Goal: Task Accomplishment & Management: Use online tool/utility

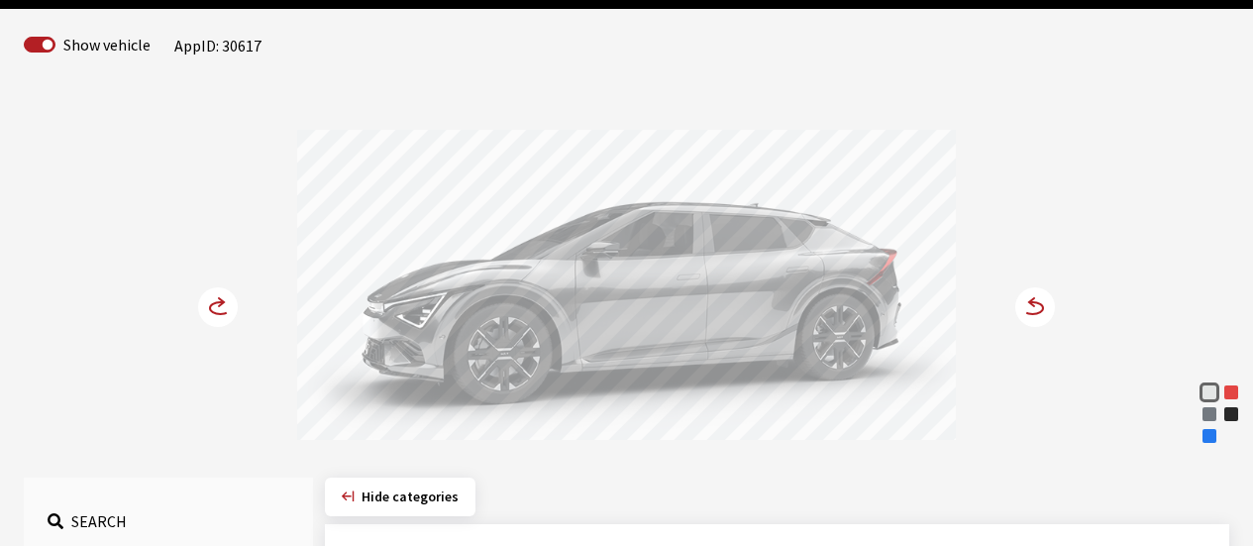
scroll to position [297, 0]
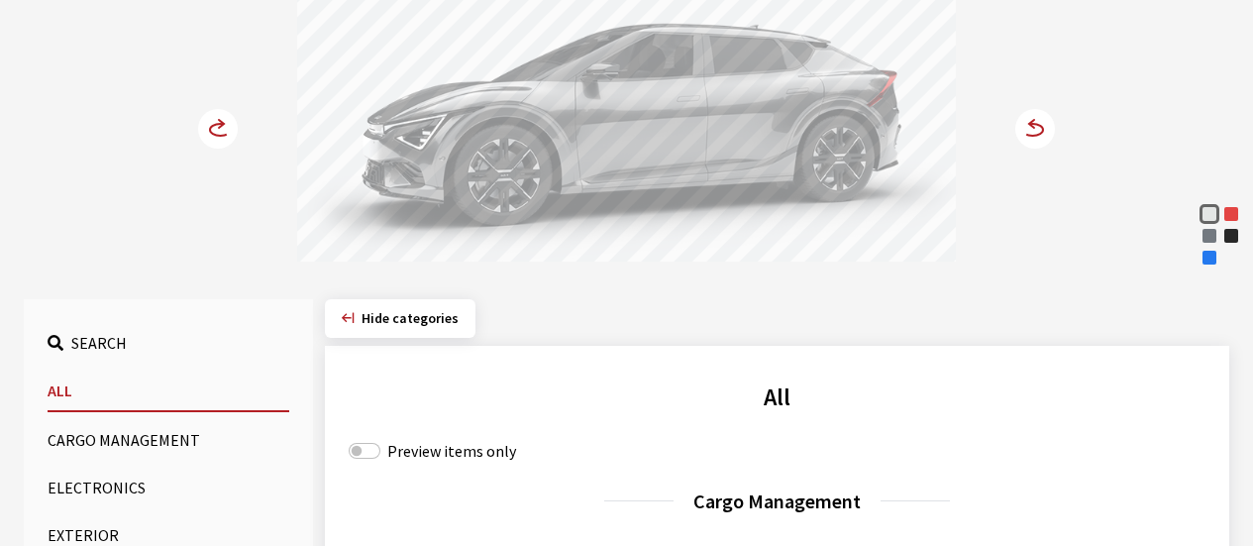
click at [1201, 258] on div "Nebular Blue" at bounding box center [1209, 258] width 20 height 20
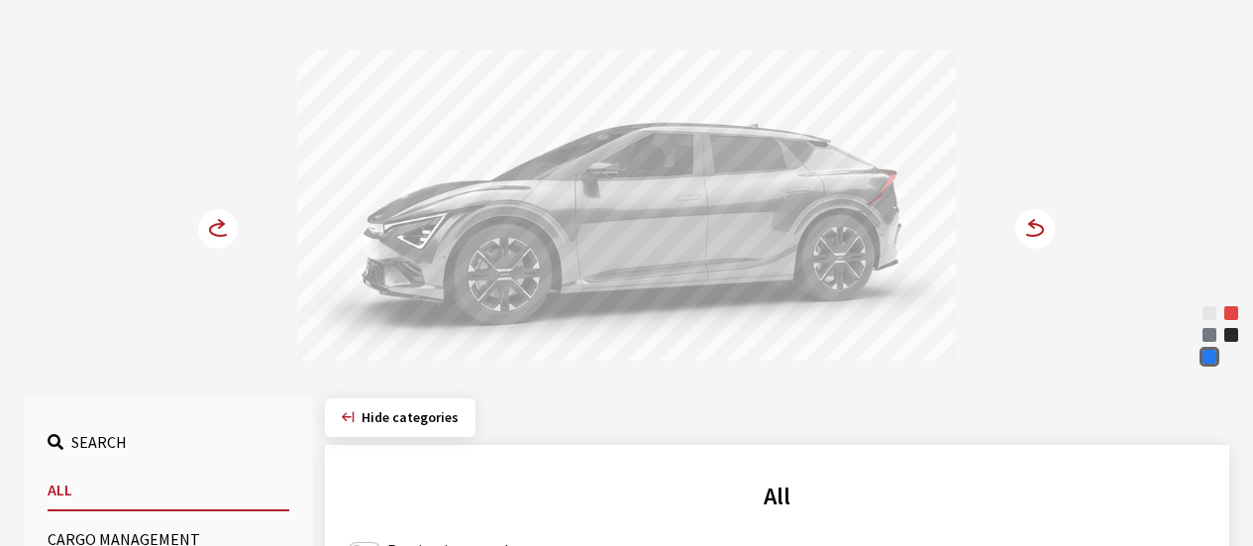
click at [1031, 241] on circle at bounding box center [1035, 229] width 40 height 40
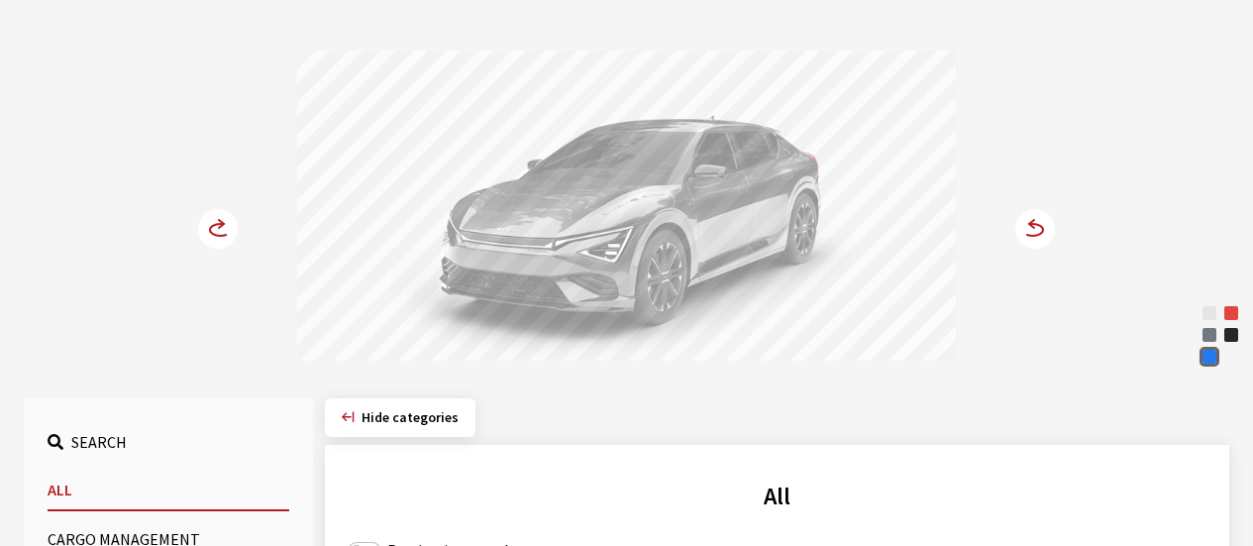
click at [1031, 241] on circle at bounding box center [1035, 229] width 40 height 40
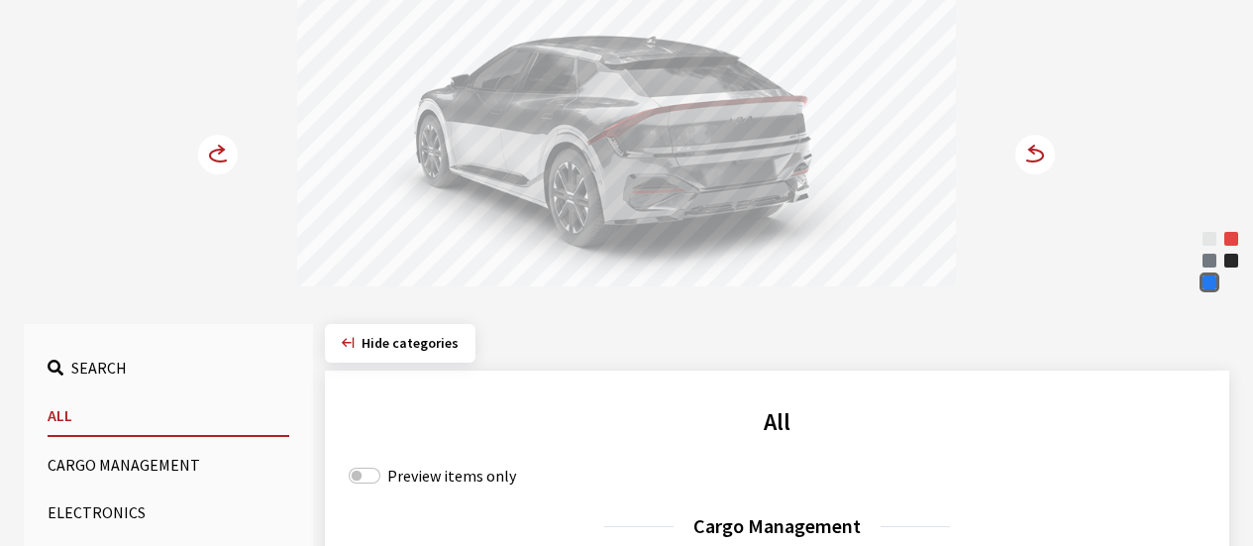
scroll to position [396, 0]
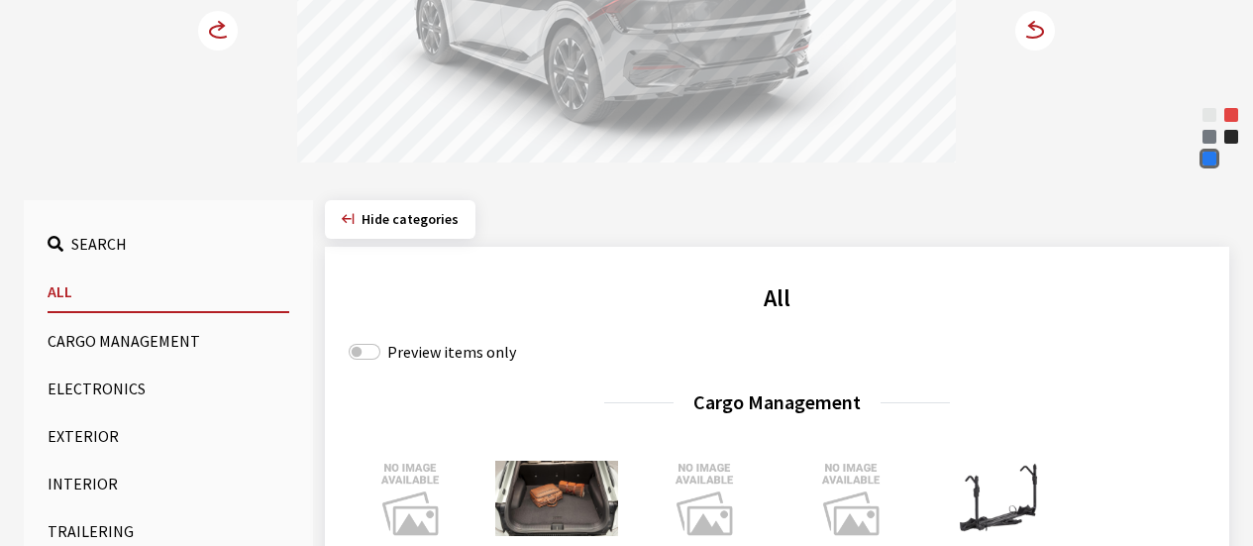
click at [100, 332] on button "Cargo Management" at bounding box center [169, 341] width 242 height 40
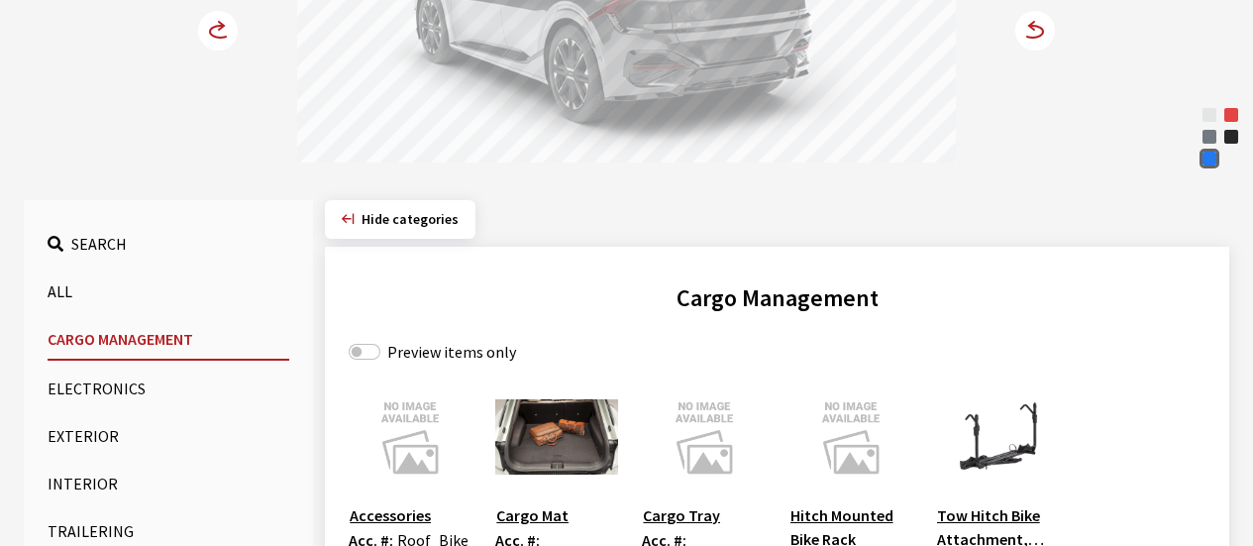
click at [386, 347] on div "Preview items only" at bounding box center [777, 352] width 857 height 24
click at [363, 351] on input "Preview items only" at bounding box center [365, 352] width 32 height 16
checkbox input "true"
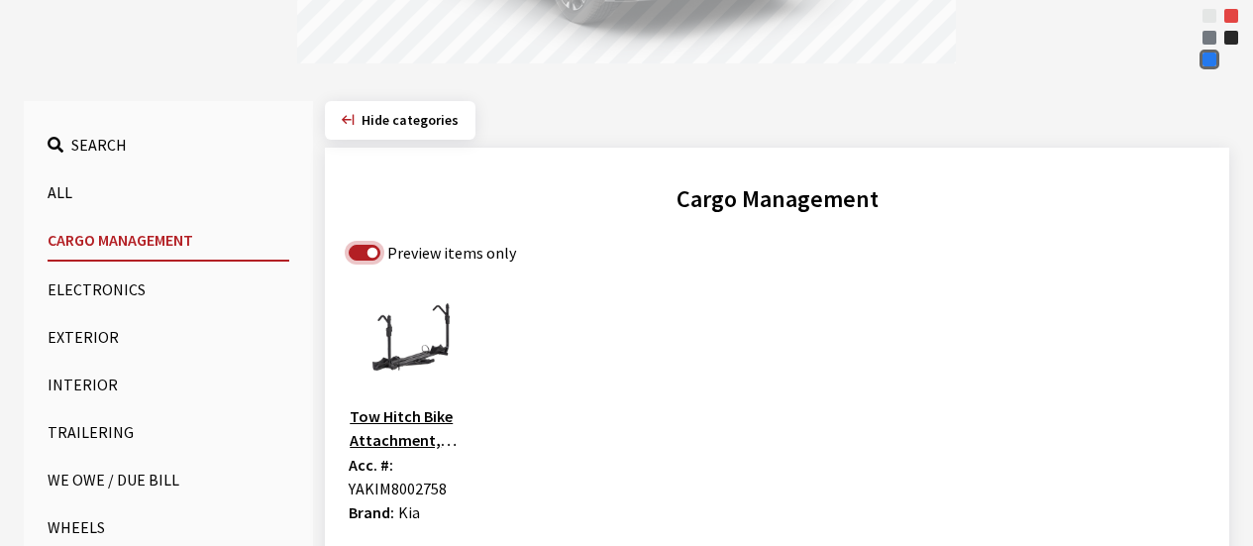
scroll to position [693, 0]
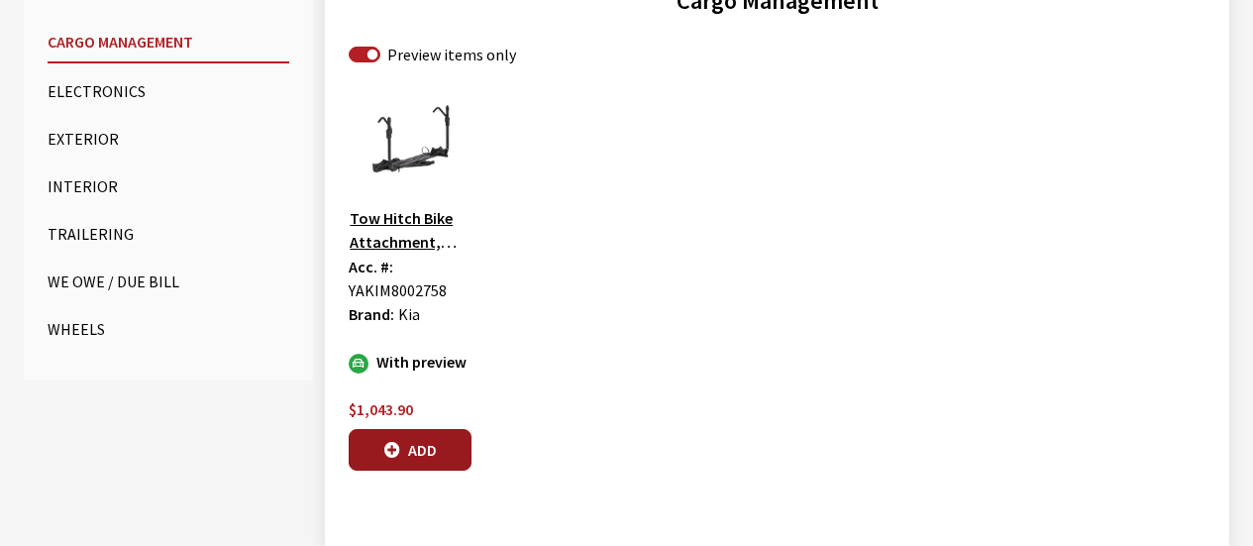
click at [439, 448] on button "Add" at bounding box center [410, 450] width 123 height 42
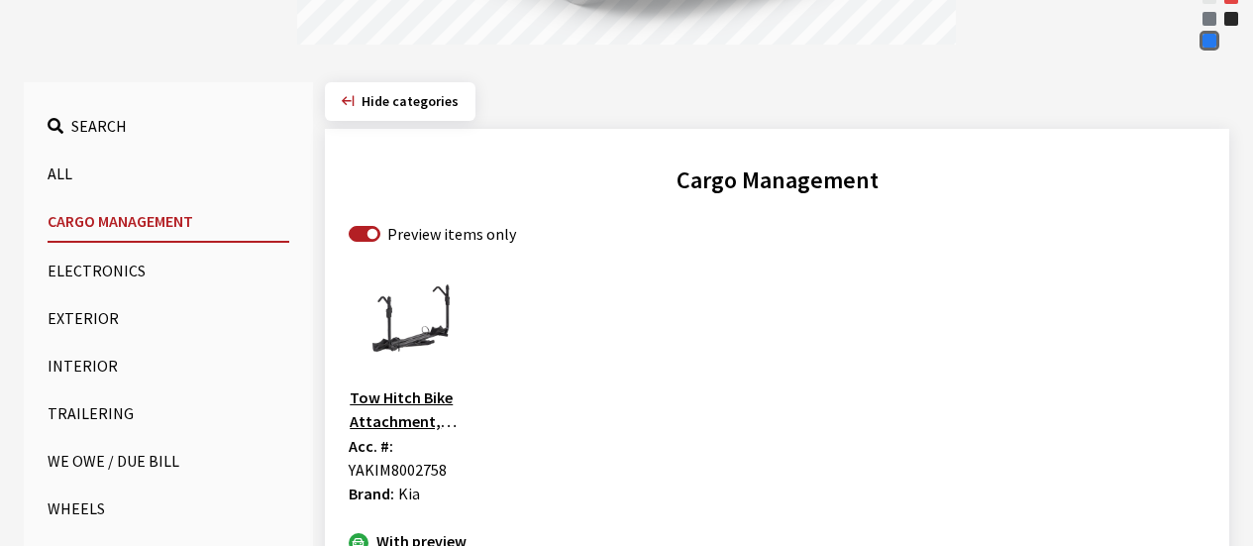
scroll to position [297, 0]
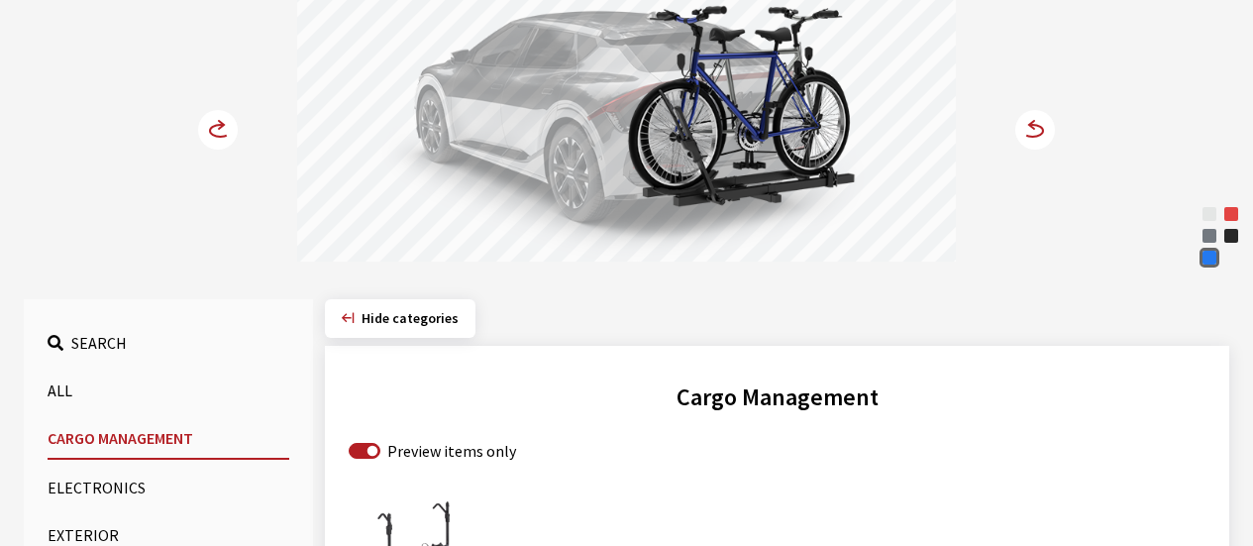
click at [221, 131] on circle at bounding box center [218, 130] width 40 height 40
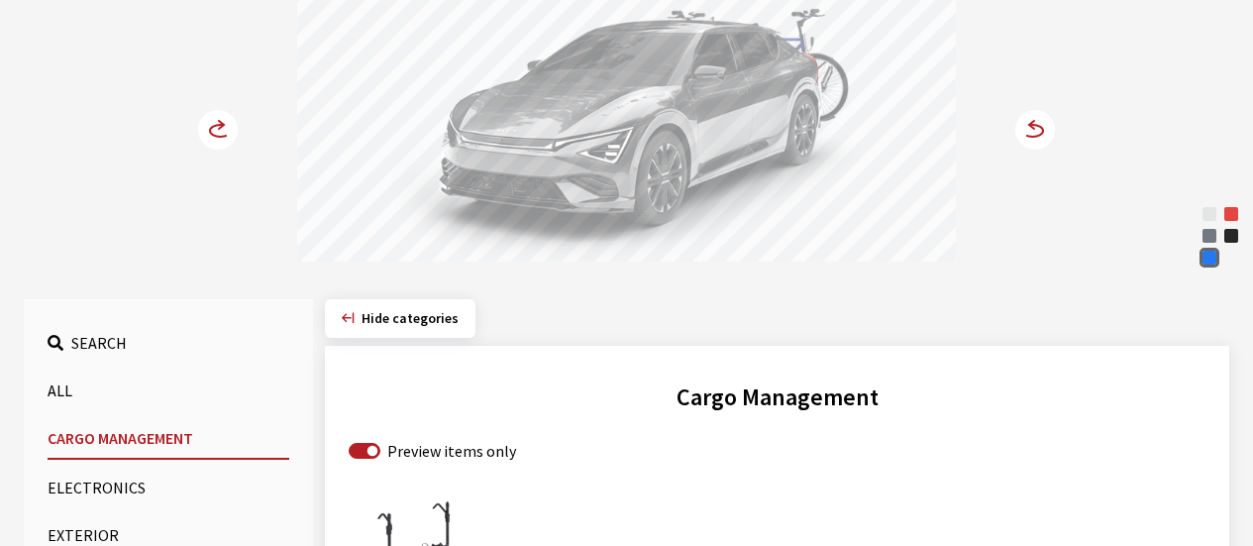
click at [221, 131] on circle at bounding box center [218, 130] width 40 height 40
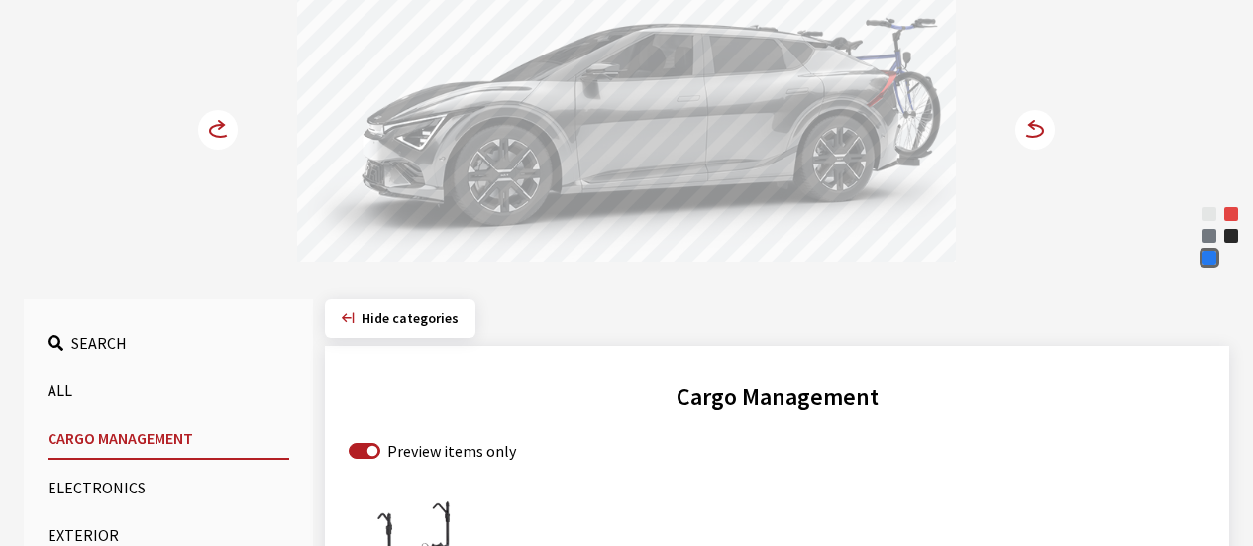
click at [221, 131] on circle at bounding box center [218, 130] width 40 height 40
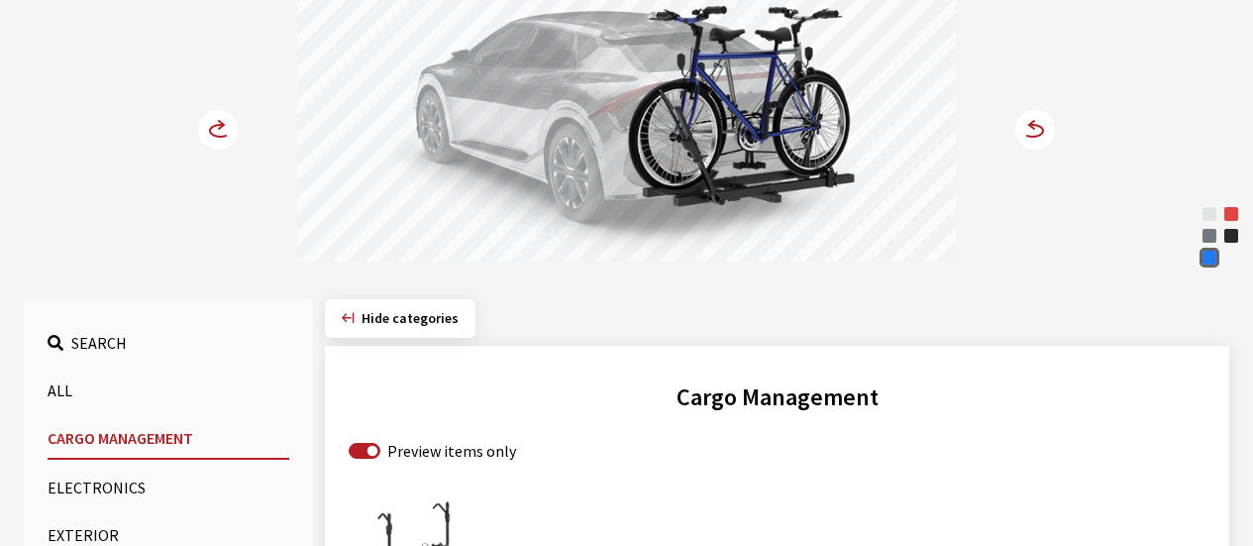
click at [221, 131] on circle at bounding box center [218, 130] width 40 height 40
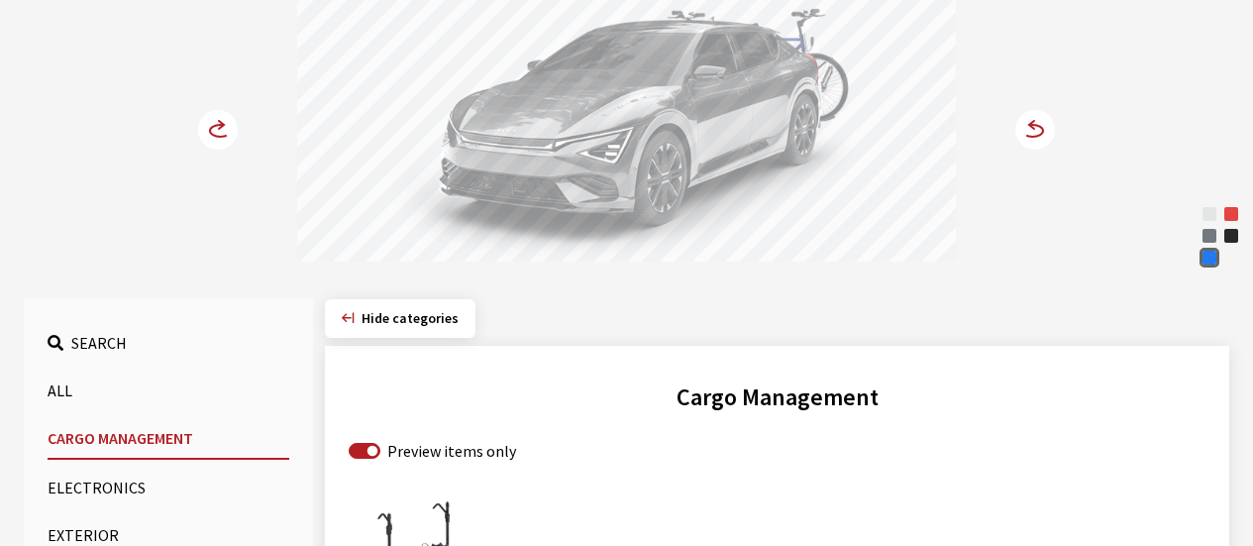
click at [221, 131] on circle at bounding box center [218, 130] width 40 height 40
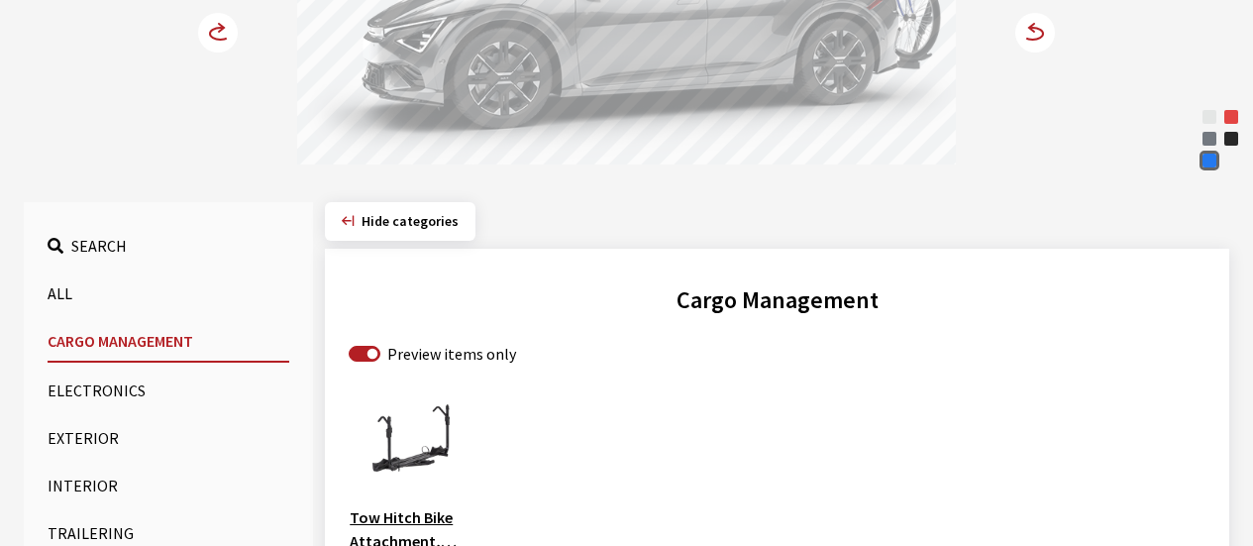
scroll to position [495, 0]
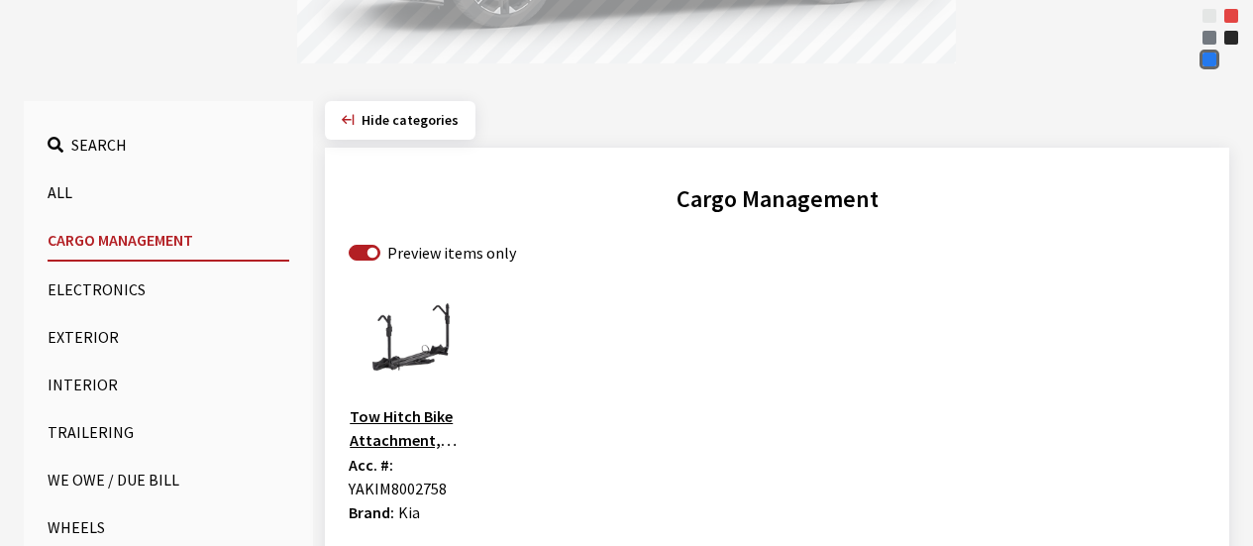
click at [85, 344] on button "Exterior" at bounding box center [169, 337] width 242 height 40
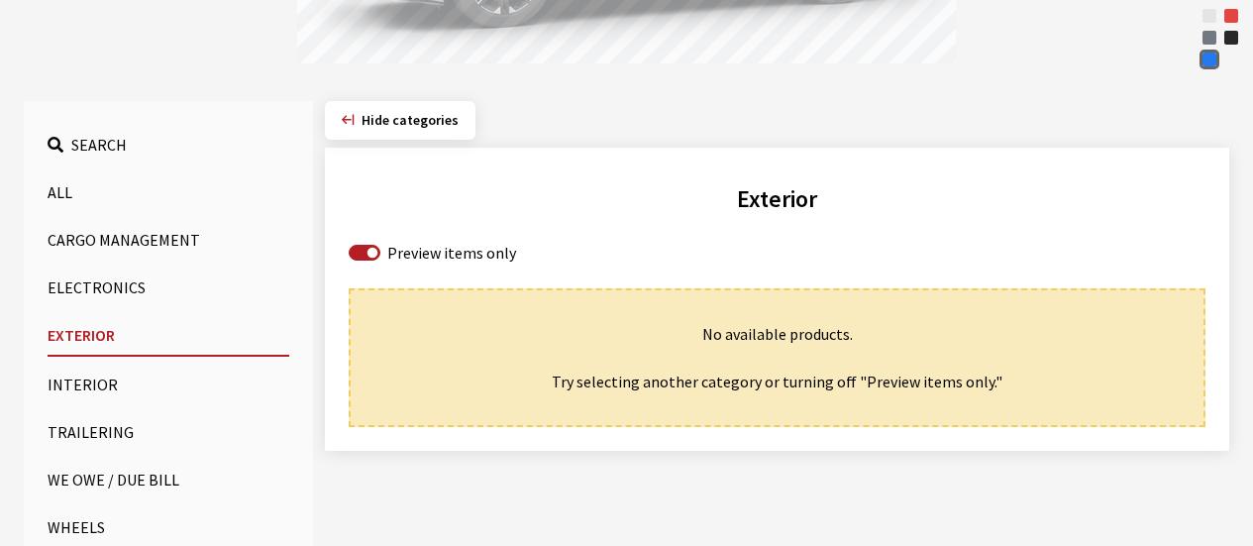
click at [72, 382] on button "Interior" at bounding box center [169, 384] width 242 height 40
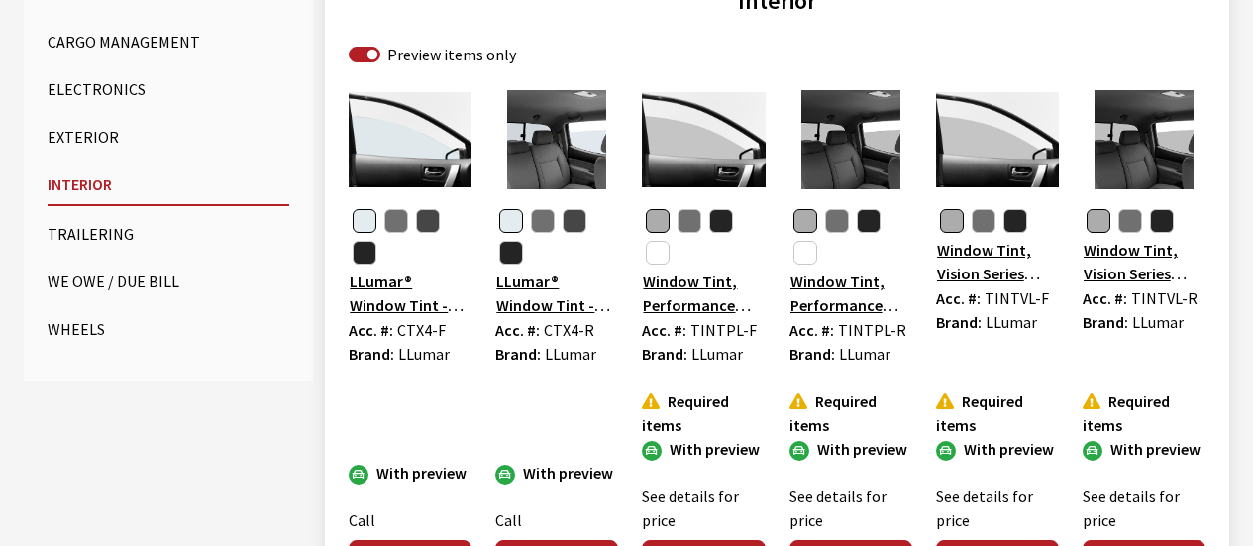
scroll to position [792, 0]
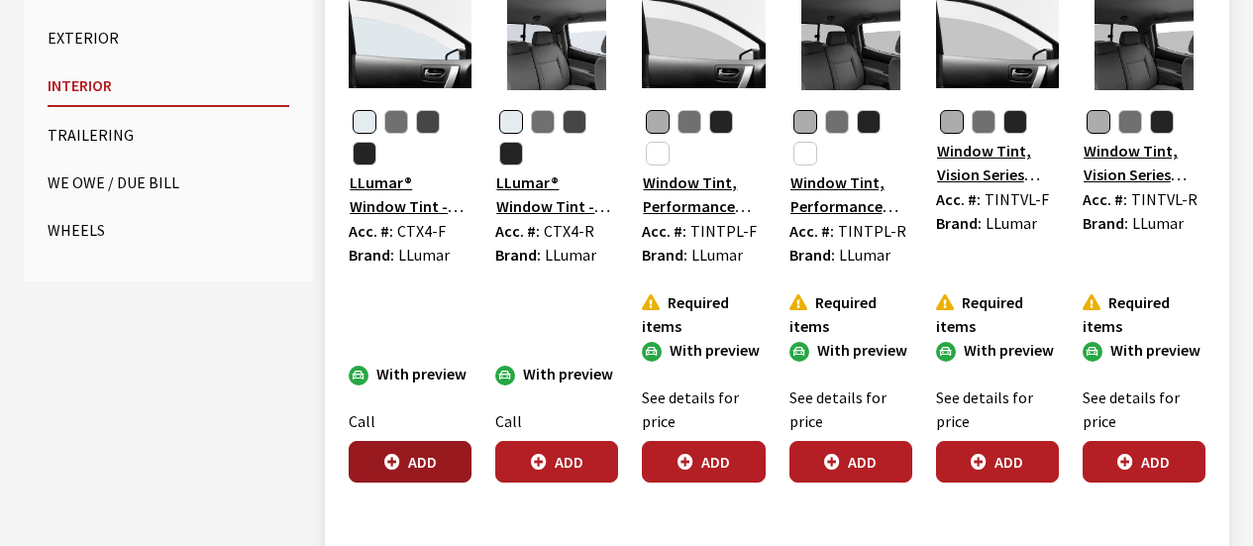
click at [413, 466] on button "Add" at bounding box center [410, 462] width 123 height 42
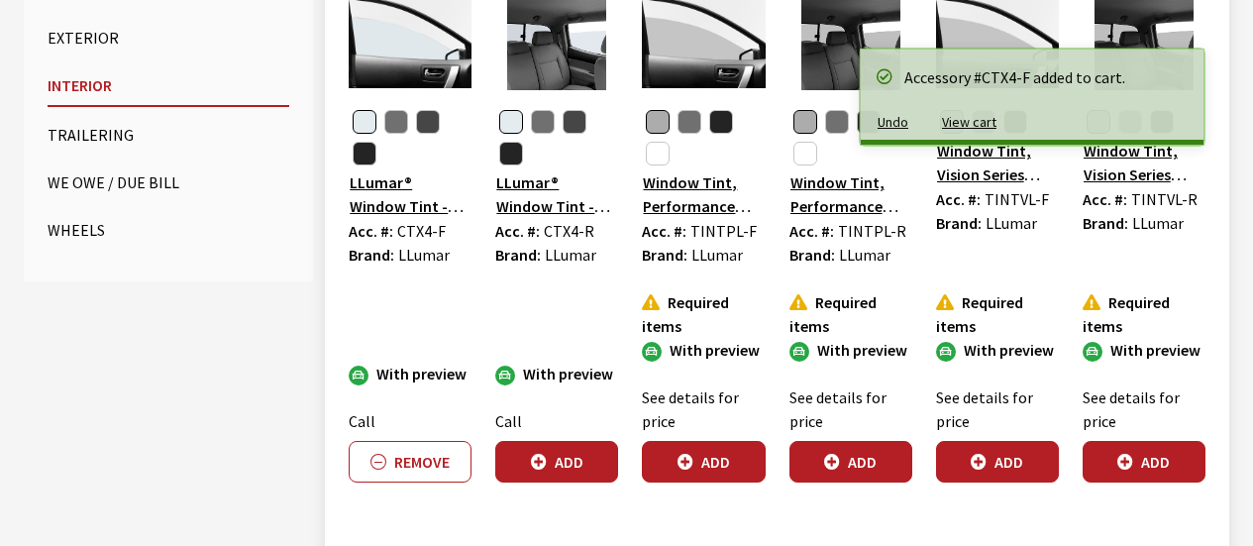
click at [540, 465] on icon "button" at bounding box center [539, 463] width 16 height 16
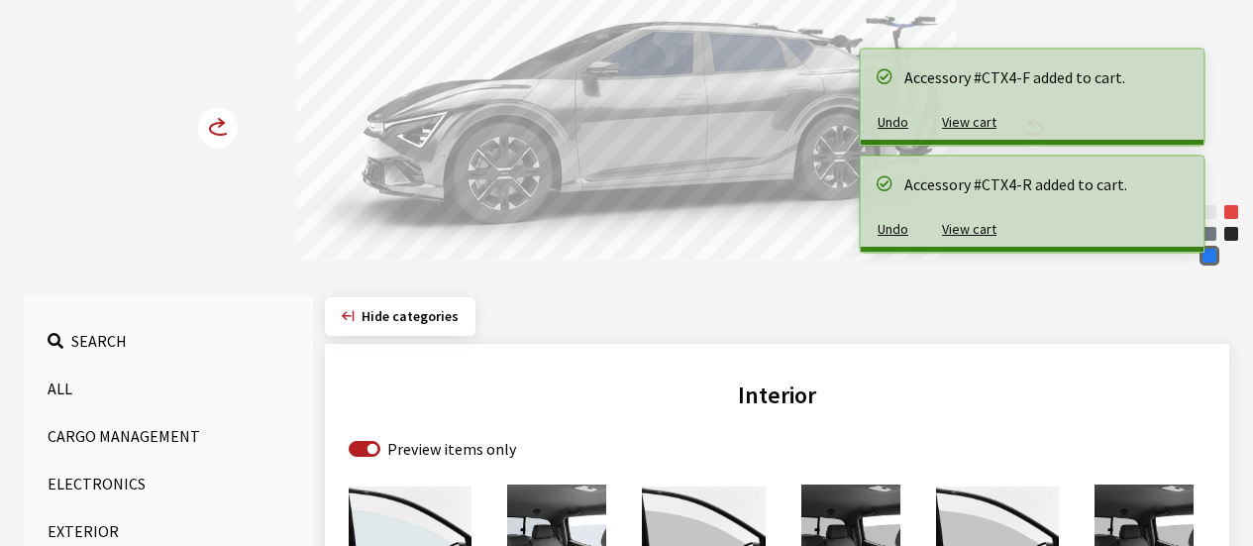
scroll to position [297, 0]
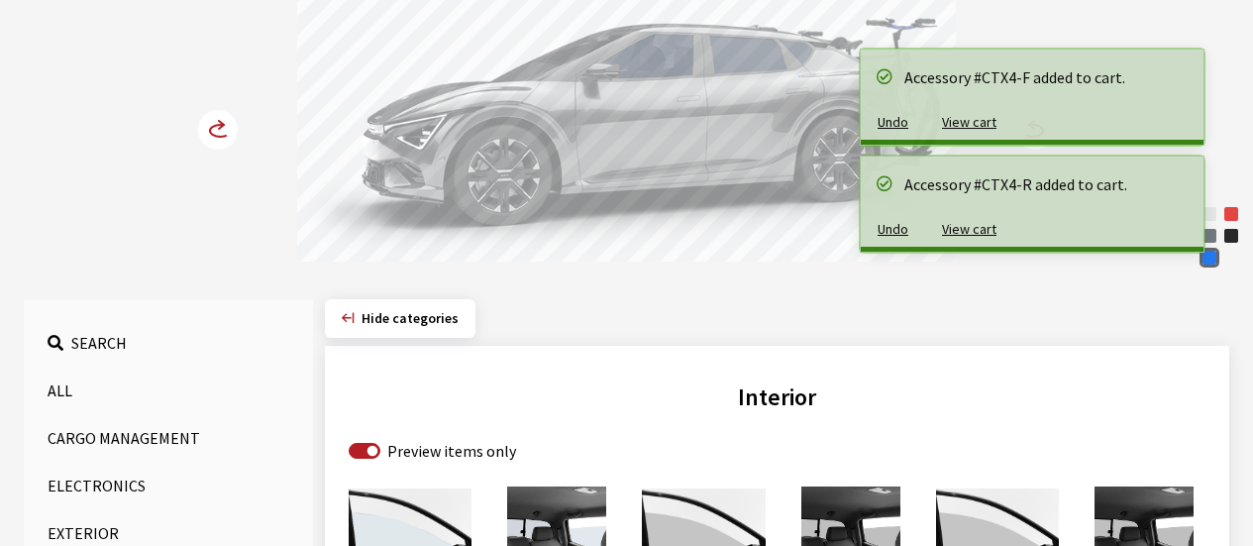
click at [218, 123] on circle at bounding box center [218, 130] width 40 height 40
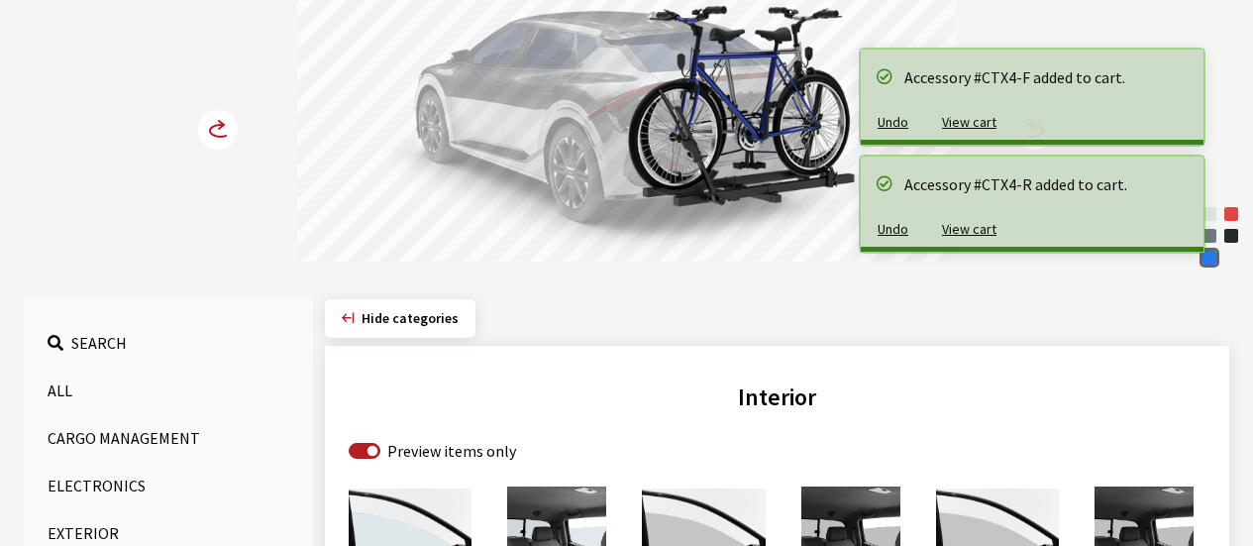
click at [218, 123] on circle at bounding box center [218, 130] width 40 height 40
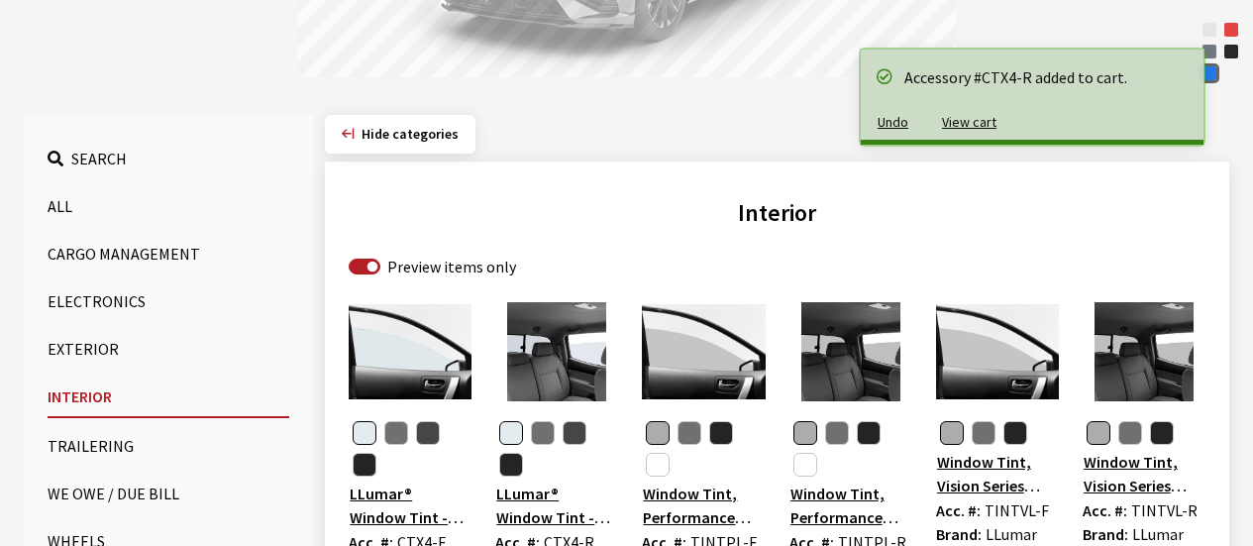
scroll to position [594, 0]
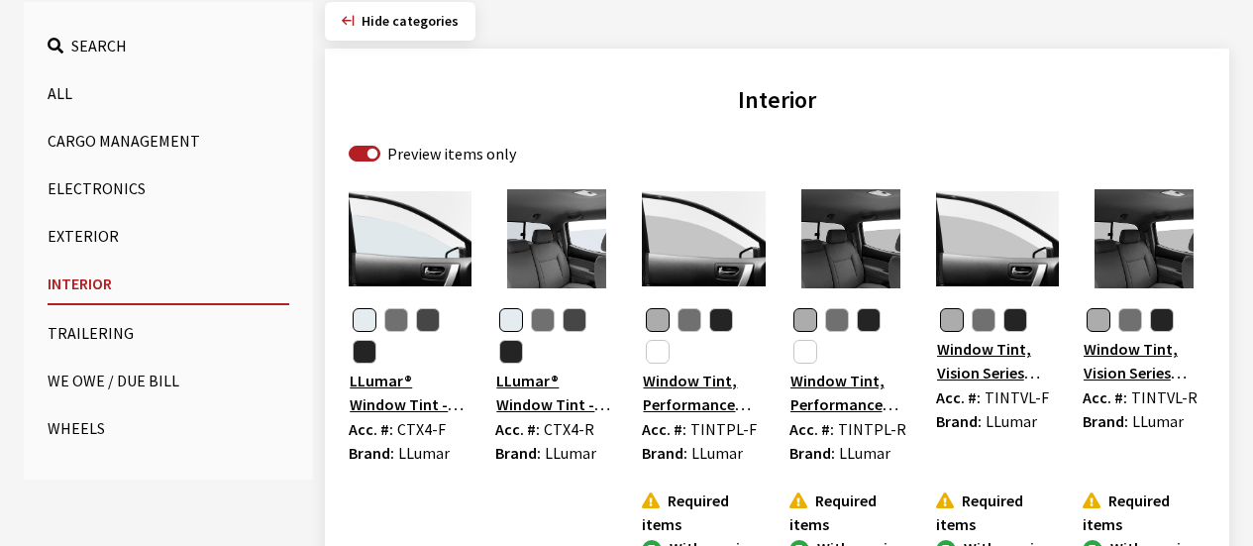
click at [103, 339] on button "Trailering" at bounding box center [169, 333] width 242 height 40
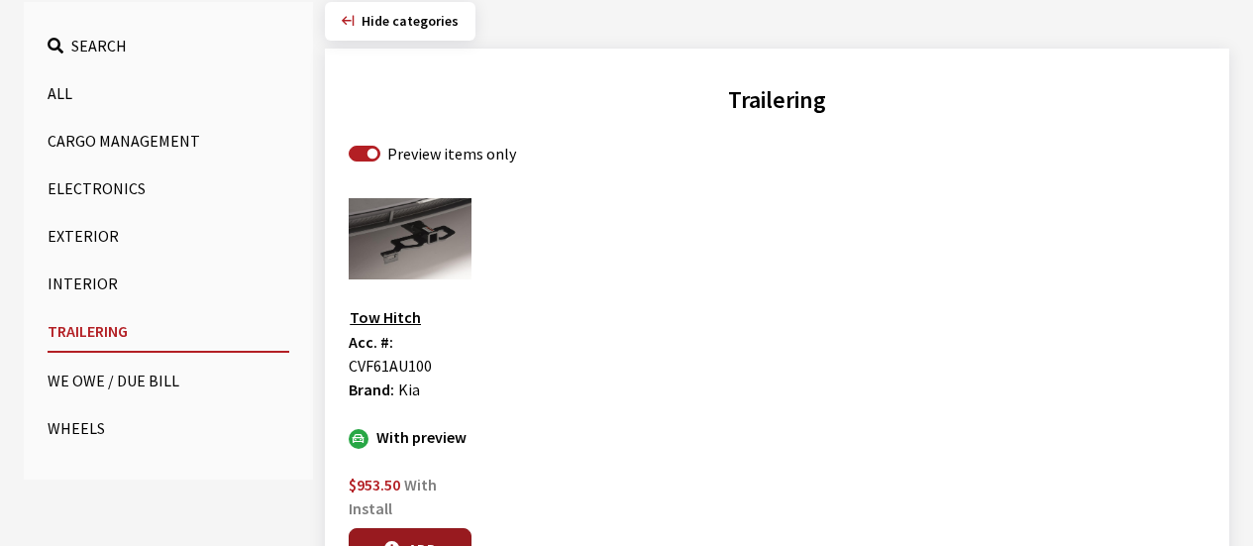
click at [417, 535] on button "Add" at bounding box center [410, 549] width 123 height 42
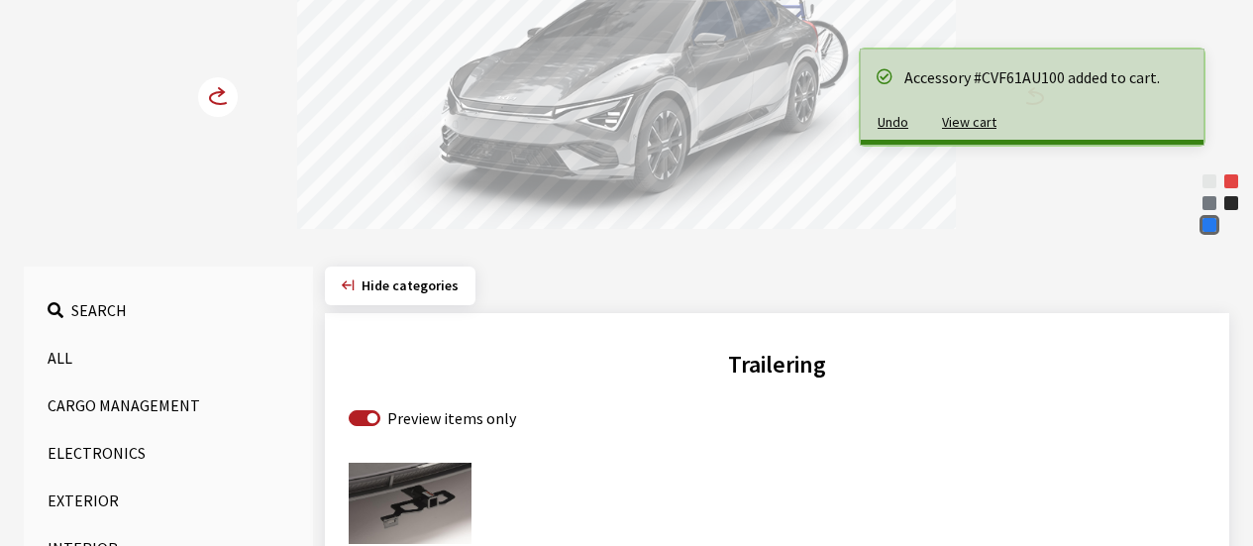
scroll to position [99, 0]
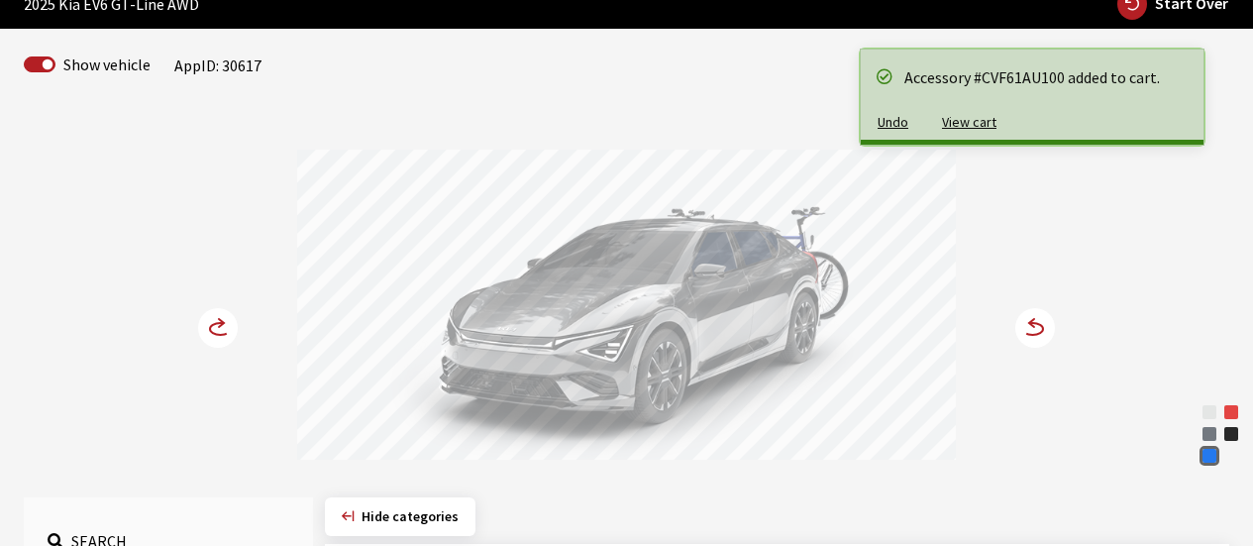
click at [222, 330] on circle at bounding box center [218, 328] width 40 height 40
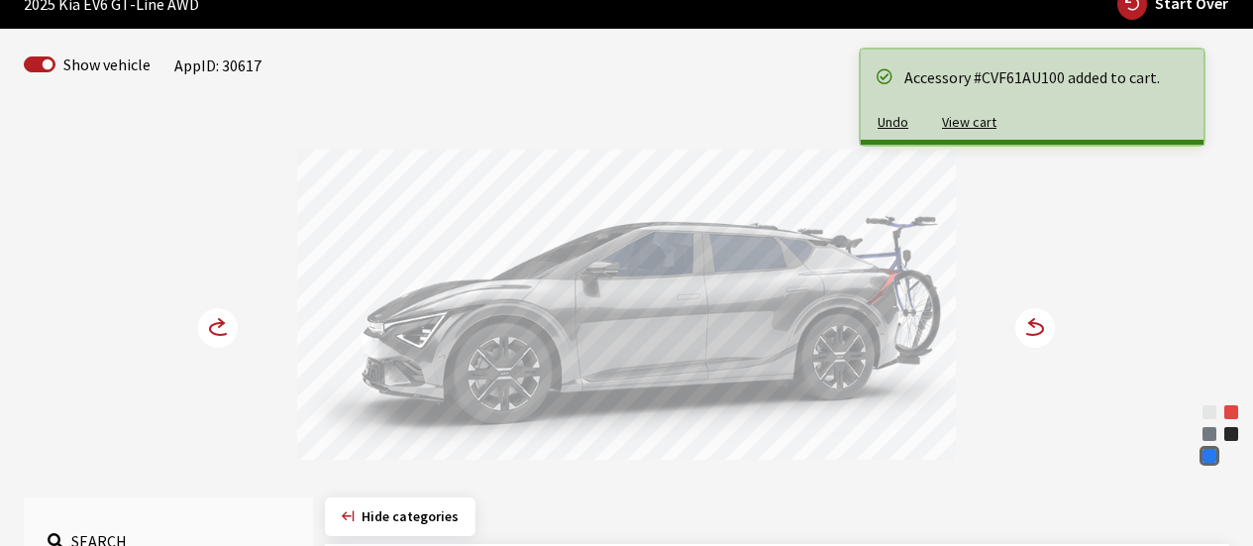
click at [222, 330] on circle at bounding box center [218, 328] width 40 height 40
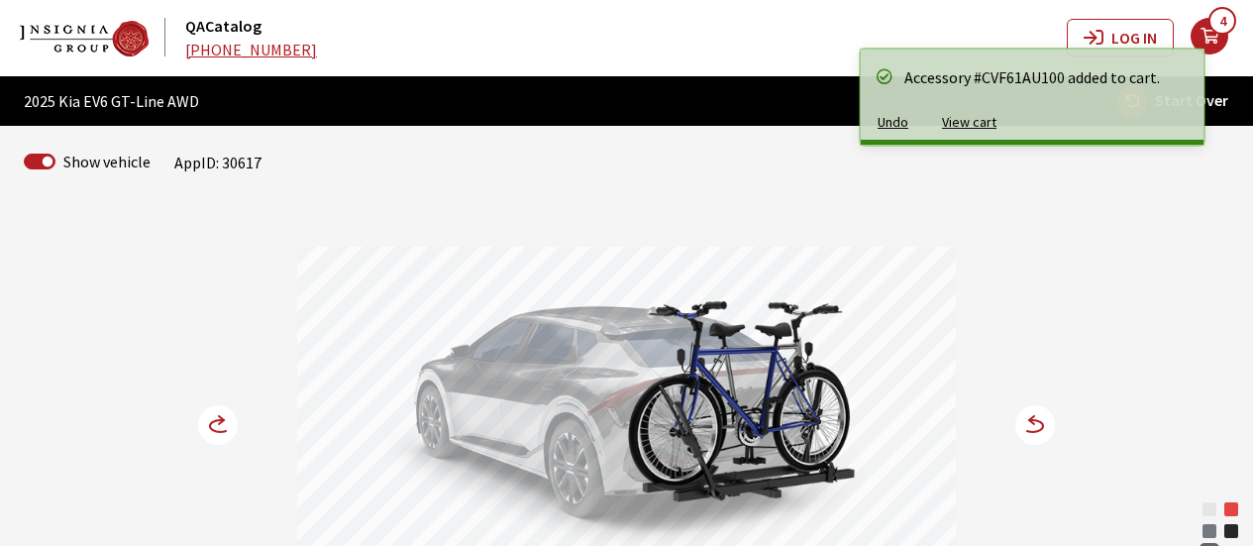
scroll to position [0, 0]
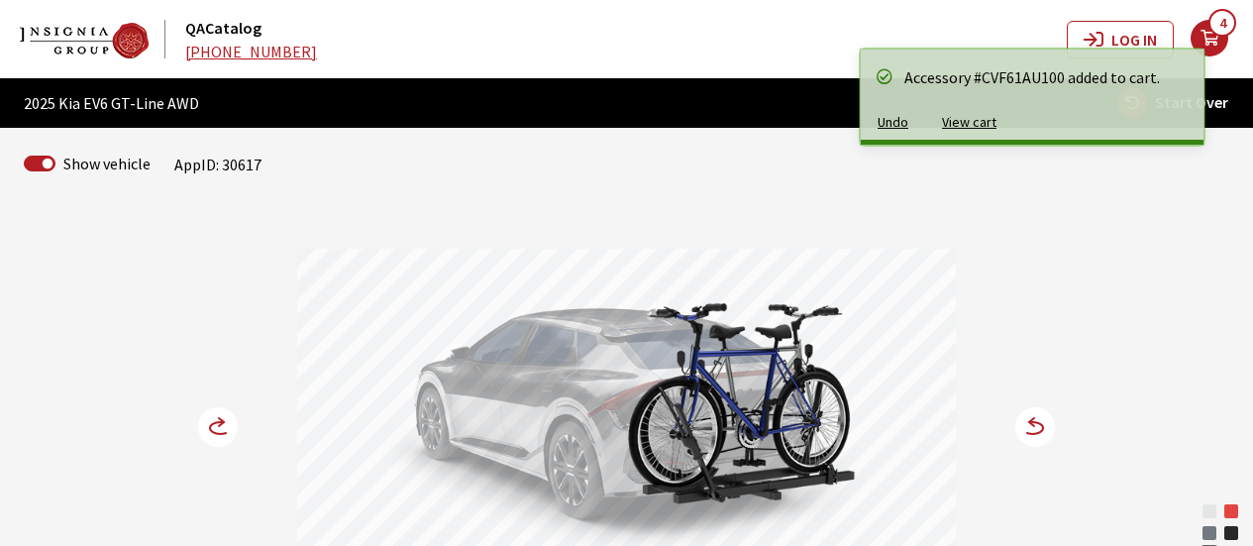
click at [961, 125] on button "View cart" at bounding box center [969, 122] width 88 height 35
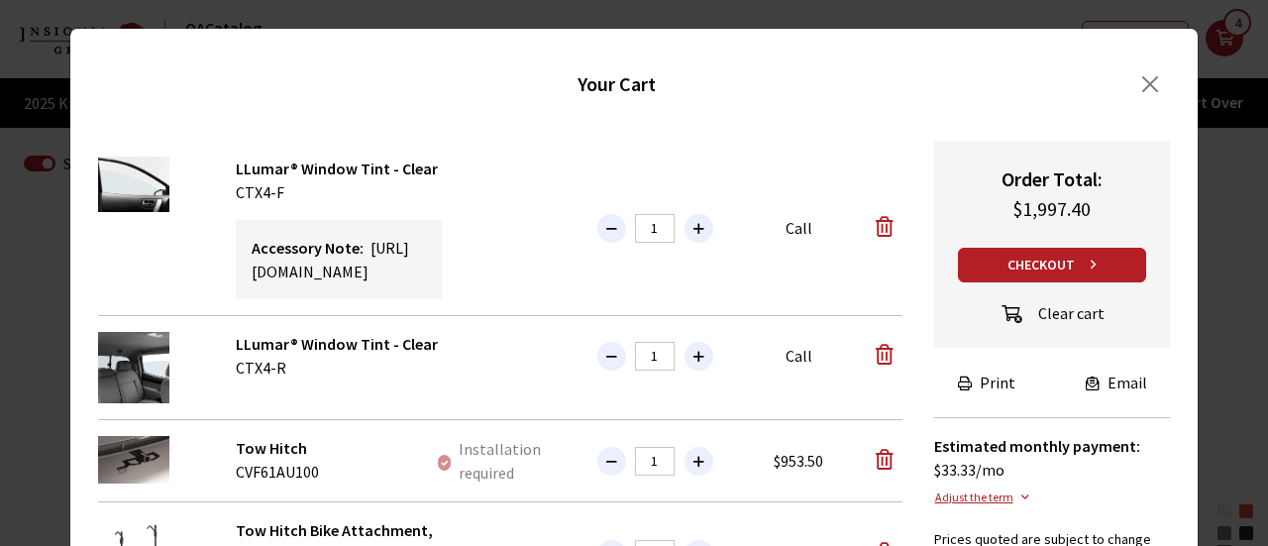
click at [1076, 316] on button "Clear cart" at bounding box center [1051, 315] width 140 height 34
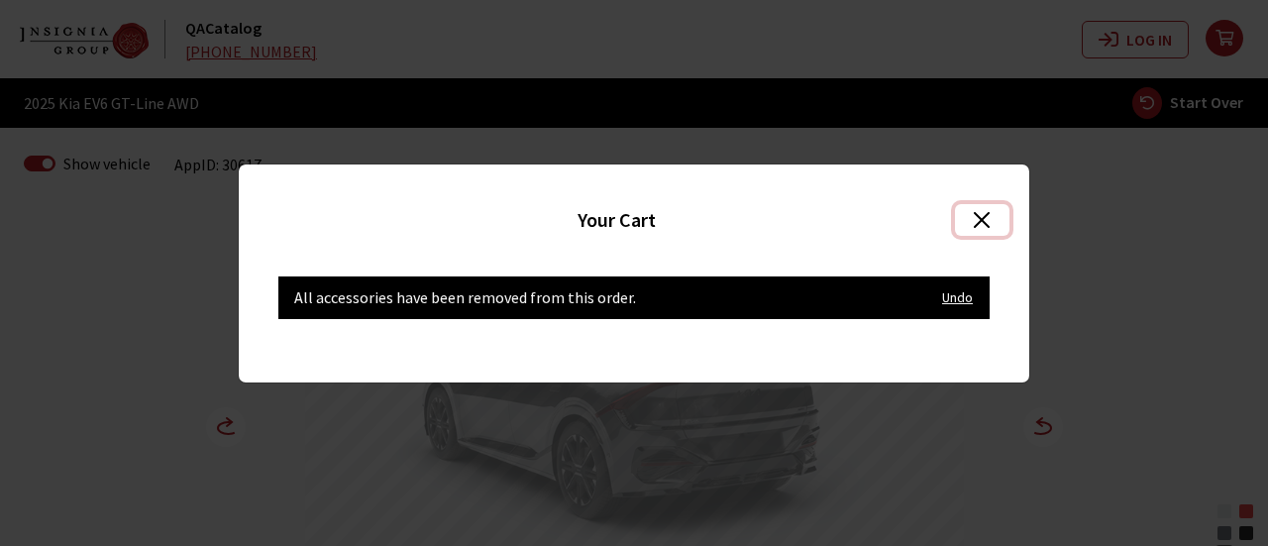
click at [979, 220] on button "Close" at bounding box center [982, 220] width 54 height 32
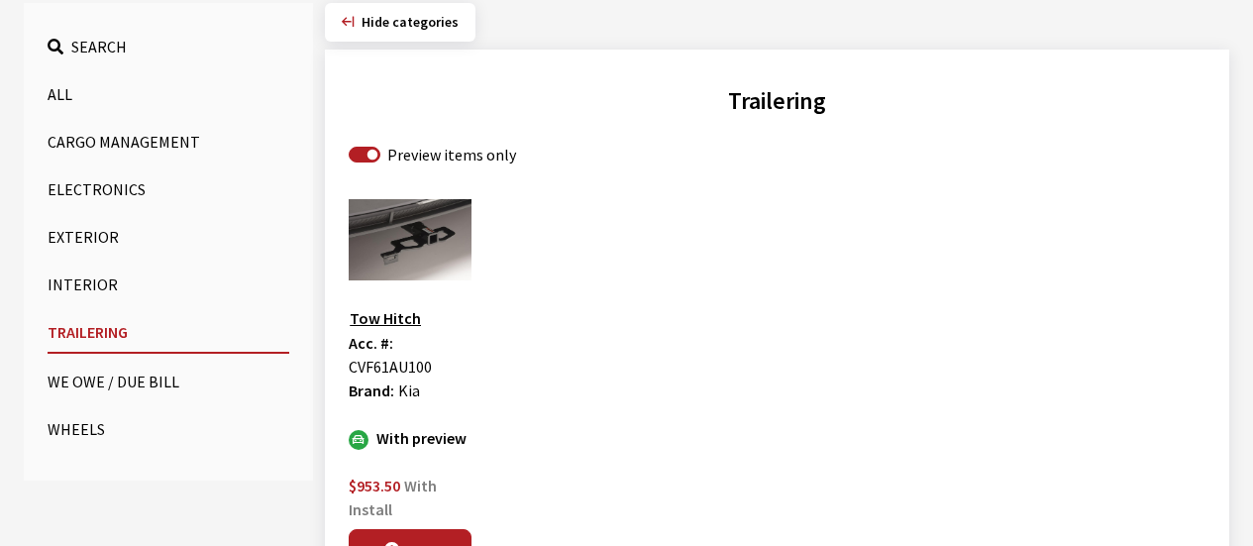
scroll to position [693, 0]
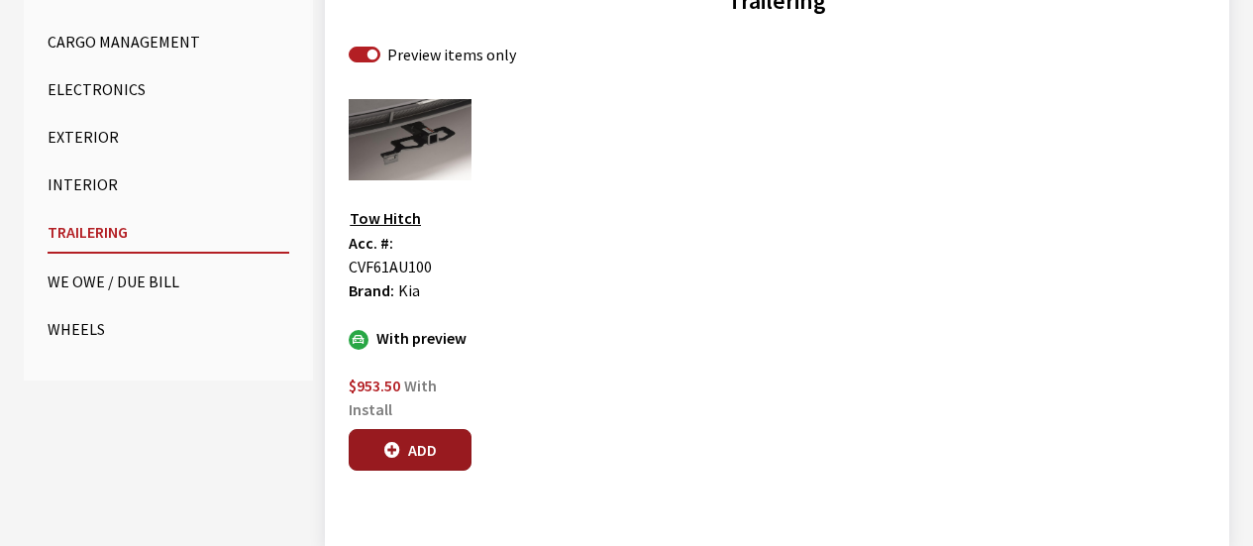
click at [411, 443] on button "Add" at bounding box center [410, 450] width 123 height 42
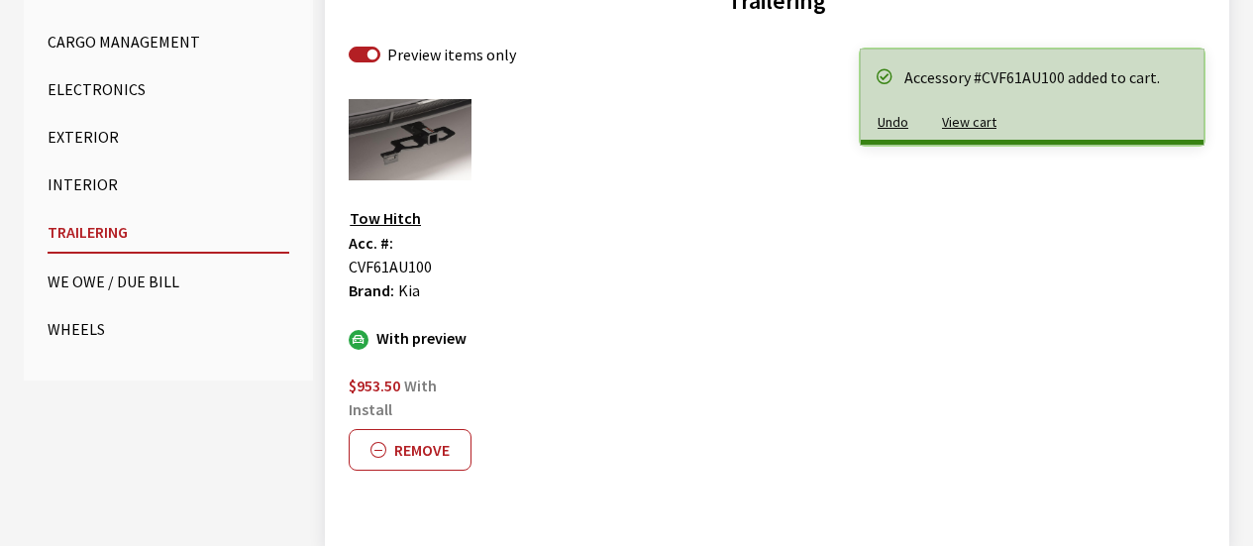
click at [85, 329] on button "Wheels" at bounding box center [169, 329] width 242 height 40
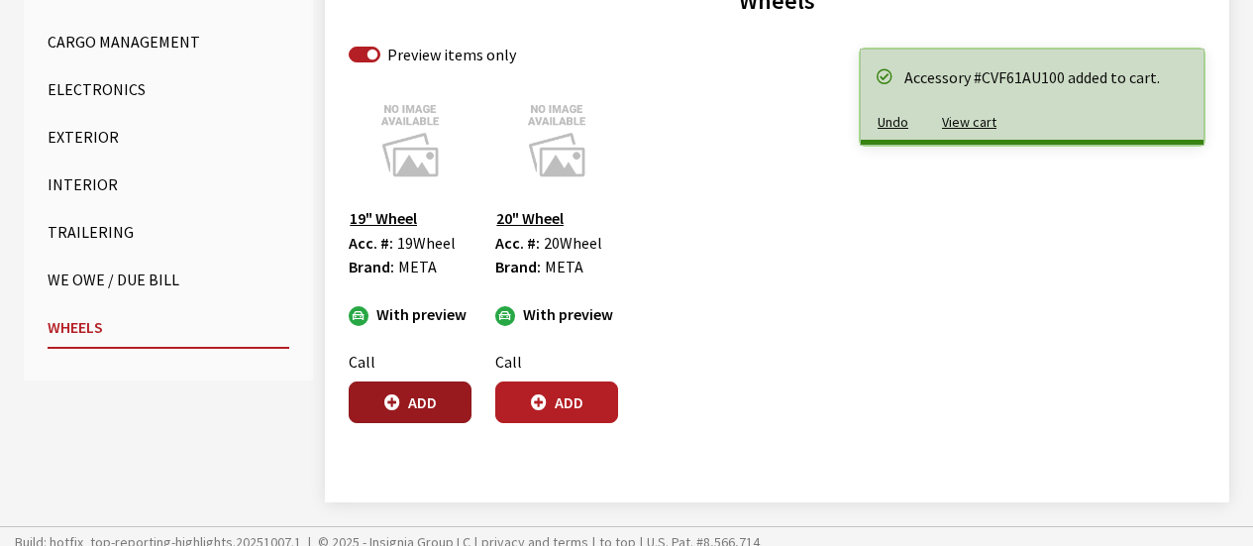
click at [432, 394] on button "Add" at bounding box center [410, 402] width 123 height 42
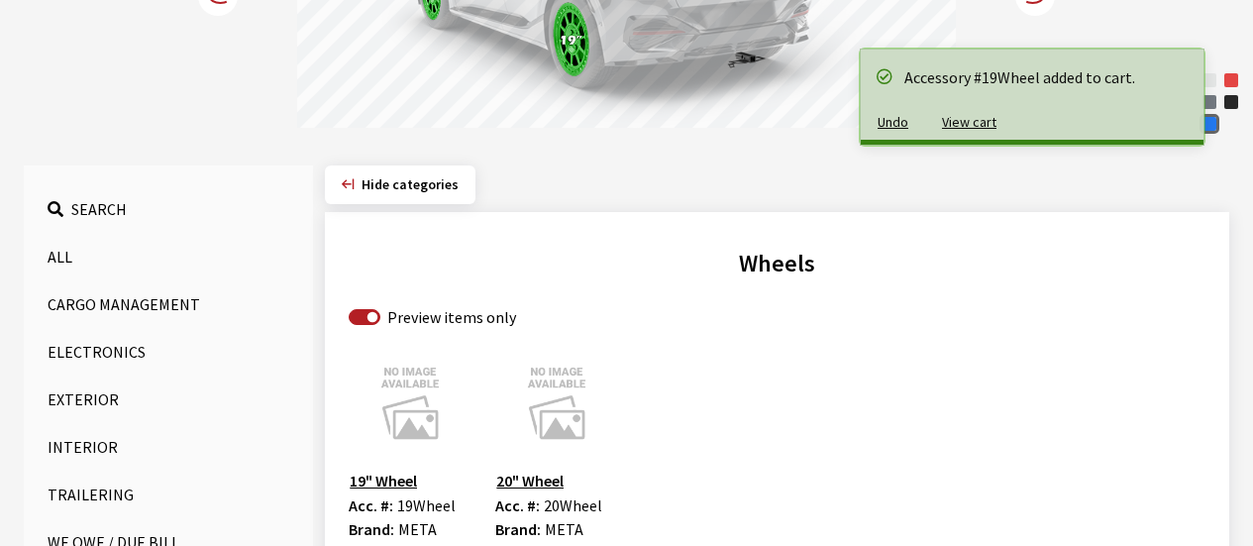
scroll to position [297, 0]
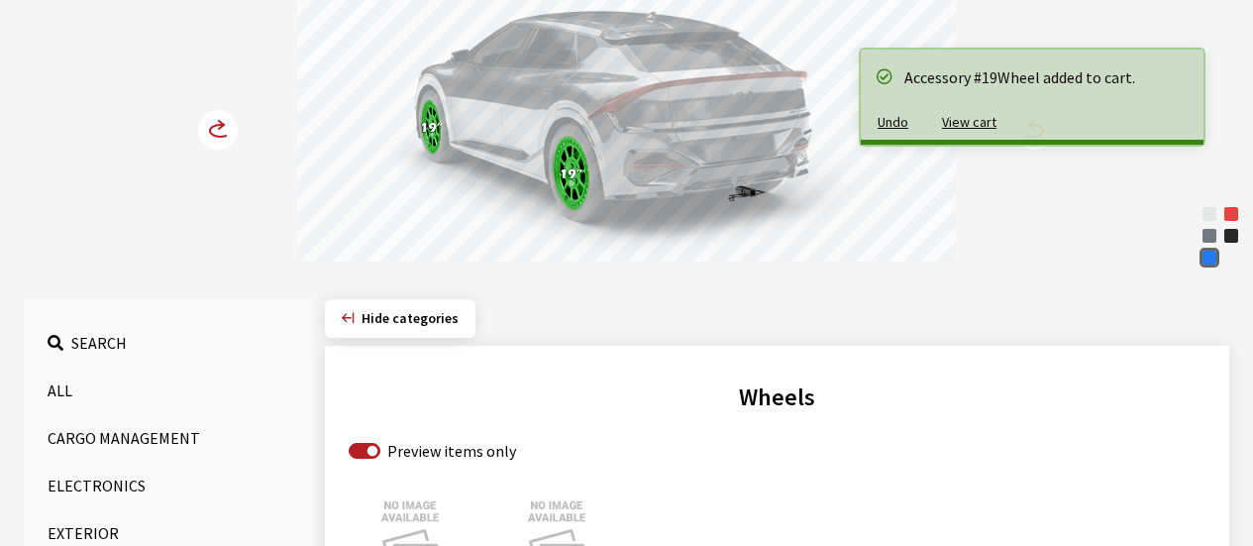
click at [209, 131] on circle at bounding box center [218, 130] width 40 height 40
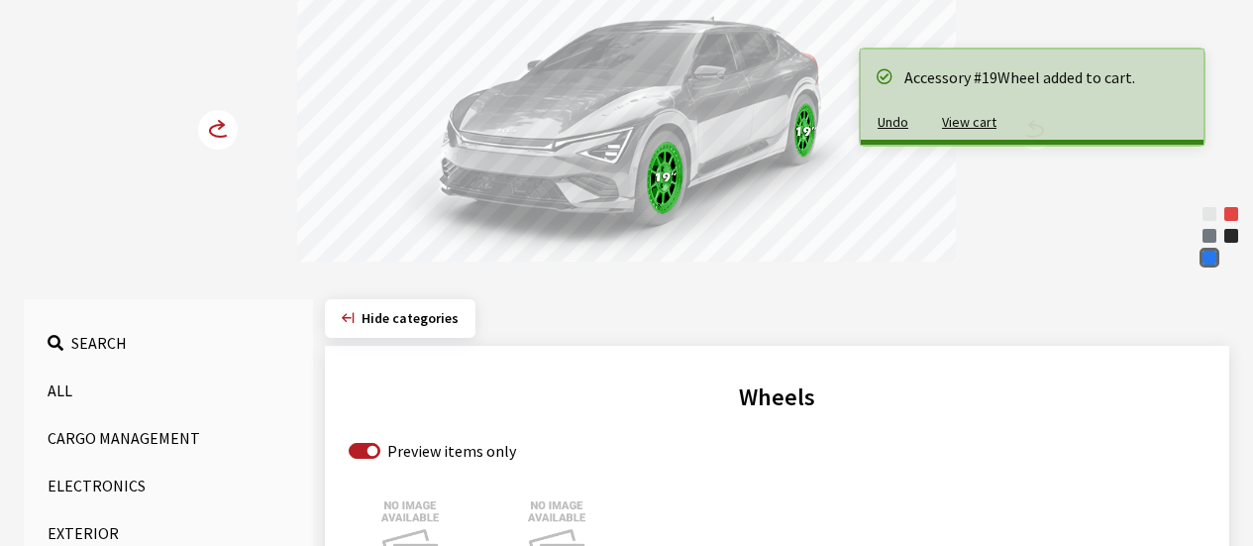
click at [209, 131] on circle at bounding box center [218, 130] width 40 height 40
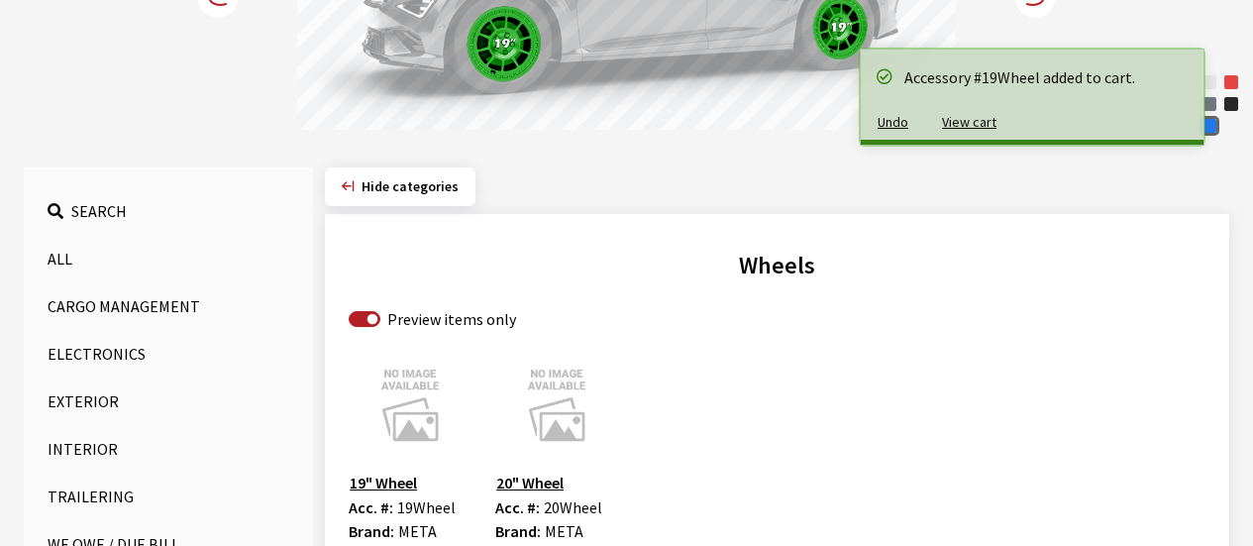
scroll to position [594, 0]
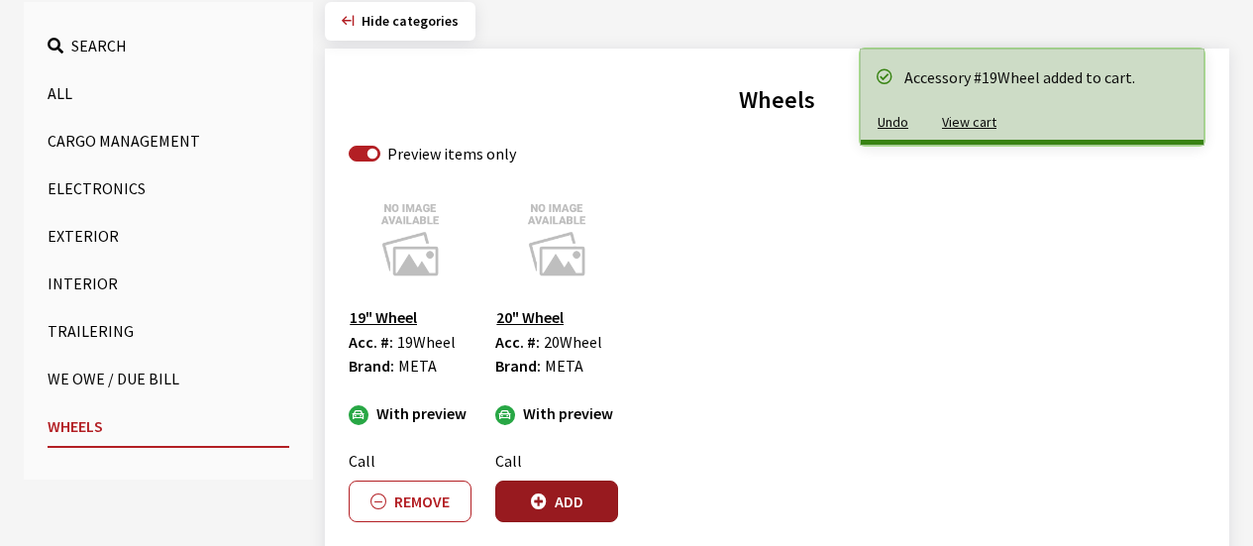
click at [563, 497] on button "Add" at bounding box center [556, 501] width 123 height 42
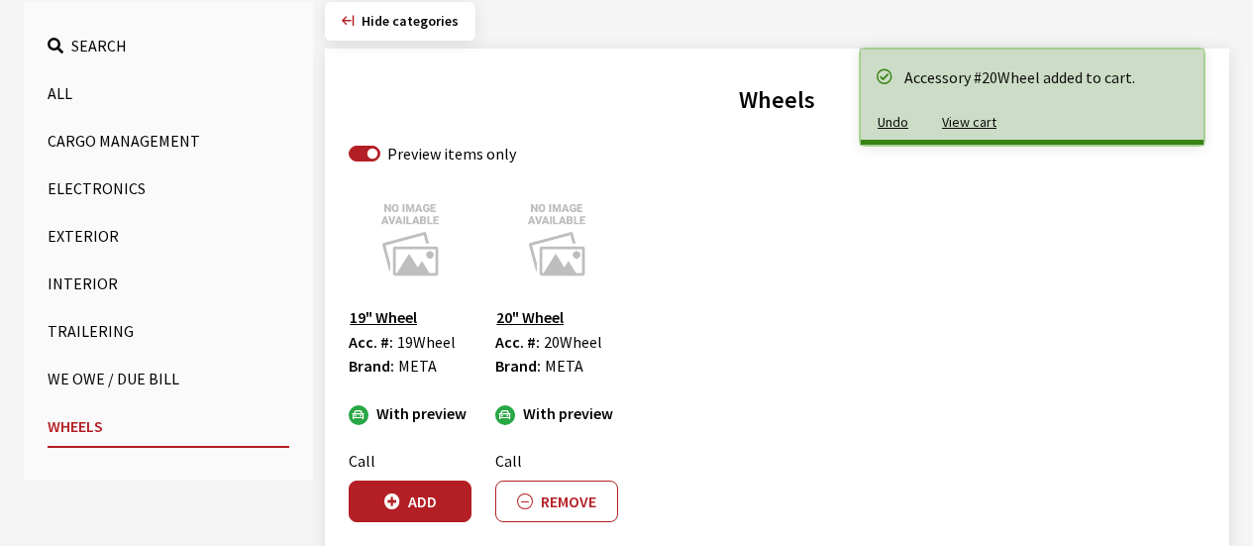
scroll to position [198, 0]
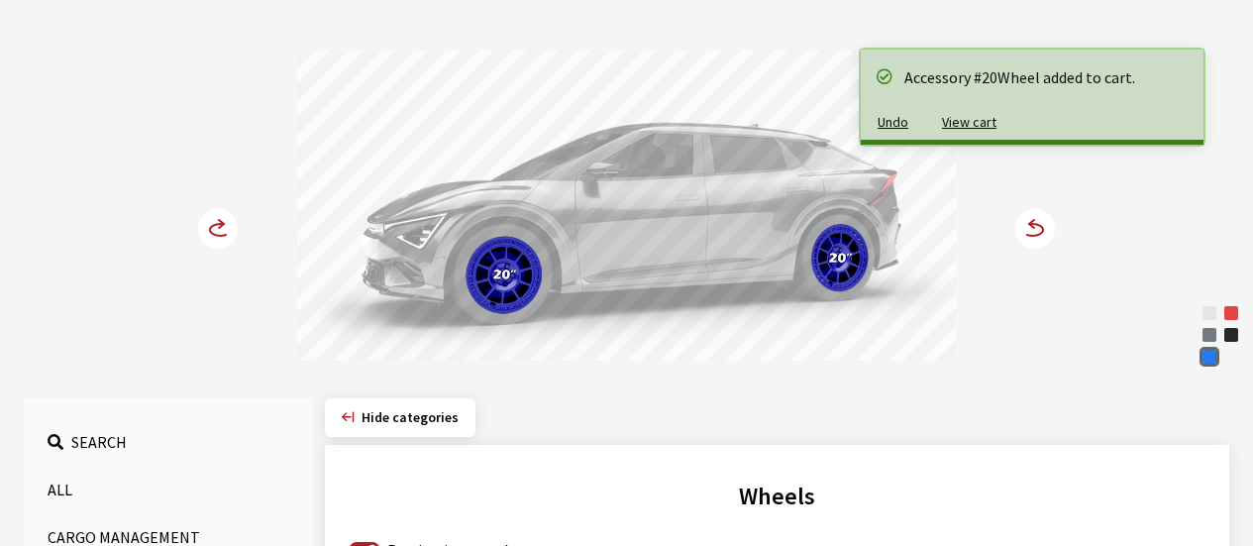
click at [242, 228] on div "Glacial White Pearl Runway Red Wolf Gray Ebony Black Nebular Blue Glacial White…" at bounding box center [626, 189] width 1129 height 356
click at [226, 225] on icon at bounding box center [230, 229] width 14 height 17
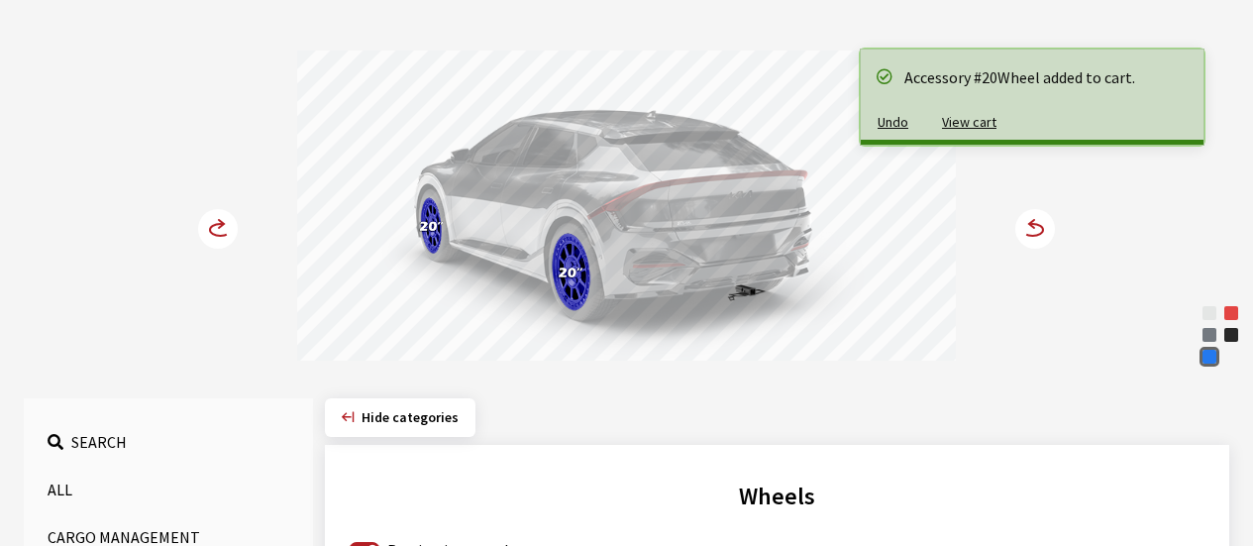
click at [226, 225] on icon at bounding box center [230, 229] width 14 height 17
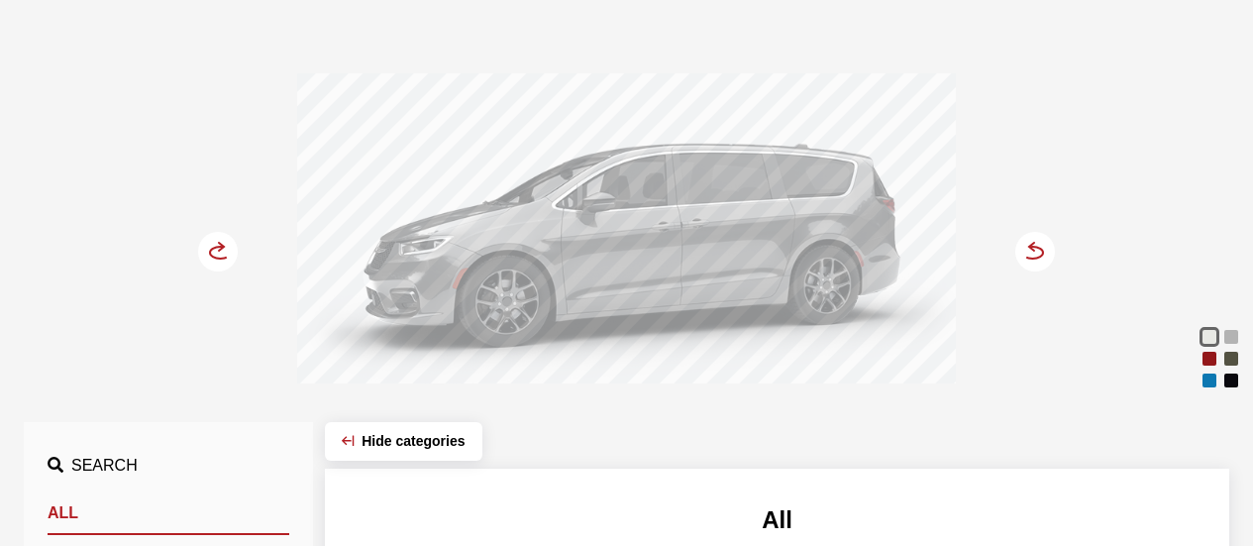
scroll to position [198, 0]
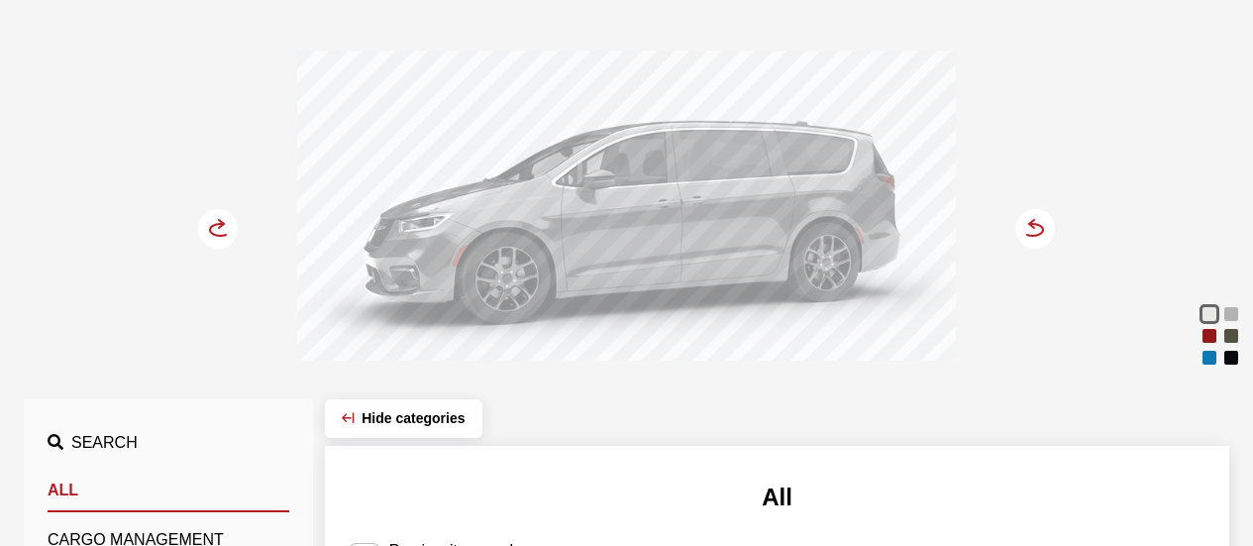
click at [1211, 340] on div "Red Hot Pearl" at bounding box center [1209, 336] width 20 height 20
click at [1046, 236] on circle at bounding box center [1035, 229] width 40 height 40
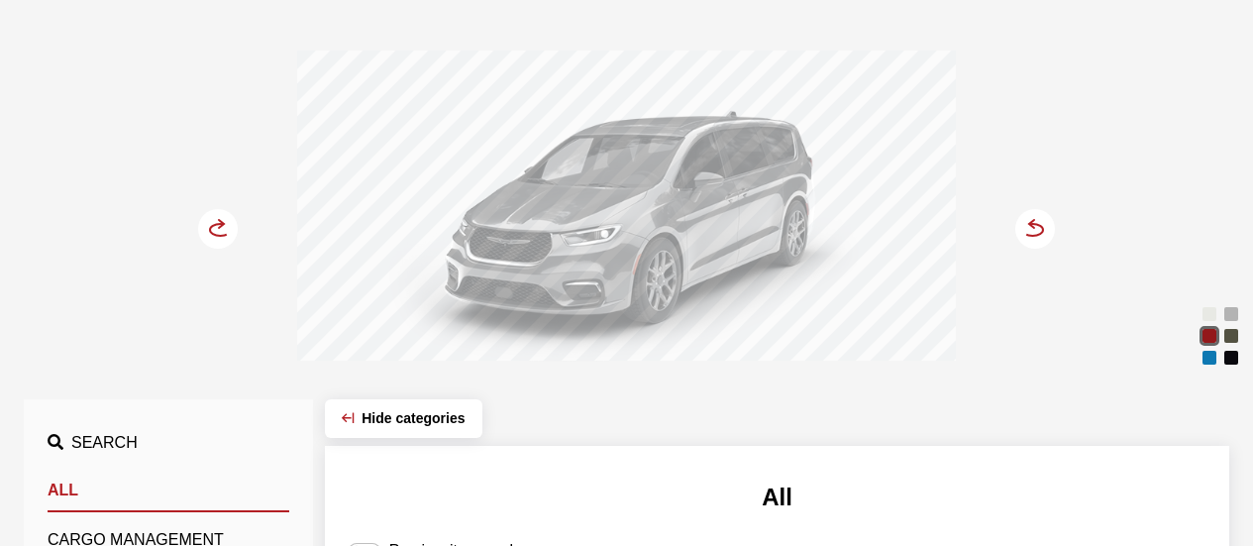
click at [1036, 228] on circle at bounding box center [1035, 229] width 40 height 40
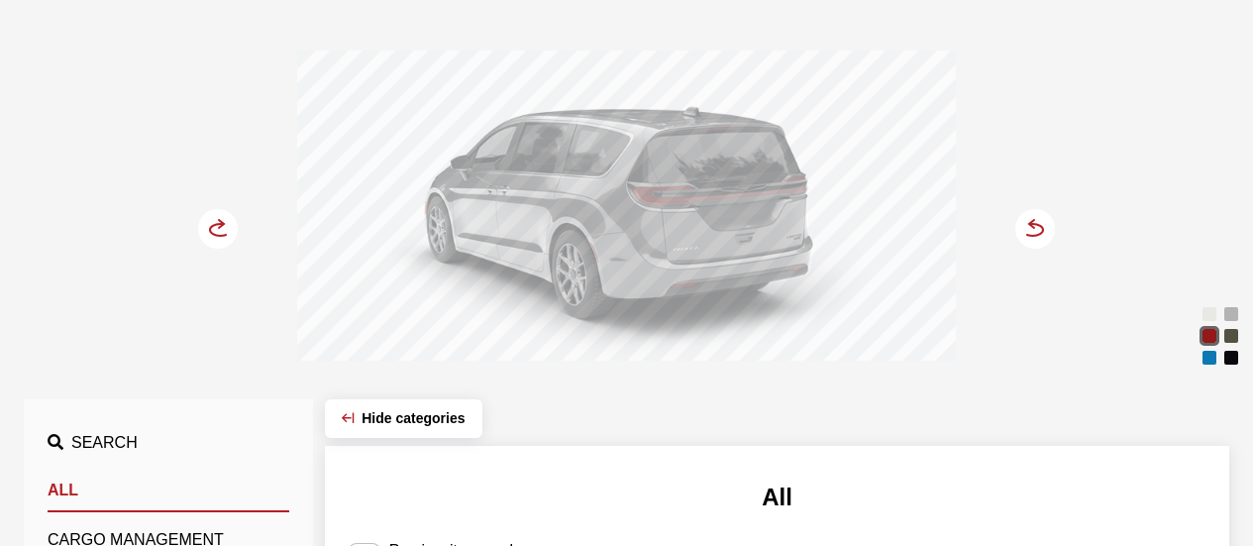
click at [1036, 228] on circle at bounding box center [1035, 229] width 40 height 40
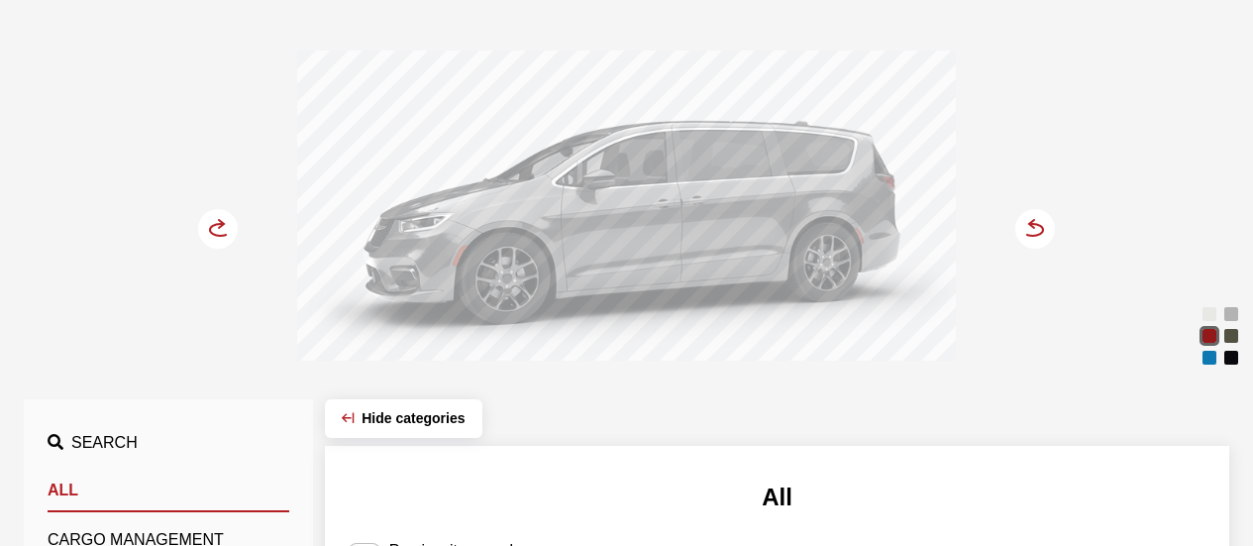
click at [1036, 228] on circle at bounding box center [1035, 229] width 40 height 40
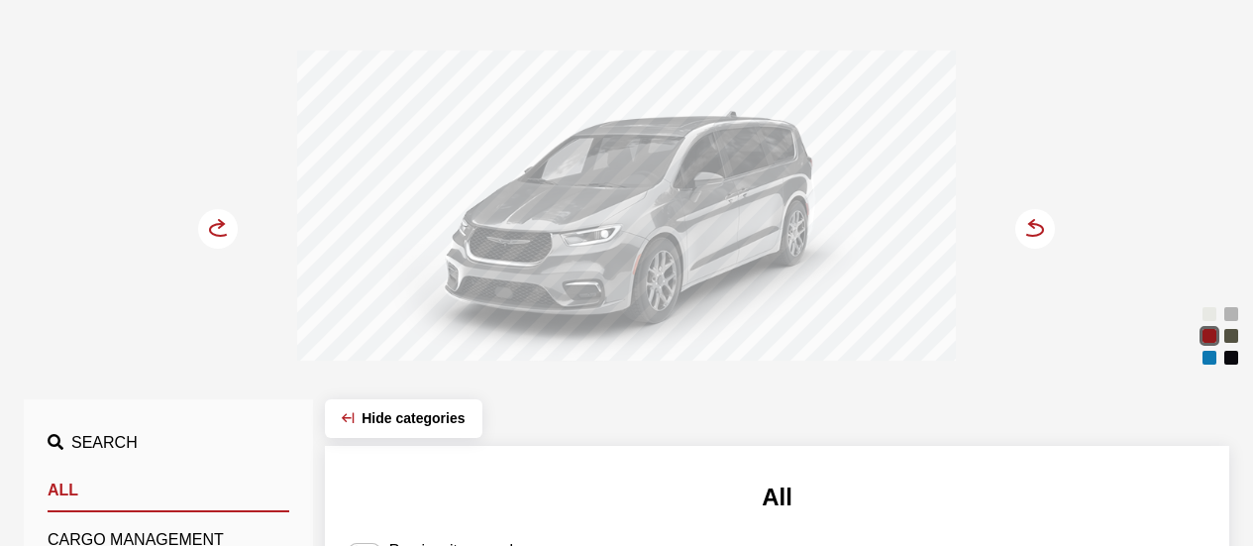
click at [1036, 228] on circle at bounding box center [1035, 229] width 40 height 40
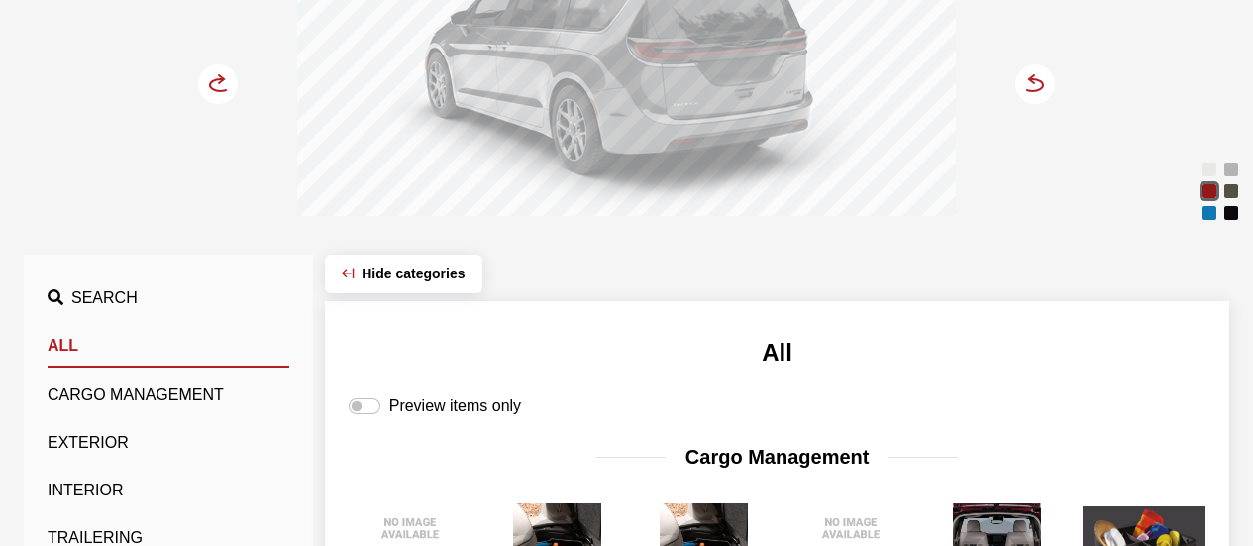
scroll to position [396, 0]
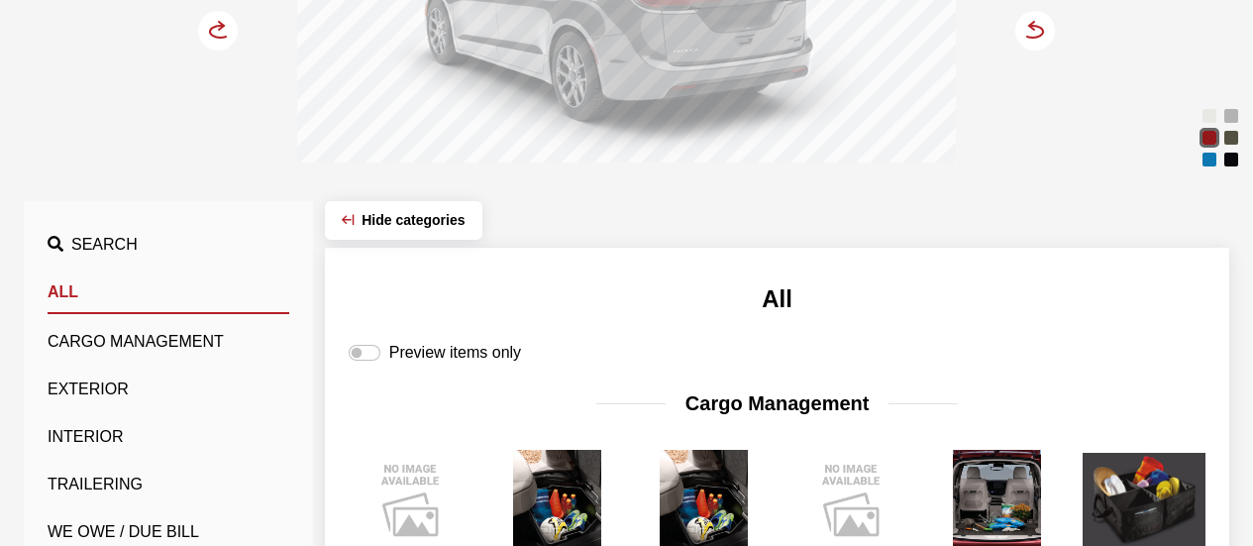
click at [386, 357] on div "Preview items only" at bounding box center [777, 353] width 857 height 24
click at [379, 352] on input "Preview items only" at bounding box center [365, 353] width 32 height 16
checkbox input "true"
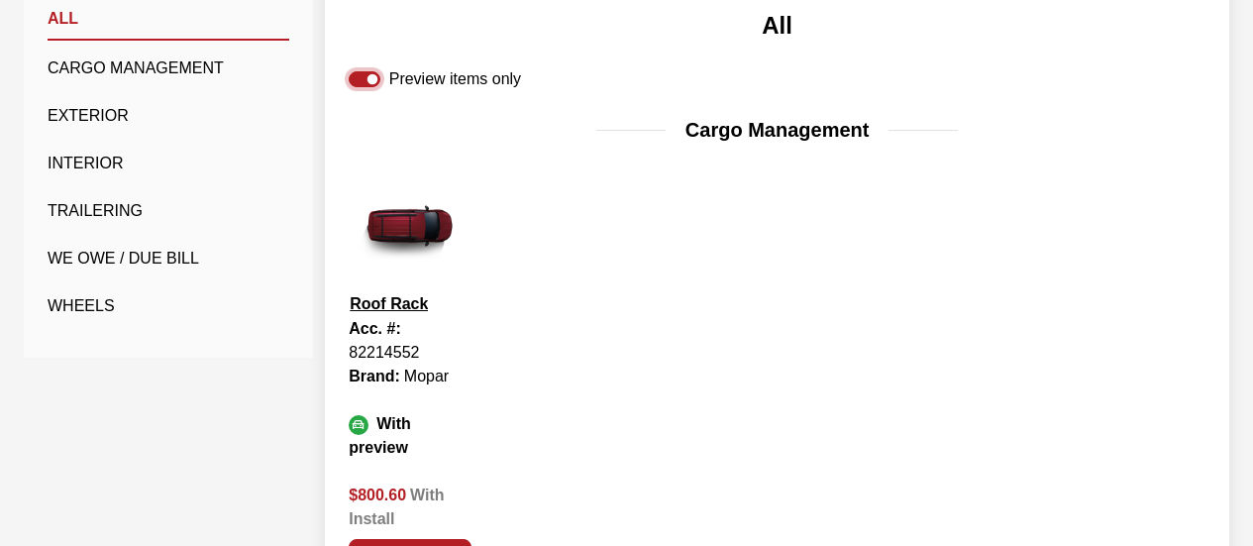
scroll to position [693, 0]
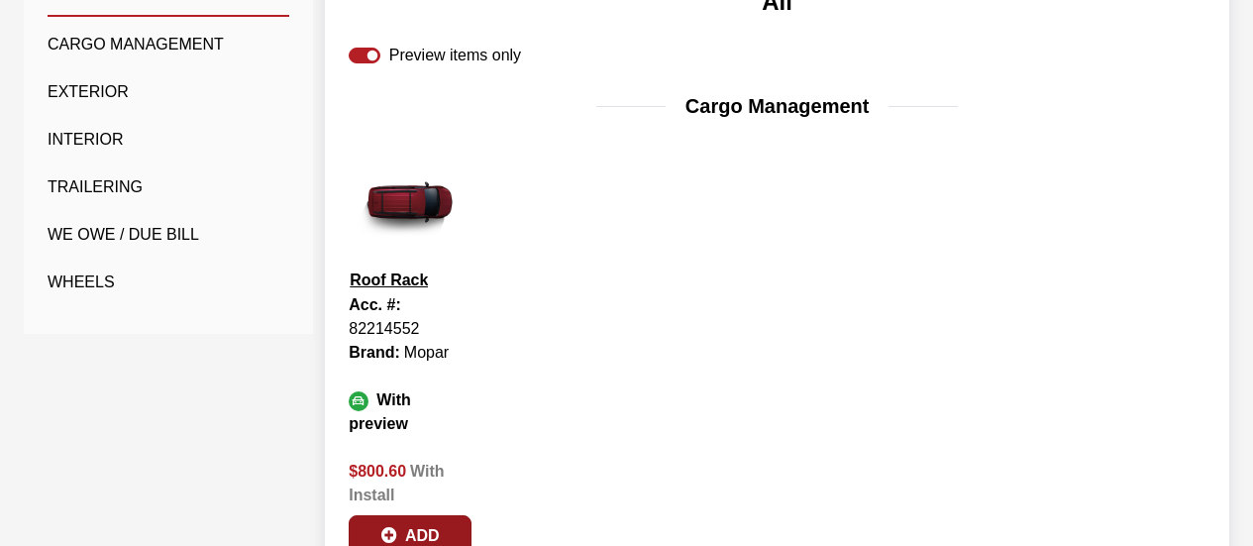
click at [424, 515] on button "Add" at bounding box center [410, 536] width 123 height 42
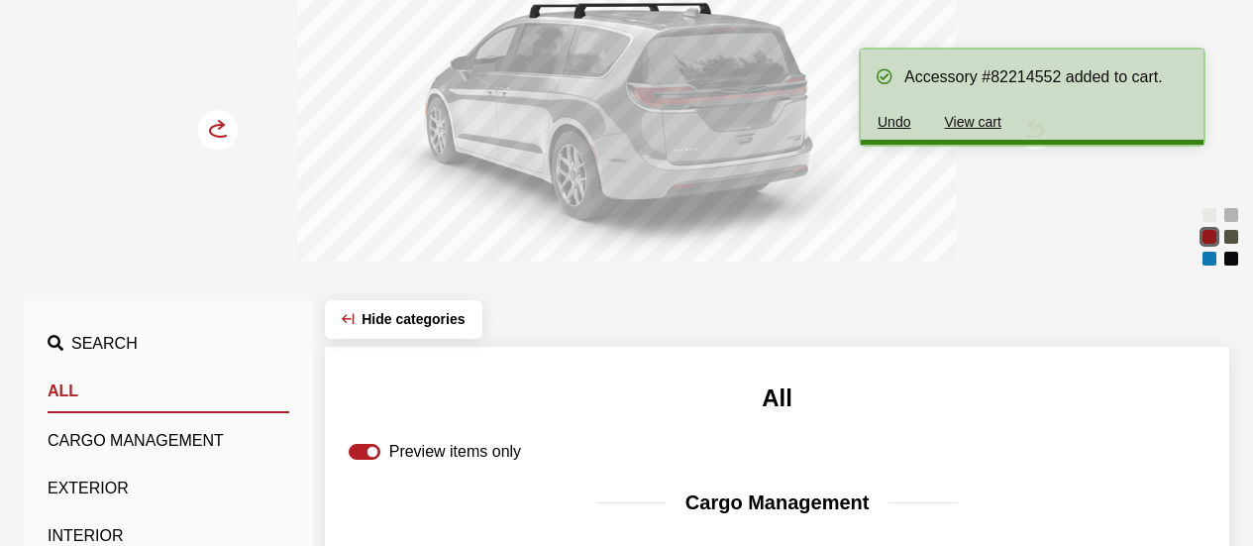
scroll to position [99, 0]
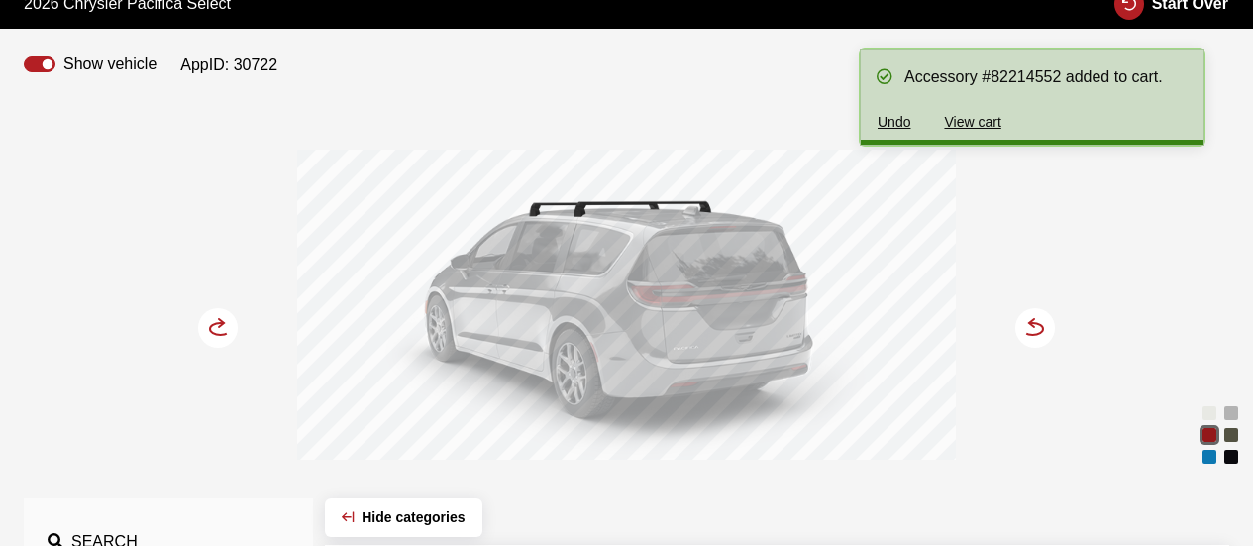
click at [214, 326] on circle at bounding box center [218, 328] width 40 height 40
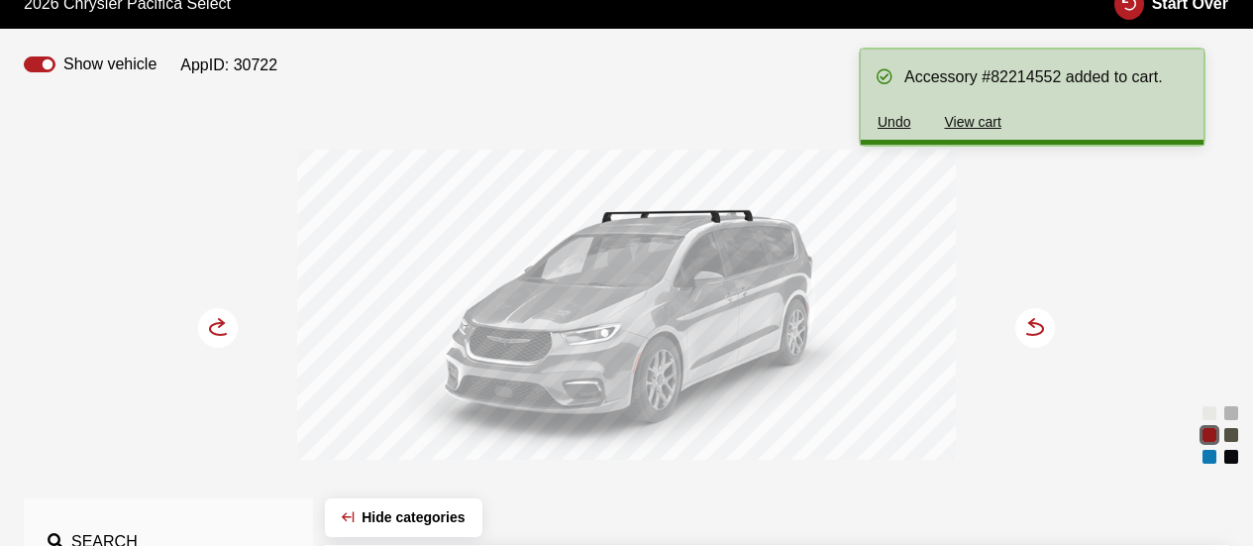
click at [214, 326] on circle at bounding box center [218, 328] width 40 height 40
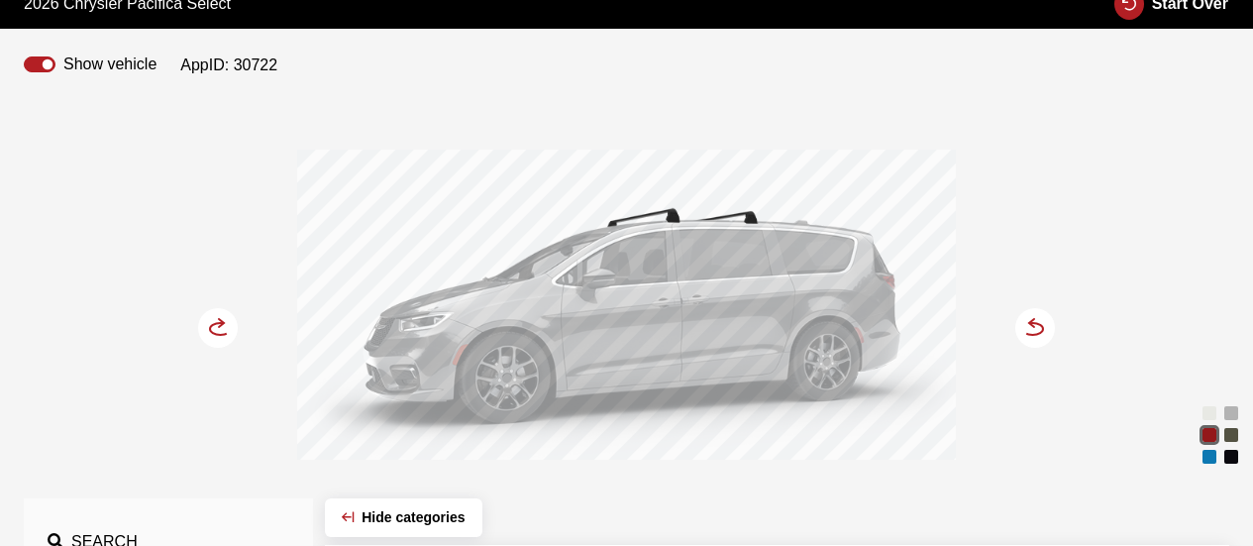
click at [206, 329] on circle at bounding box center [218, 328] width 40 height 40
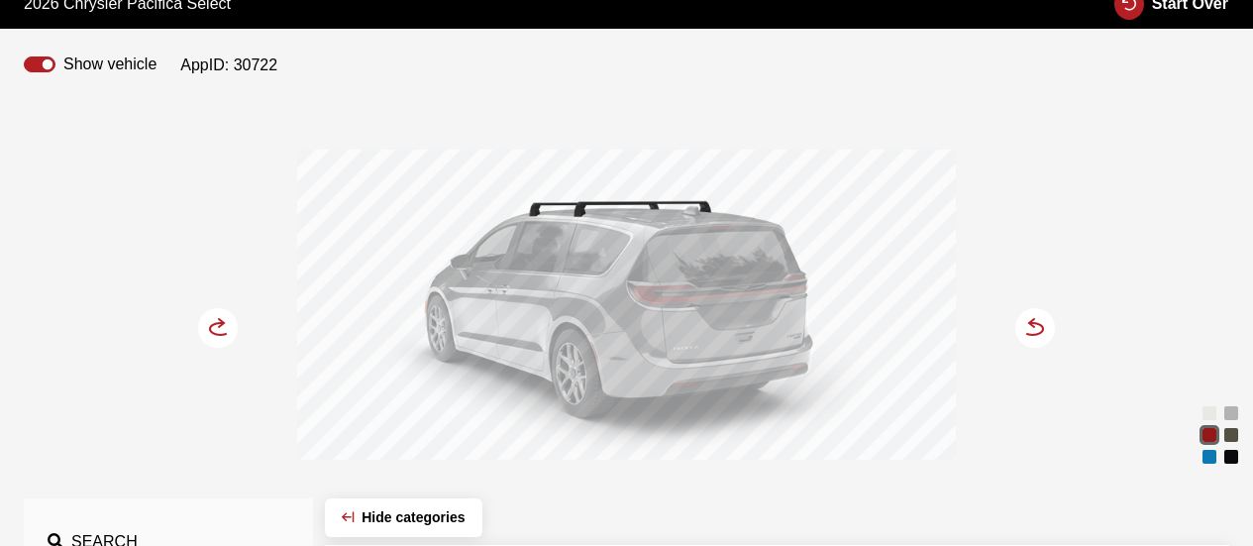
click at [206, 329] on circle at bounding box center [218, 328] width 40 height 40
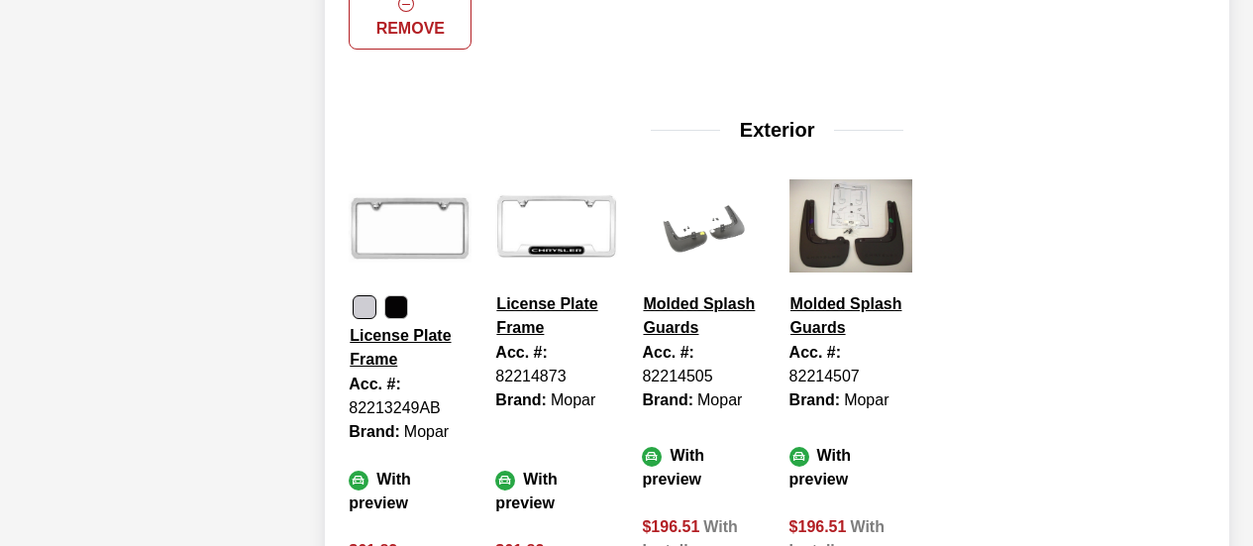
scroll to position [1287, 0]
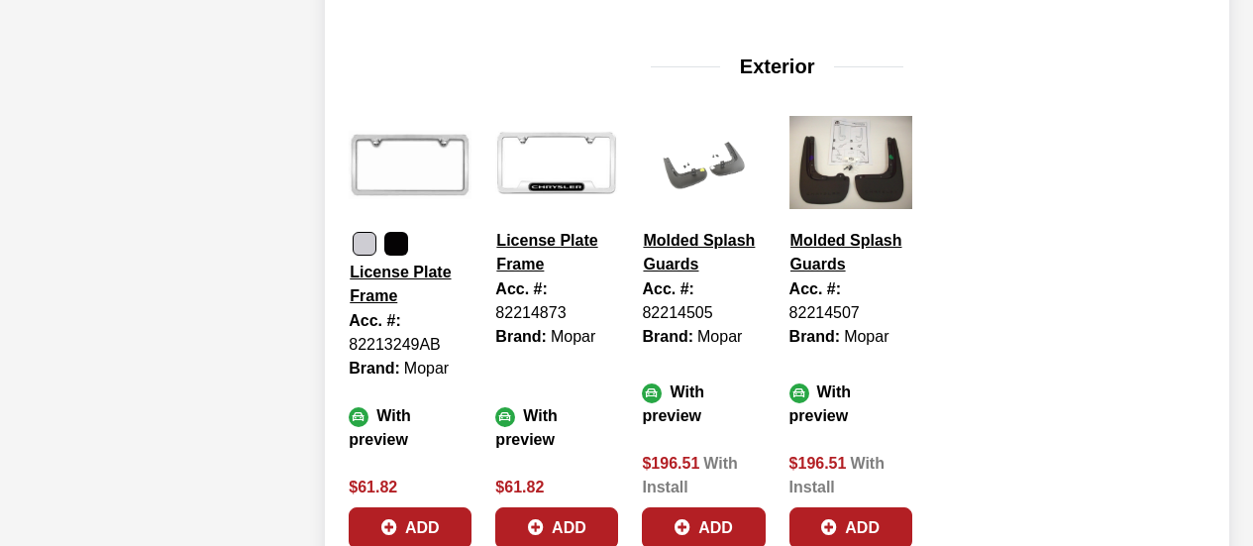
click at [399, 232] on button "button" at bounding box center [396, 244] width 24 height 24
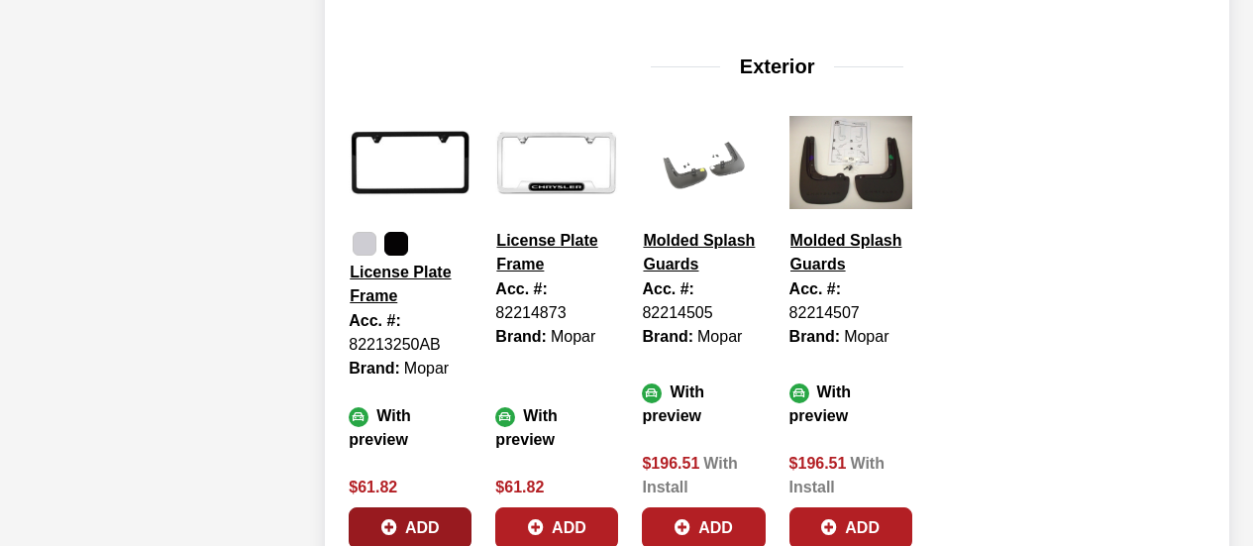
click at [412, 507] on button "Add" at bounding box center [410, 528] width 123 height 42
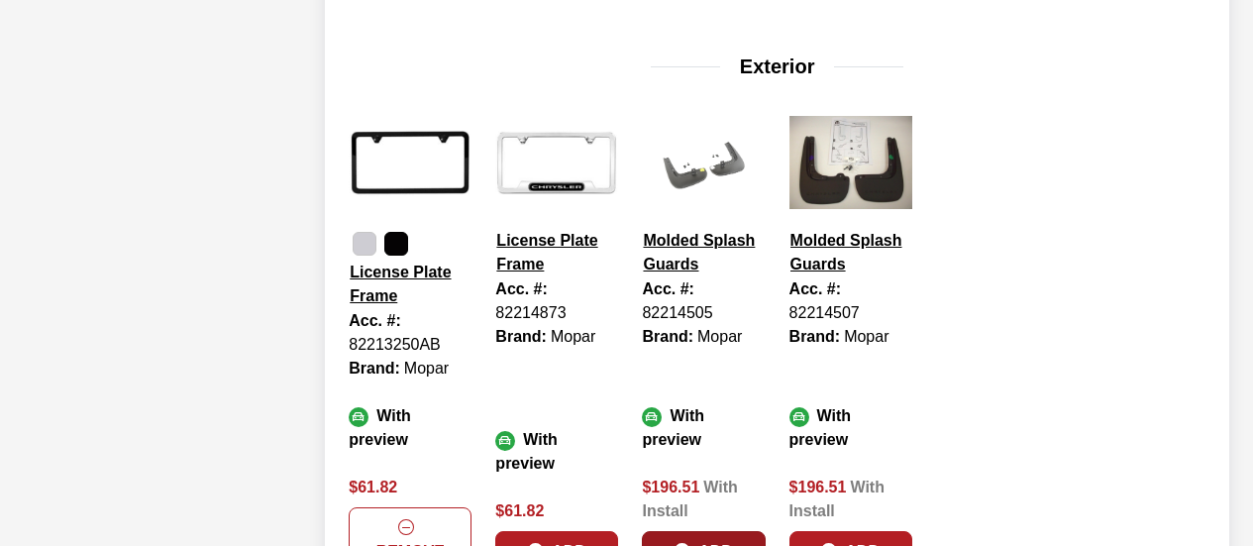
click at [707, 531] on button "Add" at bounding box center [703, 552] width 123 height 42
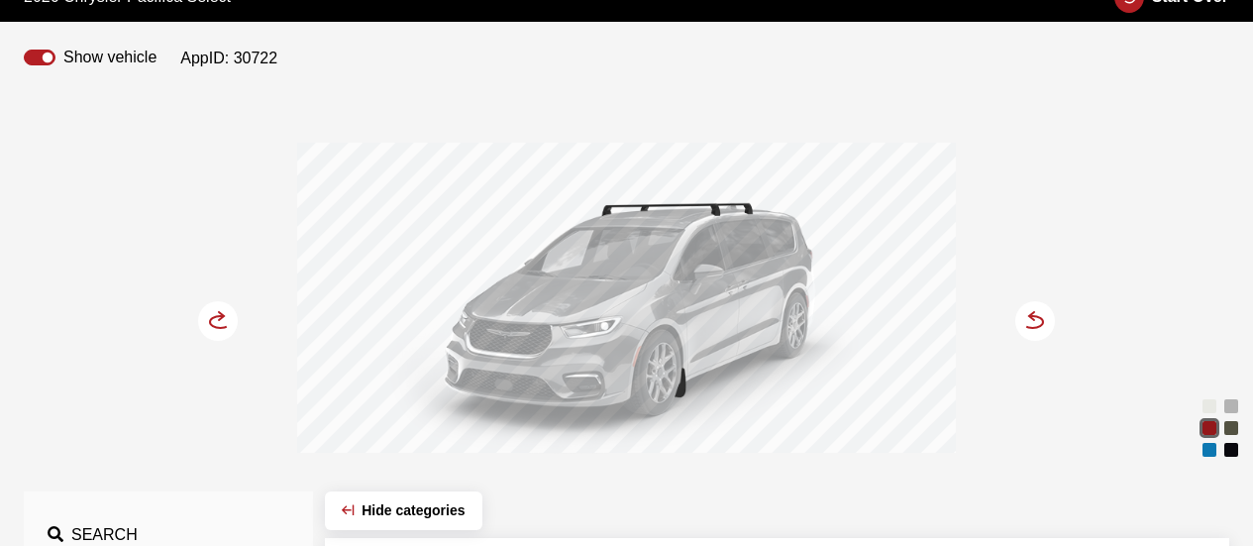
scroll to position [99, 0]
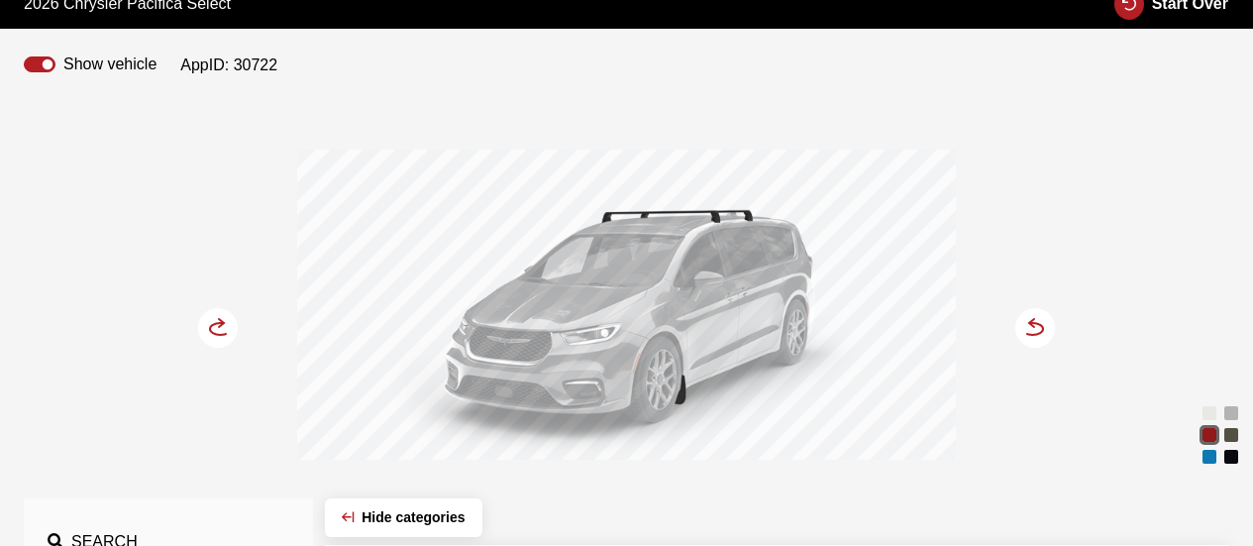
click at [224, 325] on icon at bounding box center [230, 329] width 14 height 17
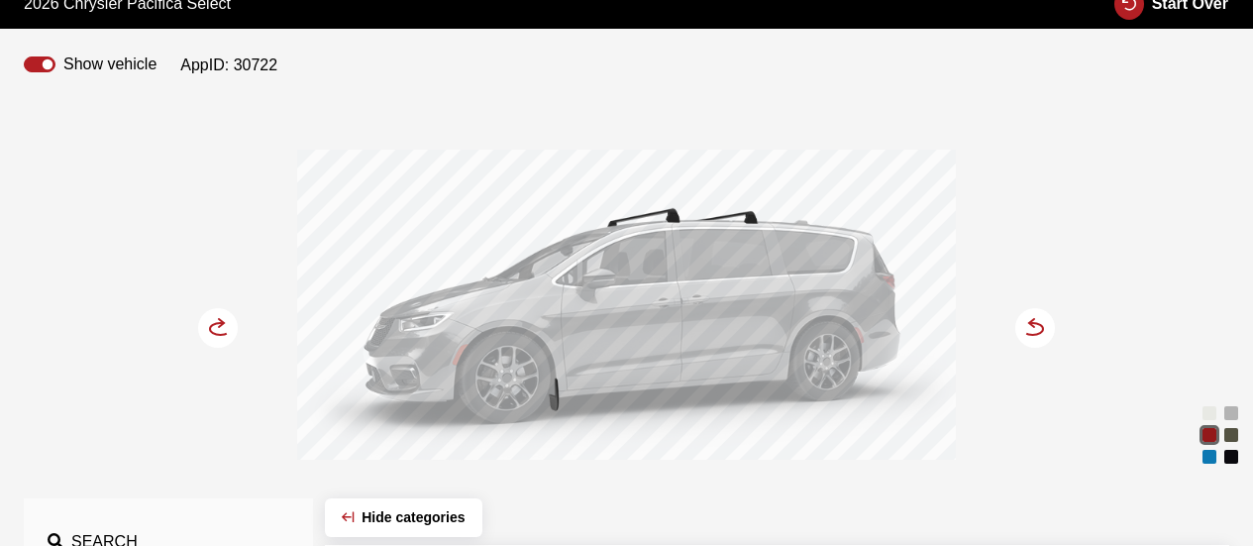
click at [224, 325] on icon at bounding box center [230, 329] width 14 height 17
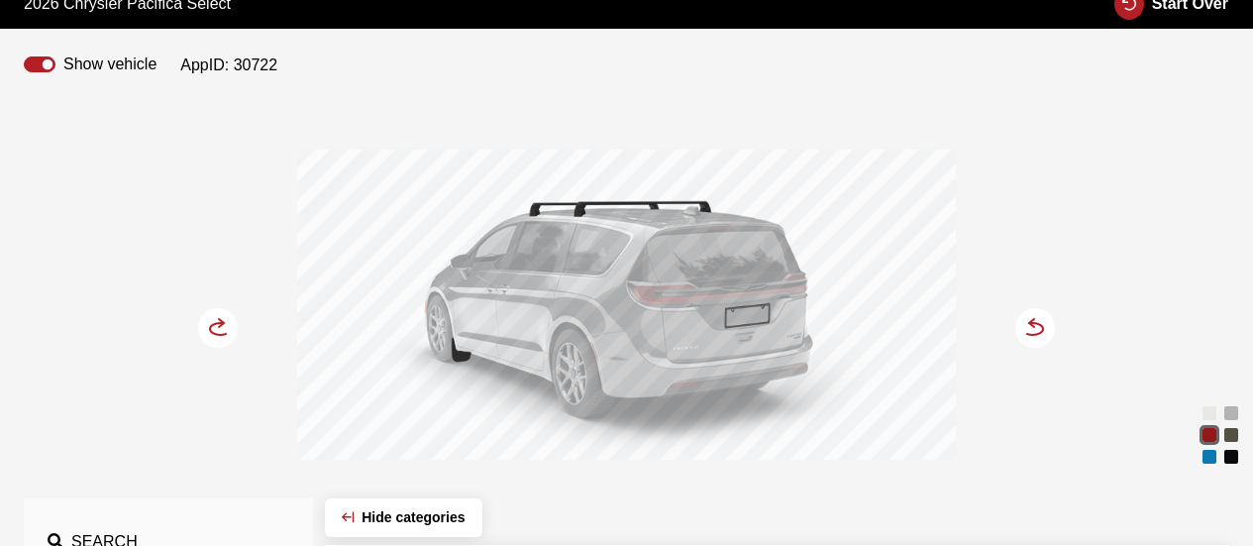
click at [224, 325] on icon at bounding box center [230, 329] width 14 height 17
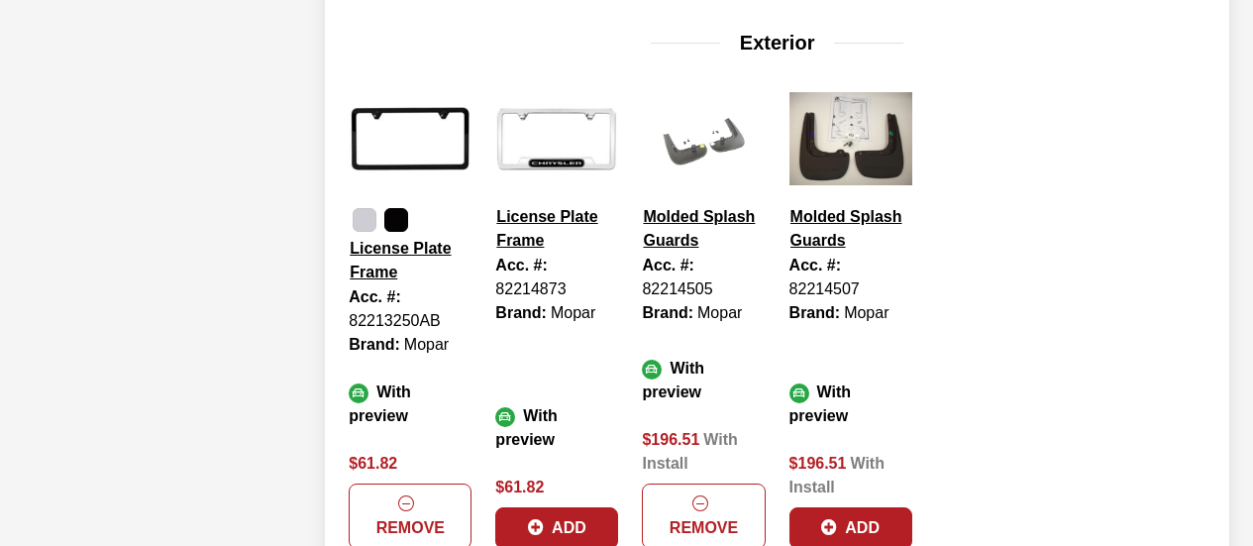
scroll to position [1287, 0]
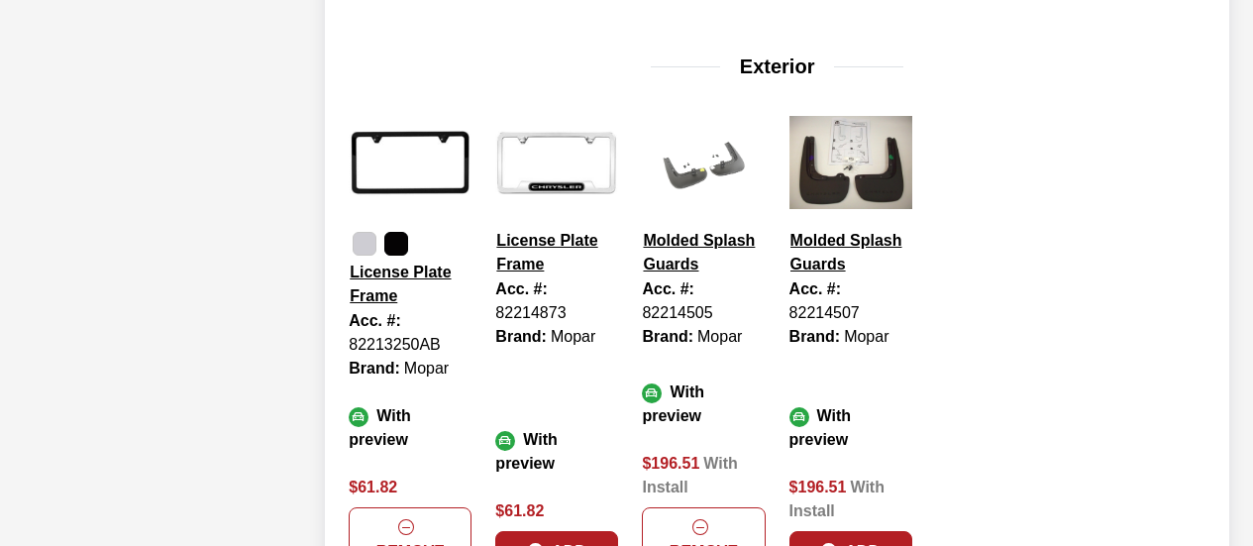
click at [678, 228] on button "Molded Splash Guards" at bounding box center [703, 253] width 123 height 50
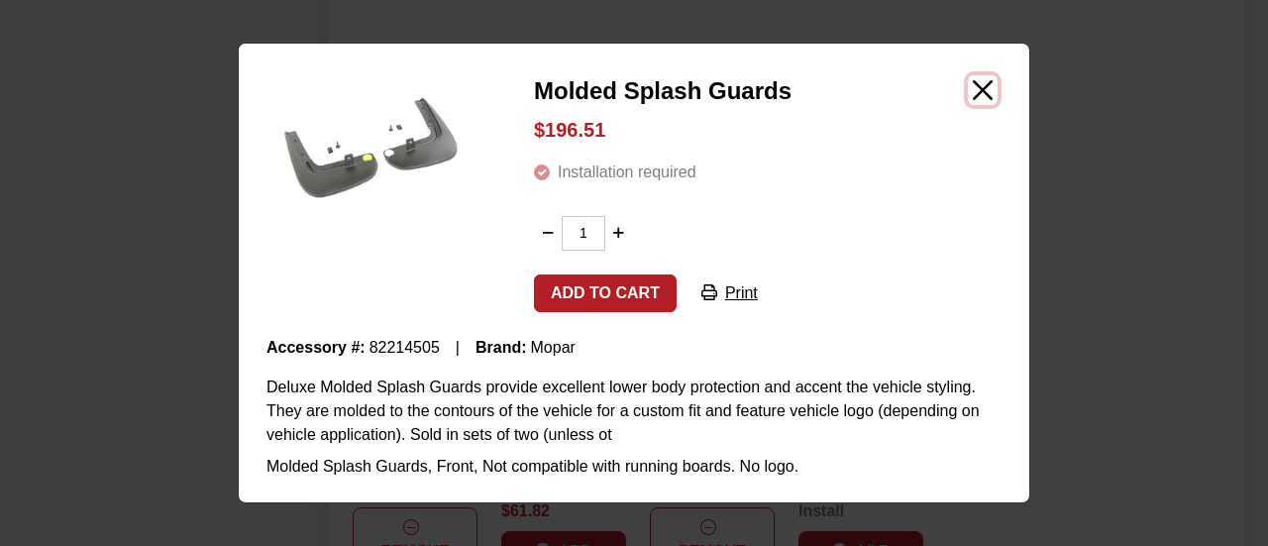
click at [979, 91] on button "Close" at bounding box center [982, 90] width 30 height 30
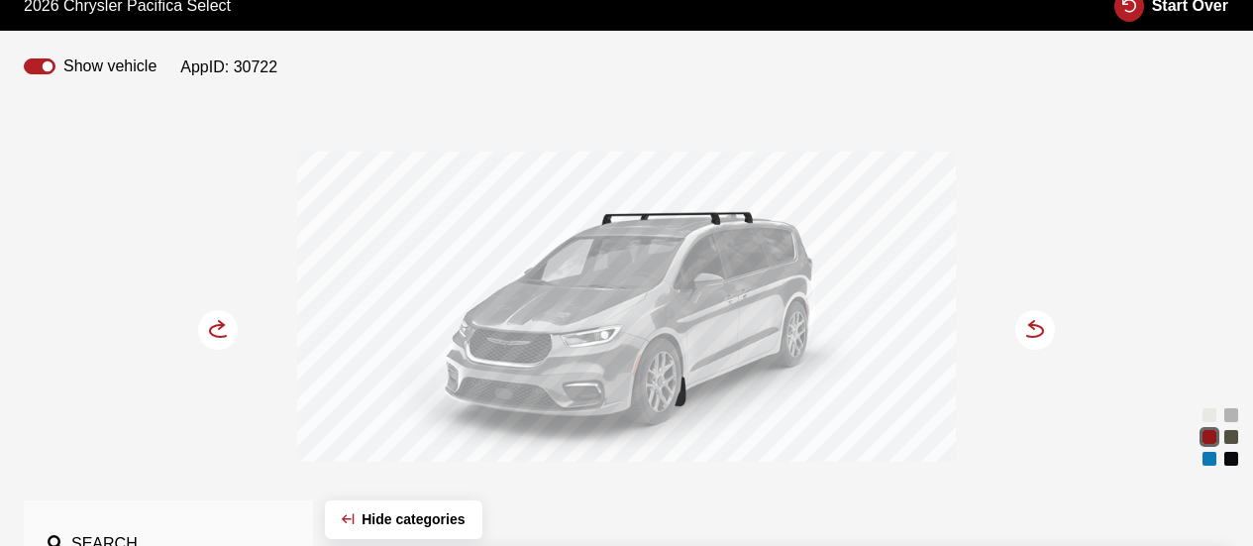
scroll to position [198, 0]
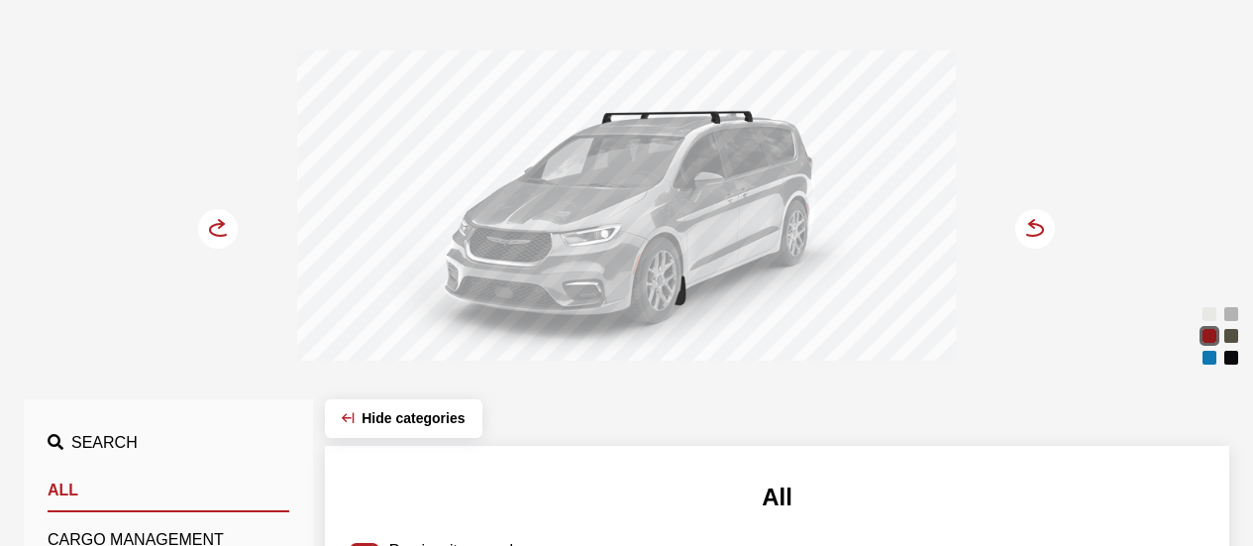
click at [1045, 218] on circle at bounding box center [1035, 229] width 40 height 40
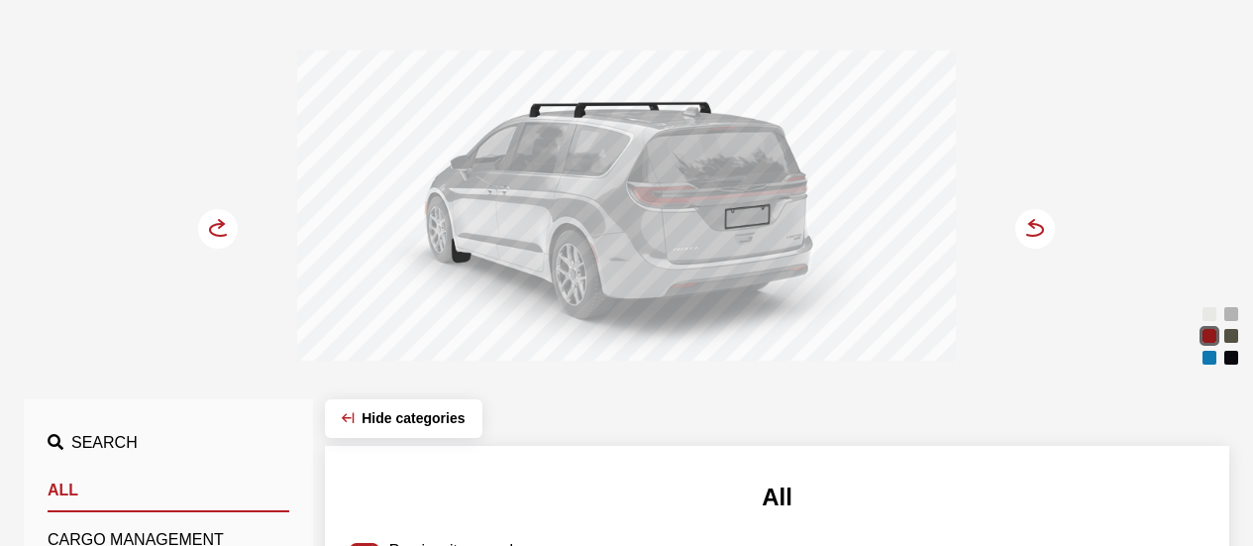
click at [1045, 218] on circle at bounding box center [1035, 229] width 40 height 40
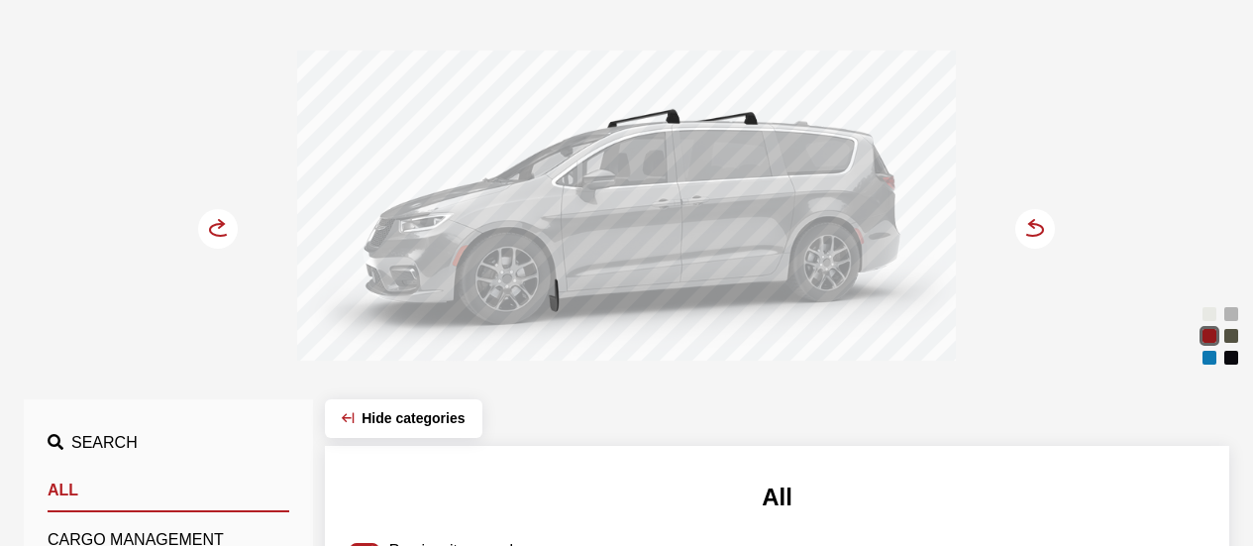
click at [1045, 218] on circle at bounding box center [1035, 229] width 40 height 40
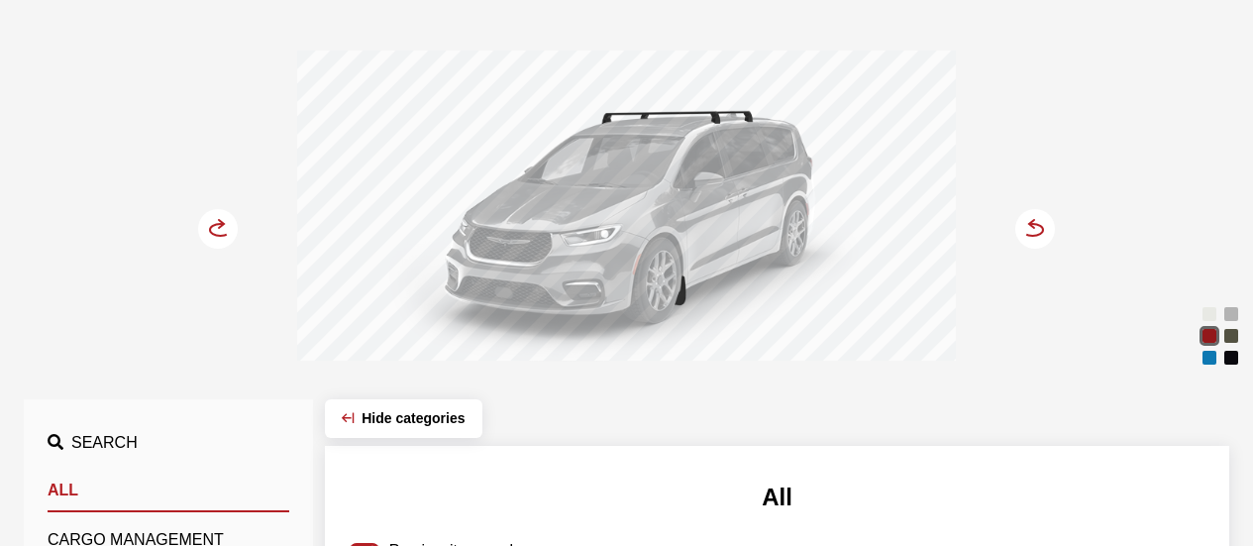
click at [1045, 218] on circle at bounding box center [1035, 229] width 40 height 40
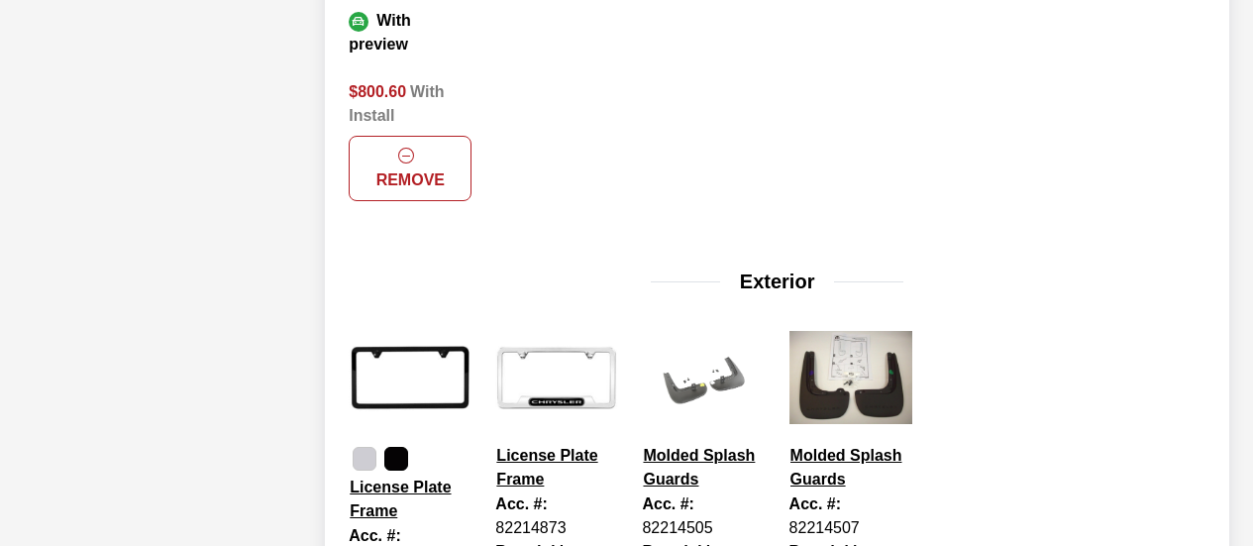
scroll to position [1188, 0]
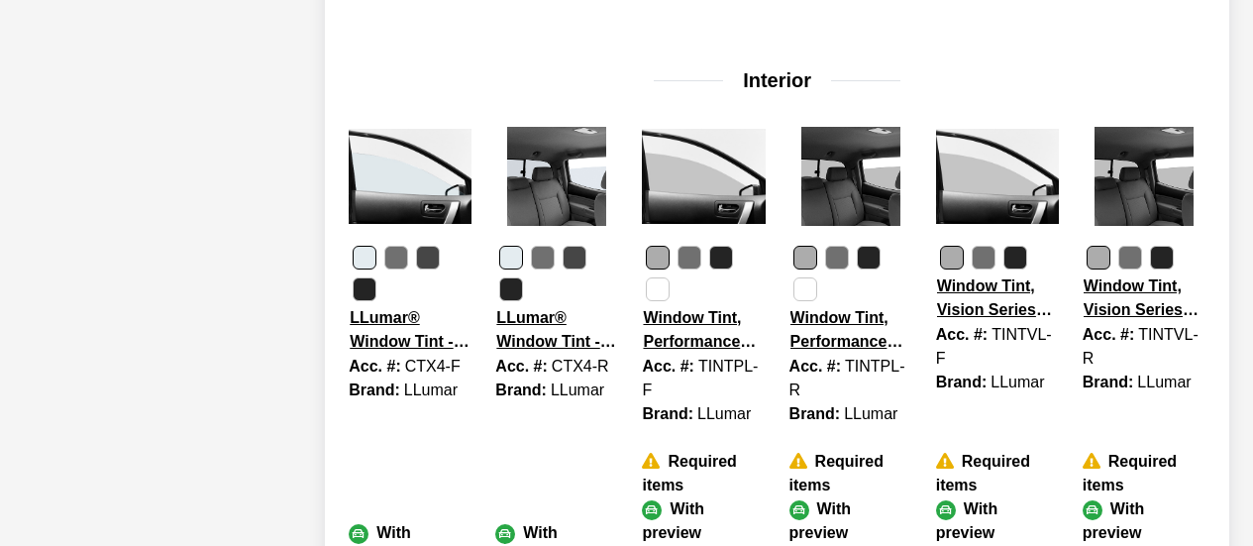
scroll to position [1882, 0]
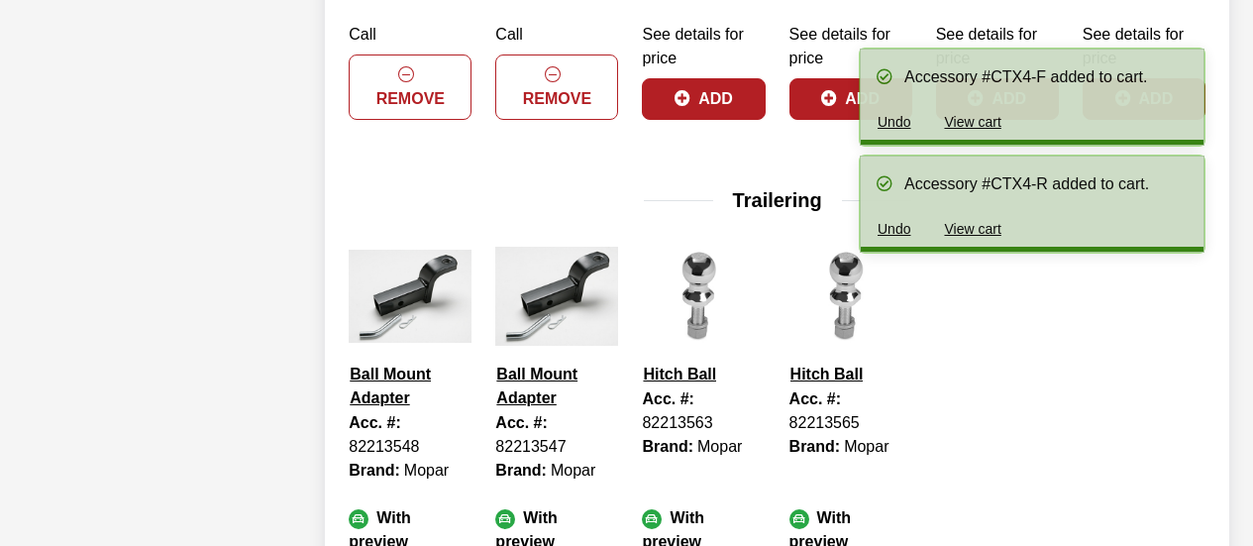
scroll to position [2476, 0]
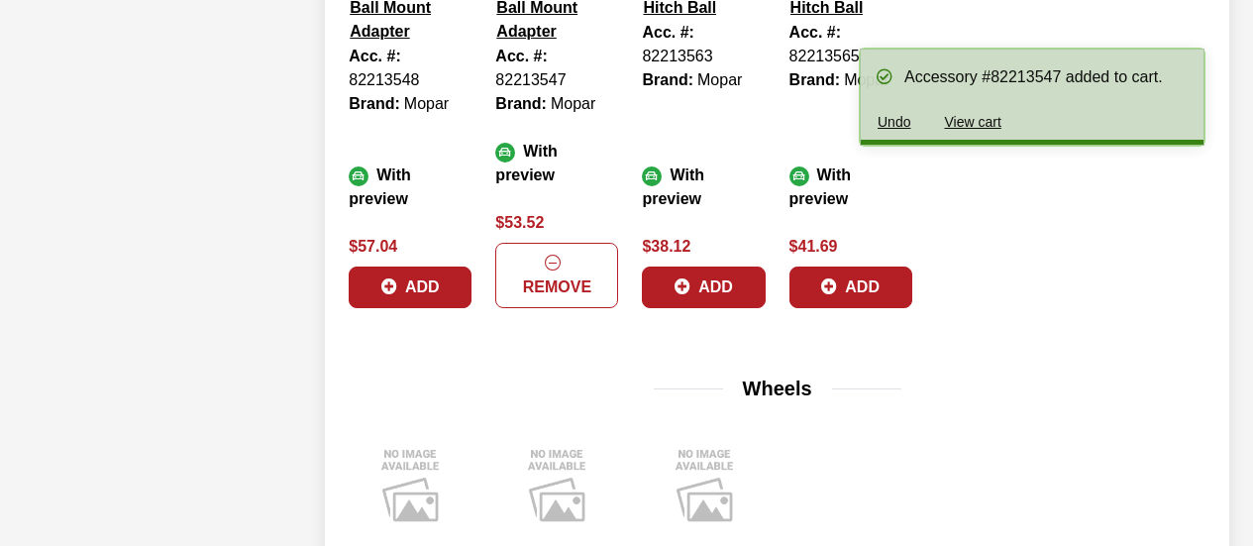
scroll to position [2773, 0]
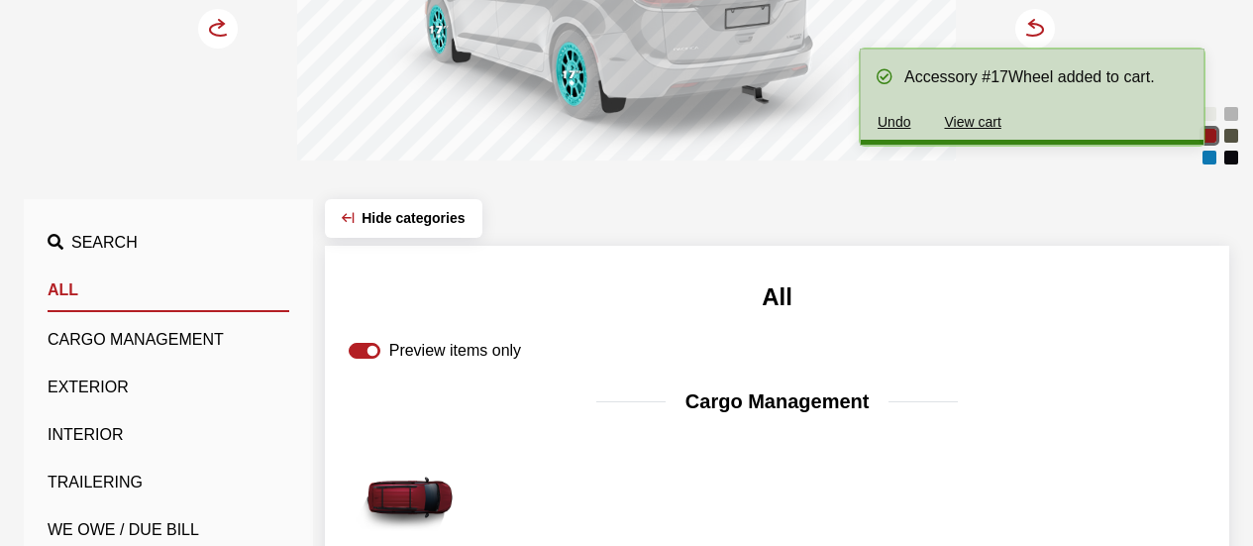
scroll to position [198, 0]
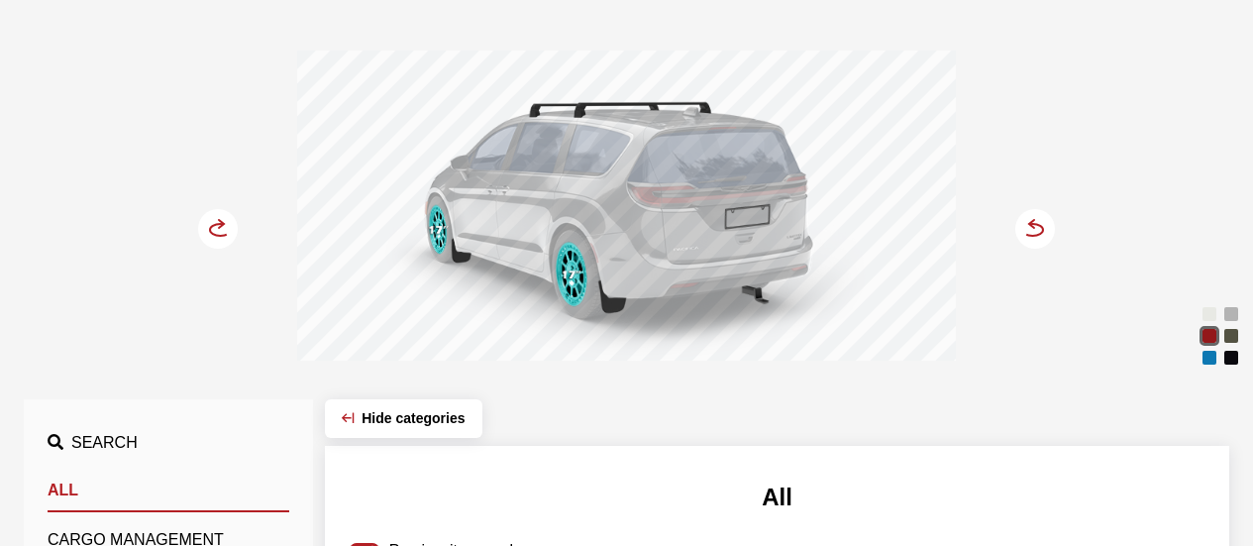
click at [222, 225] on icon at bounding box center [221, 224] width 5 height 8
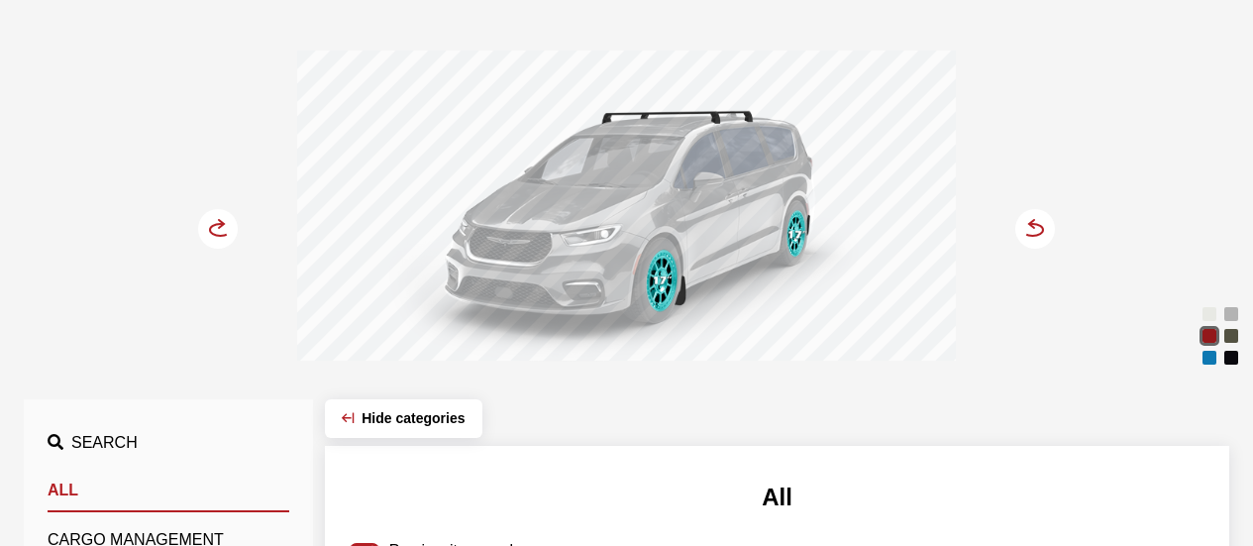
click at [222, 225] on icon at bounding box center [221, 224] width 5 height 8
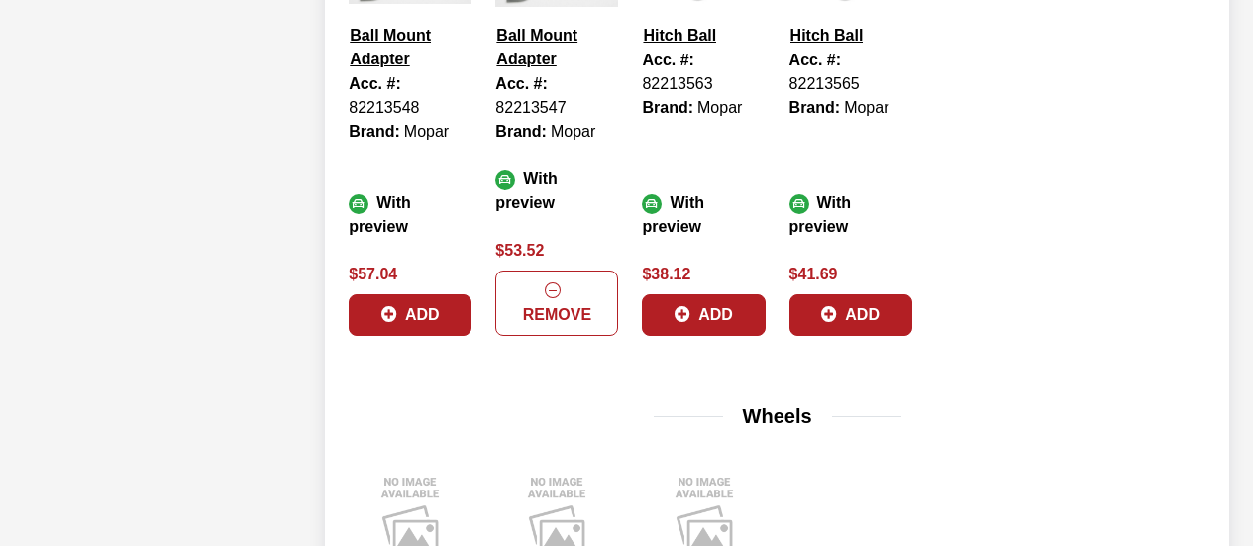
scroll to position [2890, 0]
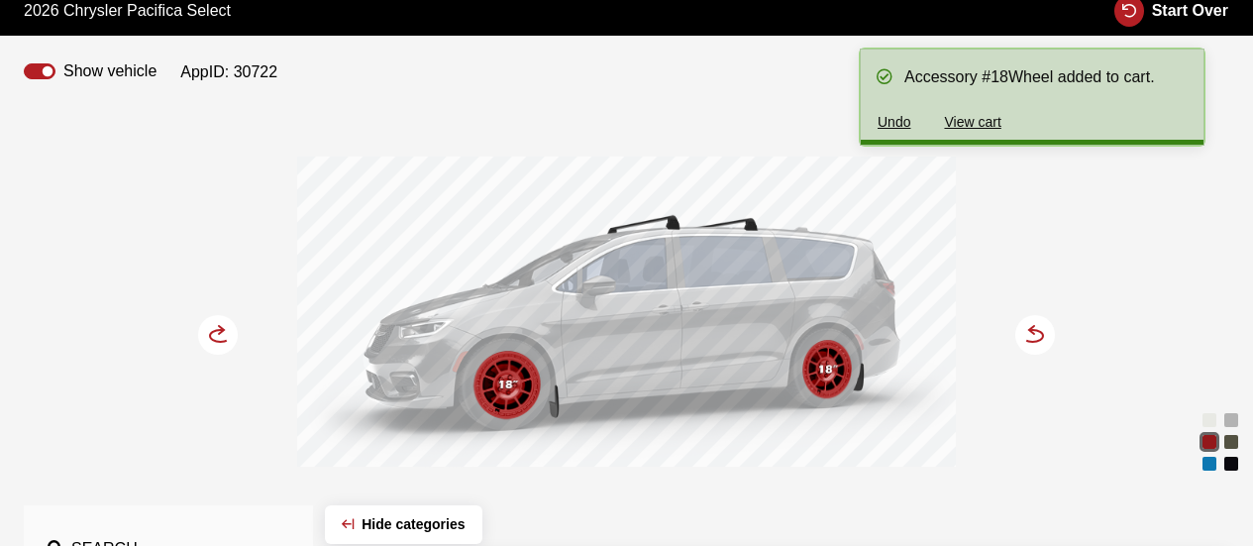
scroll to position [297, 0]
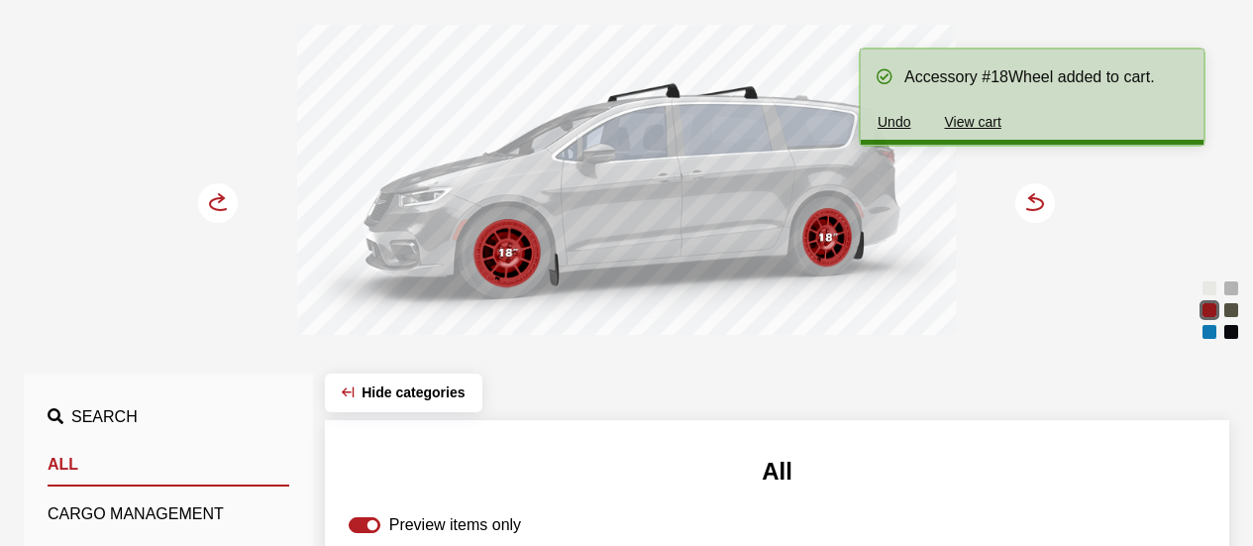
click at [237, 208] on circle at bounding box center [218, 203] width 40 height 40
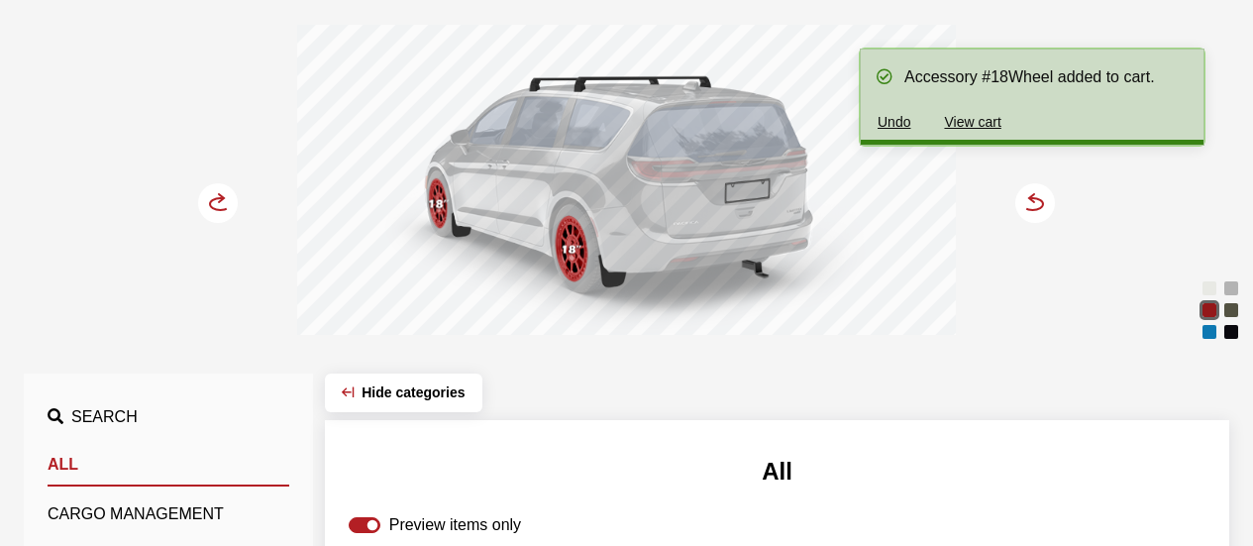
click at [237, 208] on circle at bounding box center [218, 203] width 40 height 40
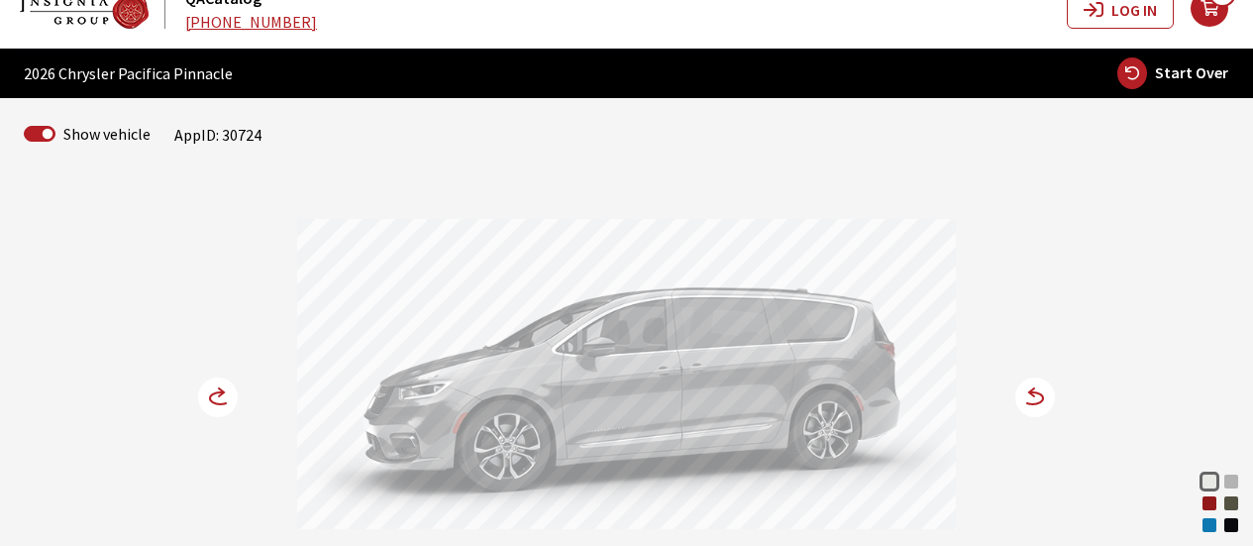
scroll to position [198, 0]
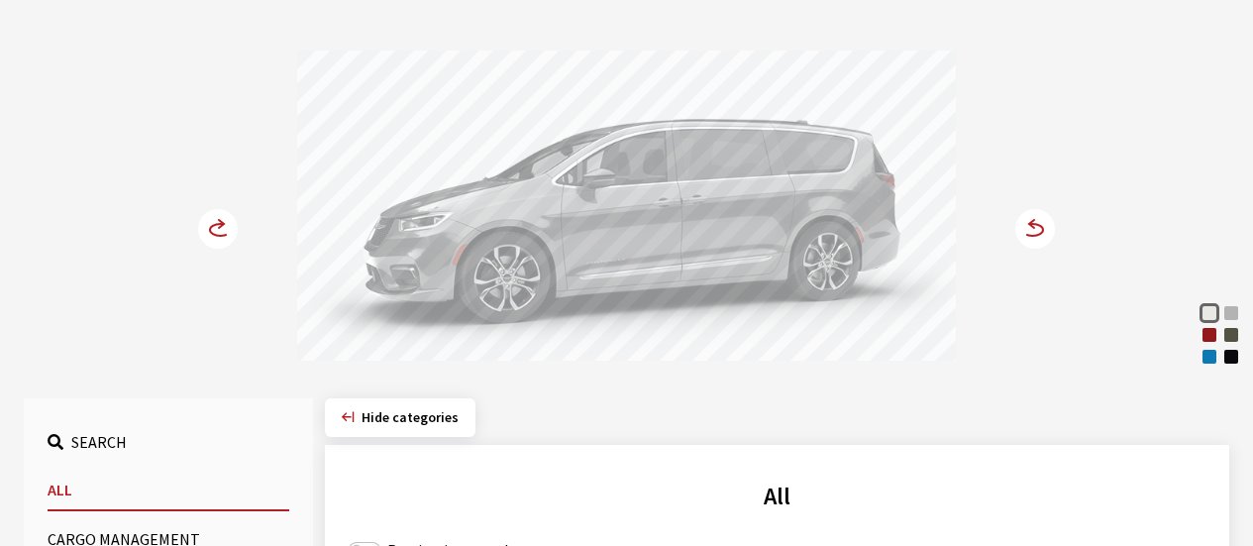
click at [1214, 336] on div "Red Hot Pearl" at bounding box center [1209, 335] width 20 height 20
click at [1038, 227] on circle at bounding box center [1035, 229] width 40 height 40
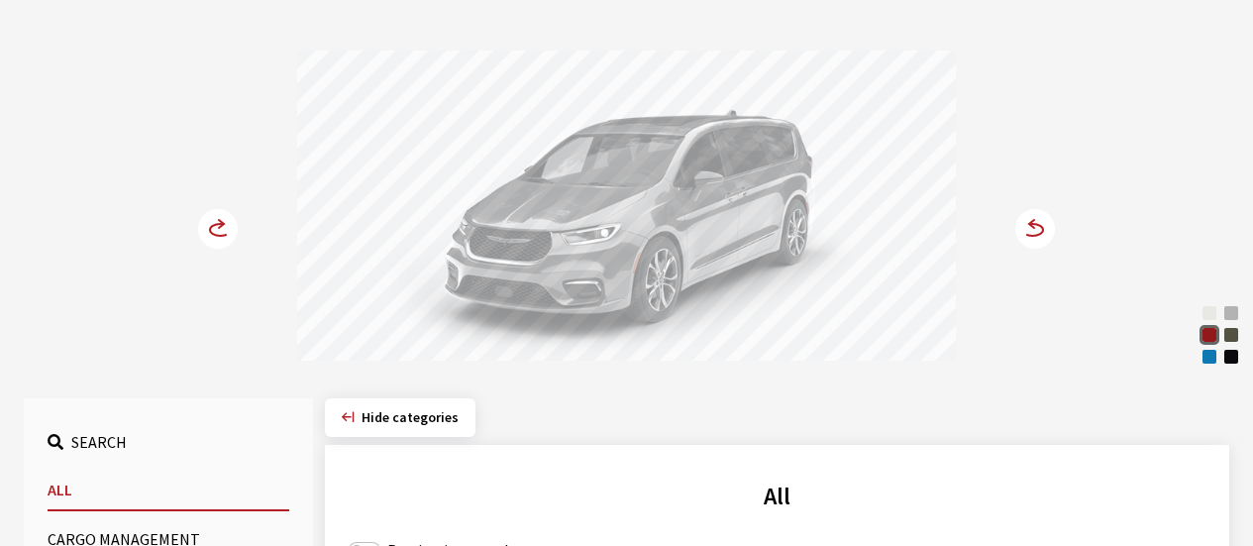
click at [1030, 225] on icon at bounding box center [1035, 229] width 40 height 40
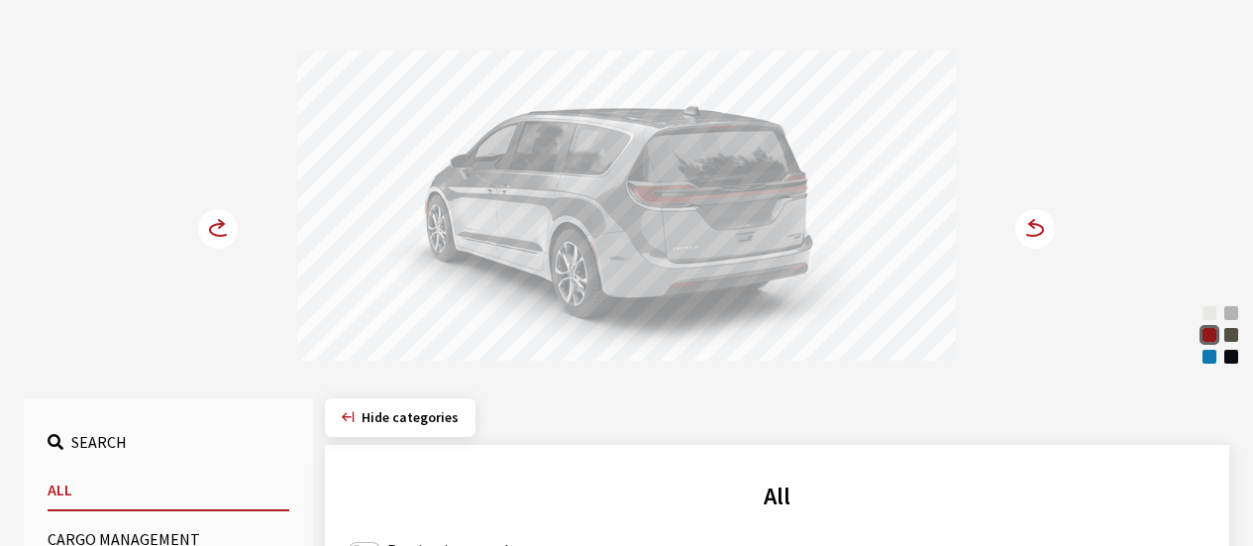
click at [1030, 225] on icon at bounding box center [1031, 224] width 5 height 8
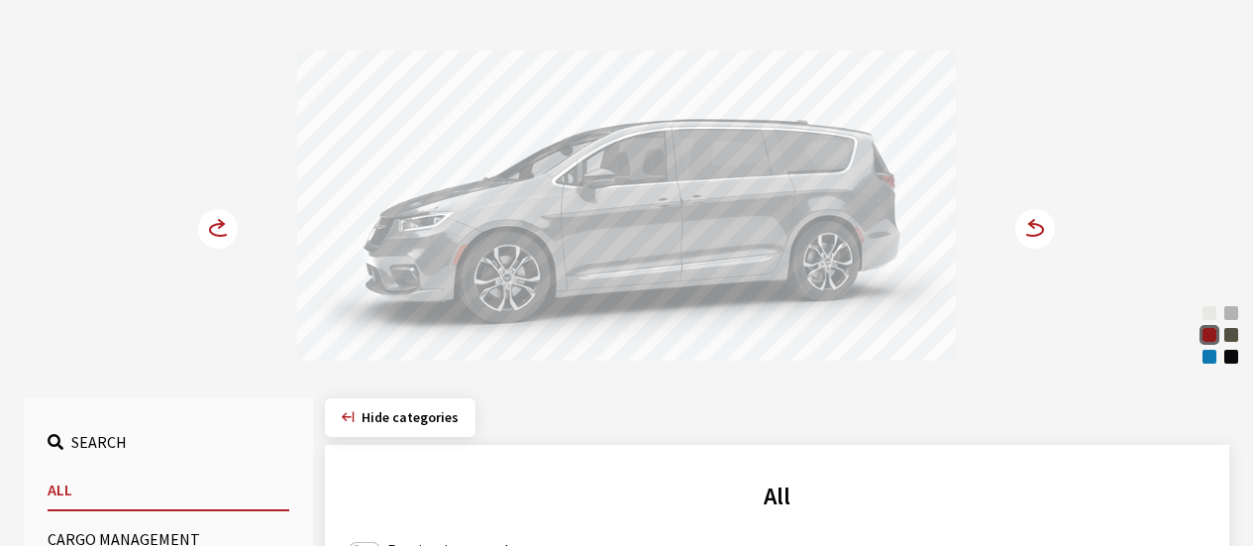
scroll to position [594, 0]
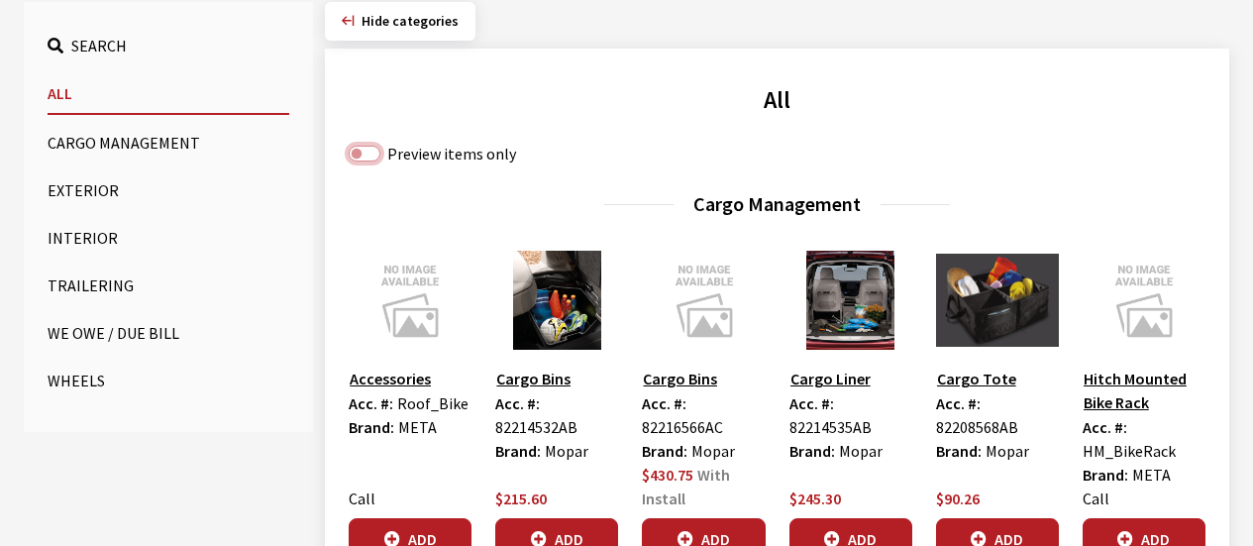
click at [374, 153] on input "Preview items only" at bounding box center [365, 154] width 32 height 16
checkbox input "true"
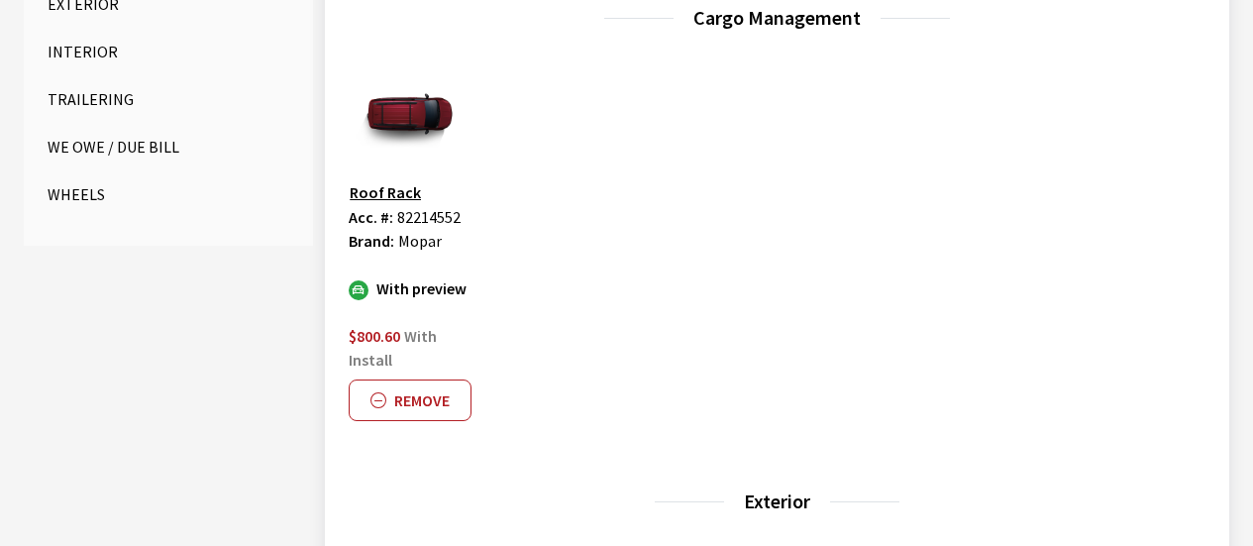
scroll to position [990, 0]
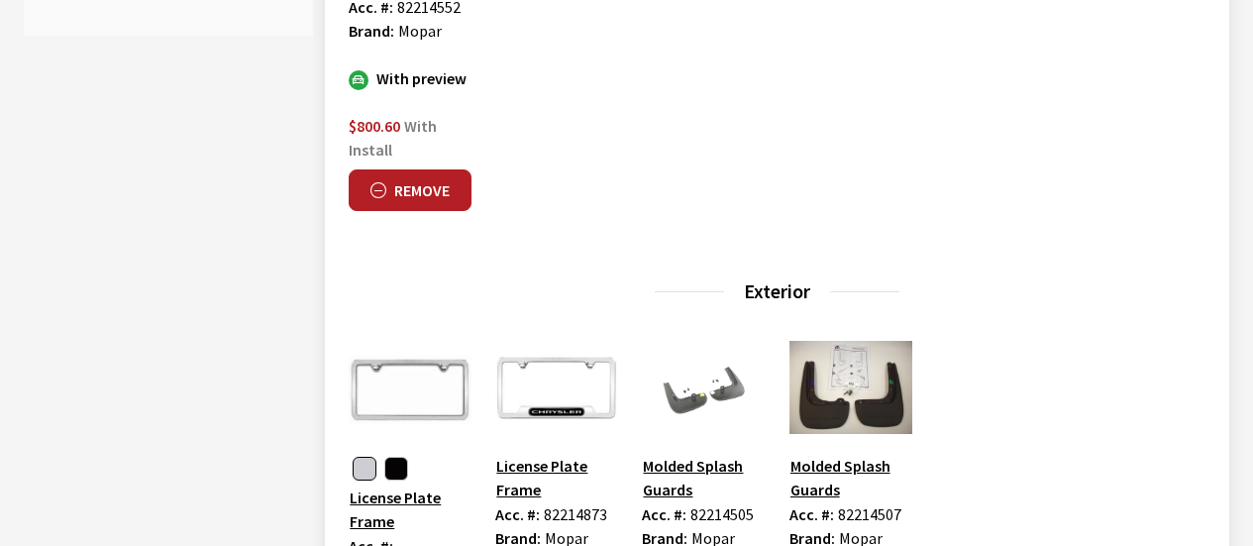
click at [456, 184] on button "Remove" at bounding box center [410, 190] width 123 height 42
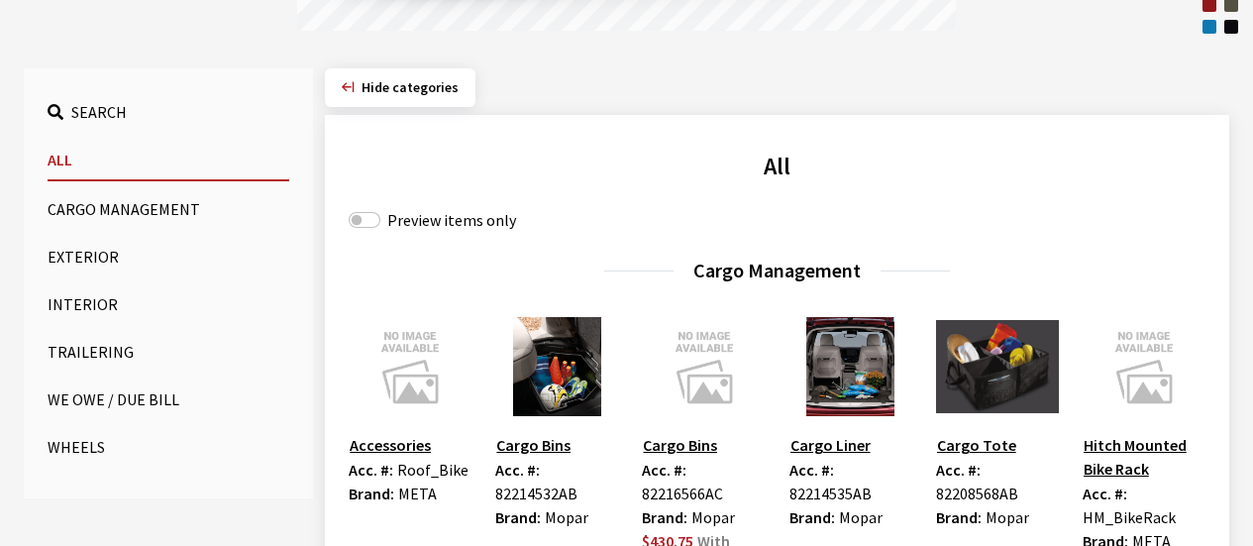
scroll to position [569, 0]
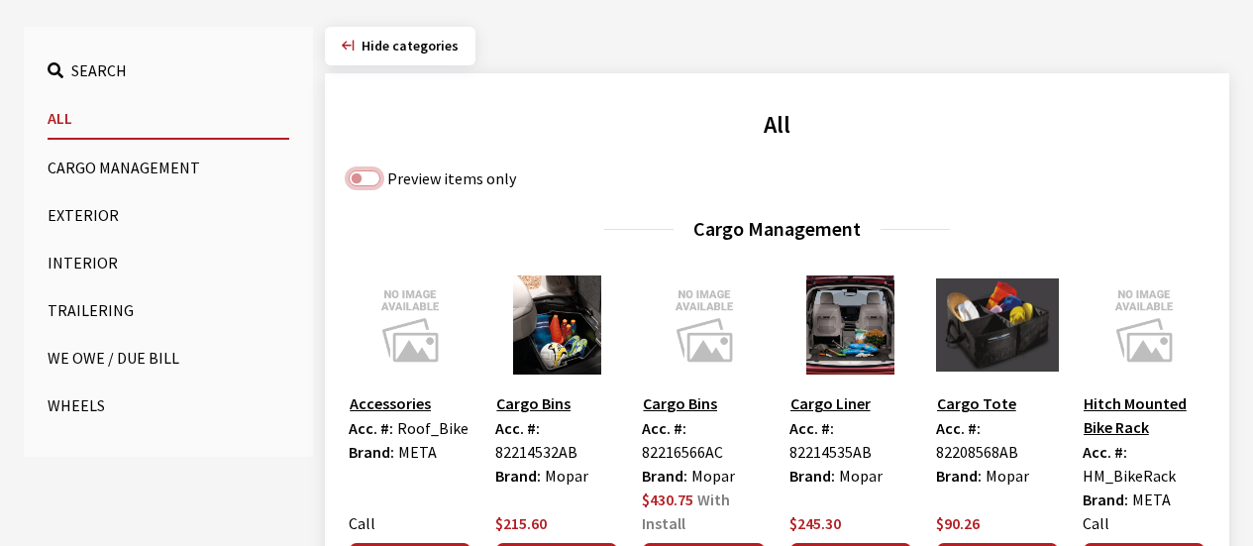
click at [367, 183] on input "Preview items only" at bounding box center [365, 178] width 32 height 16
checkbox input "true"
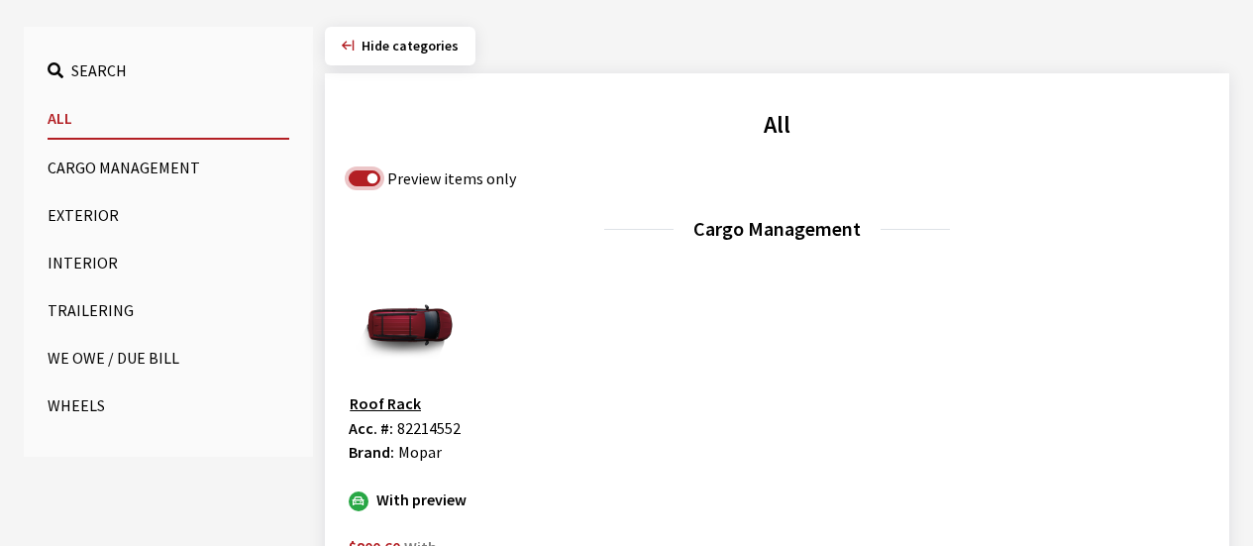
scroll to position [966, 0]
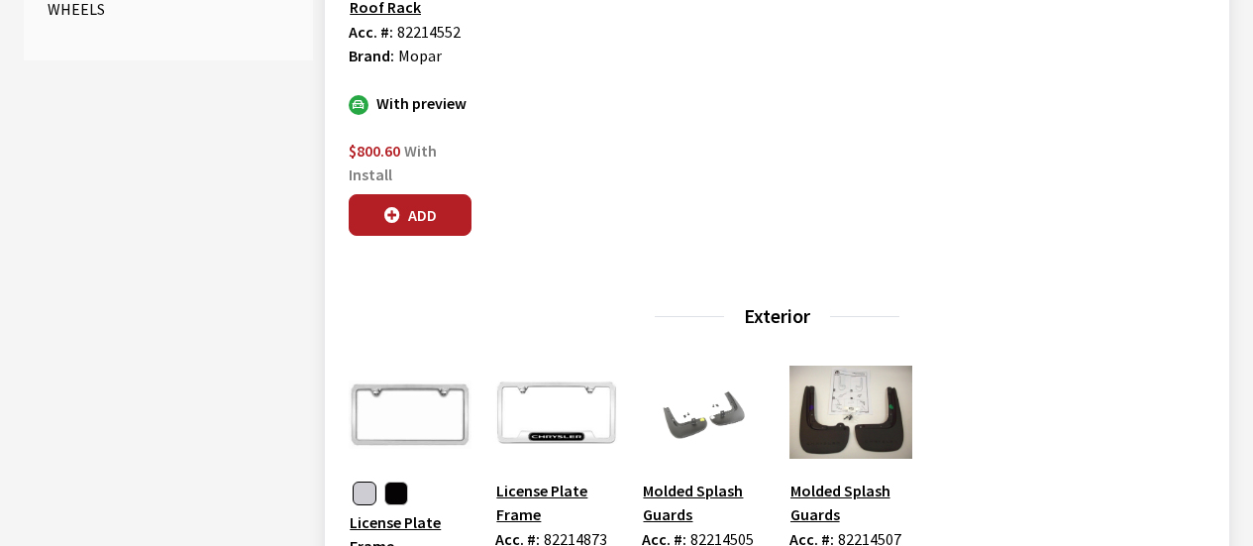
click at [429, 216] on button "Add" at bounding box center [410, 215] width 123 height 42
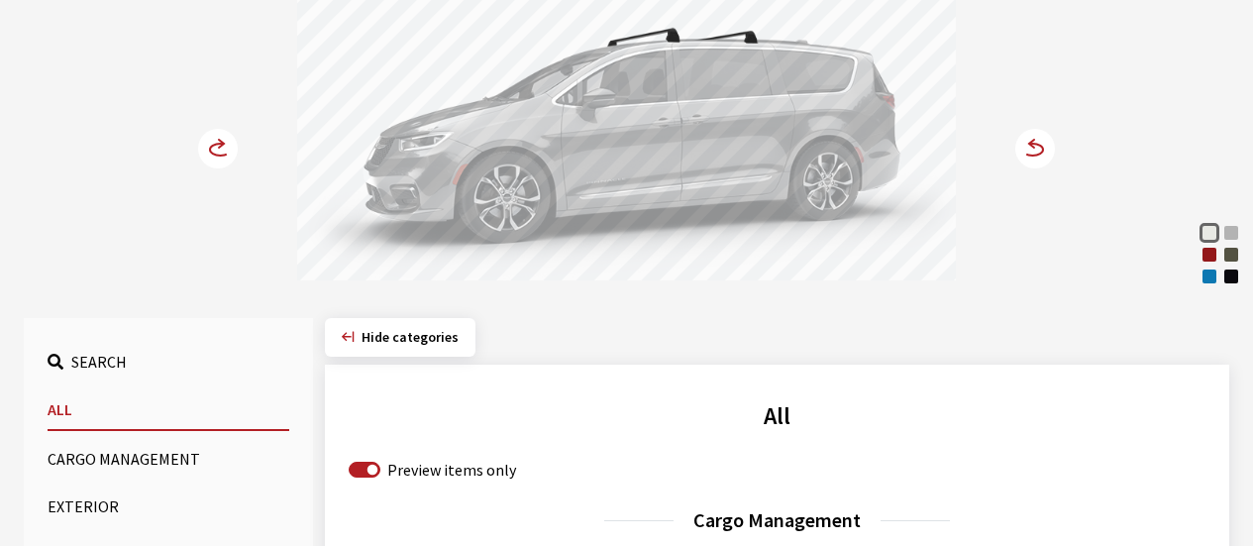
scroll to position [297, 0]
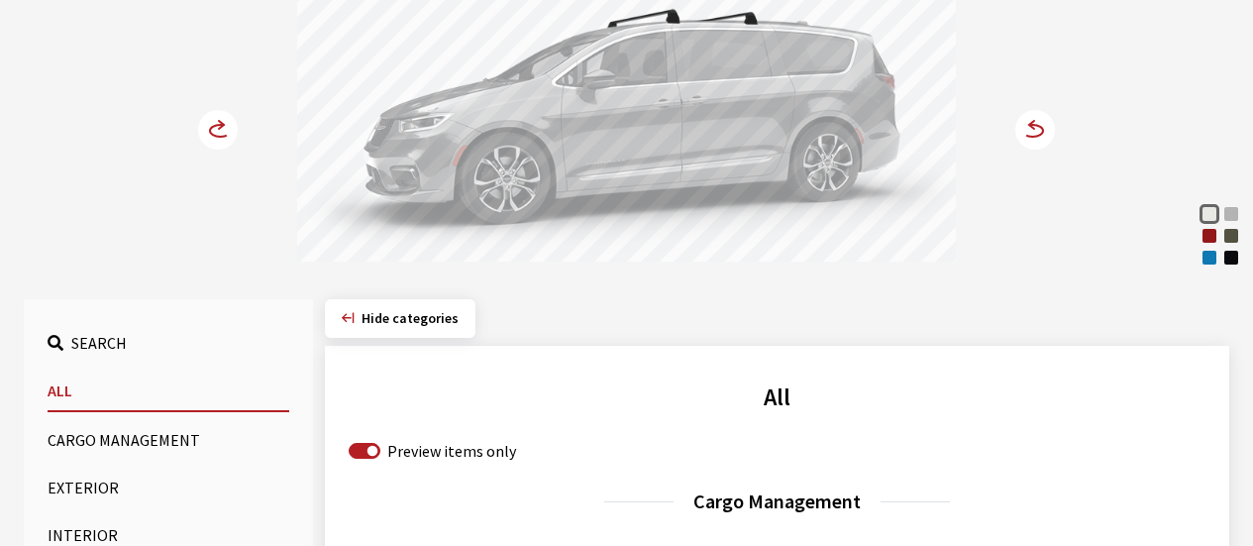
click at [218, 135] on circle at bounding box center [218, 130] width 40 height 40
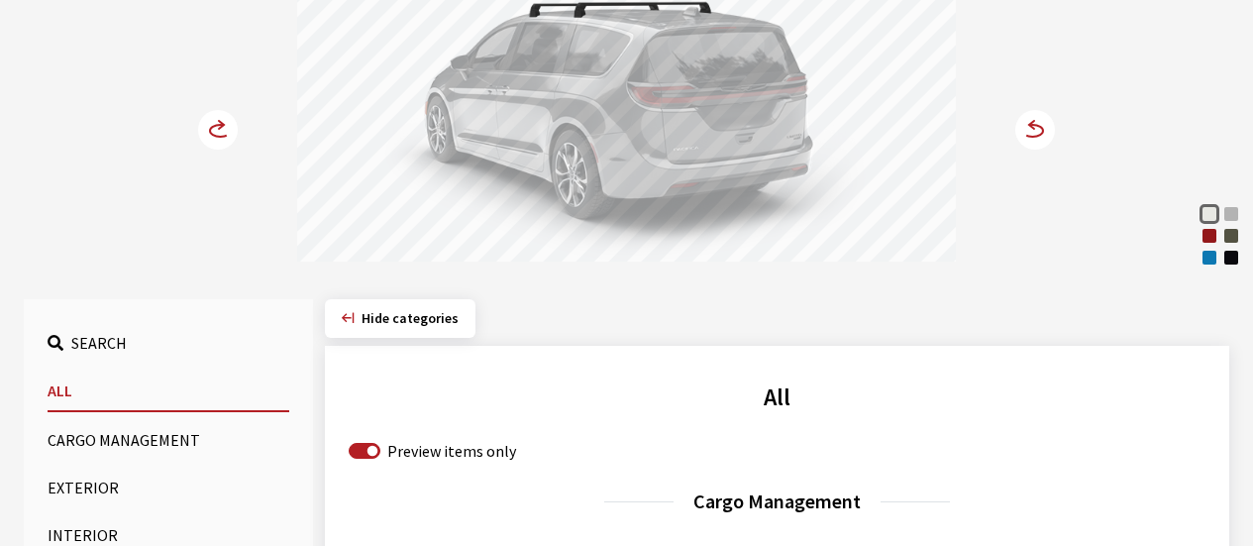
click at [218, 135] on circle at bounding box center [218, 130] width 40 height 40
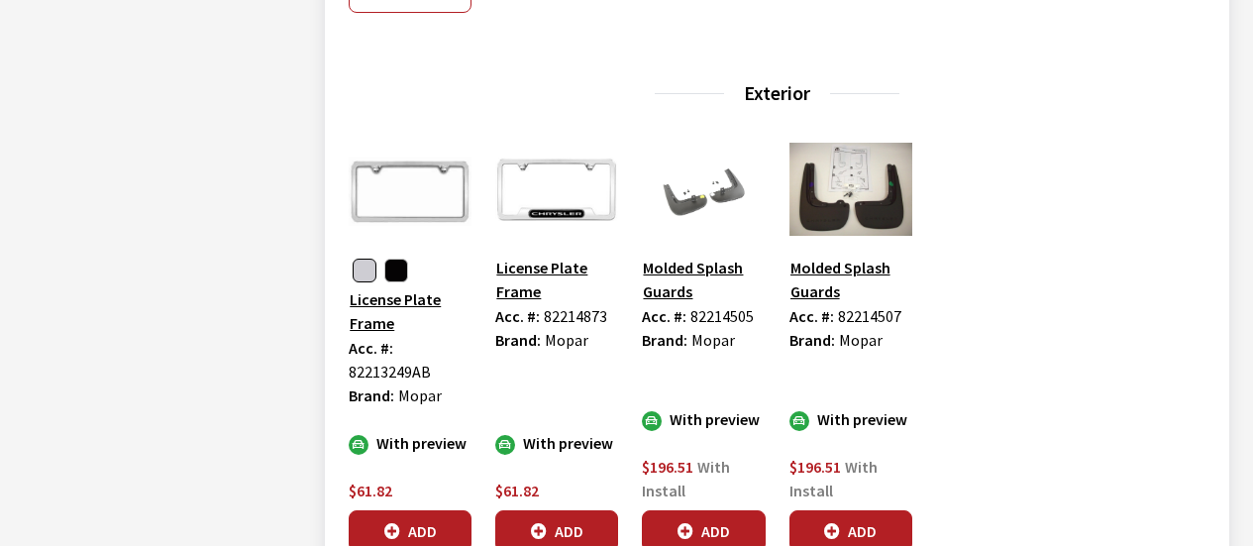
scroll to position [1287, 0]
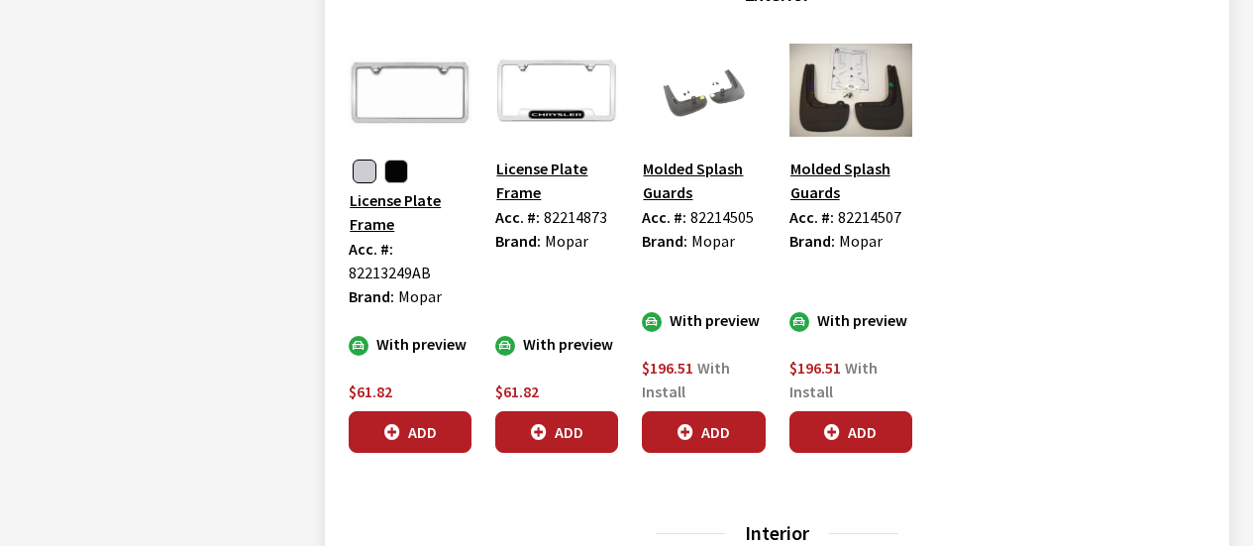
click at [867, 438] on button "Add" at bounding box center [850, 432] width 123 height 42
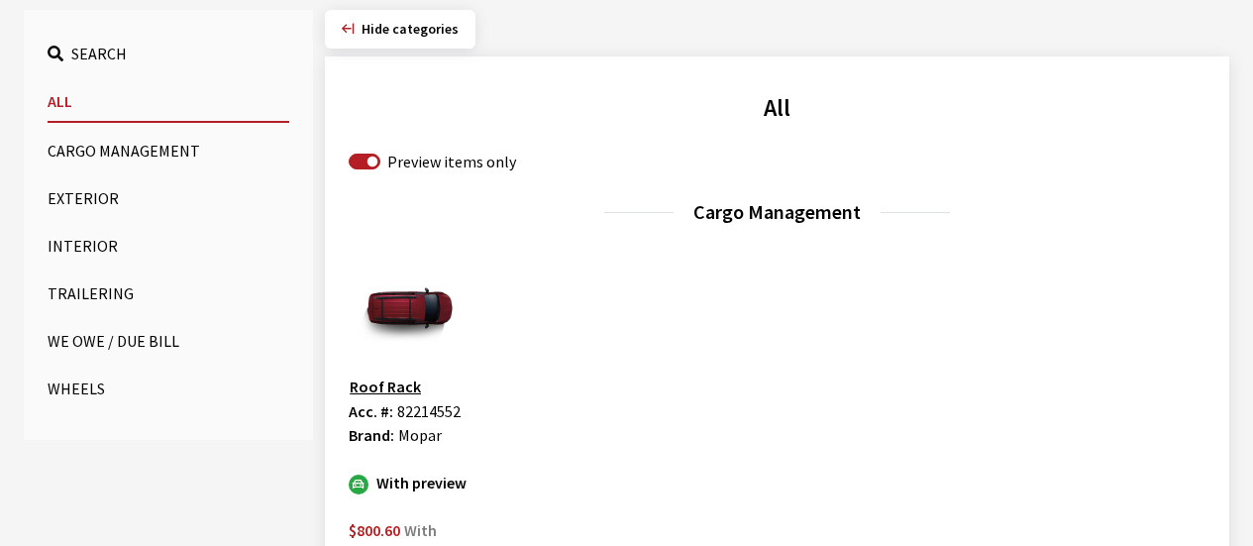
scroll to position [297, 0]
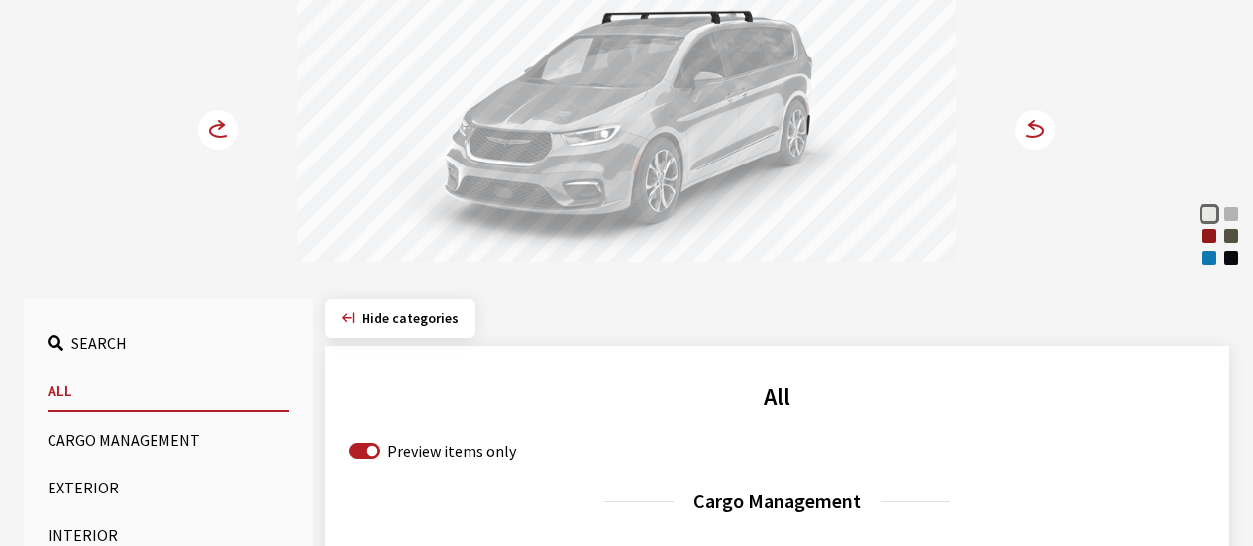
click at [213, 133] on circle at bounding box center [218, 130] width 40 height 40
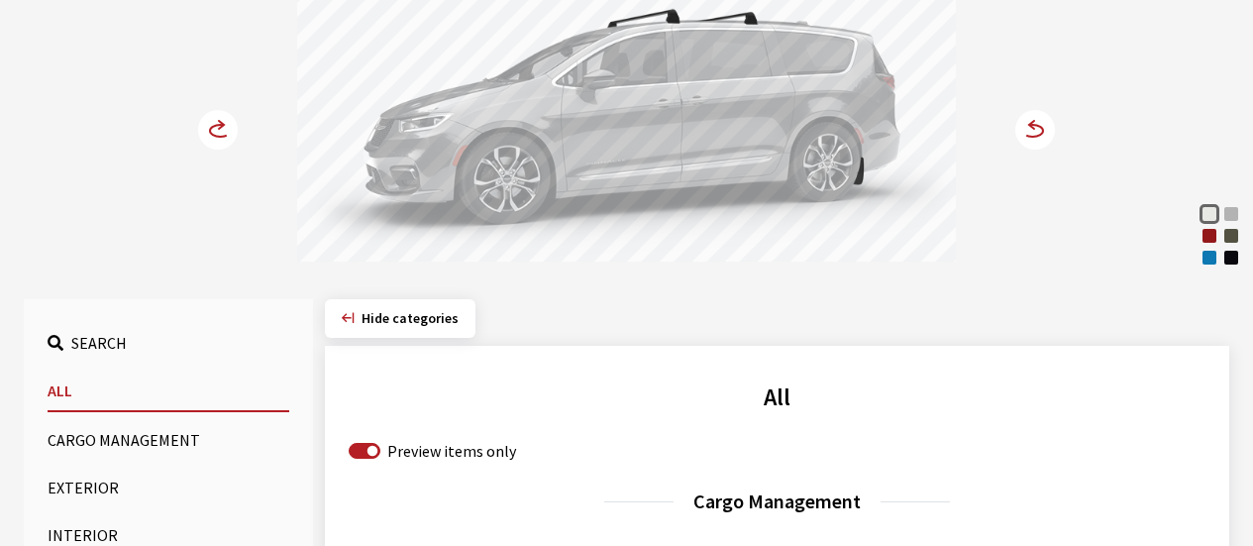
click at [213, 133] on circle at bounding box center [218, 130] width 40 height 40
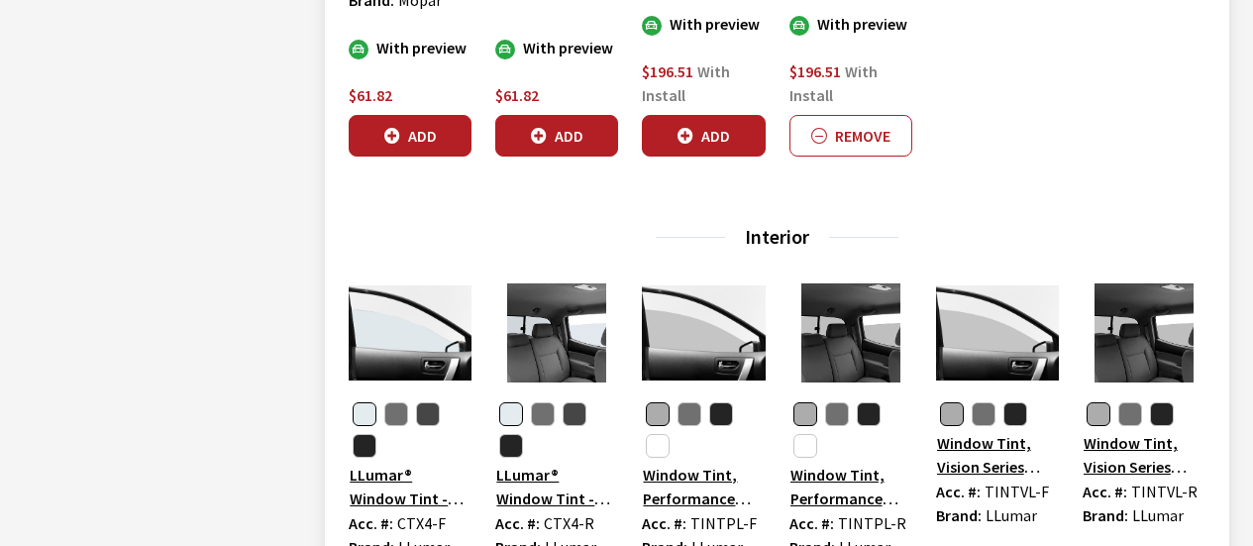
scroll to position [1584, 0]
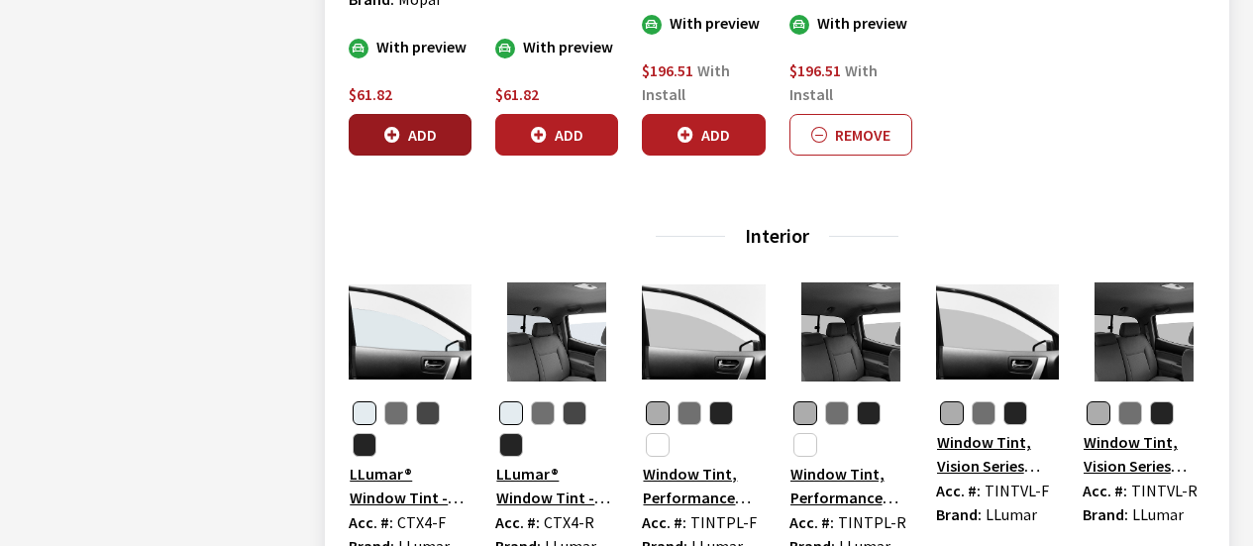
click at [408, 134] on button "Add" at bounding box center [410, 135] width 123 height 42
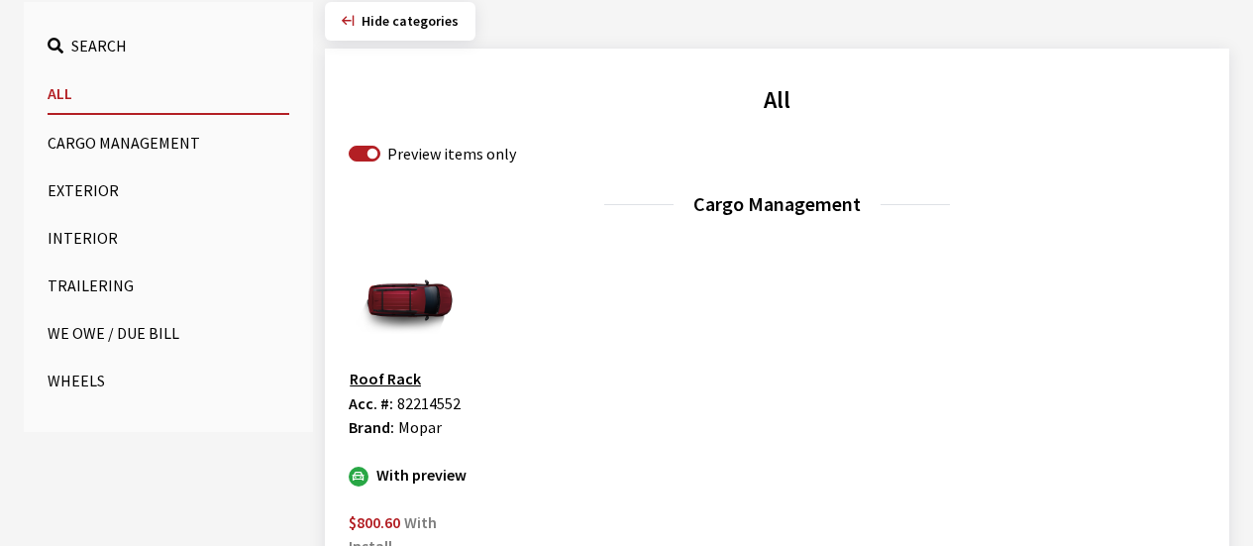
scroll to position [0, 0]
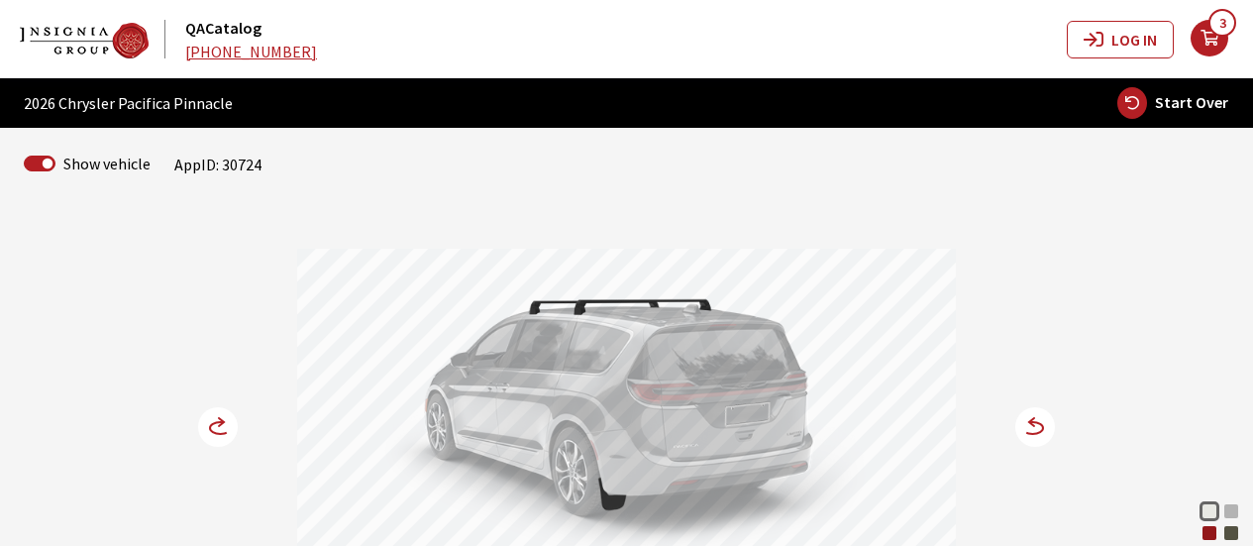
click at [1215, 532] on div "Red Hot Pearl" at bounding box center [1209, 533] width 20 height 20
click at [235, 427] on icon at bounding box center [230, 427] width 14 height 17
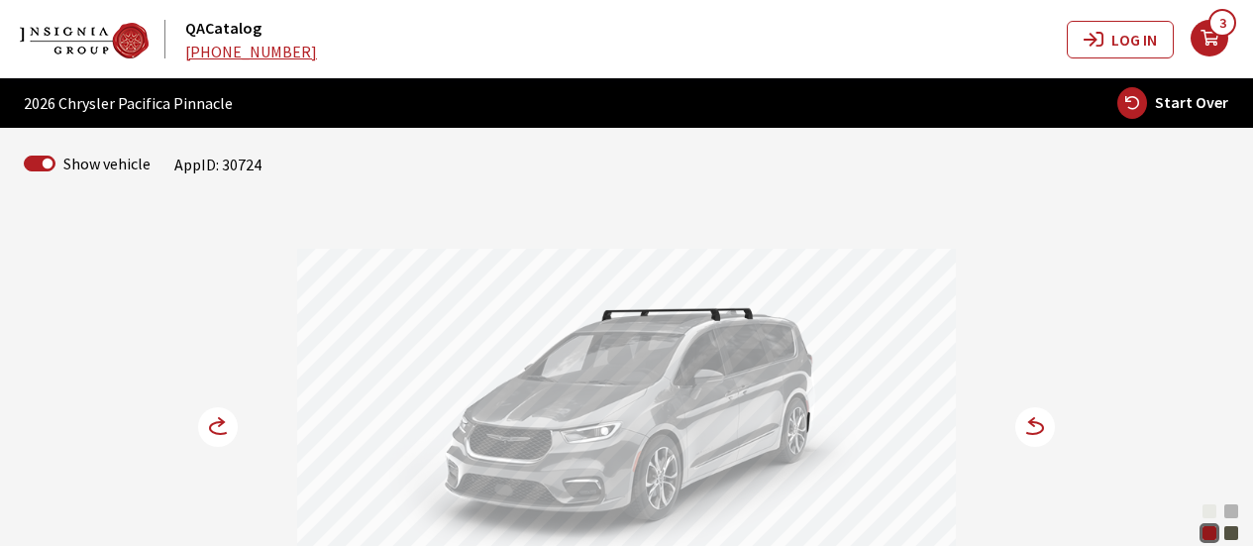
click at [235, 427] on icon at bounding box center [230, 427] width 14 height 17
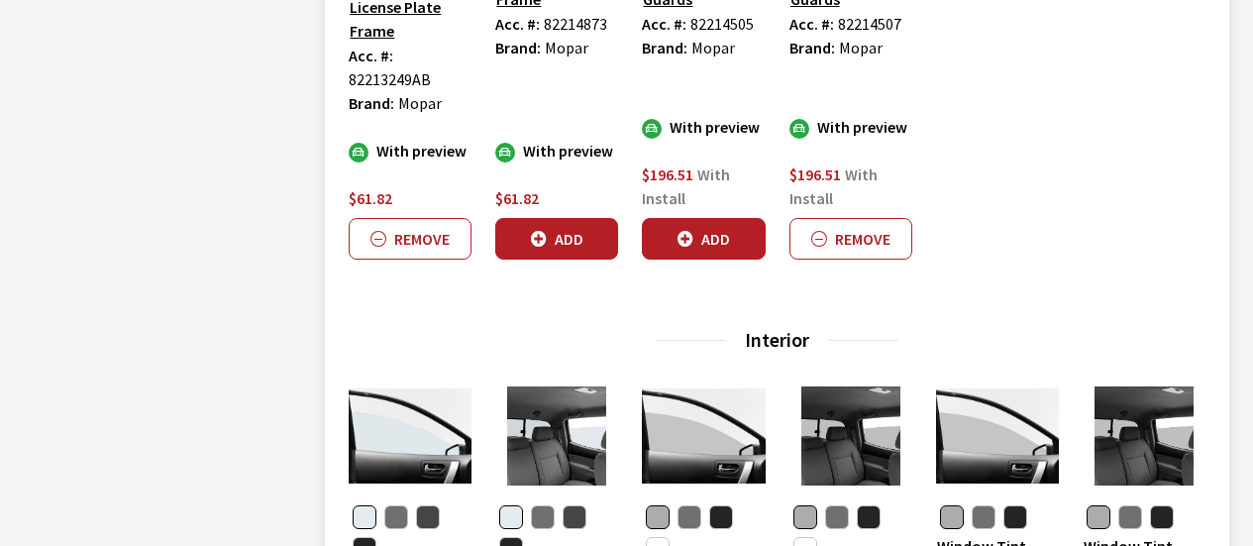
scroll to position [1584, 0]
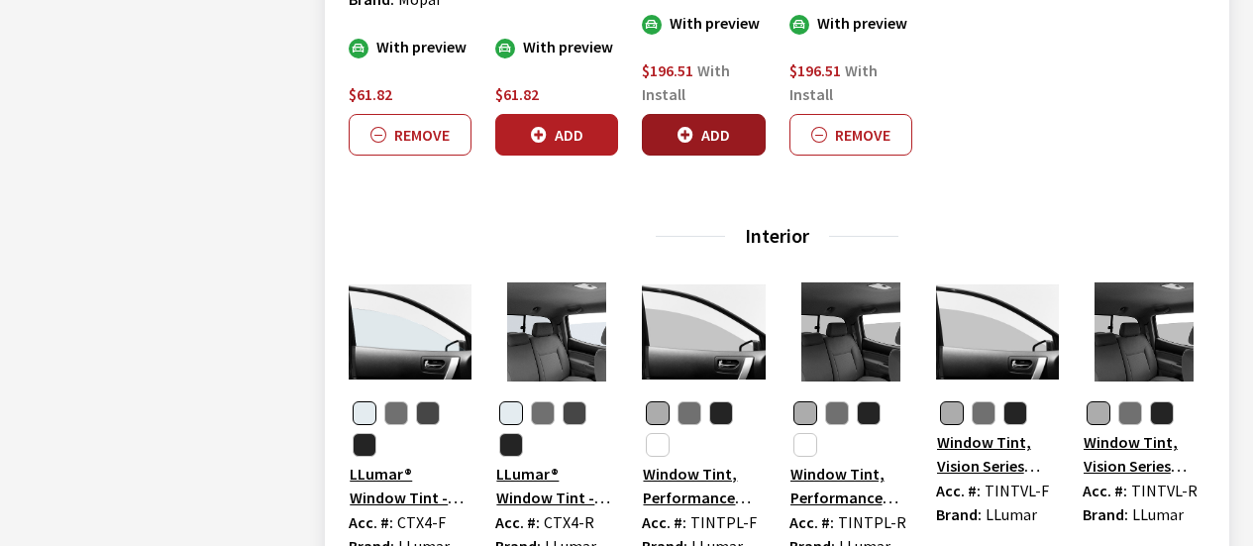
click at [696, 126] on button "Add" at bounding box center [703, 135] width 123 height 42
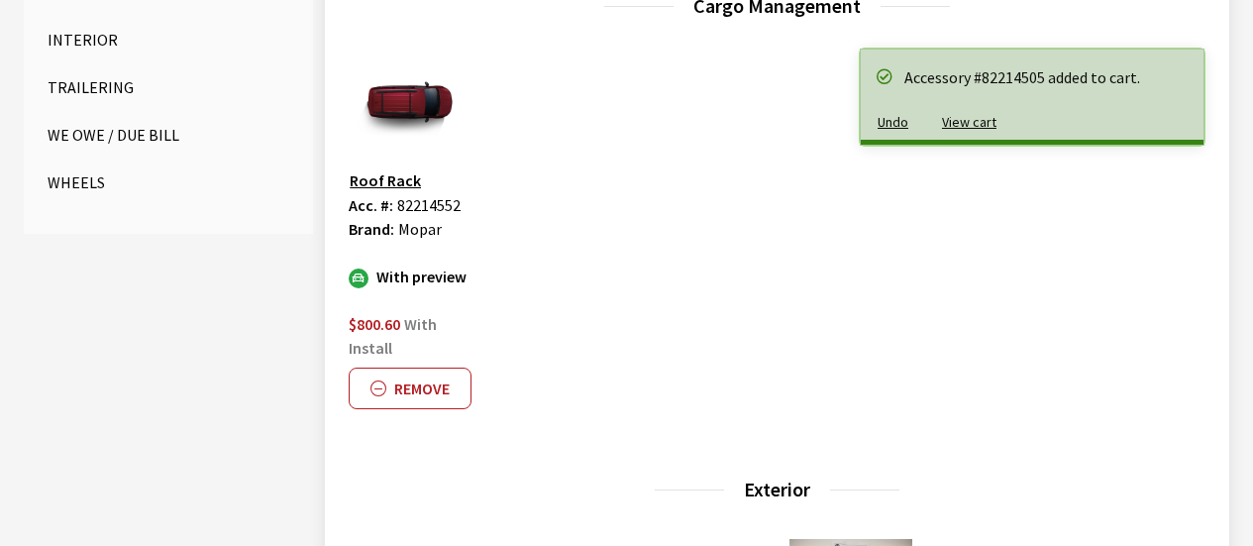
scroll to position [297, 0]
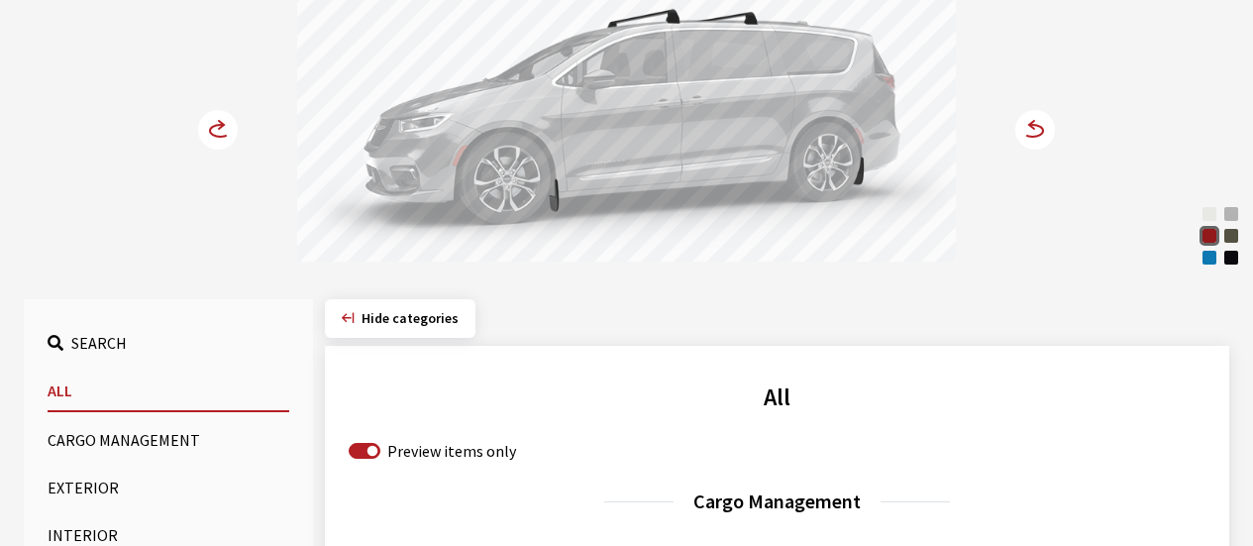
click at [205, 122] on circle at bounding box center [218, 130] width 40 height 40
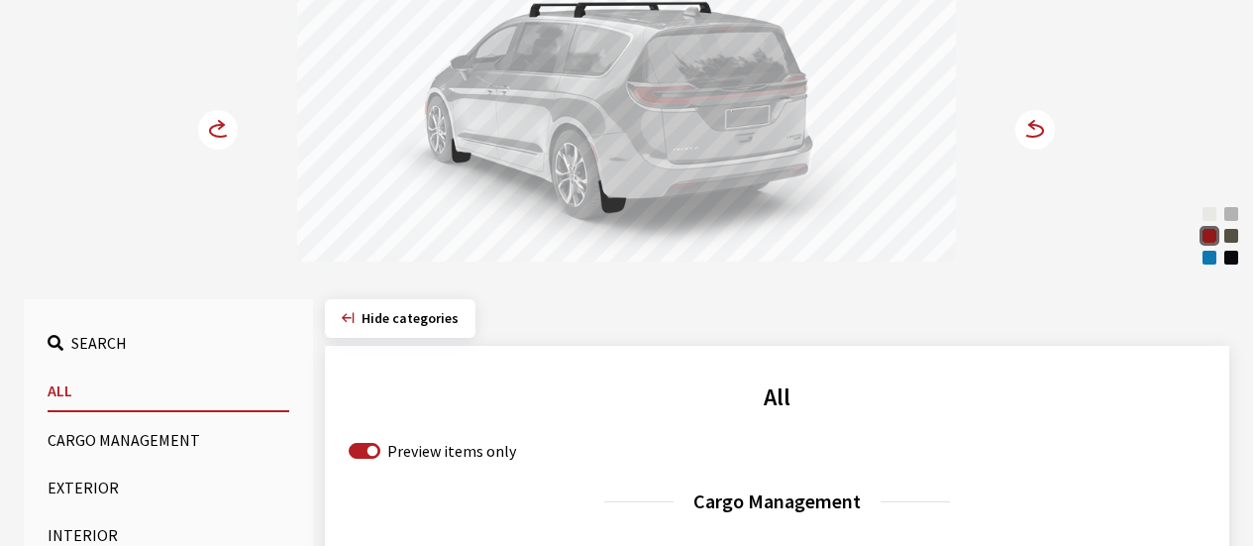
click at [205, 122] on circle at bounding box center [218, 130] width 40 height 40
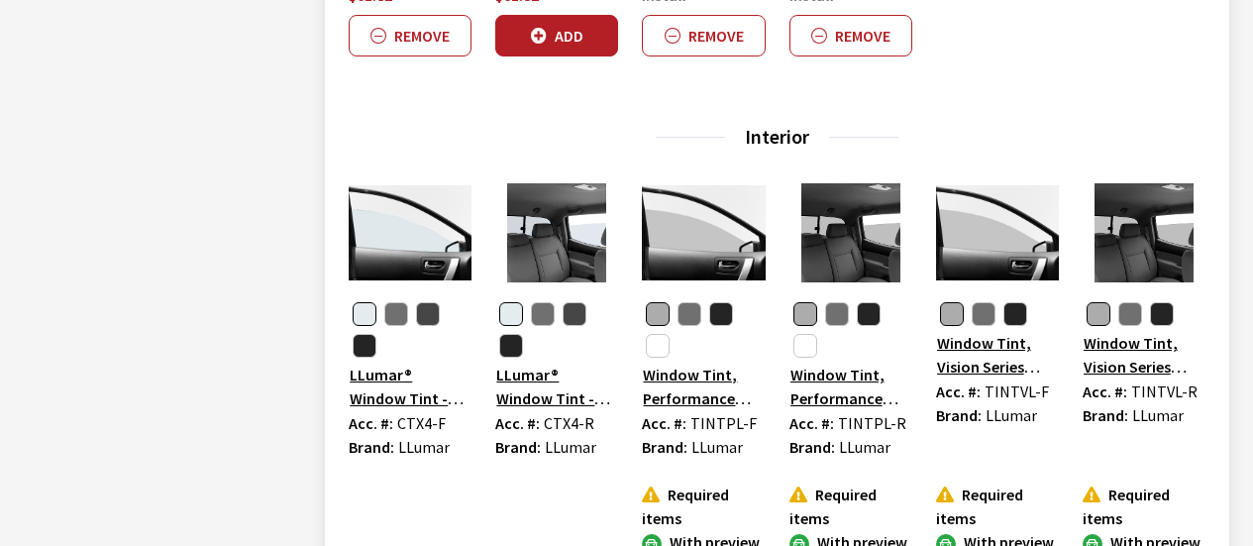
scroll to position [1981, 0]
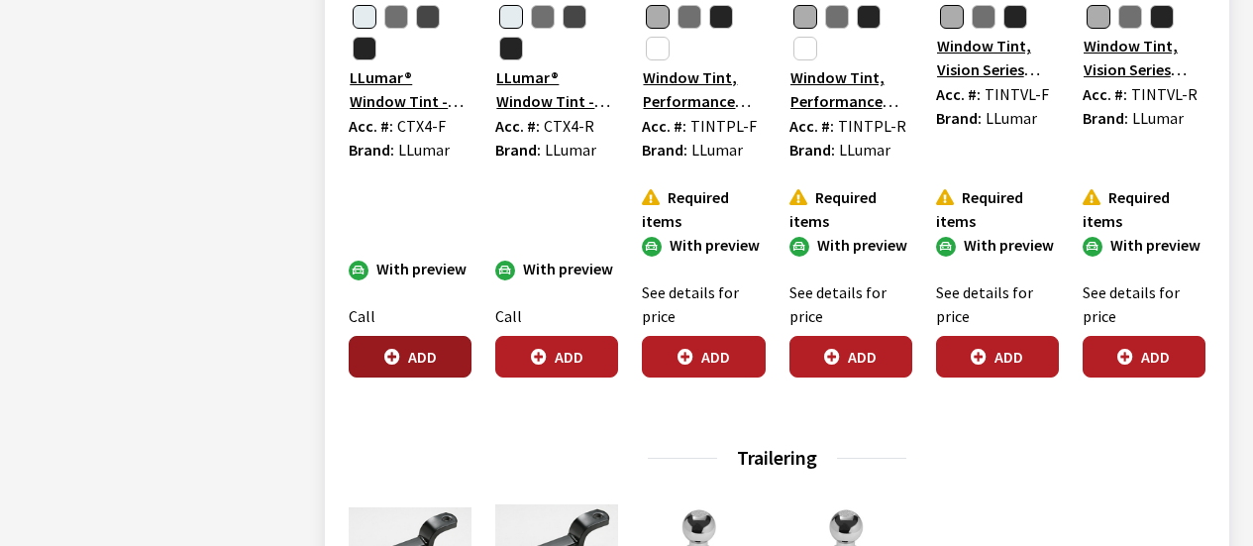
click at [421, 355] on button "Add" at bounding box center [410, 357] width 123 height 42
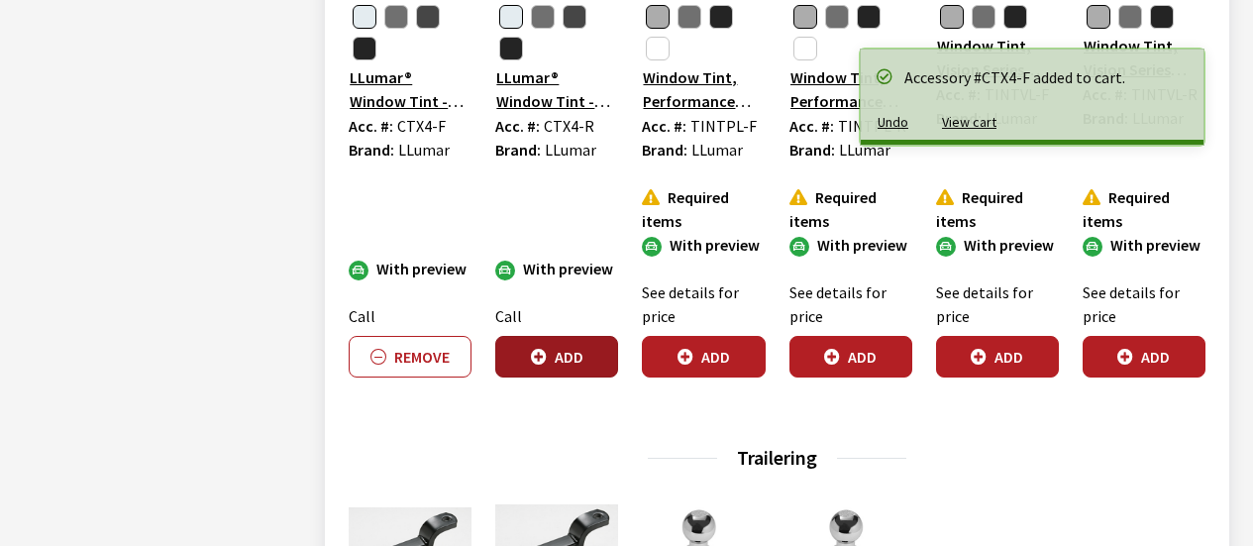
click at [554, 348] on button "Add" at bounding box center [556, 357] width 123 height 42
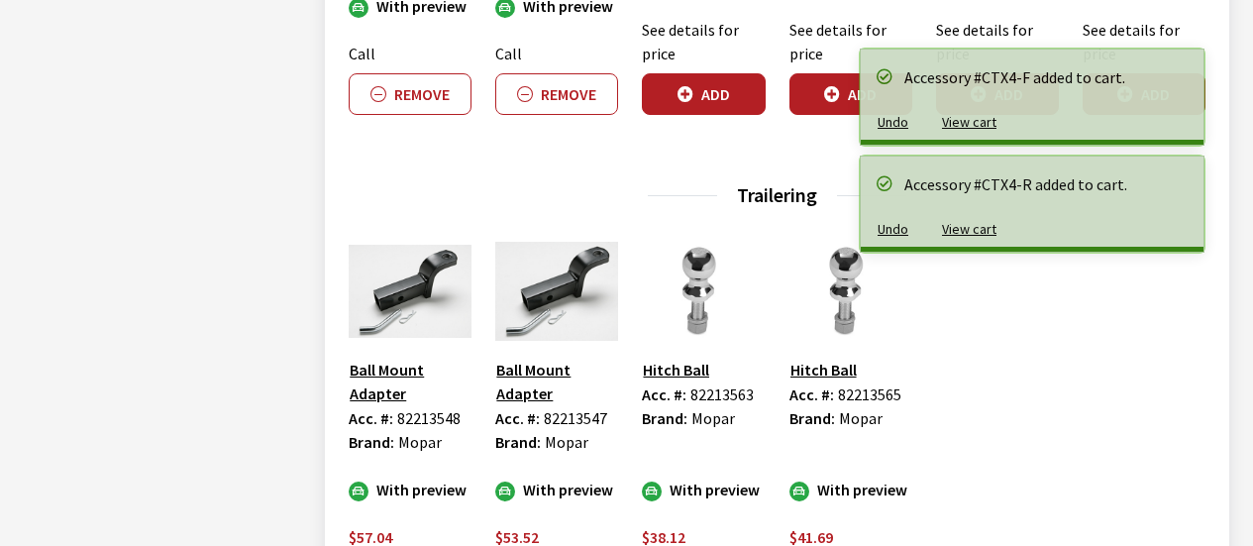
scroll to position [2377, 0]
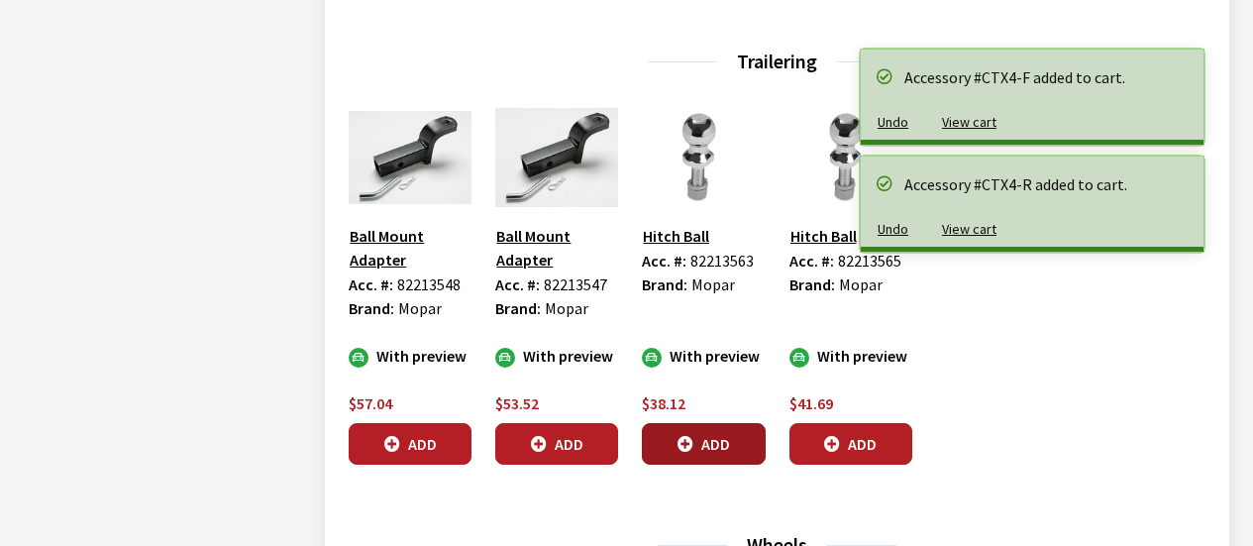
click at [710, 440] on button "Add" at bounding box center [703, 444] width 123 height 42
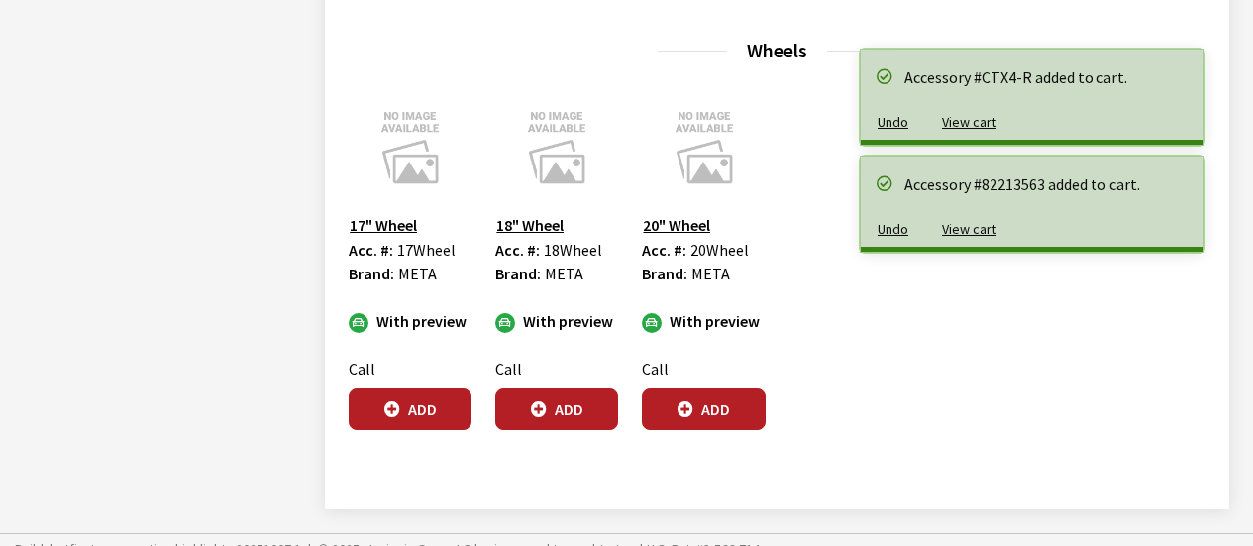
scroll to position [2872, 0]
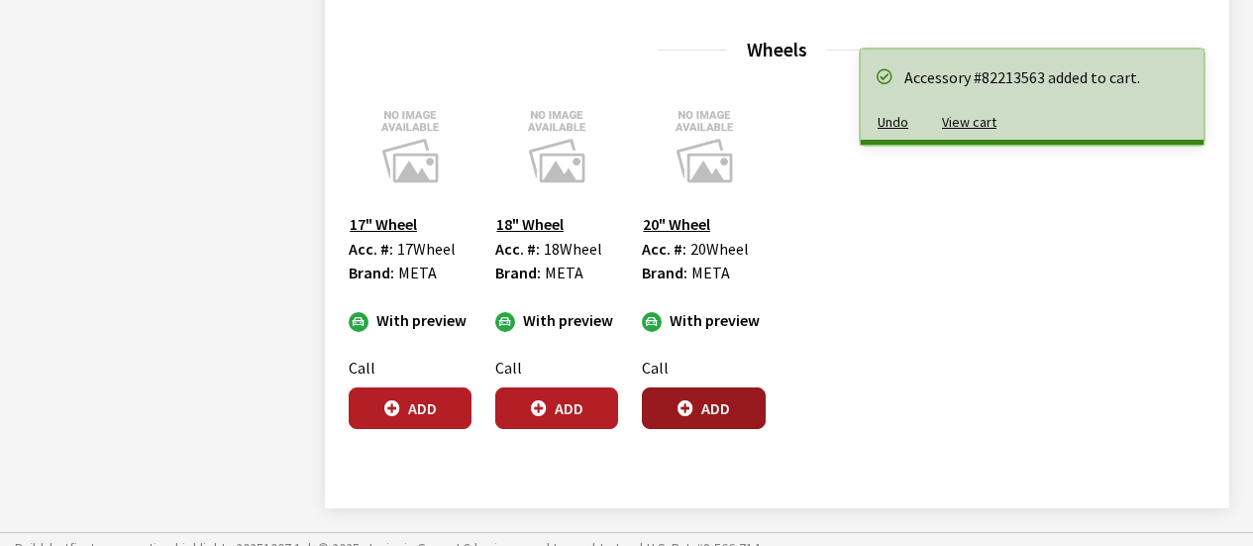
click at [688, 401] on icon "button" at bounding box center [685, 409] width 16 height 16
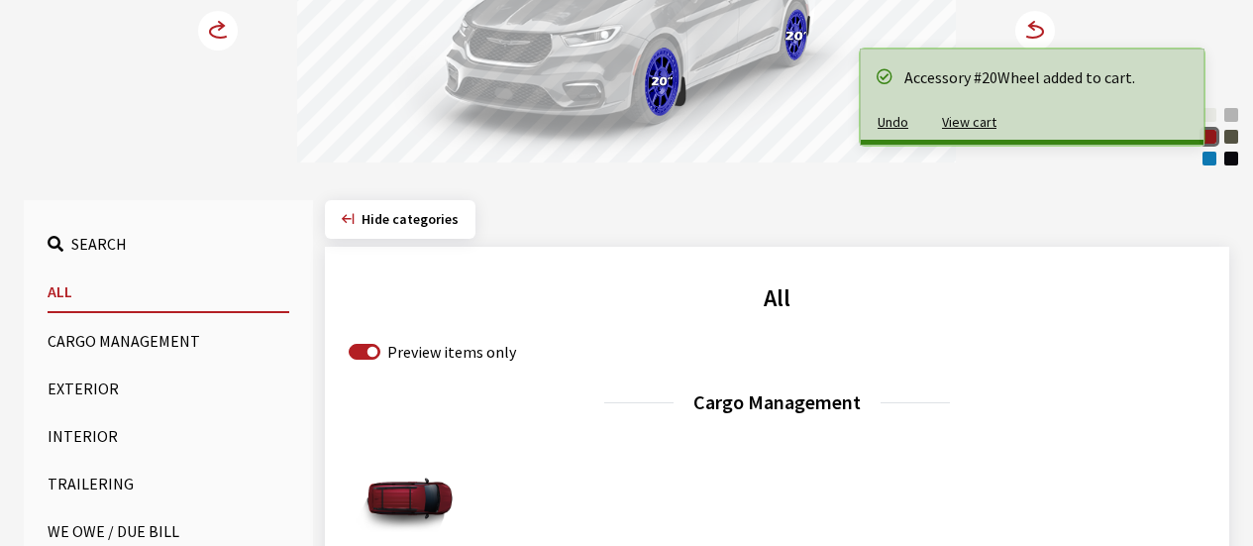
scroll to position [297, 0]
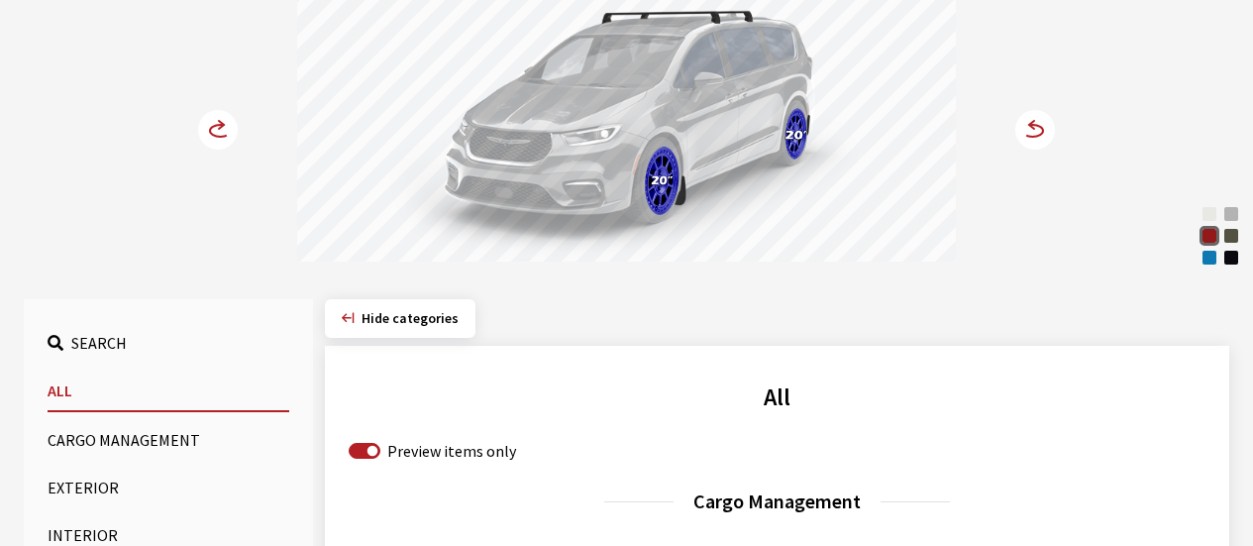
click at [210, 126] on circle at bounding box center [218, 130] width 40 height 40
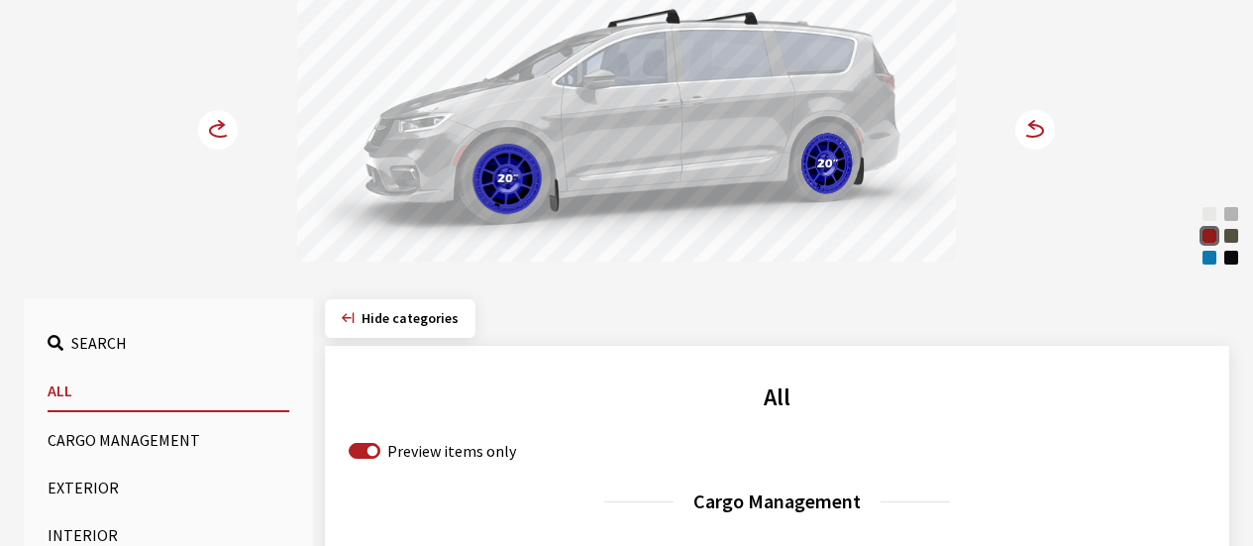
click at [210, 126] on circle at bounding box center [218, 130] width 40 height 40
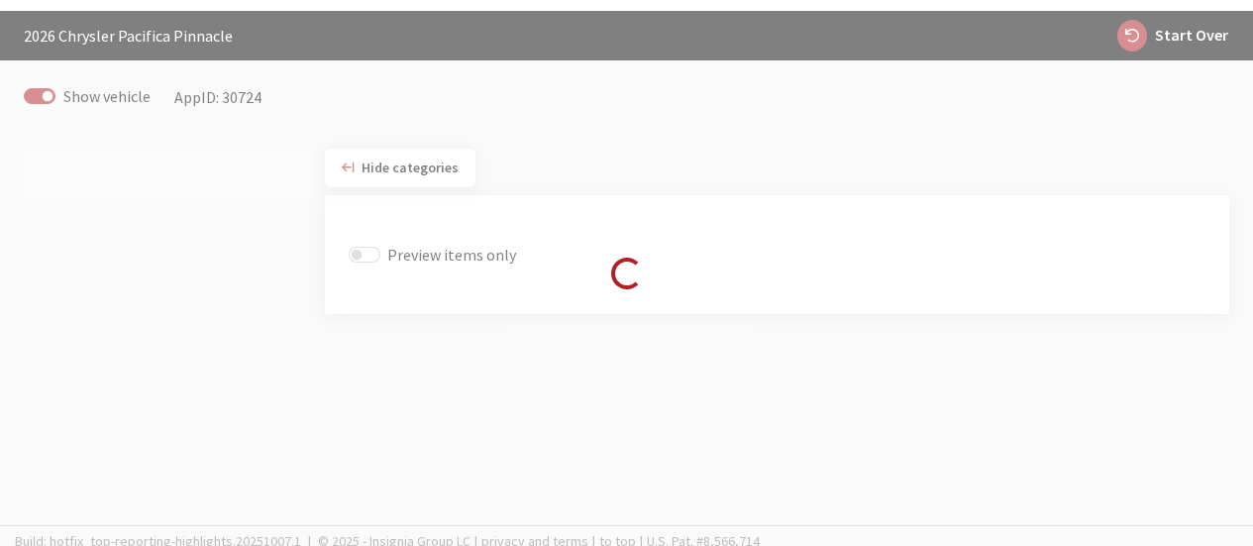
scroll to position [74, 0]
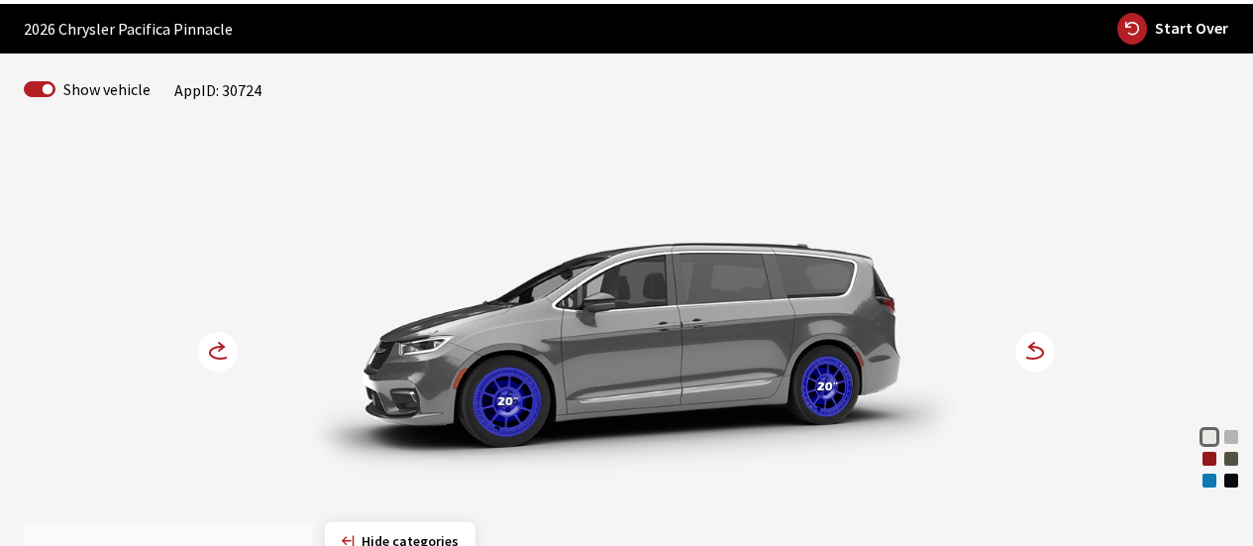
click at [1162, 31] on span "Start Over" at bounding box center [1191, 28] width 73 height 20
select select
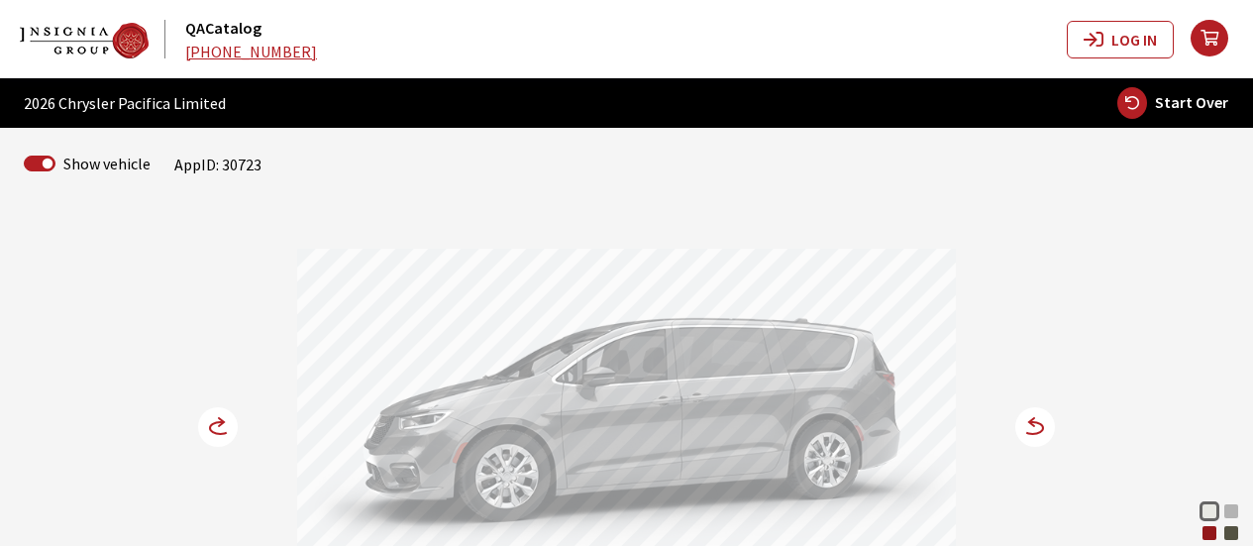
scroll to position [198, 0]
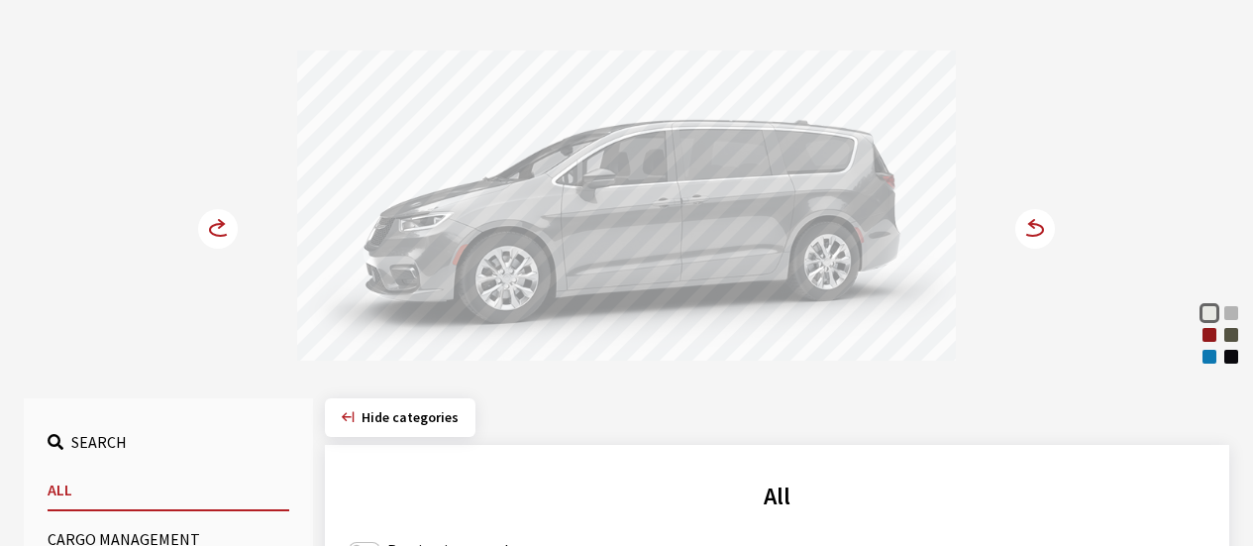
click at [1210, 362] on div "Hydro Blue Pearl Coat" at bounding box center [1209, 357] width 20 height 20
click at [1022, 225] on icon at bounding box center [1023, 229] width 14 height 17
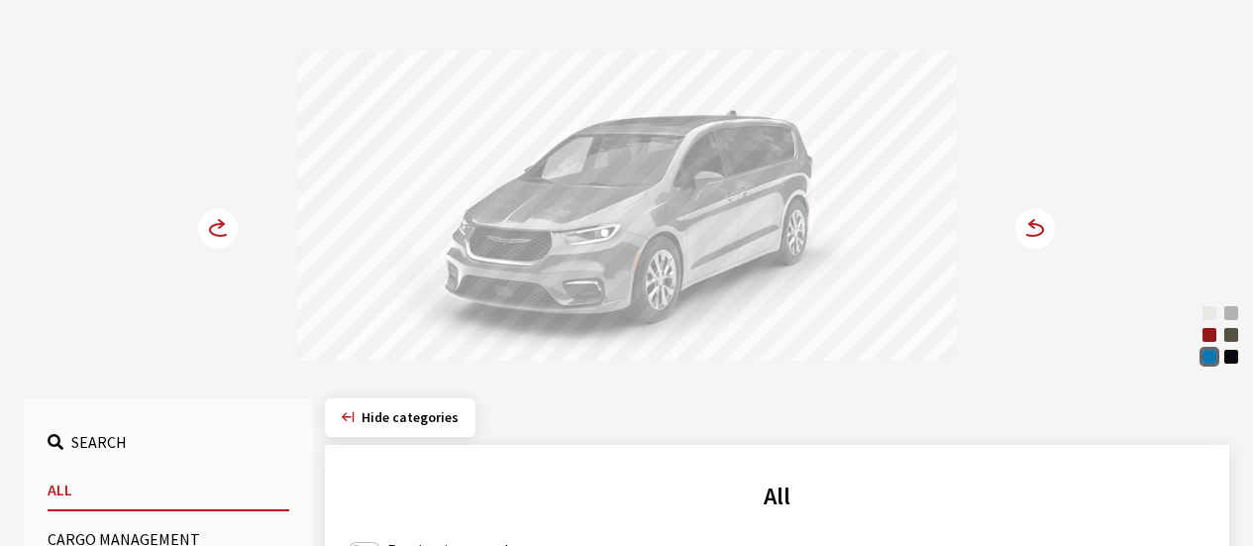
click at [1022, 225] on icon at bounding box center [1023, 229] width 14 height 17
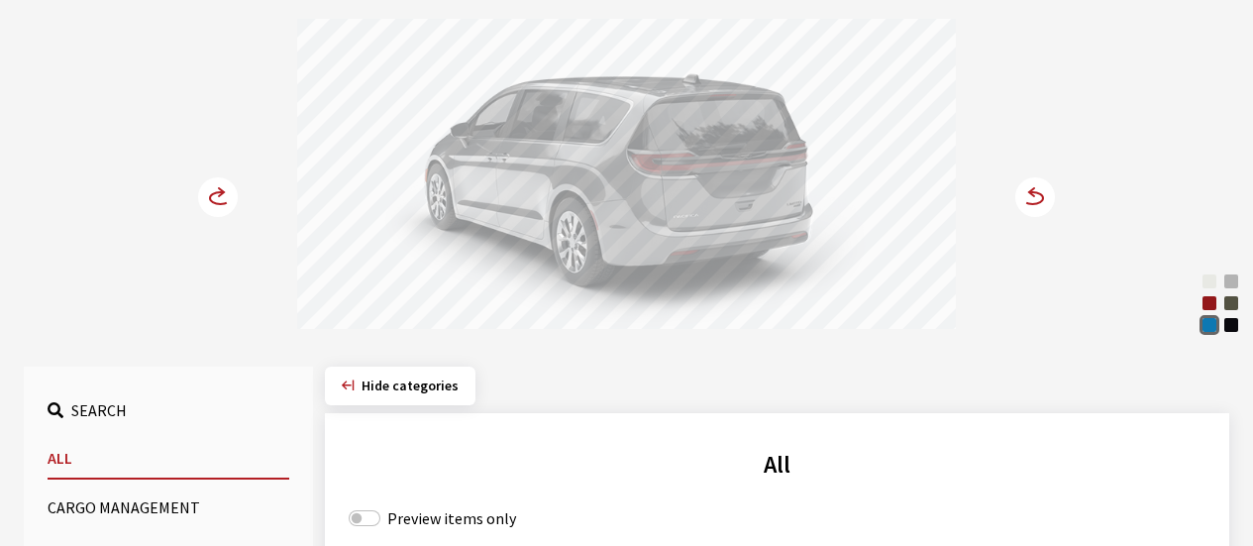
scroll to position [495, 0]
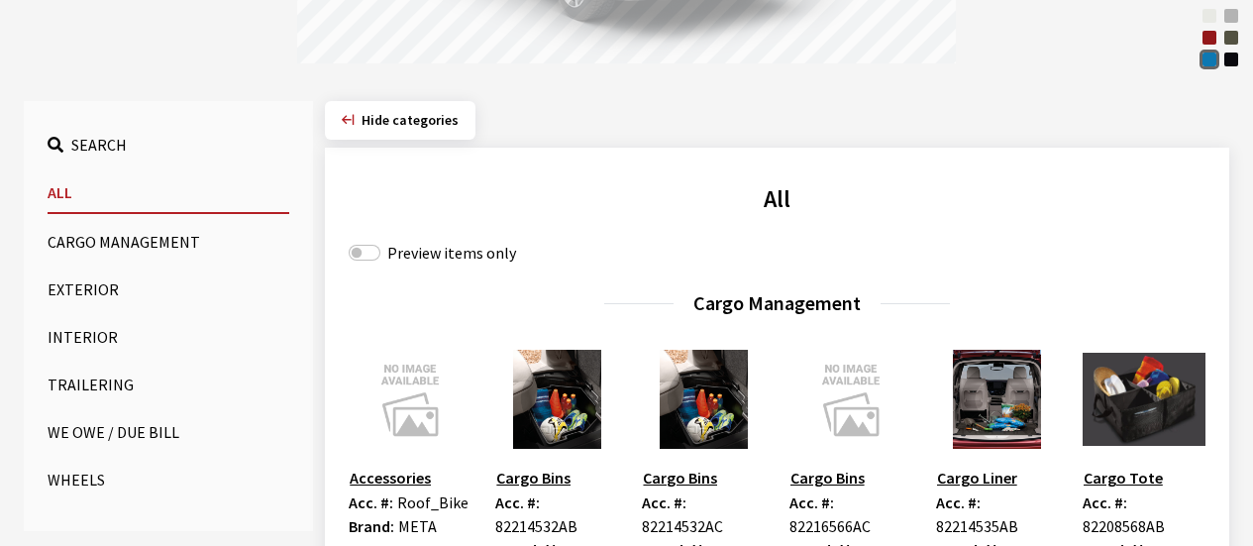
click at [381, 252] on div "Preview items only" at bounding box center [777, 253] width 857 height 24
click at [443, 251] on label "Preview items only" at bounding box center [451, 253] width 129 height 24
click at [380, 251] on input "Preview items only" at bounding box center [365, 253] width 32 height 16
checkbox input "true"
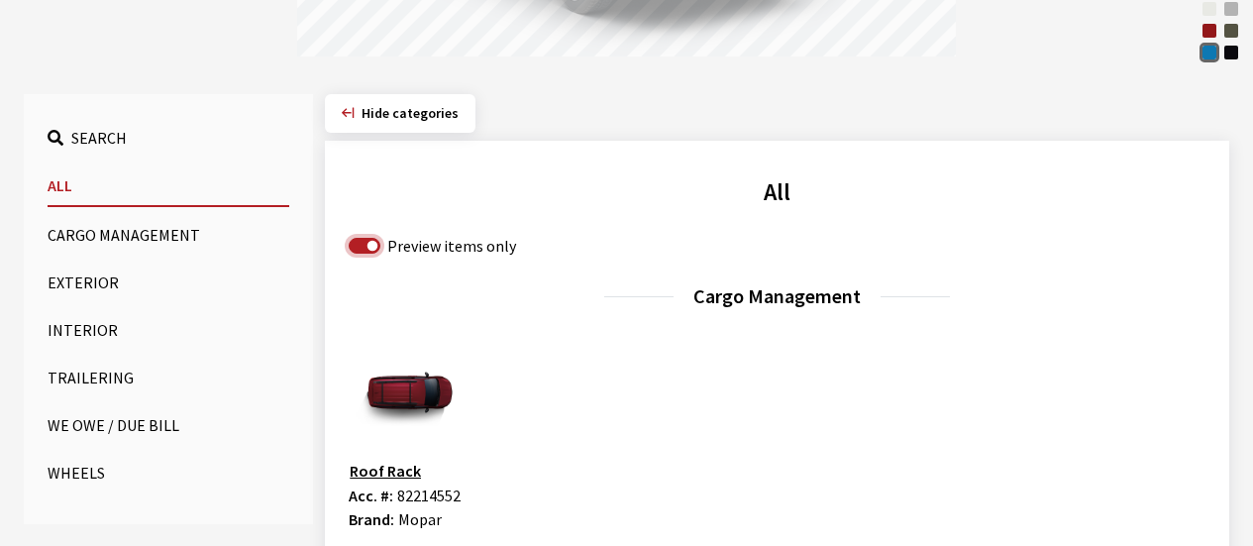
scroll to position [792, 0]
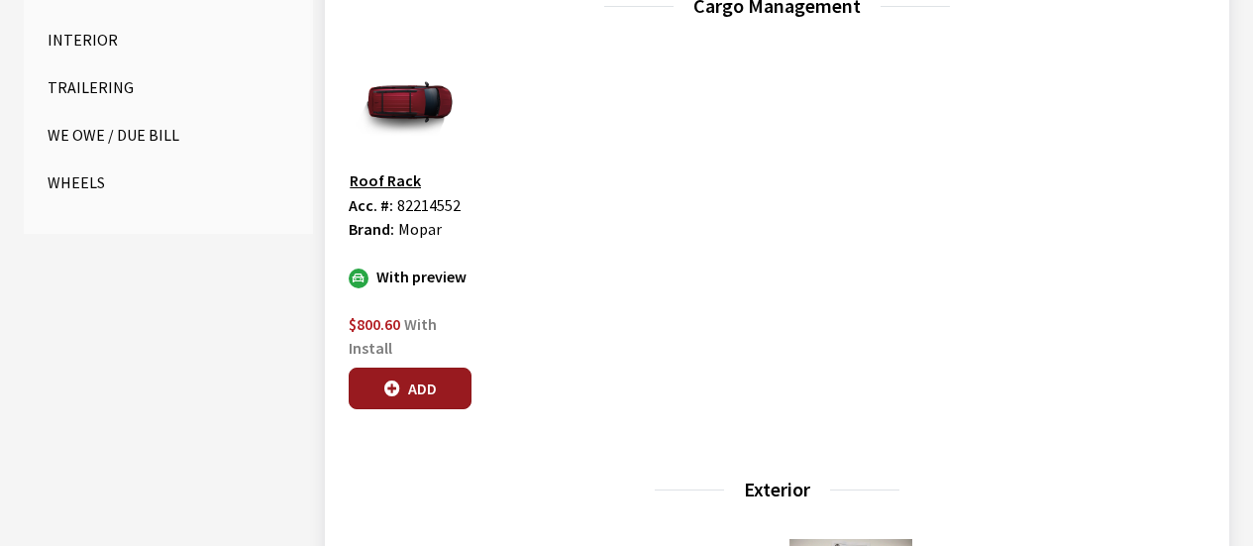
click at [428, 381] on button "Add" at bounding box center [410, 388] width 123 height 42
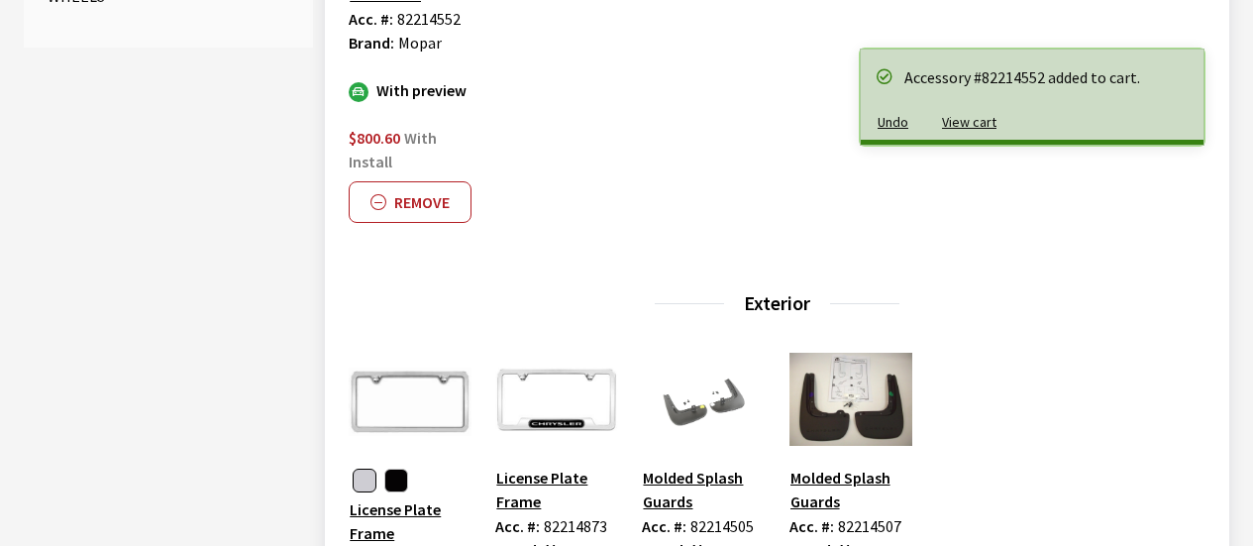
scroll to position [1188, 0]
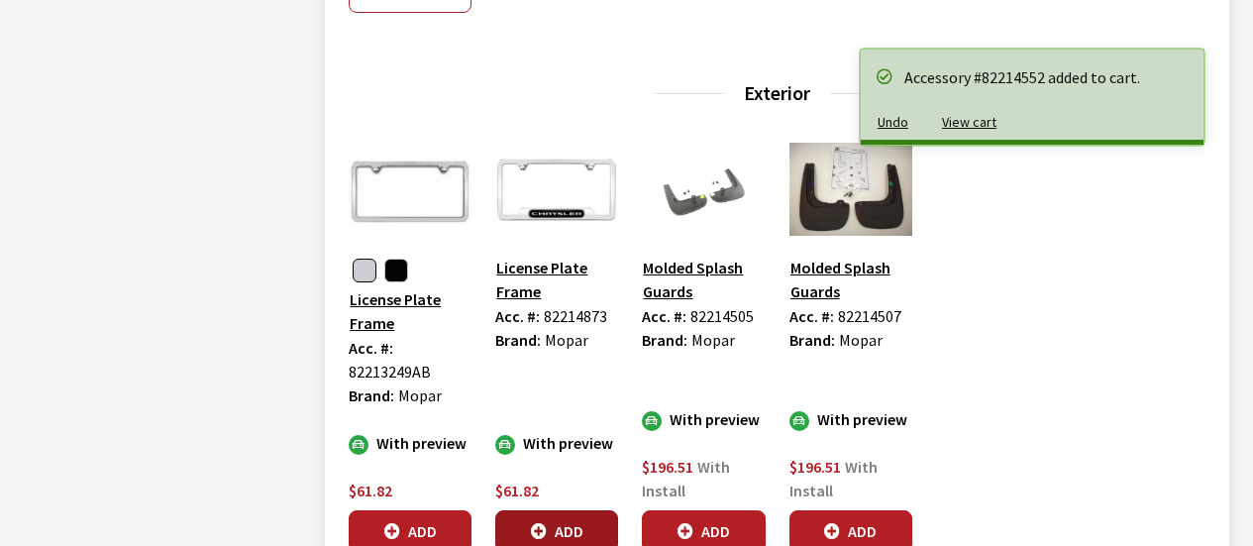
click at [562, 518] on button "Add" at bounding box center [556, 531] width 123 height 42
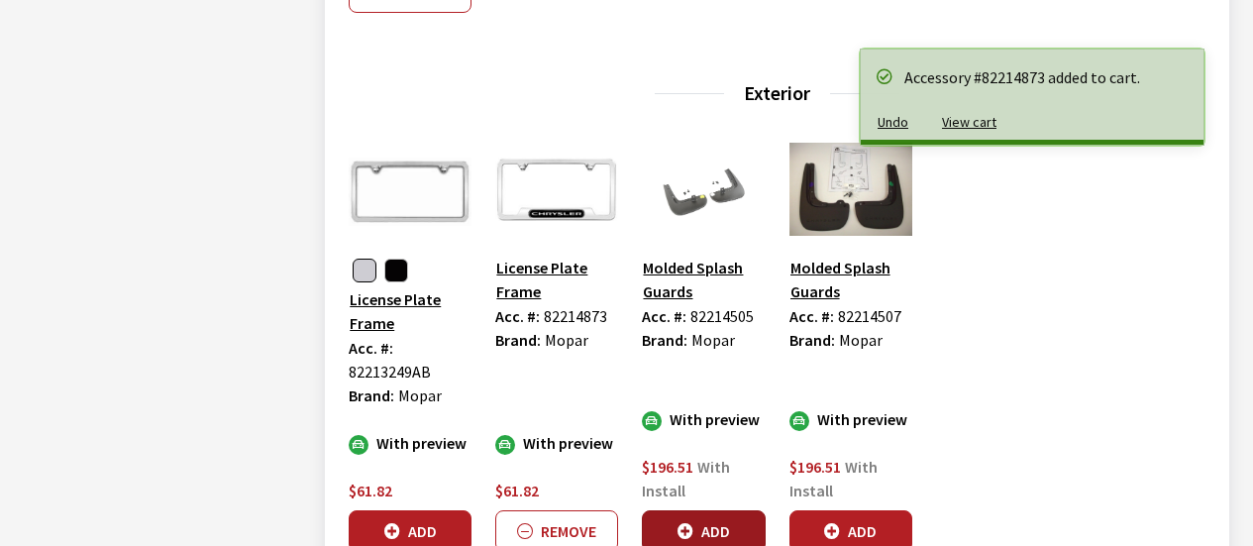
click at [714, 527] on button "Add" at bounding box center [703, 531] width 123 height 42
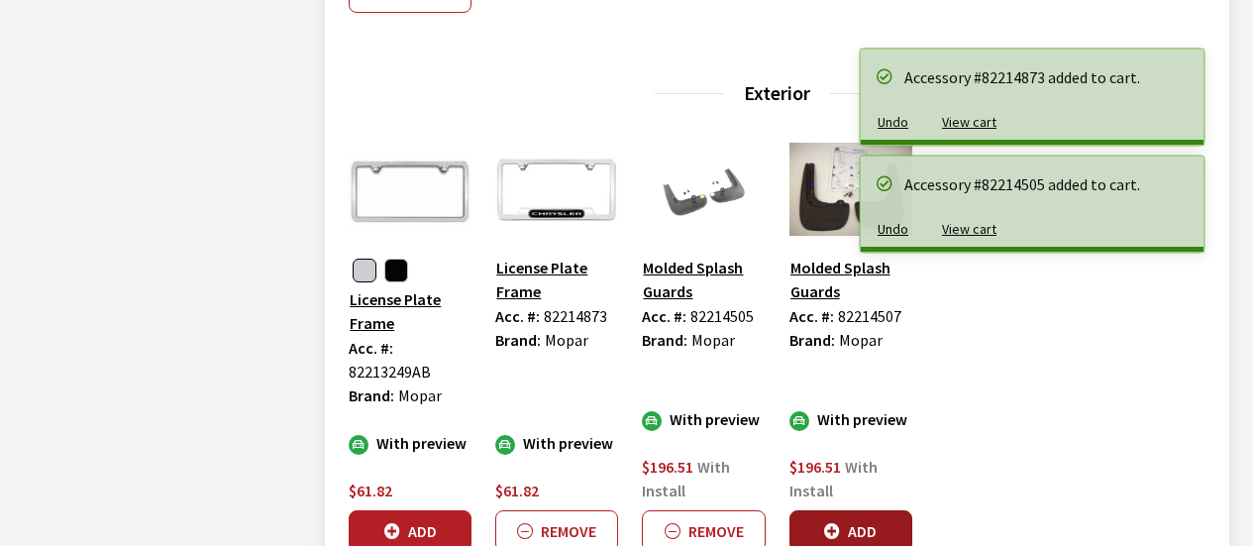
click at [836, 521] on button "Add" at bounding box center [850, 531] width 123 height 42
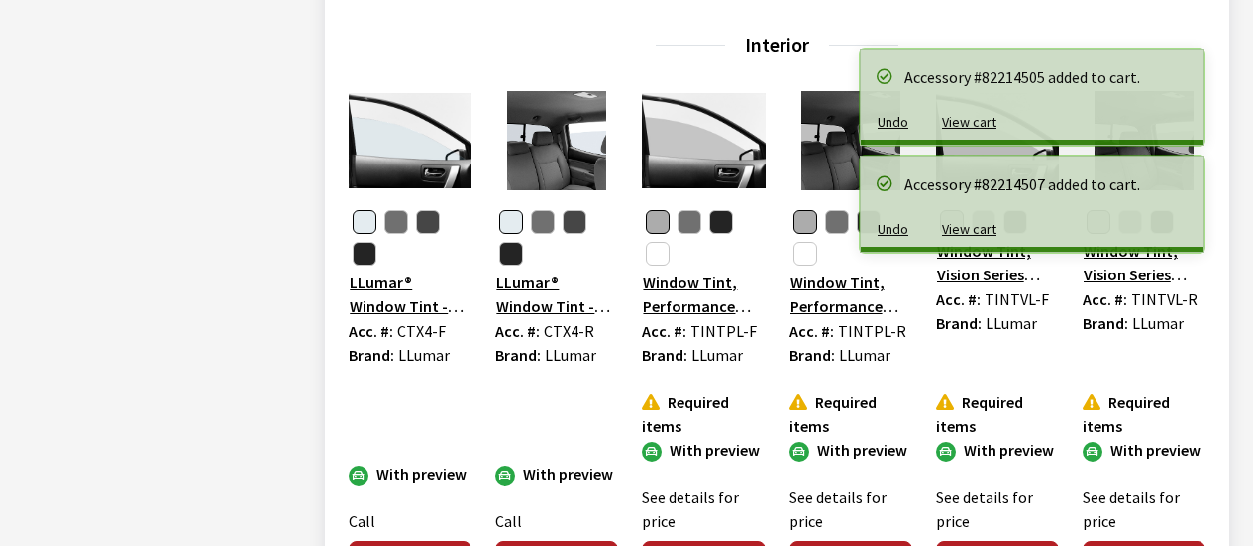
scroll to position [1981, 0]
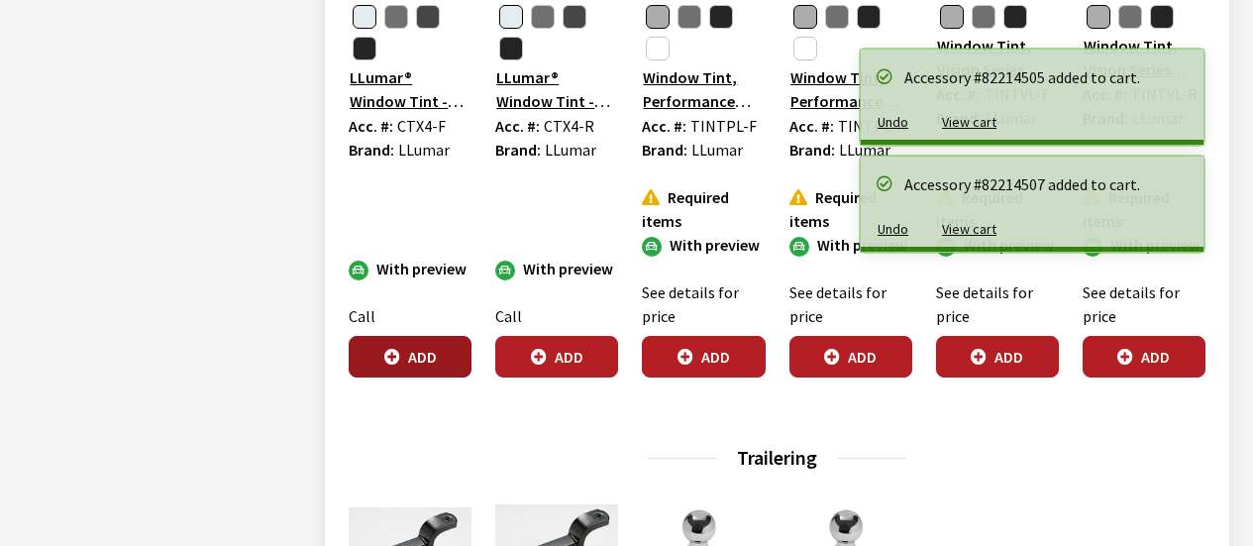
click at [422, 354] on button "Add" at bounding box center [410, 357] width 123 height 42
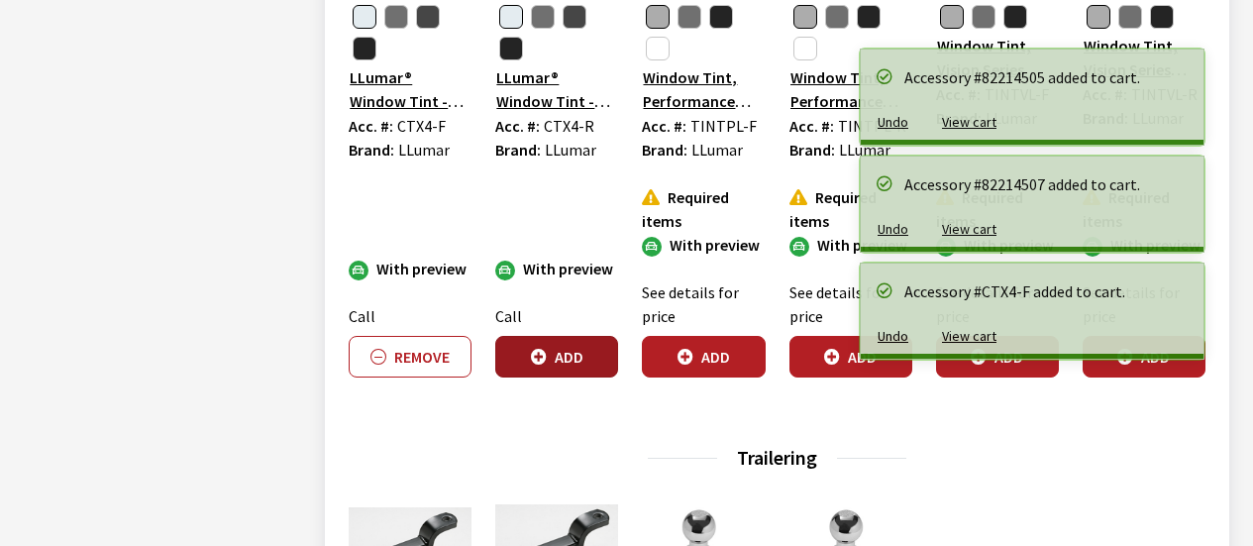
click at [572, 351] on button "Add" at bounding box center [556, 357] width 123 height 42
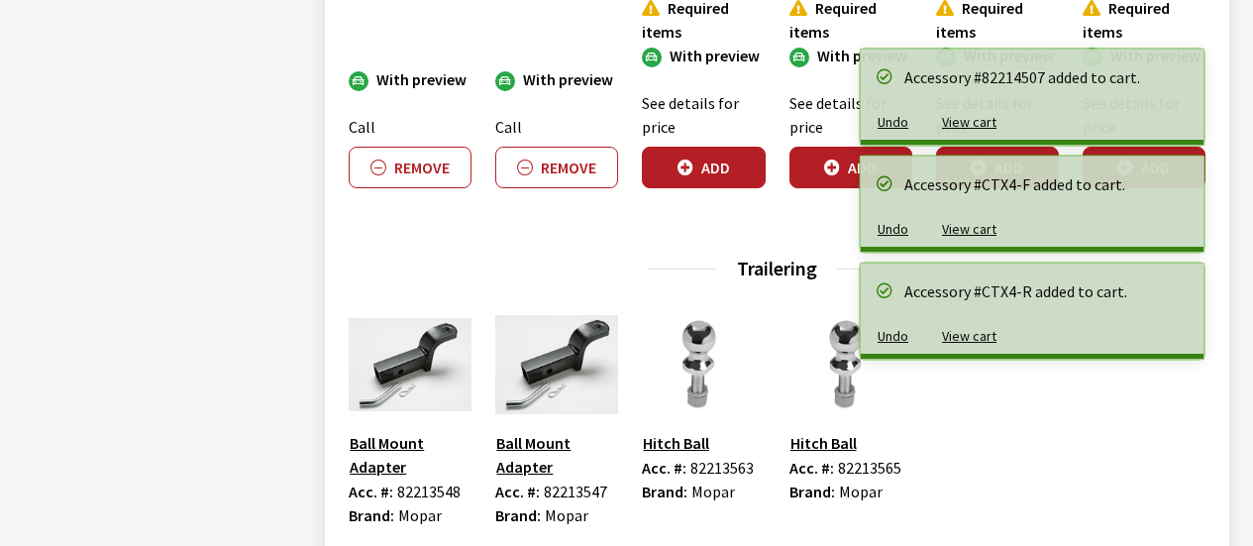
scroll to position [2377, 0]
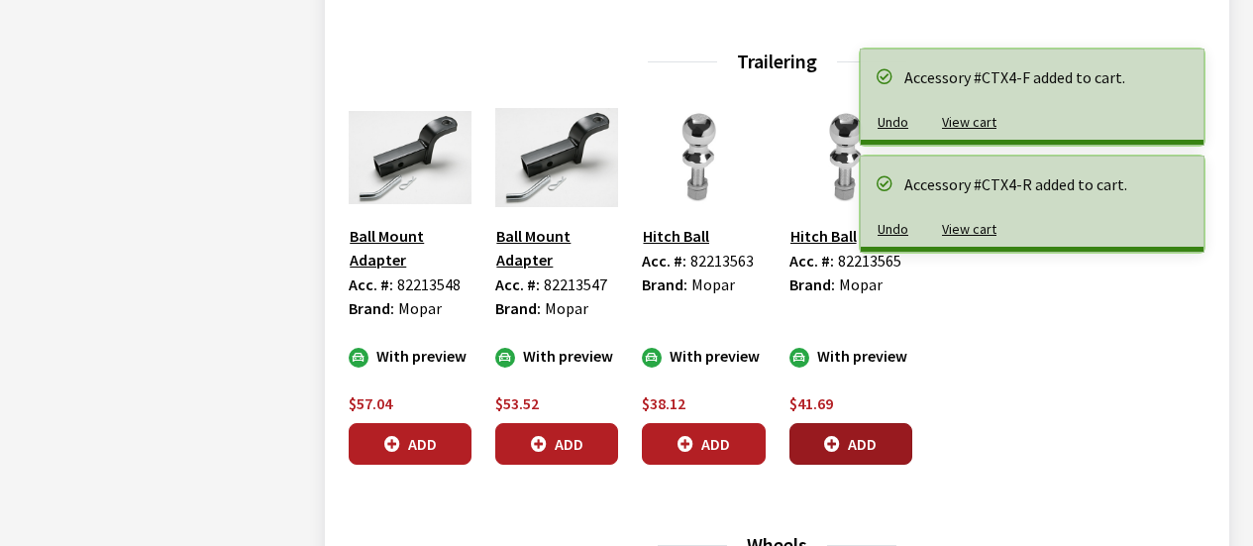
click at [857, 439] on button "Add" at bounding box center [850, 444] width 123 height 42
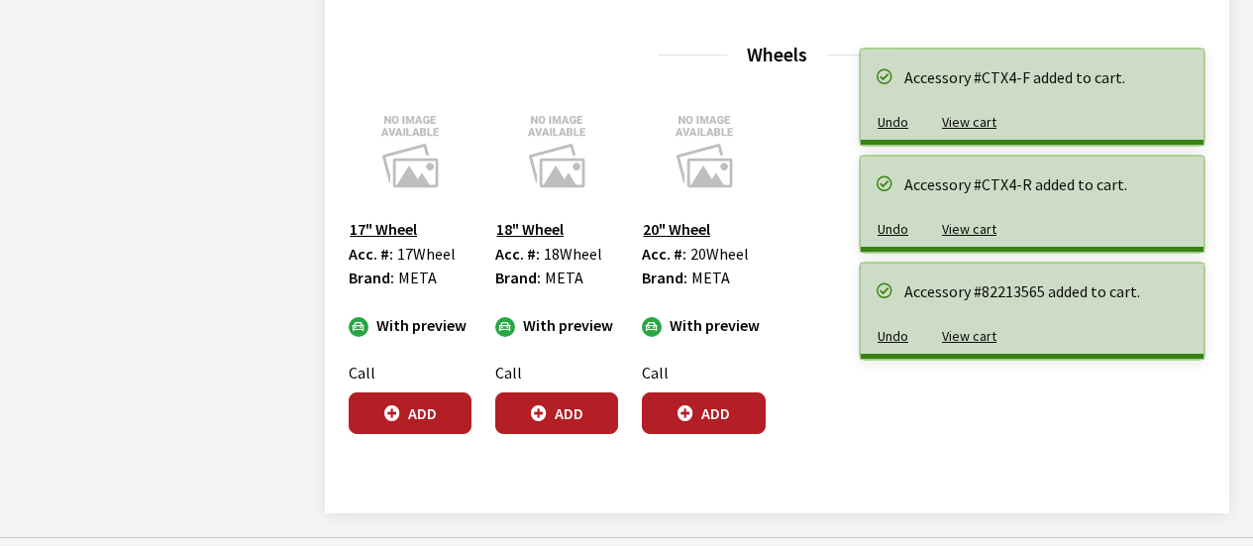
scroll to position [2872, 0]
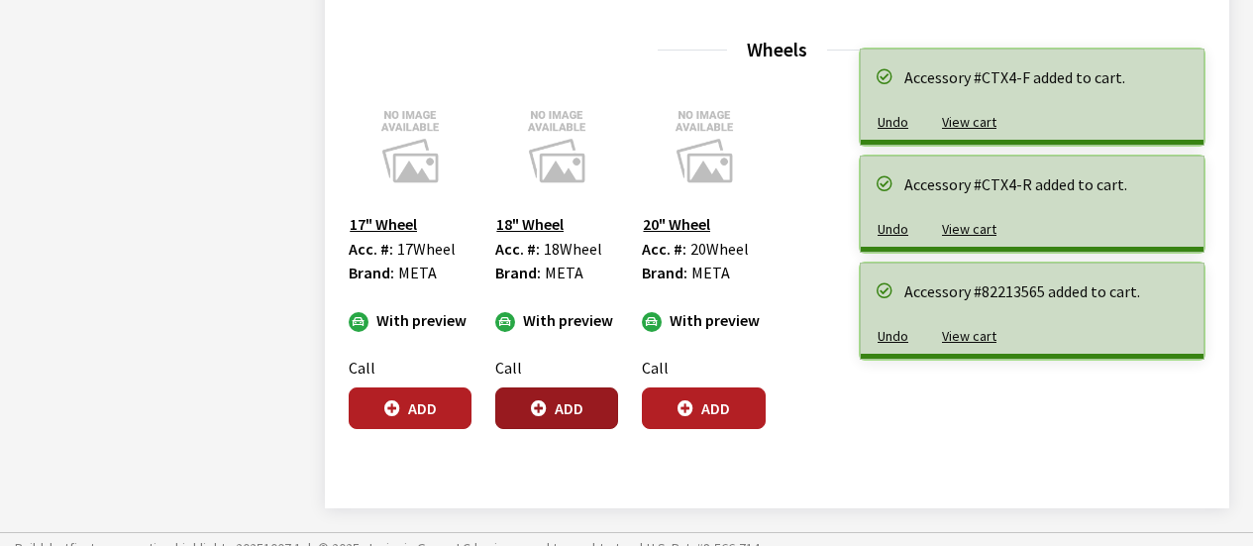
click at [556, 400] on button "Add" at bounding box center [556, 408] width 123 height 42
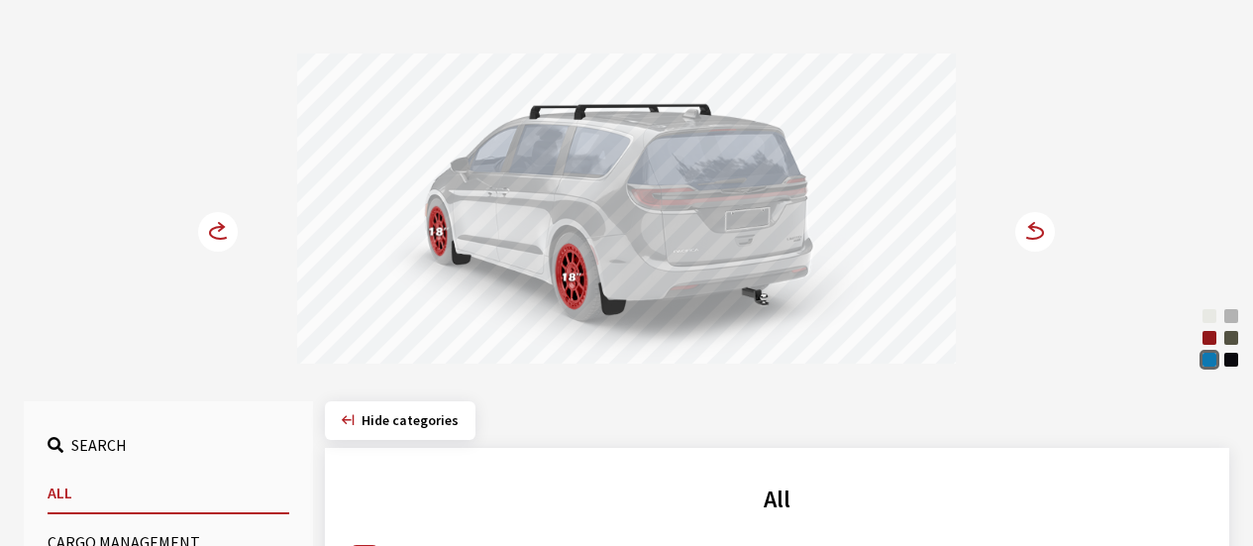
scroll to position [198, 0]
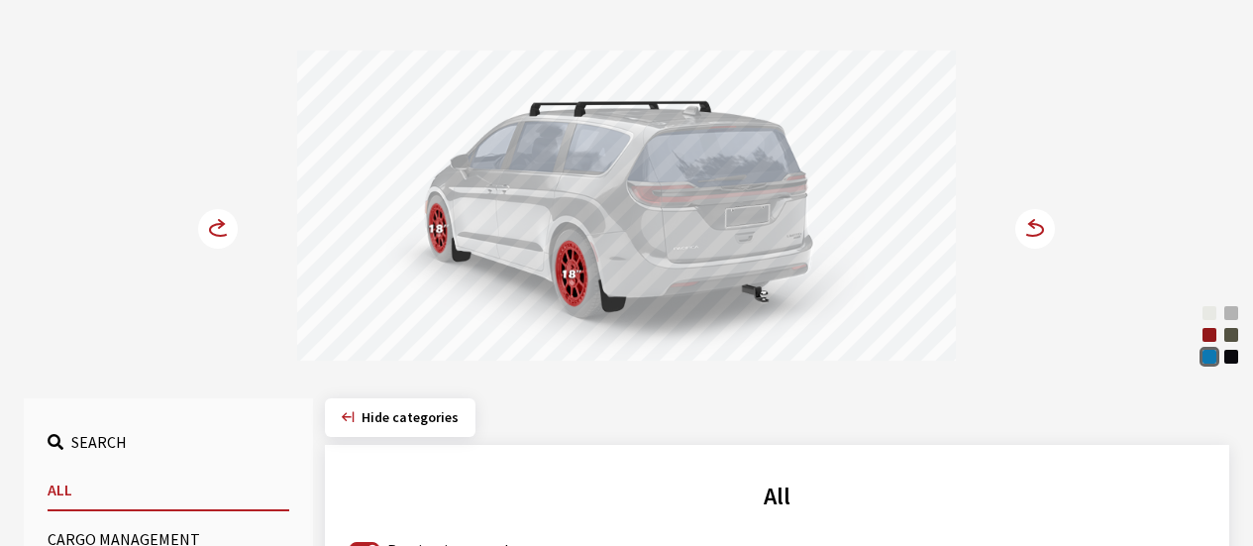
click at [220, 224] on icon at bounding box center [220, 230] width 21 height 12
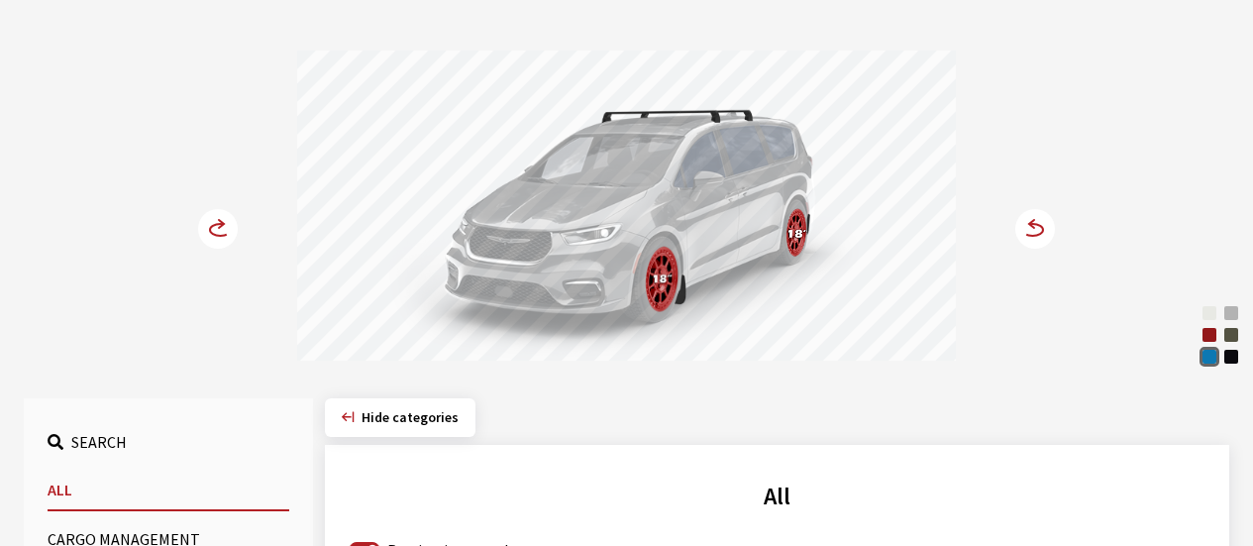
click at [220, 224] on icon at bounding box center [220, 230] width 21 height 12
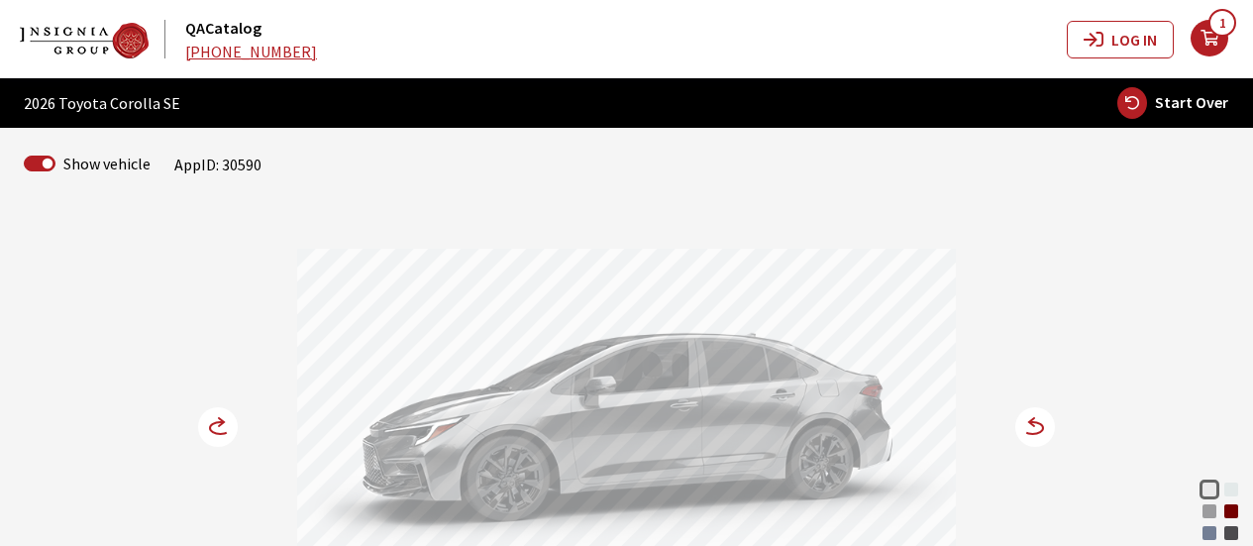
click at [1232, 512] on div "Ruby Flare Pearl" at bounding box center [1231, 511] width 20 height 20
click at [1031, 428] on circle at bounding box center [1035, 427] width 40 height 40
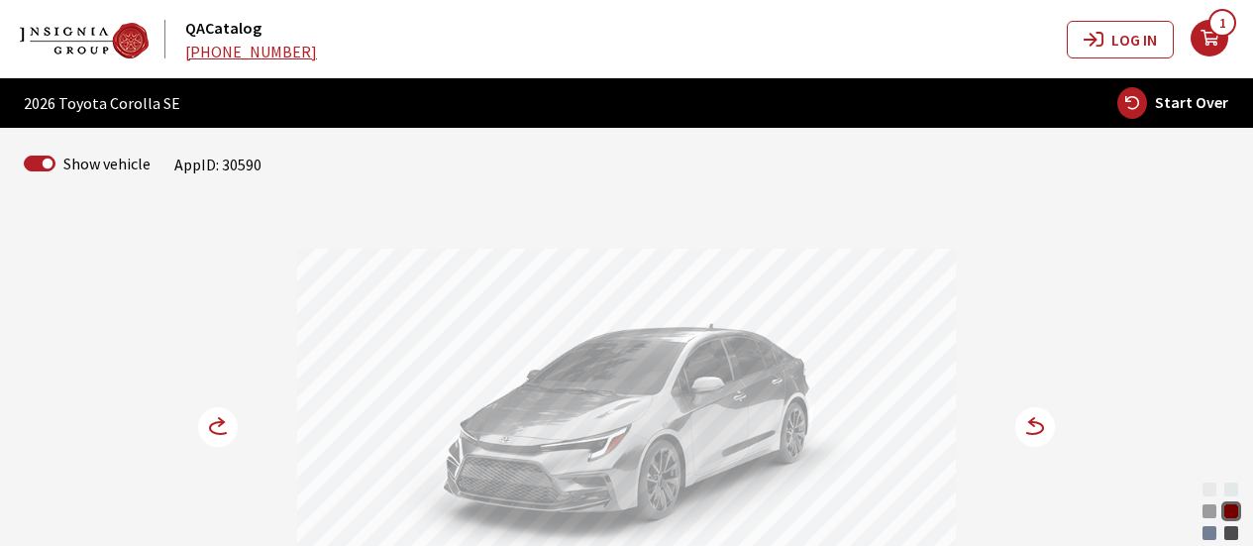
click at [1030, 419] on circle at bounding box center [1035, 427] width 40 height 40
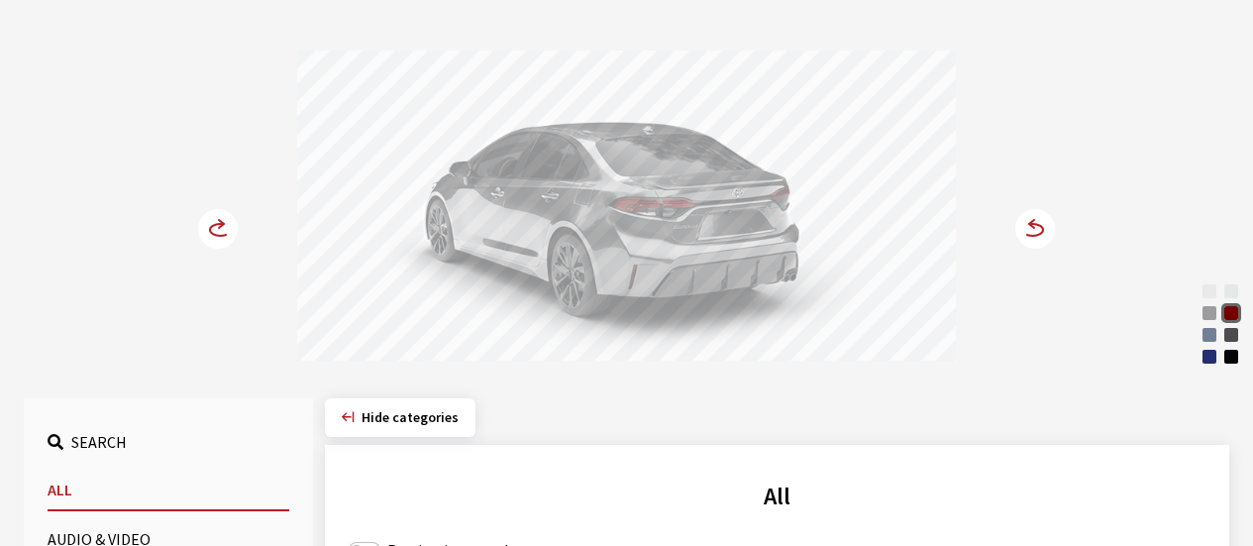
scroll to position [297, 0]
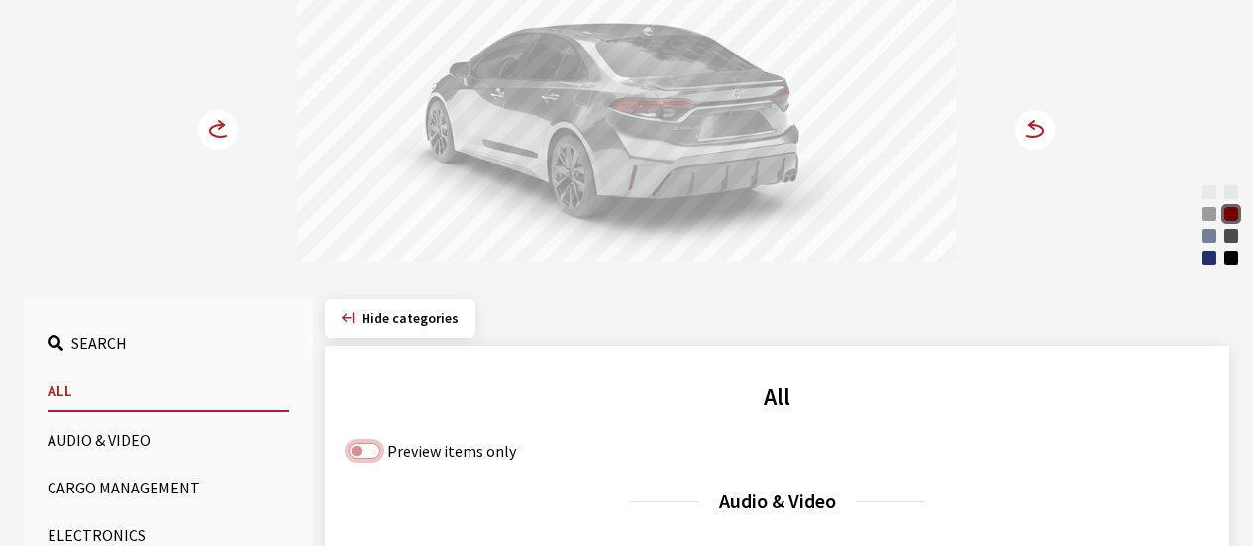
click at [368, 452] on input "Preview items only" at bounding box center [365, 451] width 32 height 16
checkbox input "true"
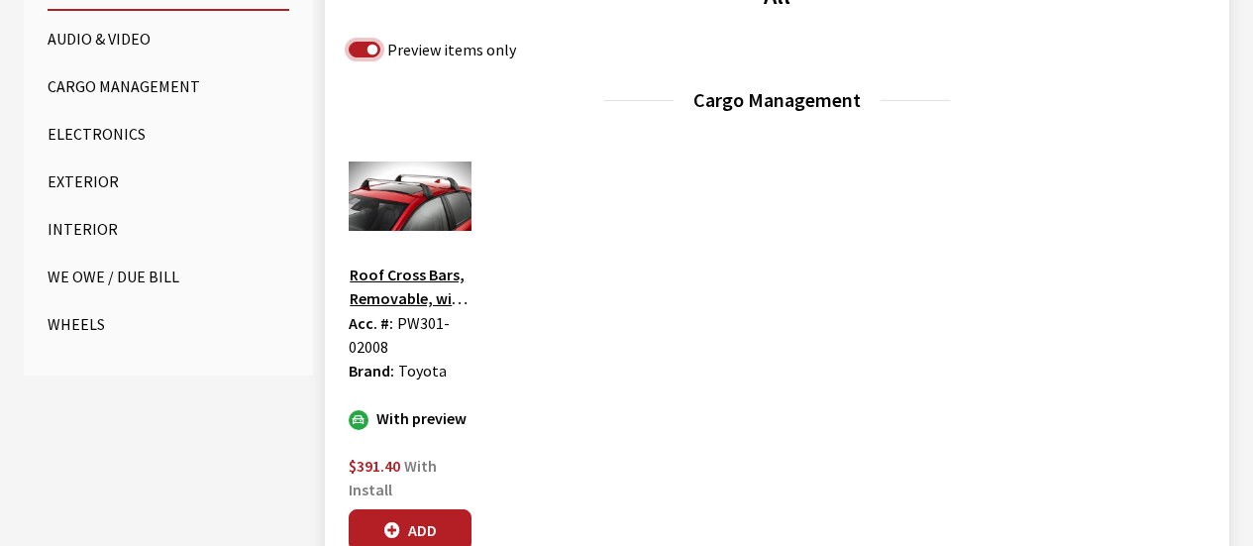
scroll to position [792, 0]
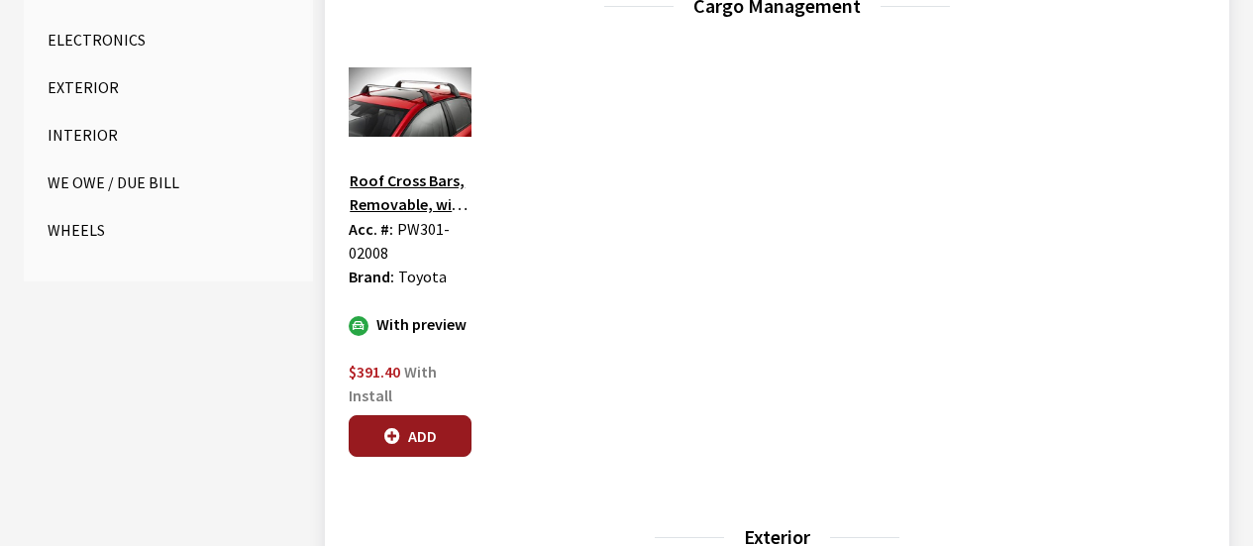
click at [425, 438] on button "Add" at bounding box center [410, 436] width 123 height 42
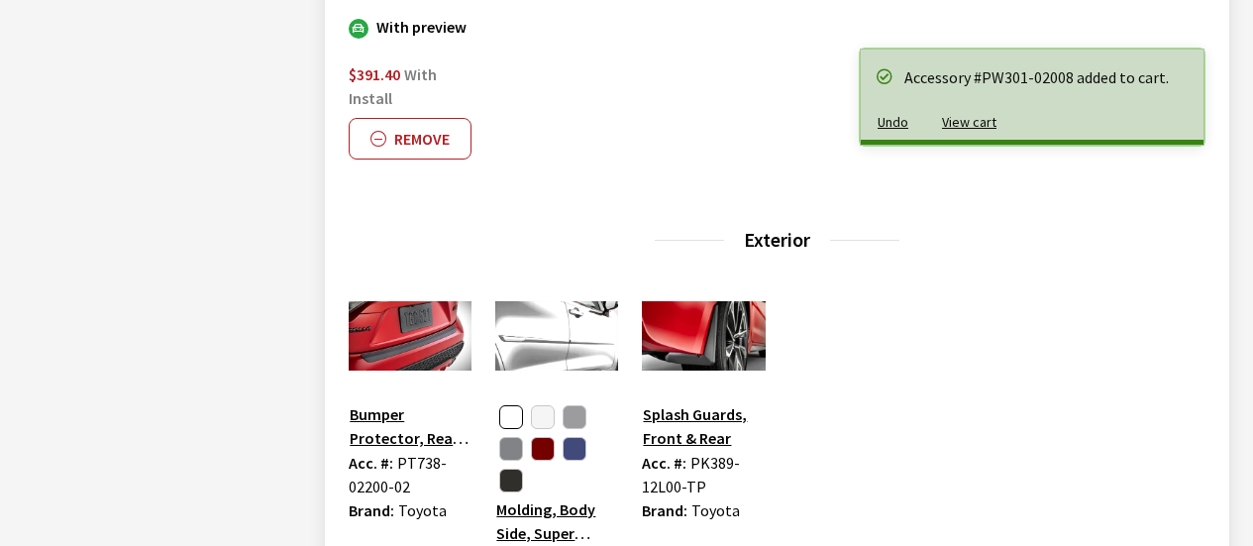
scroll to position [1287, 0]
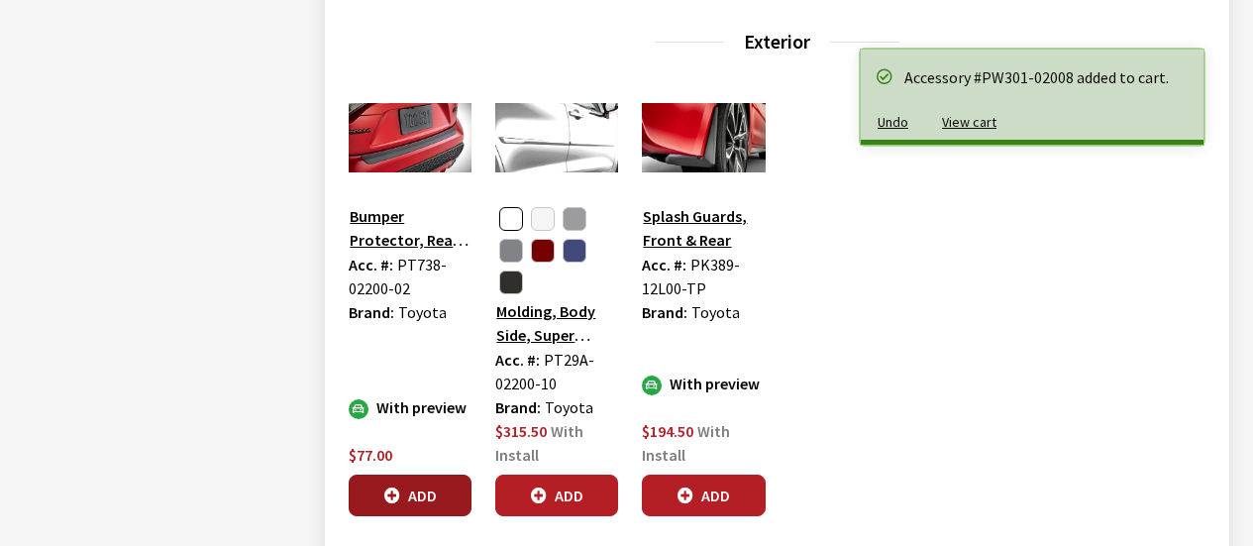
click at [412, 504] on button "Add" at bounding box center [410, 495] width 123 height 42
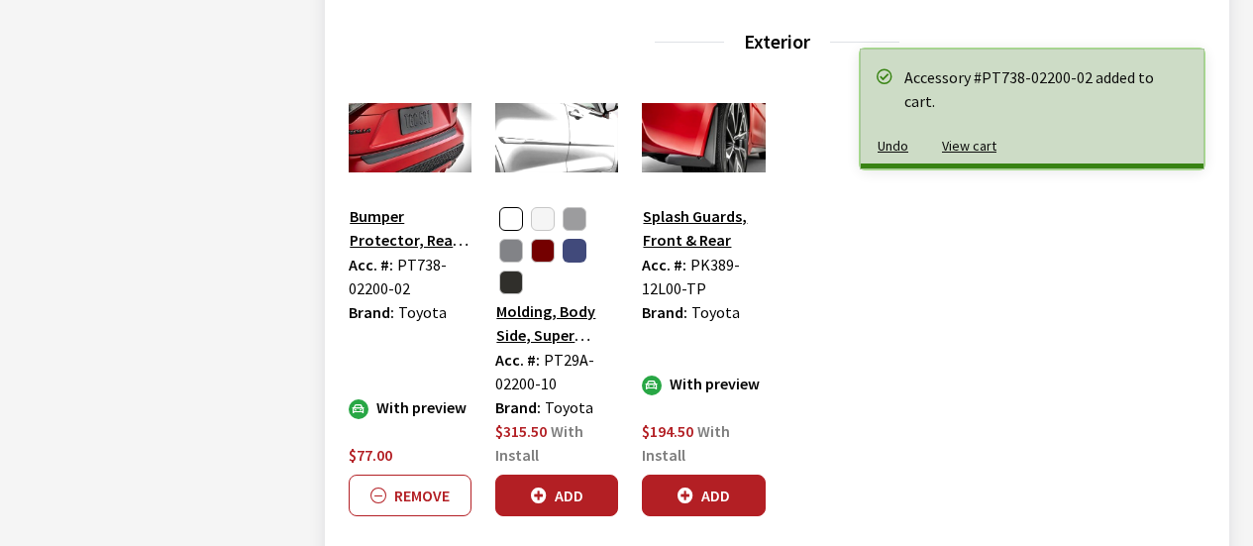
click at [580, 254] on button "button" at bounding box center [574, 251] width 24 height 24
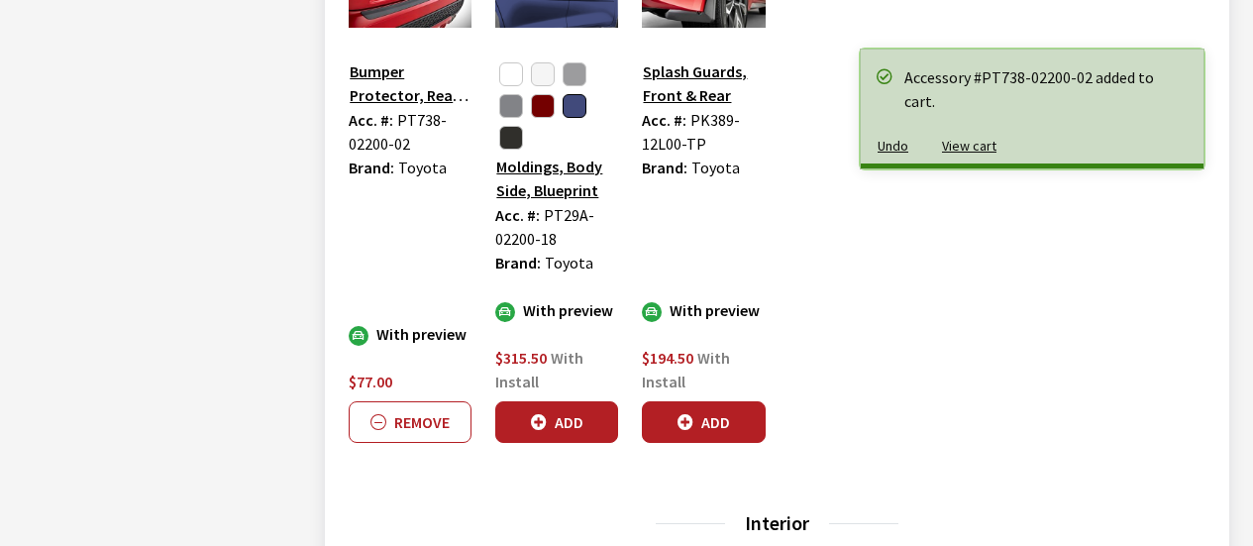
scroll to position [1584, 0]
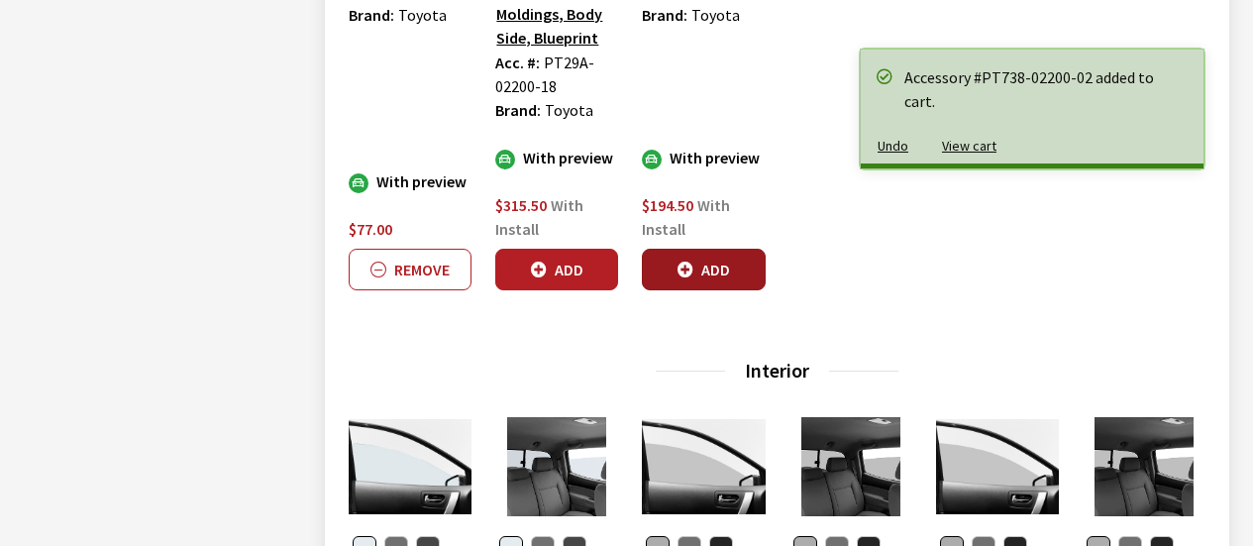
click at [722, 265] on button "Add" at bounding box center [703, 270] width 123 height 42
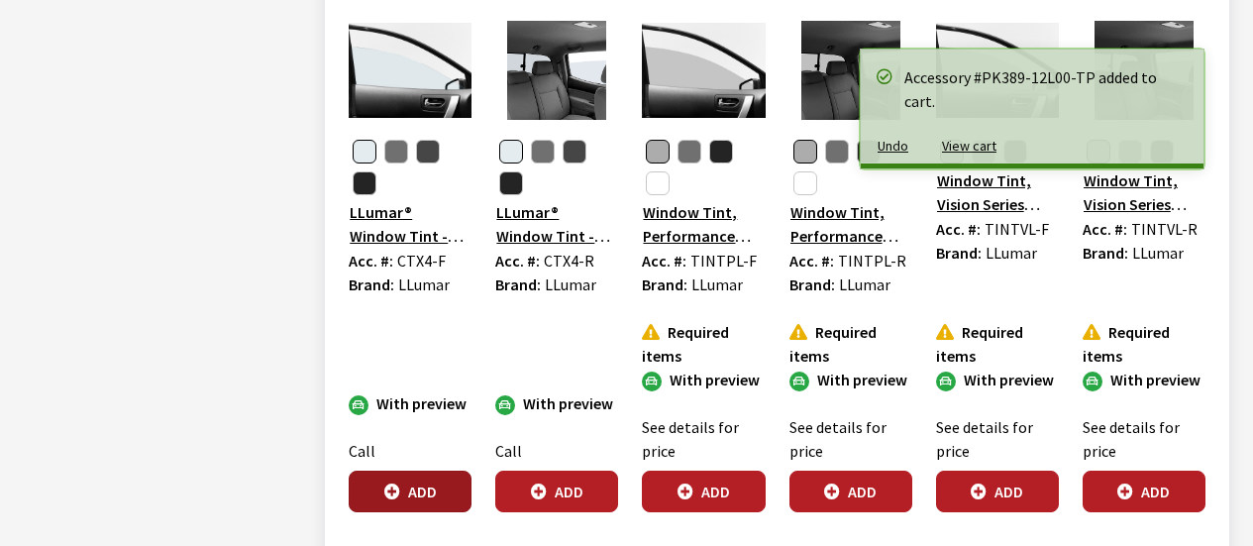
click at [423, 484] on button "Add" at bounding box center [410, 491] width 123 height 42
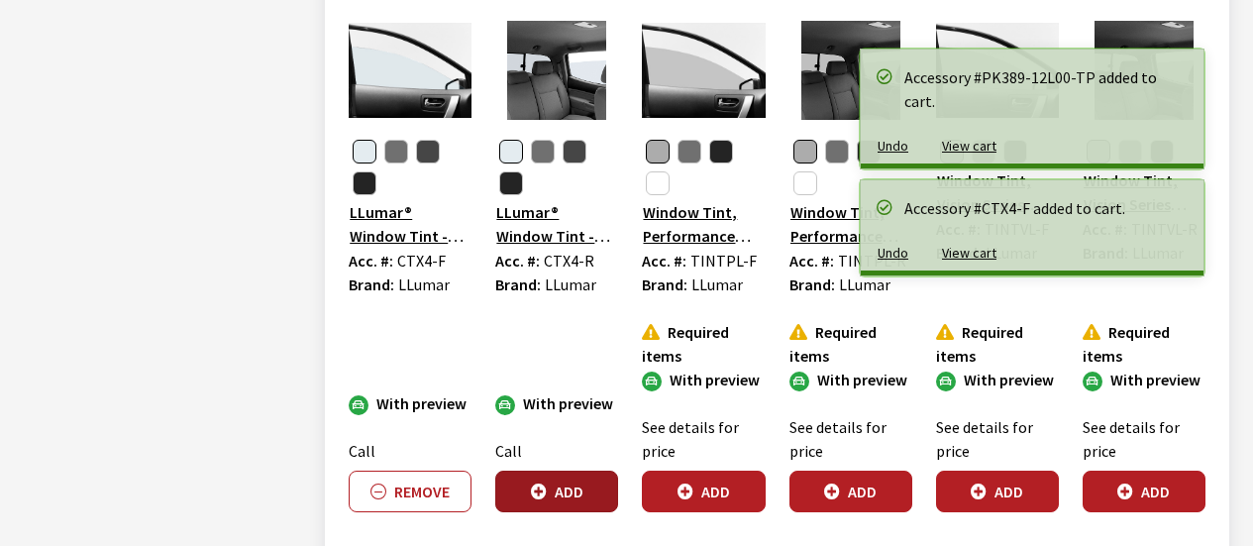
click at [564, 497] on button "Add" at bounding box center [556, 491] width 123 height 42
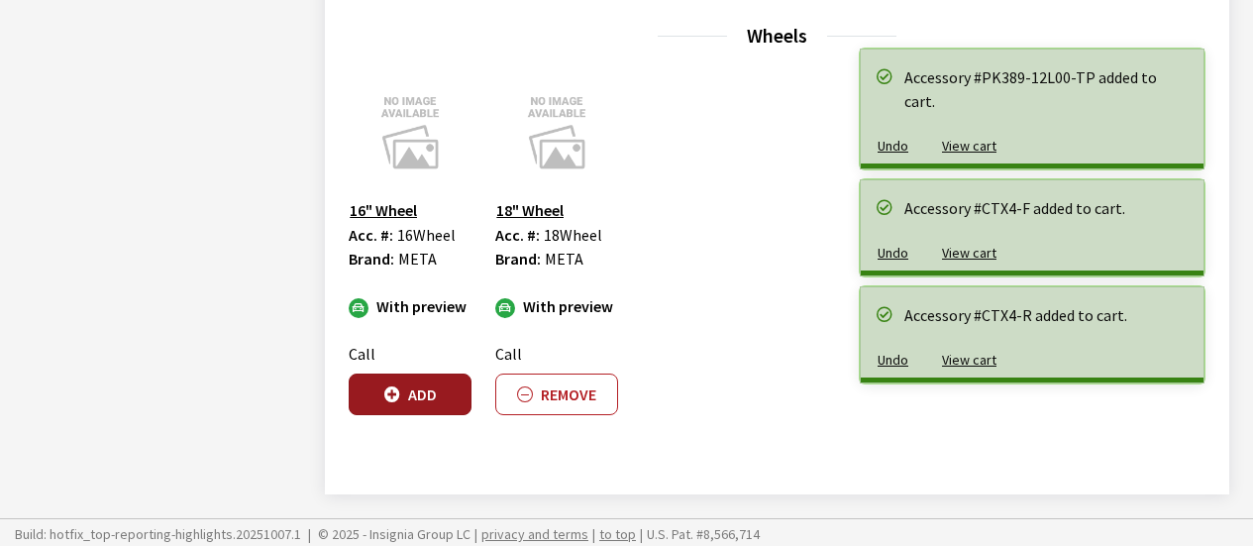
scroll to position [2541, 0]
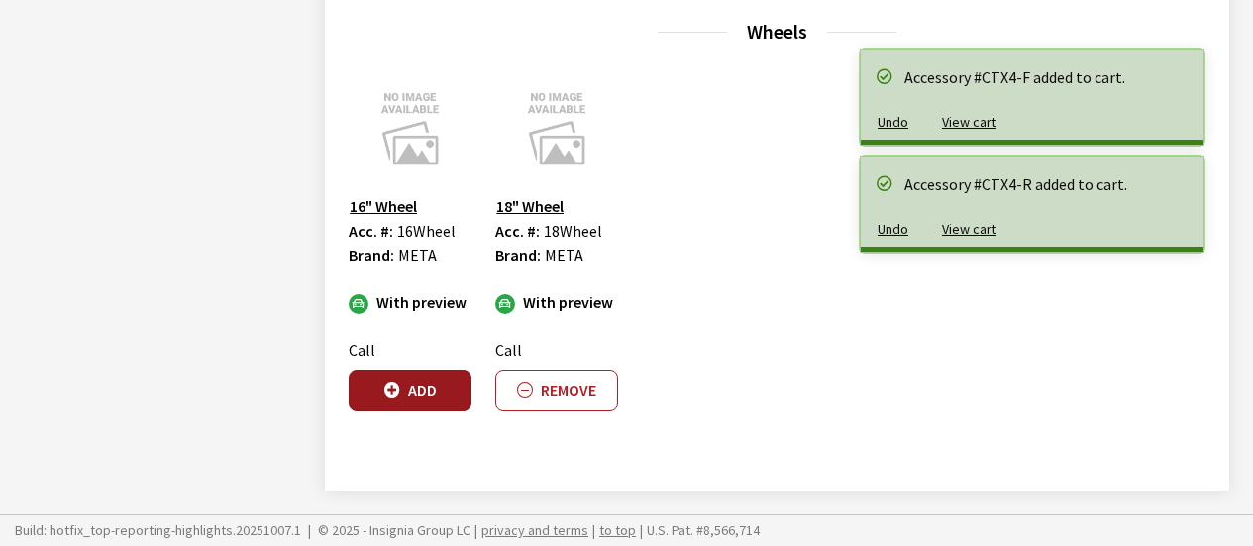
click at [415, 396] on button "Add" at bounding box center [410, 390] width 123 height 42
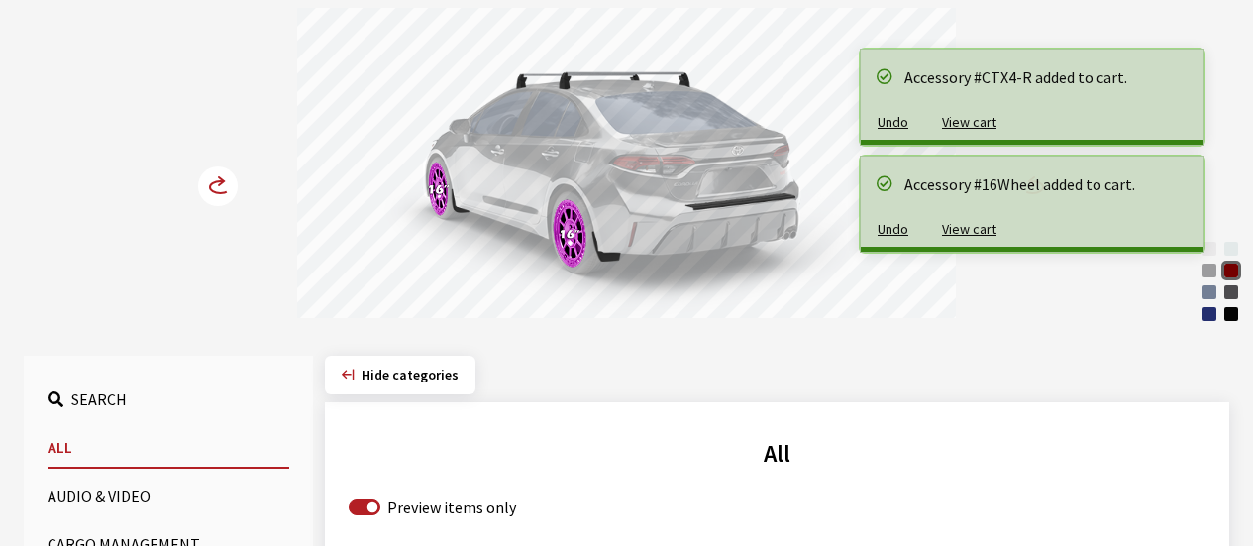
scroll to position [0, 0]
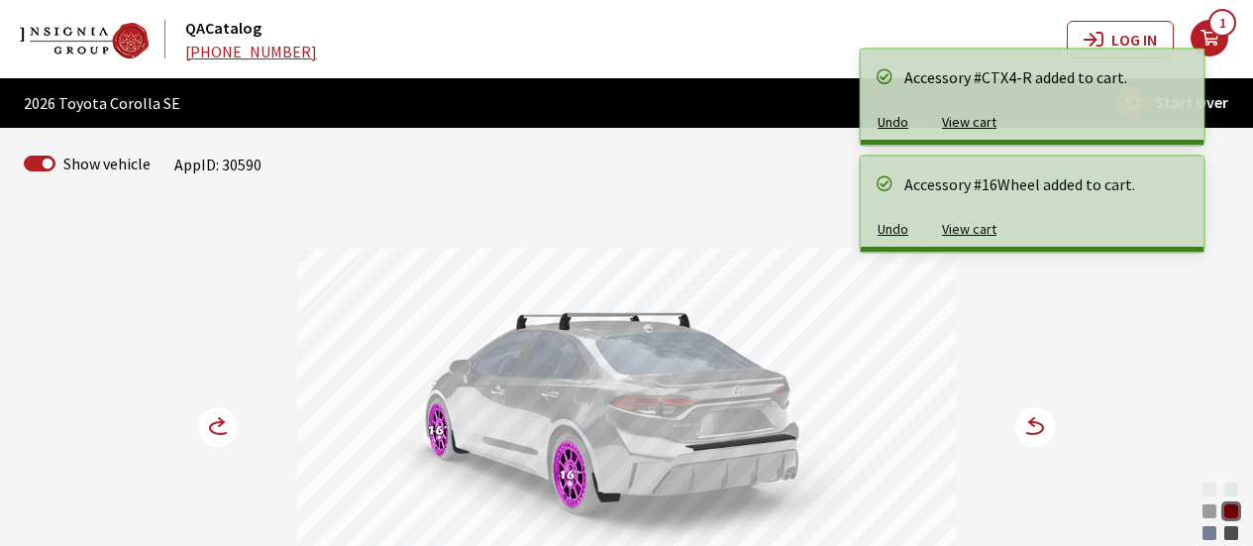
click at [218, 418] on circle at bounding box center [218, 427] width 40 height 40
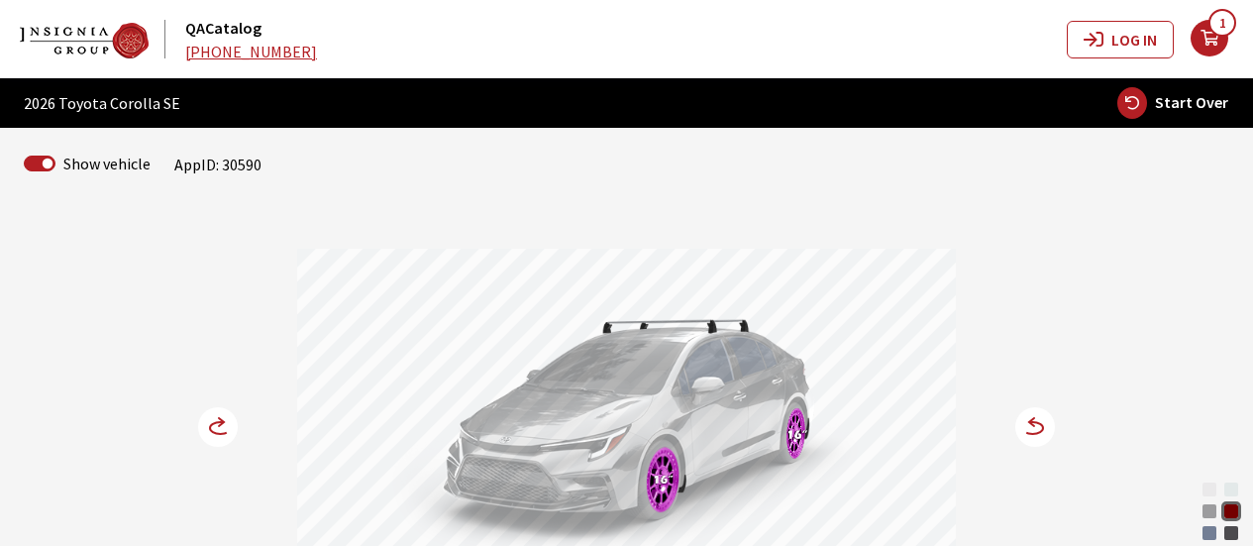
click at [218, 418] on circle at bounding box center [218, 427] width 40 height 40
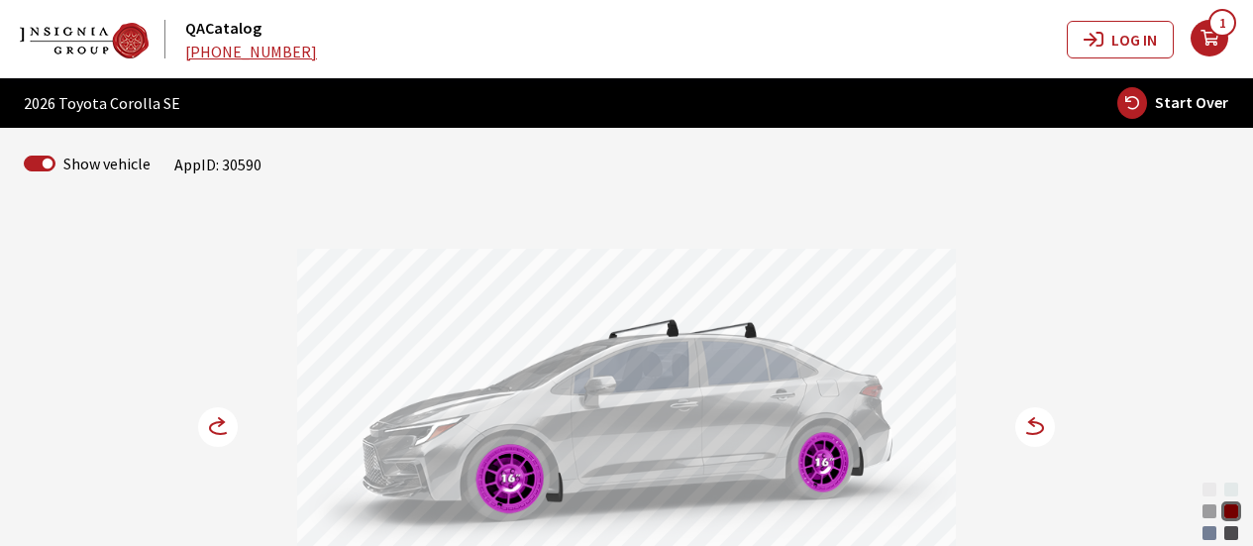
click at [218, 418] on circle at bounding box center [218, 427] width 40 height 40
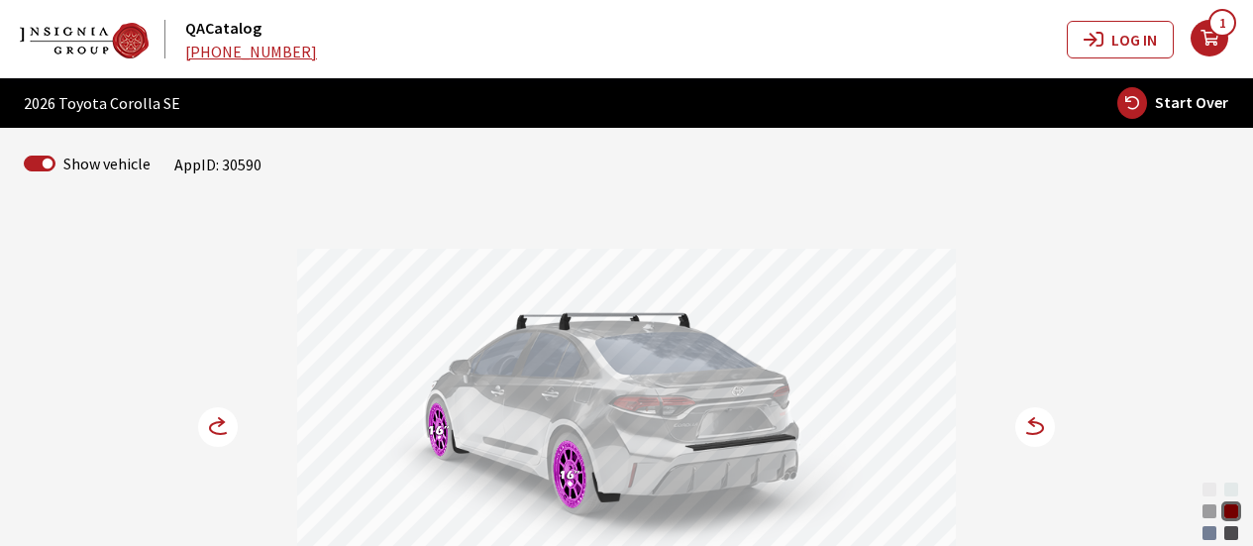
click at [218, 418] on circle at bounding box center [218, 427] width 40 height 40
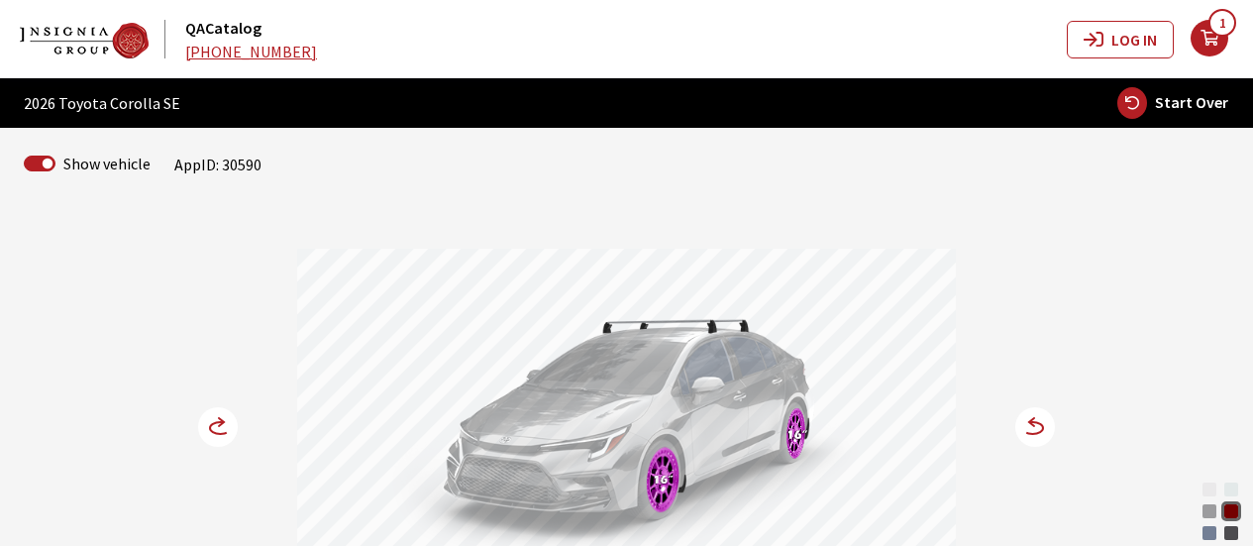
click at [218, 418] on circle at bounding box center [218, 427] width 40 height 40
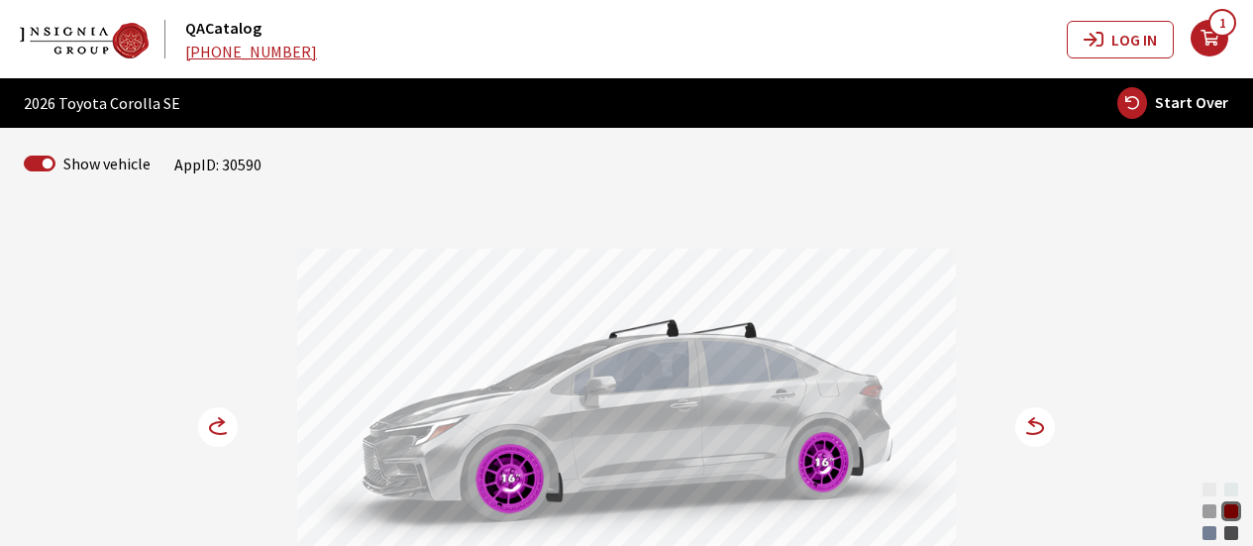
click at [218, 418] on circle at bounding box center [218, 427] width 40 height 40
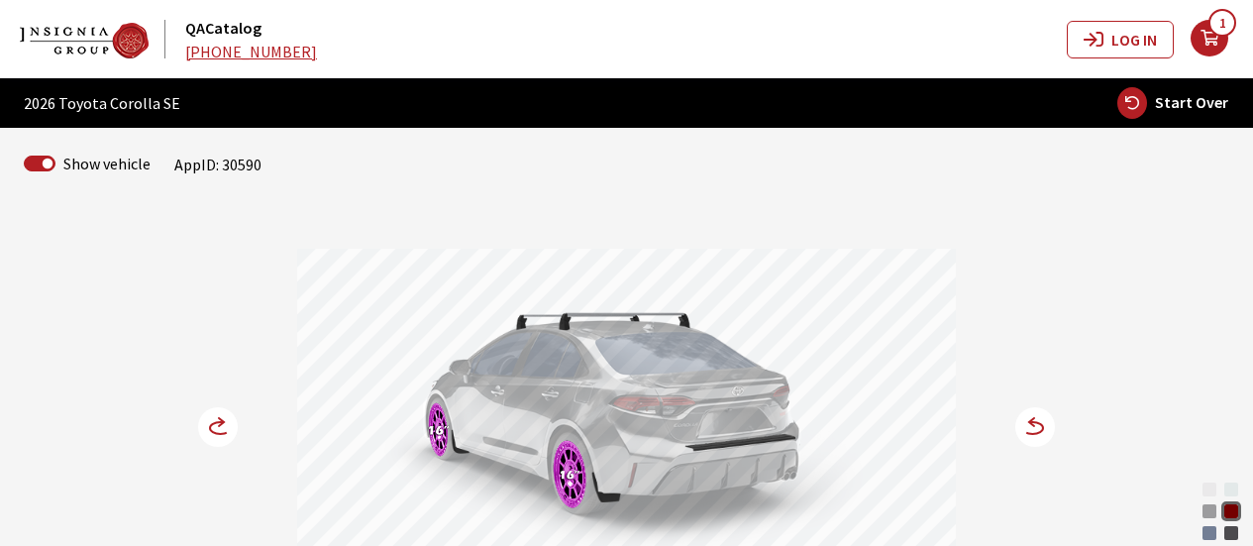
click at [218, 418] on circle at bounding box center [218, 427] width 40 height 40
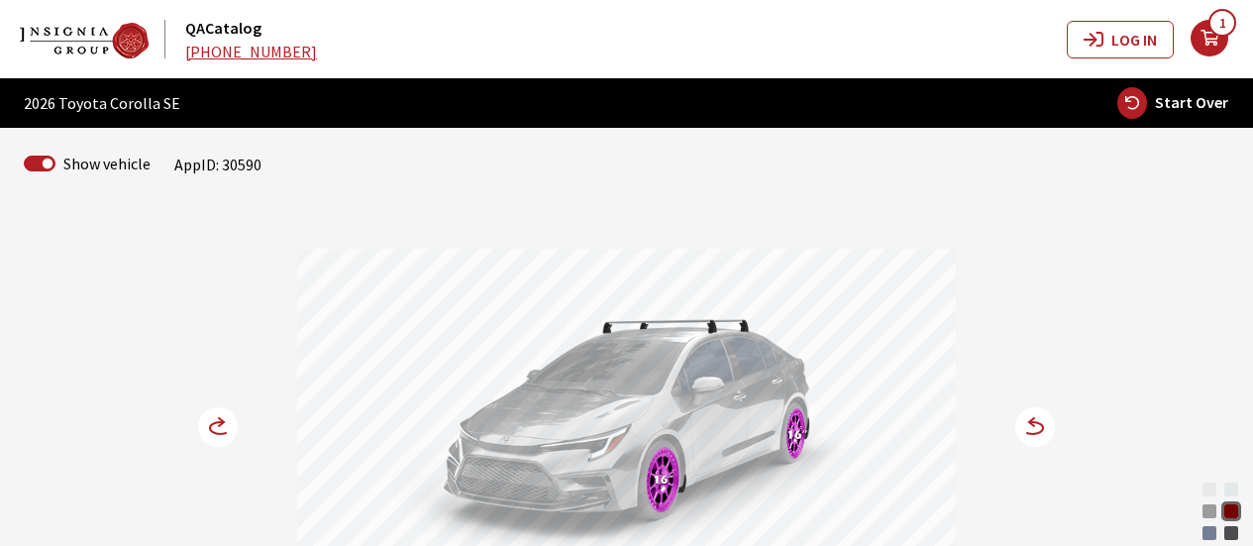
click at [218, 418] on circle at bounding box center [218, 427] width 40 height 40
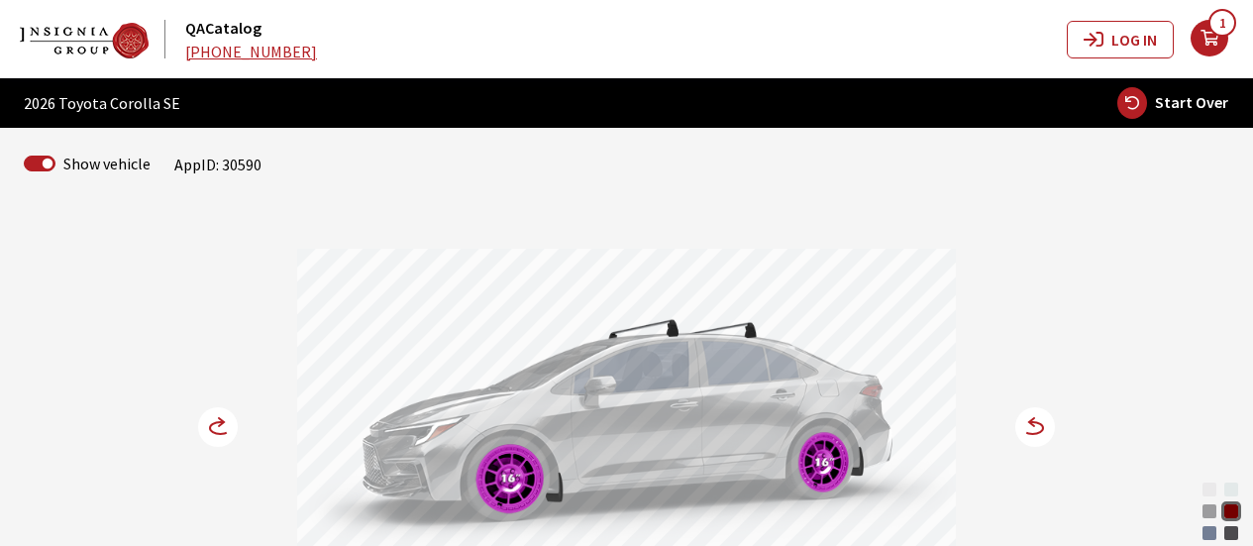
click at [1212, 489] on div "Ice Cap" at bounding box center [1209, 489] width 20 height 20
click at [236, 422] on circle at bounding box center [218, 427] width 40 height 40
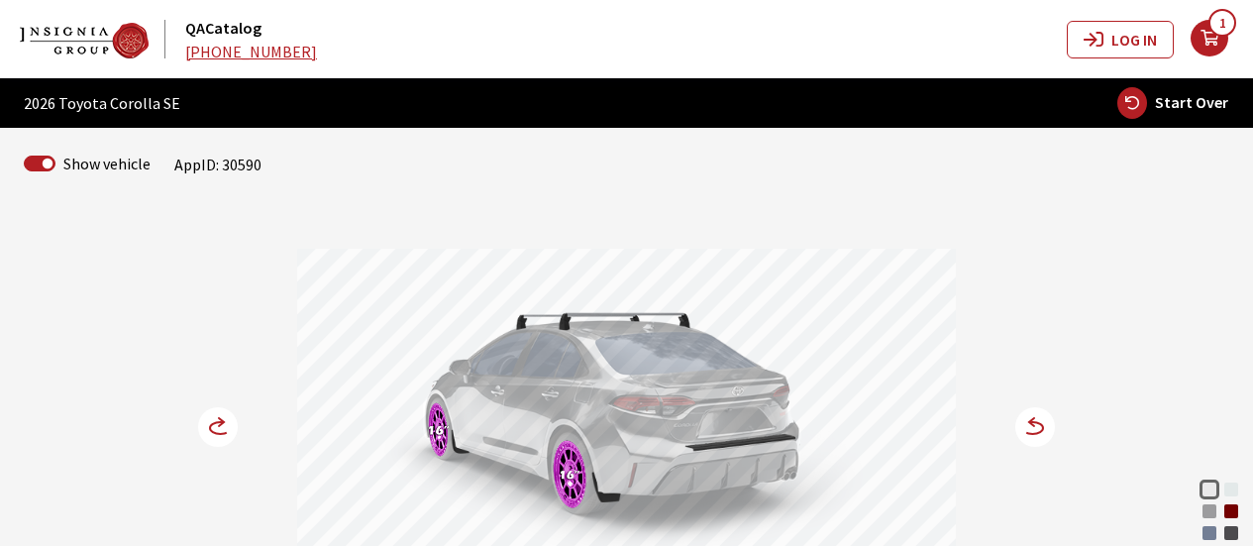
click at [1233, 510] on div "Ruby Flare Pearl" at bounding box center [1231, 511] width 20 height 20
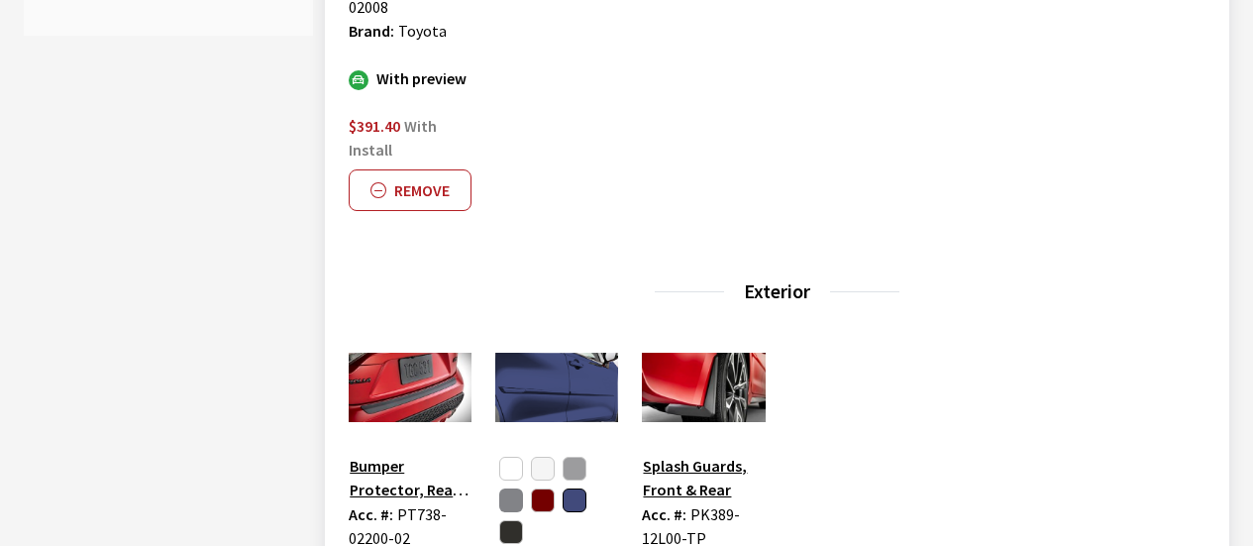
scroll to position [1188, 0]
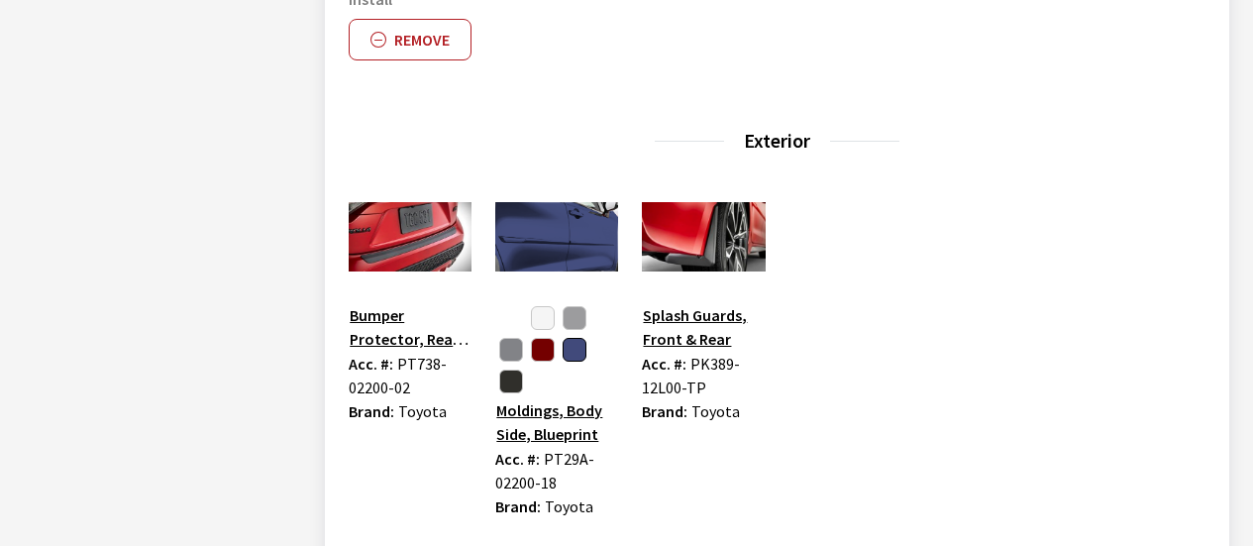
click at [508, 311] on button "button" at bounding box center [511, 318] width 24 height 24
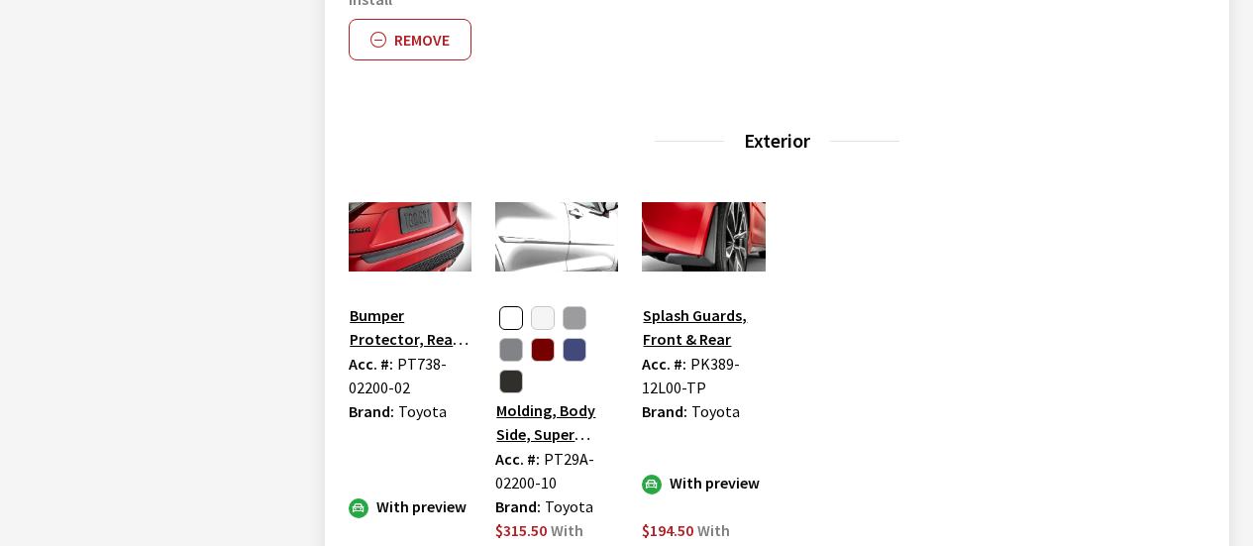
scroll to position [1485, 0]
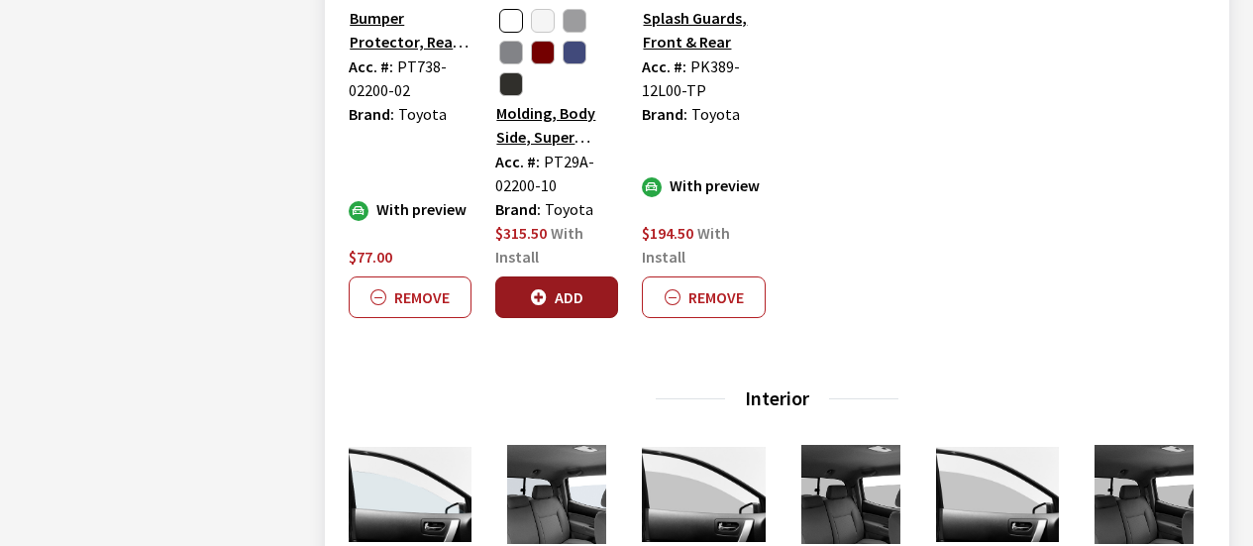
click at [566, 292] on button "Add" at bounding box center [556, 297] width 123 height 42
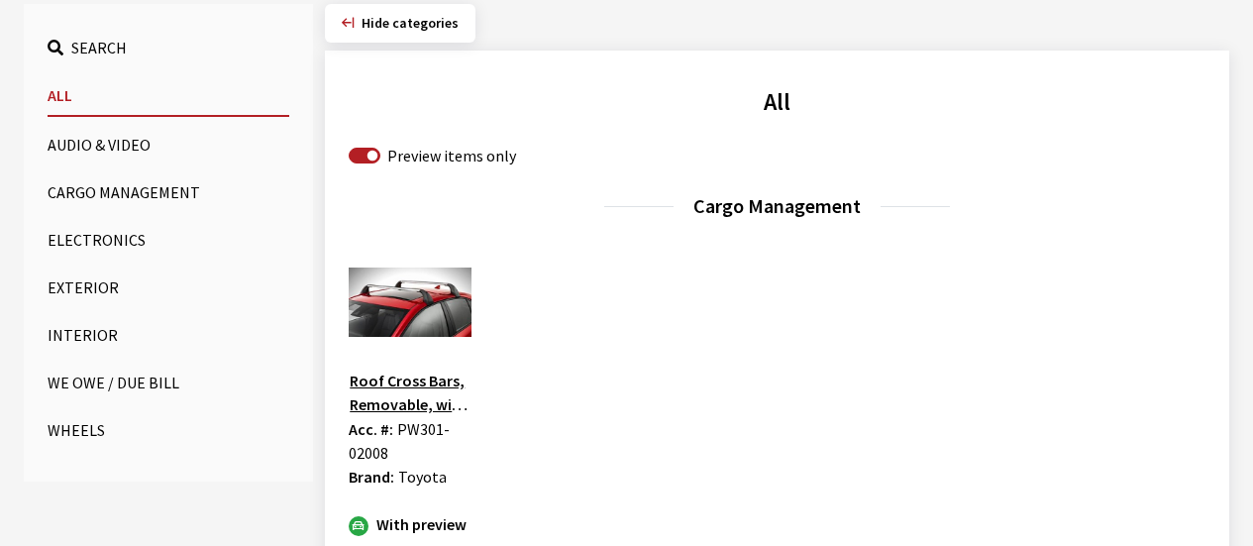
scroll to position [297, 0]
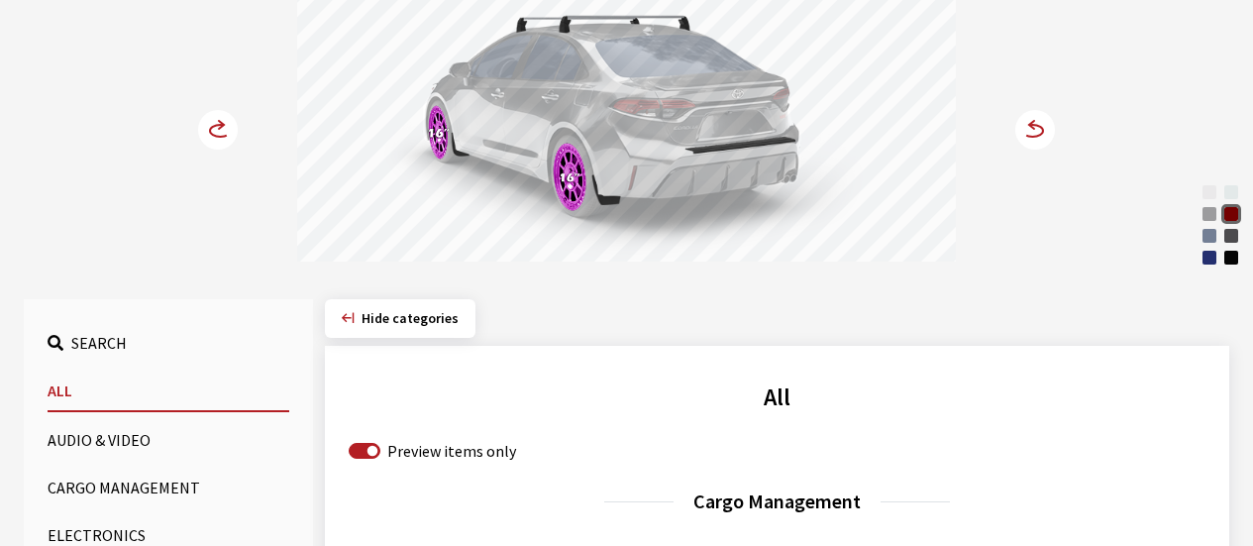
click at [219, 121] on icon at bounding box center [221, 125] width 5 height 8
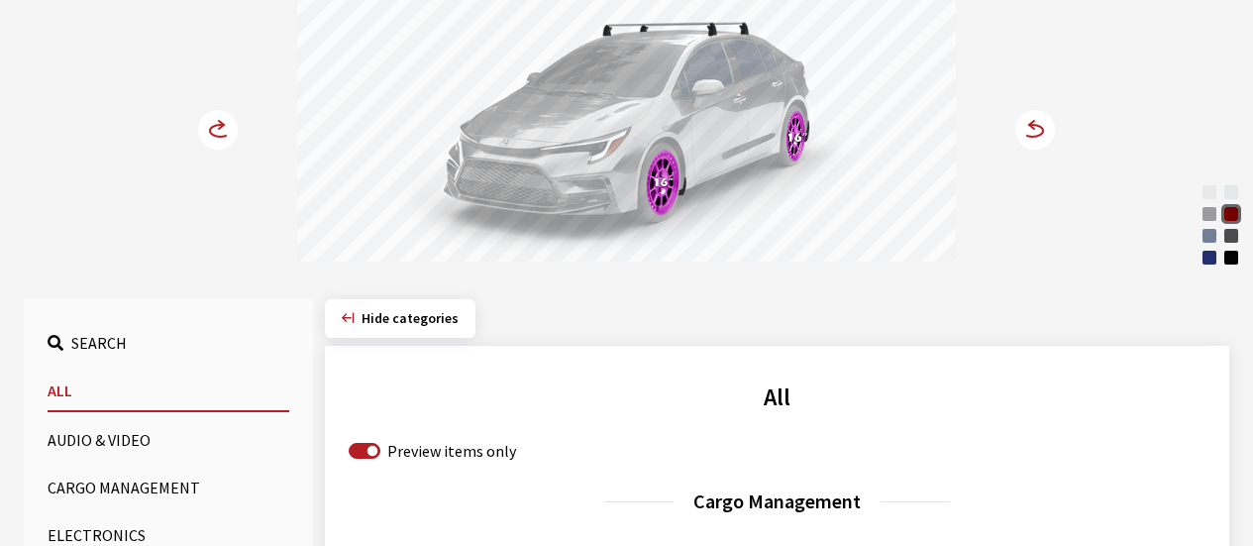
click at [219, 121] on icon at bounding box center [221, 125] width 5 height 8
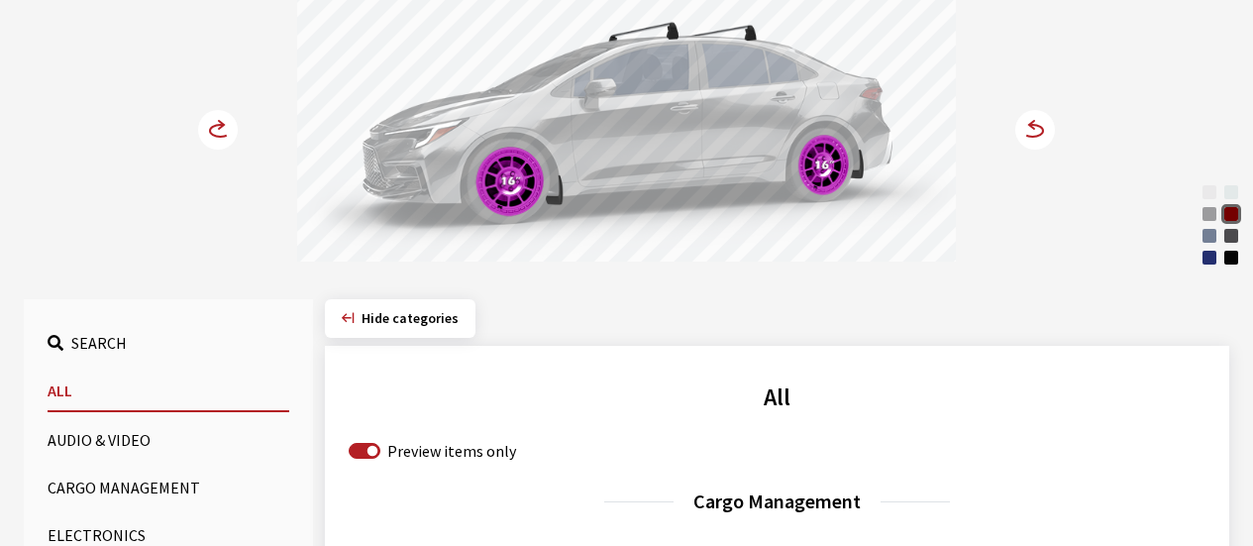
click at [219, 121] on icon at bounding box center [221, 125] width 5 height 8
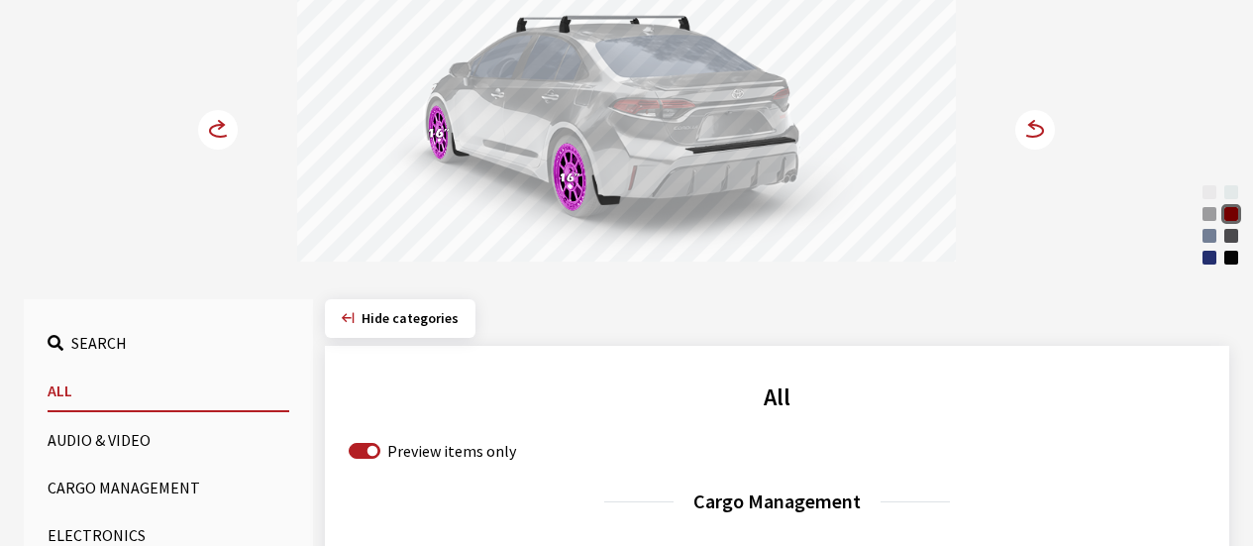
click at [219, 121] on icon at bounding box center [221, 125] width 5 height 8
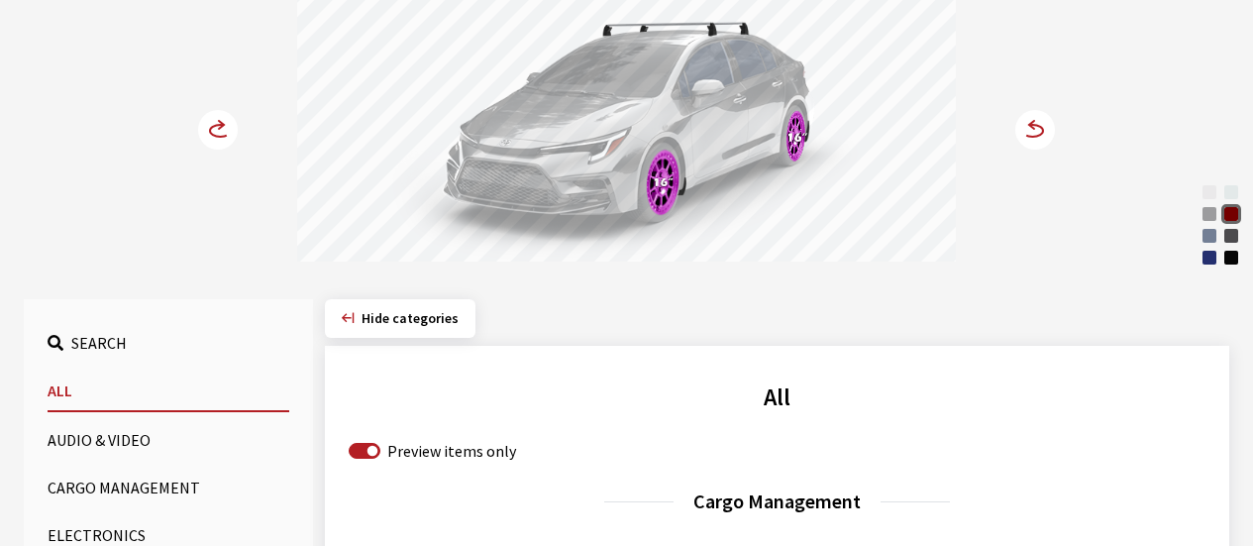
click at [219, 121] on icon at bounding box center [221, 125] width 5 height 8
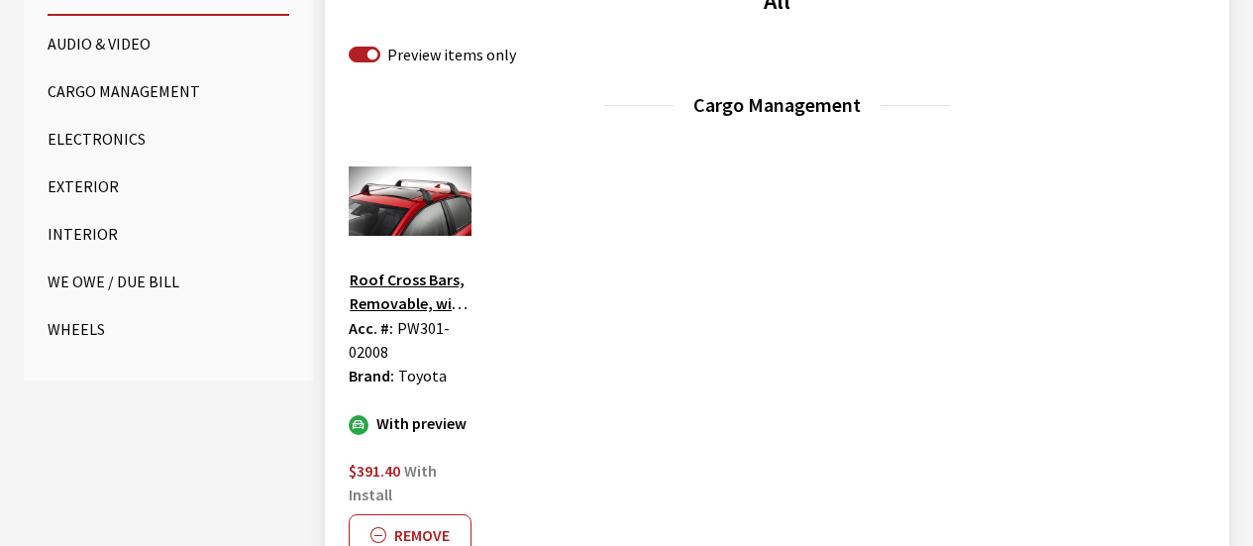
scroll to position [1188, 0]
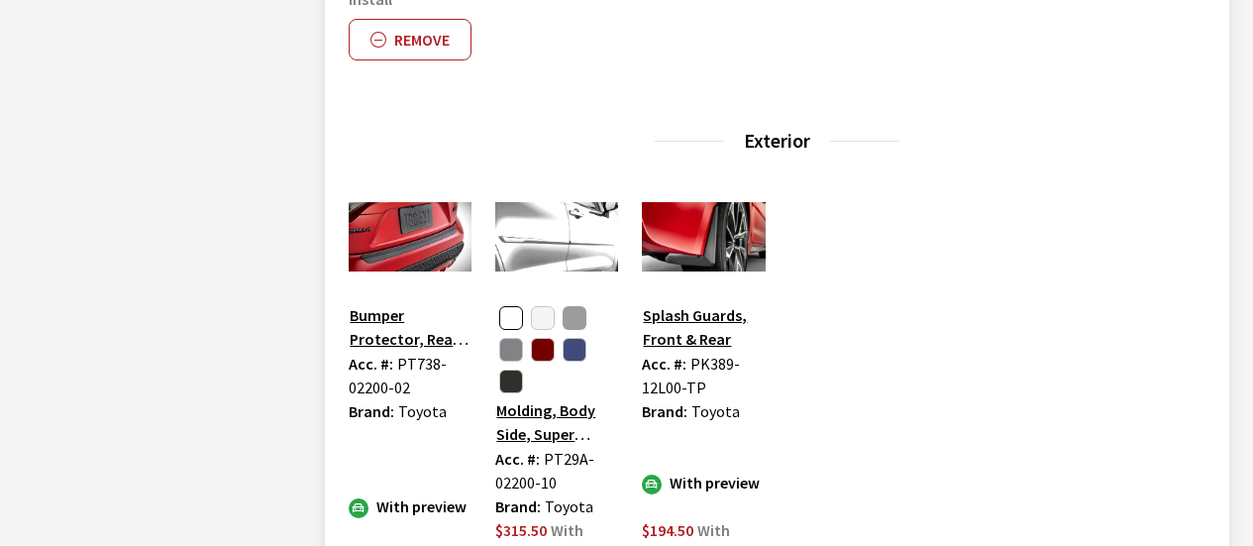
click at [578, 316] on button "button" at bounding box center [574, 318] width 24 height 24
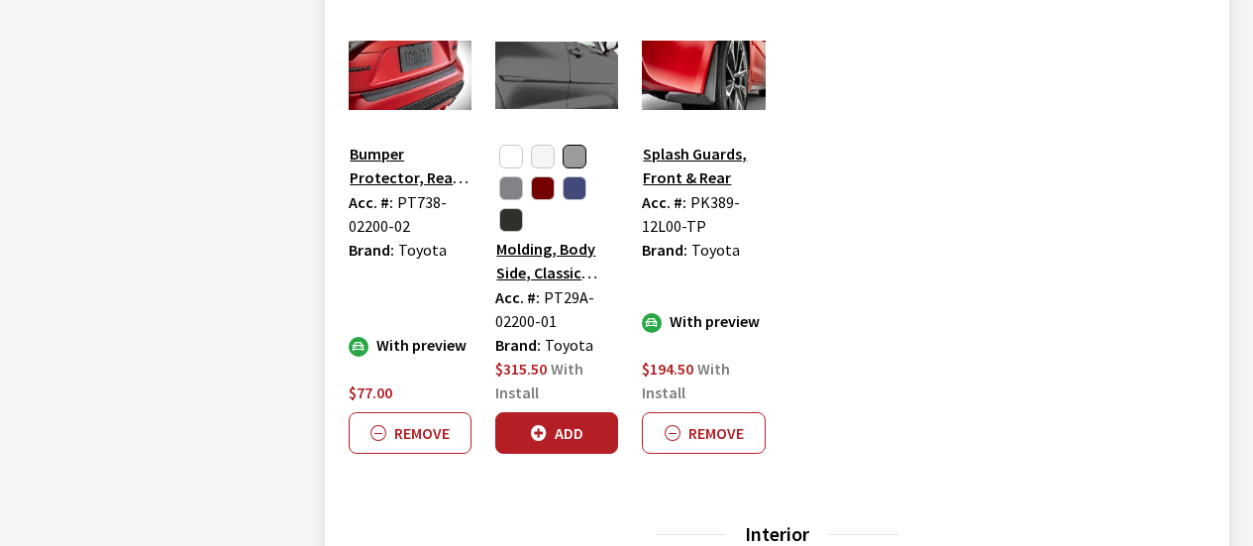
scroll to position [1584, 0]
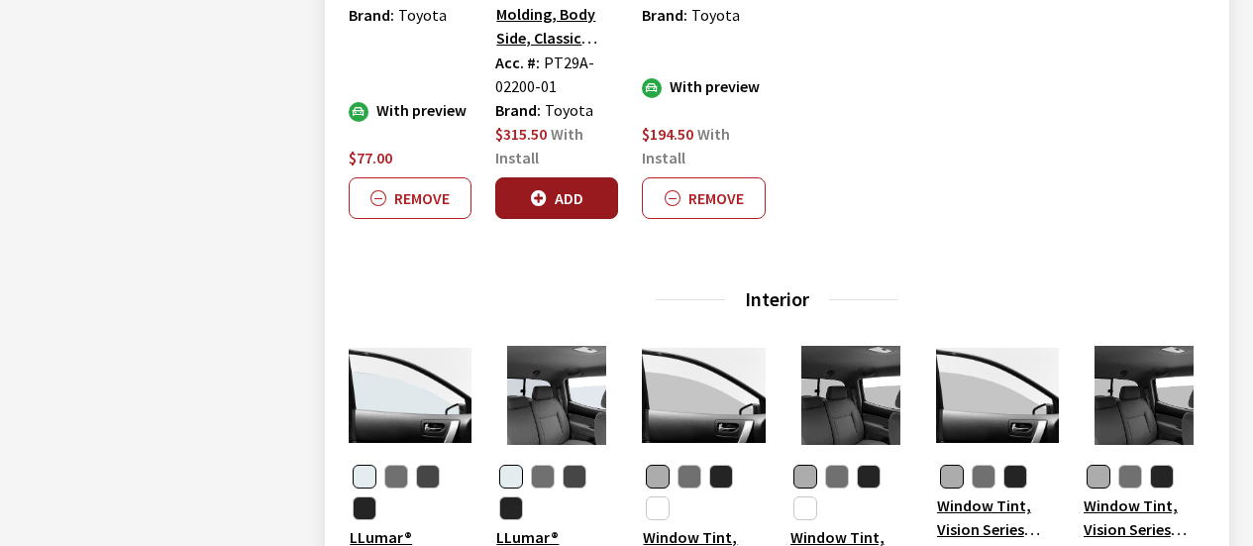
click at [548, 198] on button "Add" at bounding box center [556, 198] width 123 height 42
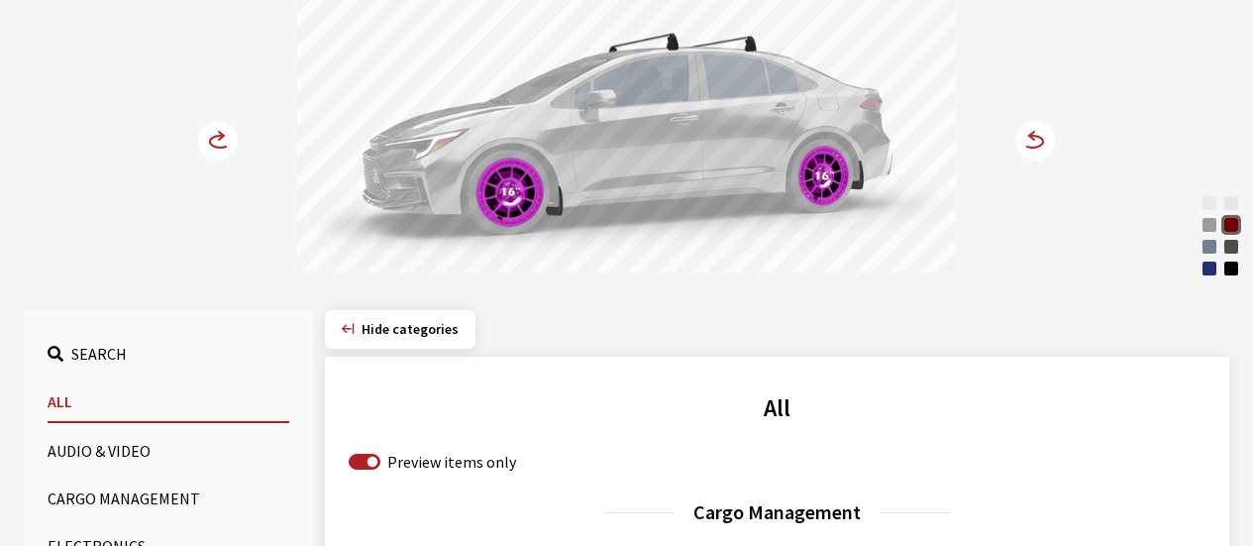
scroll to position [198, 0]
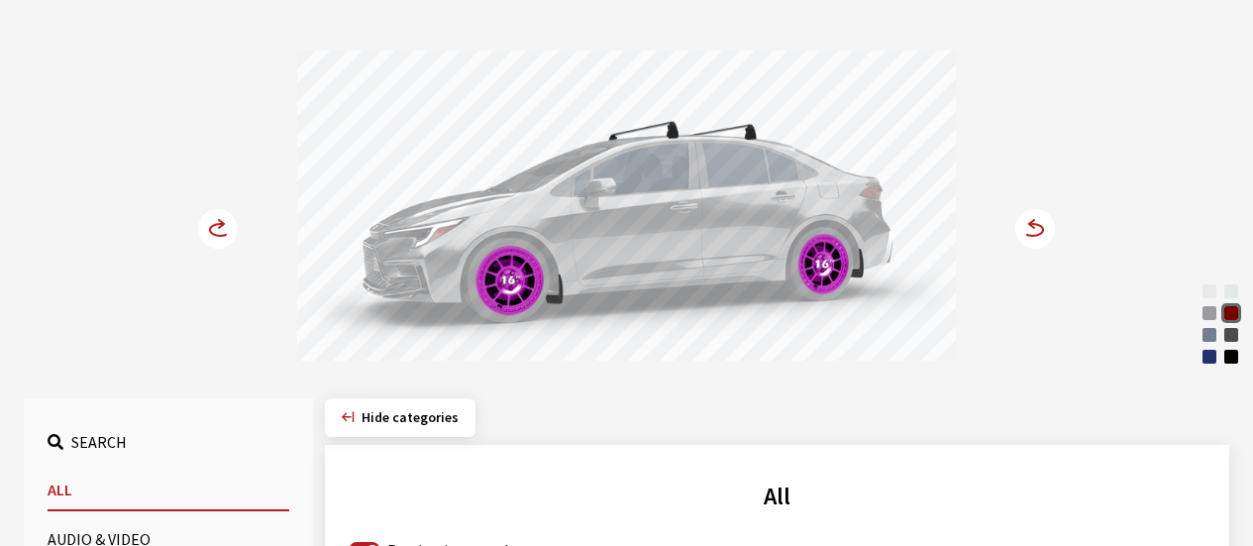
click at [224, 215] on circle at bounding box center [218, 229] width 40 height 40
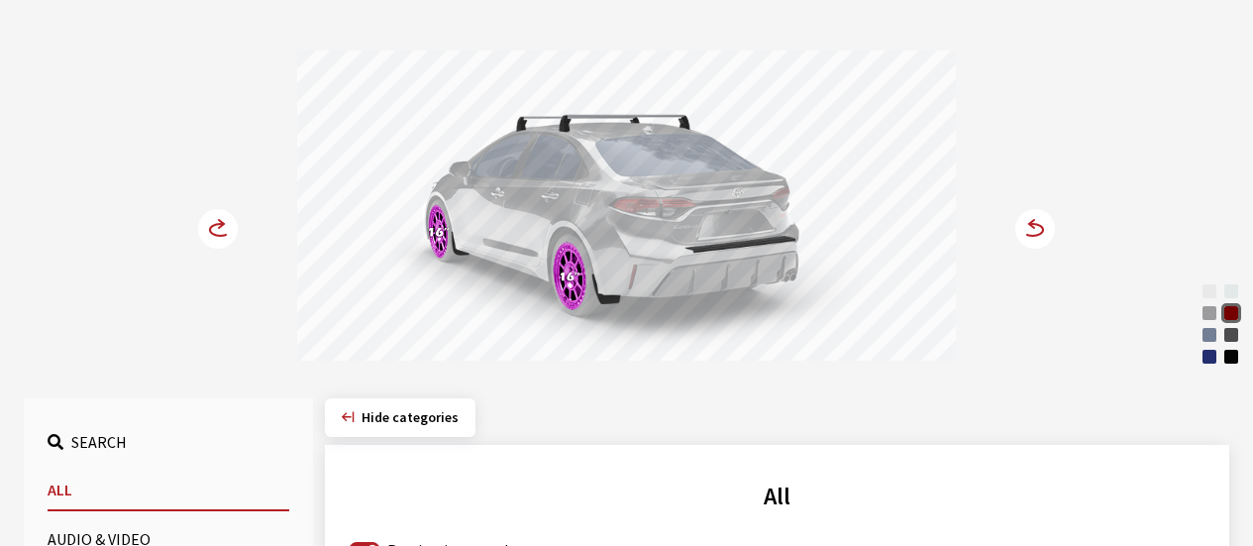
click at [224, 215] on circle at bounding box center [218, 229] width 40 height 40
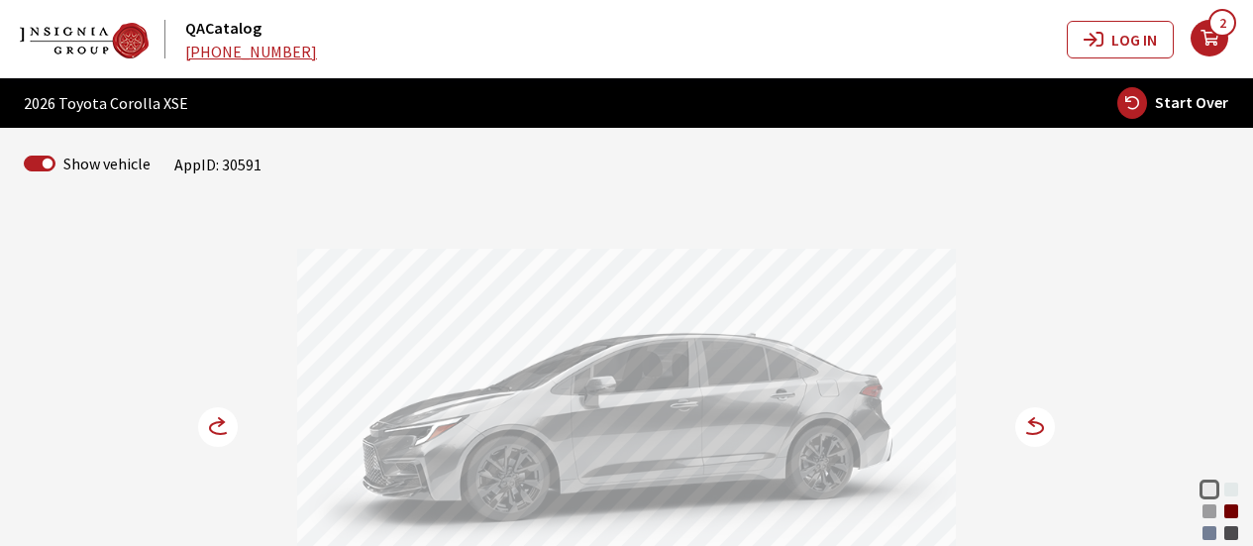
click at [1236, 509] on div "Ruby Flare Pearl" at bounding box center [1231, 511] width 20 height 20
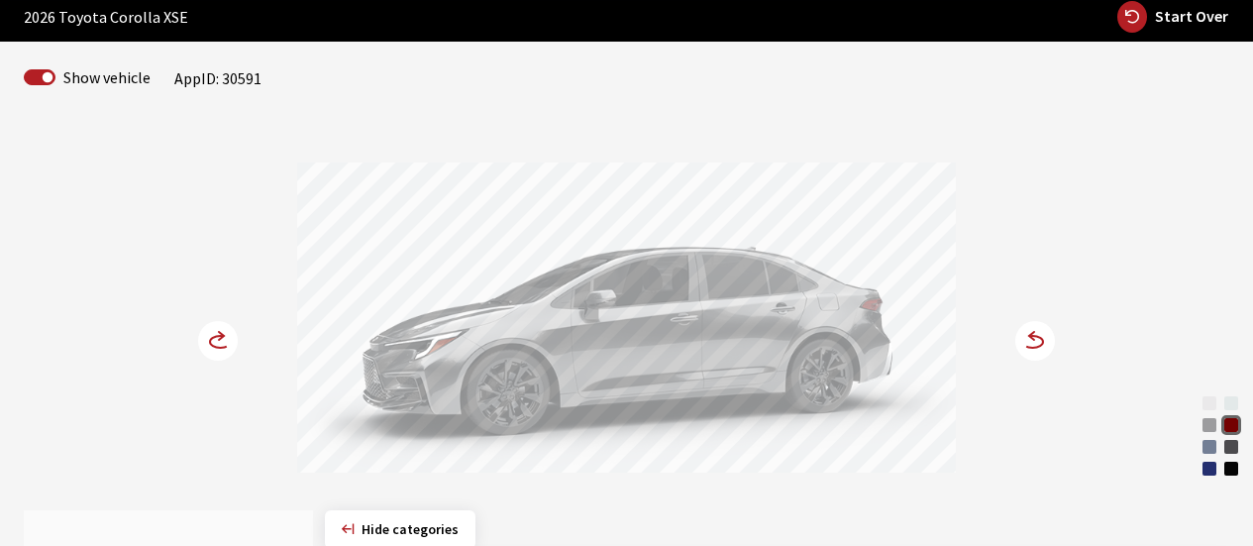
scroll to position [99, 0]
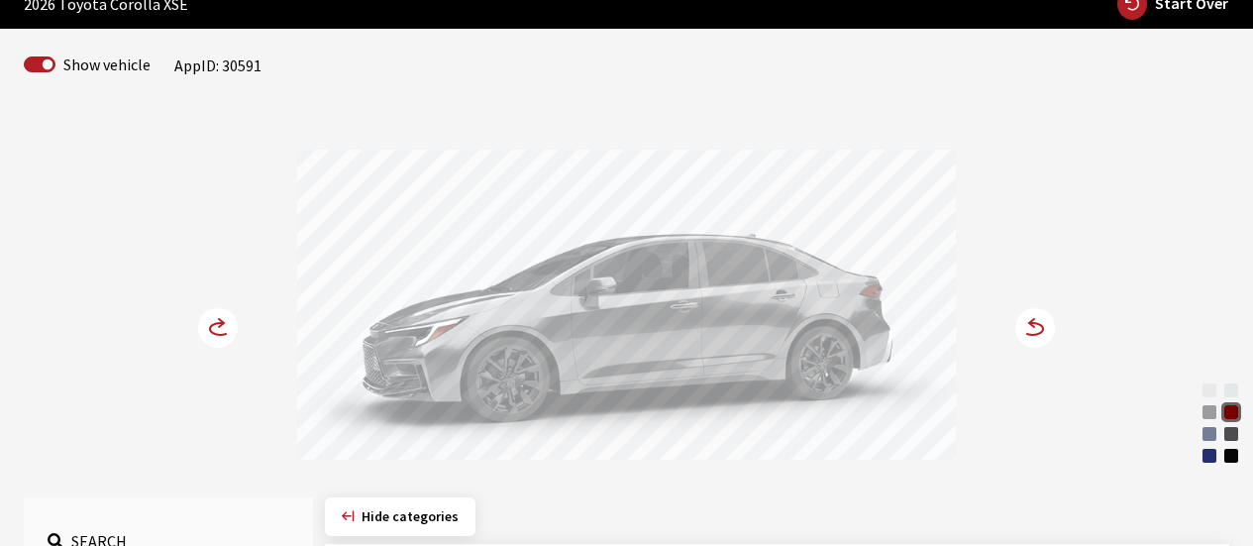
click at [1207, 462] on div "Blueprint" at bounding box center [1209, 456] width 20 height 20
click at [1035, 327] on circle at bounding box center [1035, 328] width 40 height 40
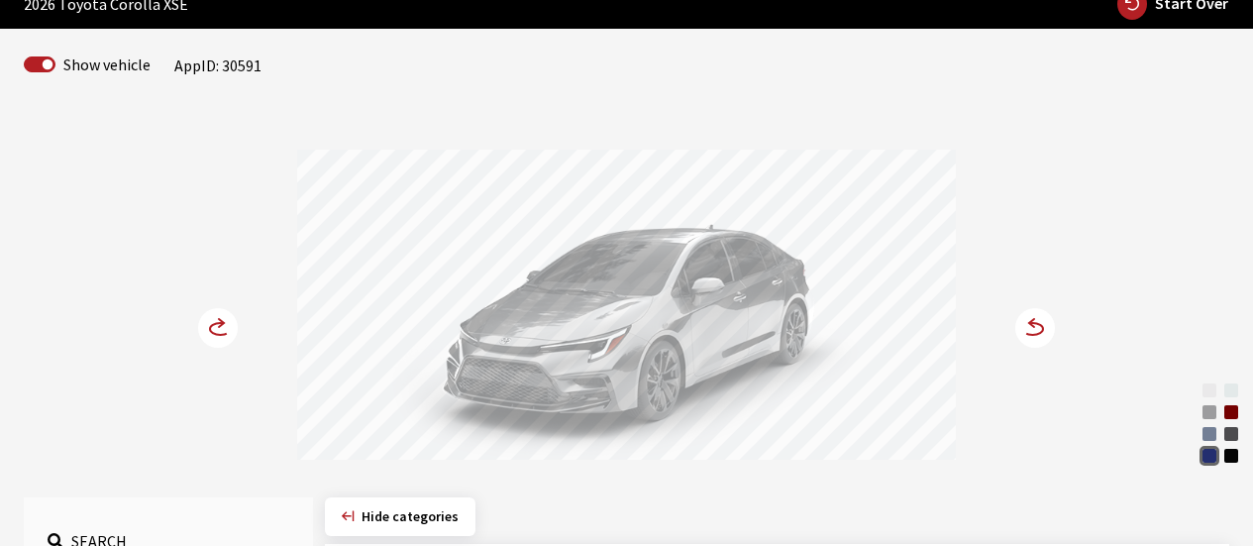
click at [1212, 387] on div "Ice Cap" at bounding box center [1209, 390] width 20 height 20
click at [1039, 326] on circle at bounding box center [1035, 328] width 40 height 40
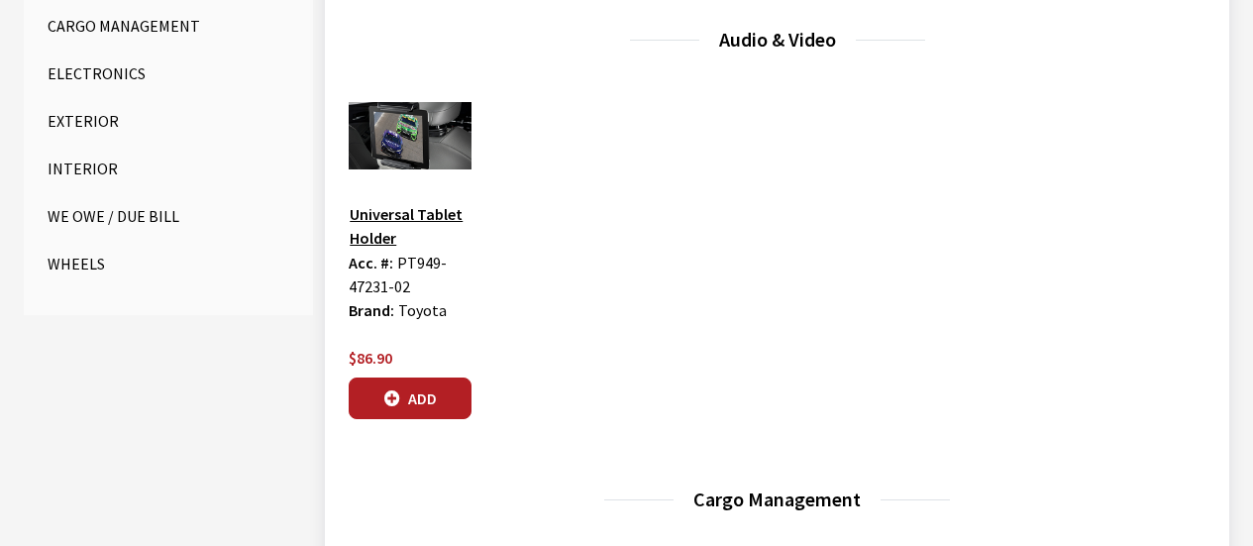
scroll to position [495, 0]
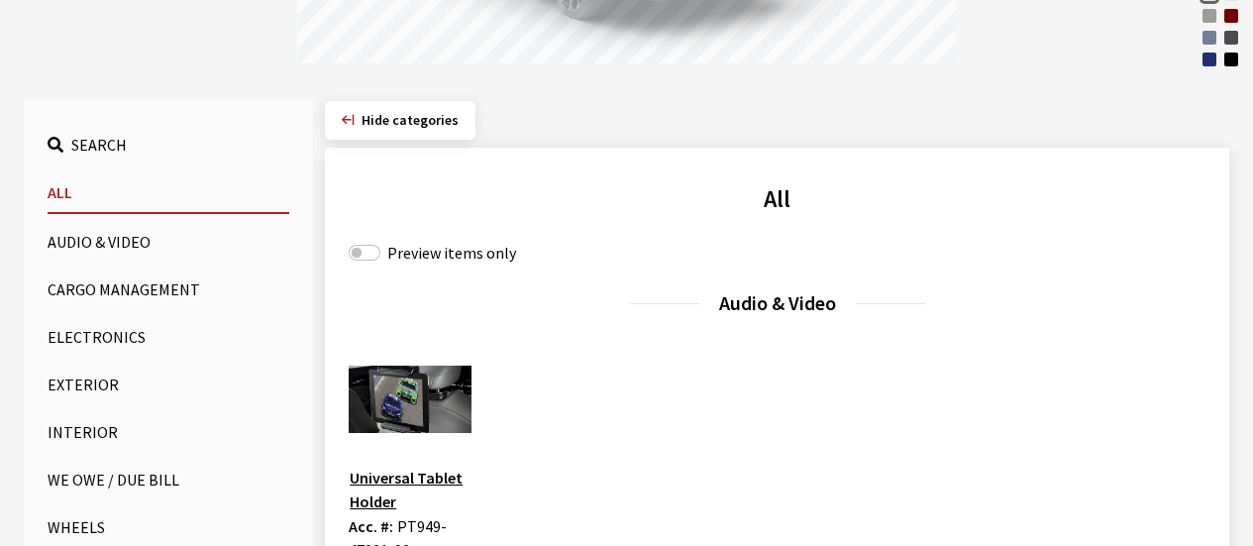
click at [82, 380] on button "Exterior" at bounding box center [169, 384] width 242 height 40
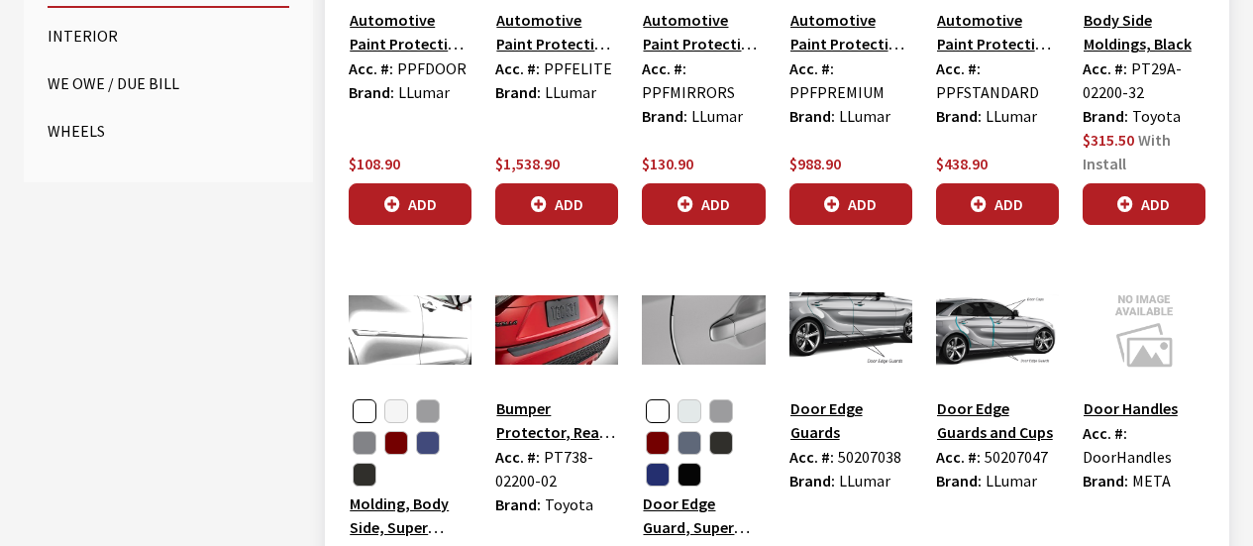
scroll to position [1089, 0]
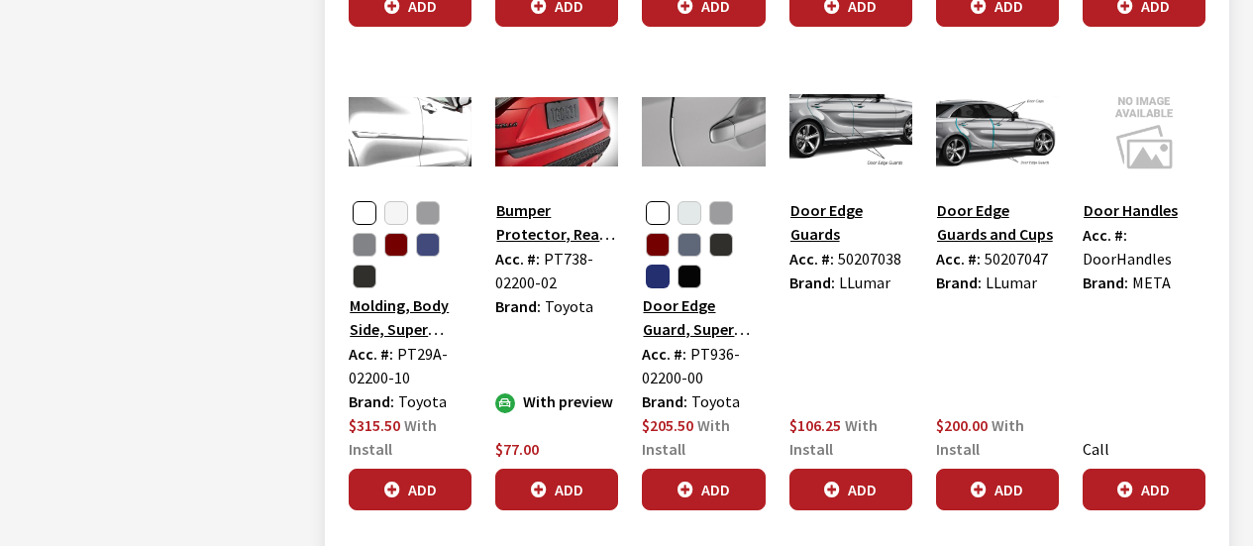
click at [661, 273] on button "button" at bounding box center [658, 276] width 24 height 24
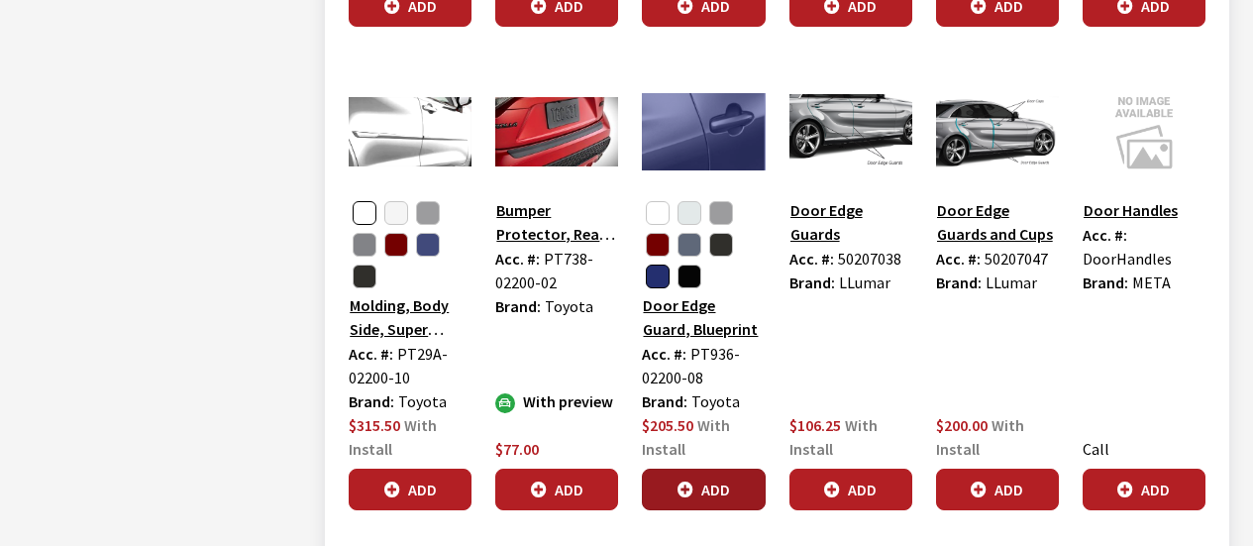
click at [718, 489] on button "Add" at bounding box center [703, 489] width 123 height 42
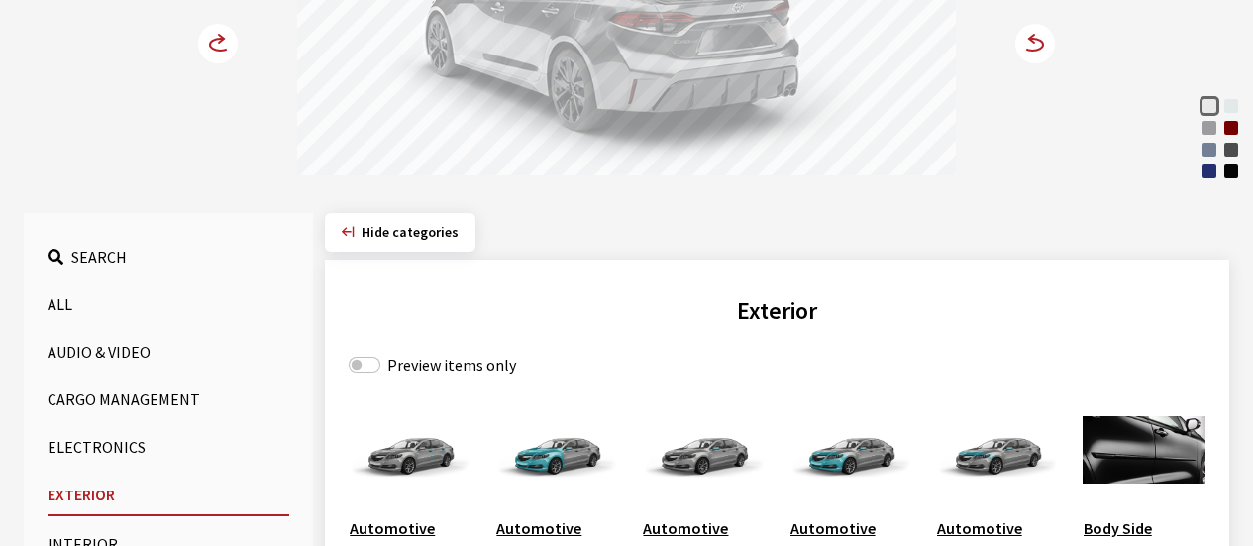
scroll to position [396, 0]
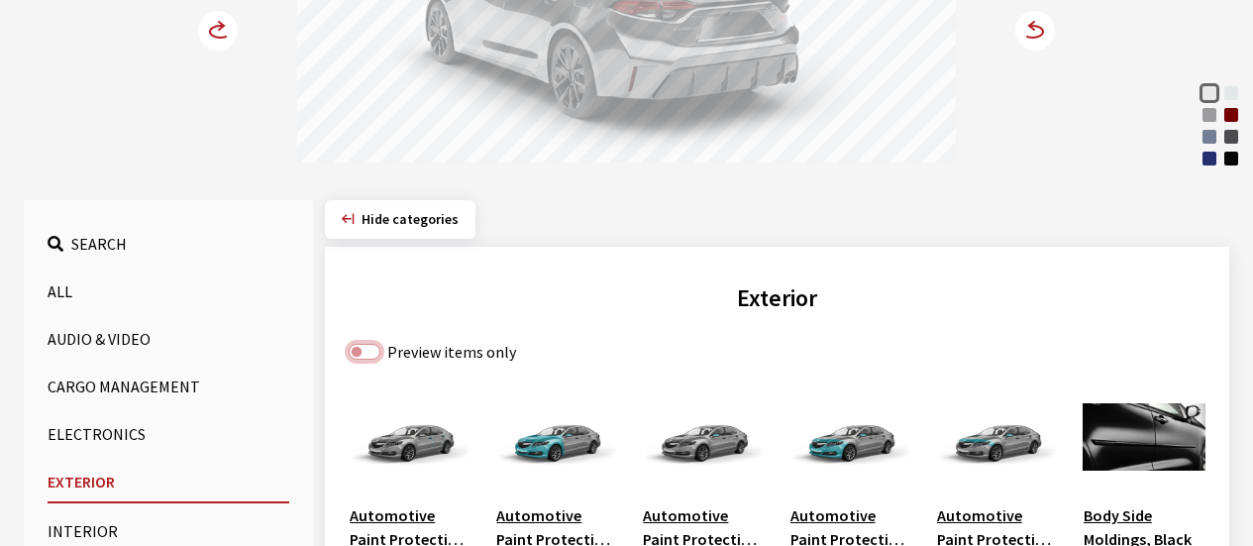
click at [358, 356] on input "Preview items only" at bounding box center [365, 352] width 32 height 16
checkbox input "true"
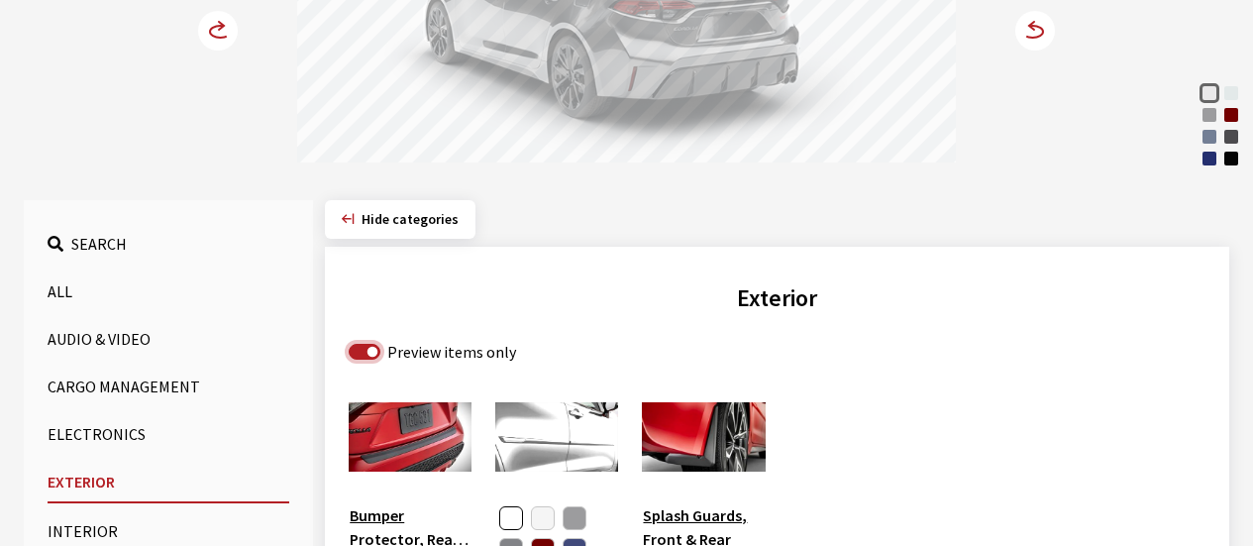
scroll to position [792, 0]
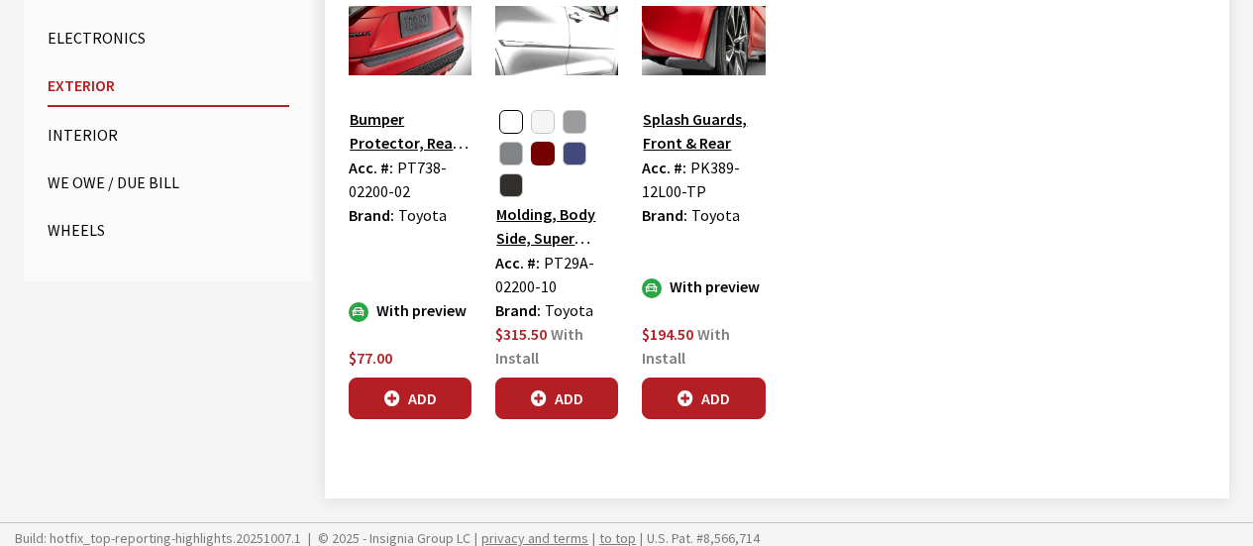
click at [545, 152] on button "button" at bounding box center [543, 154] width 24 height 24
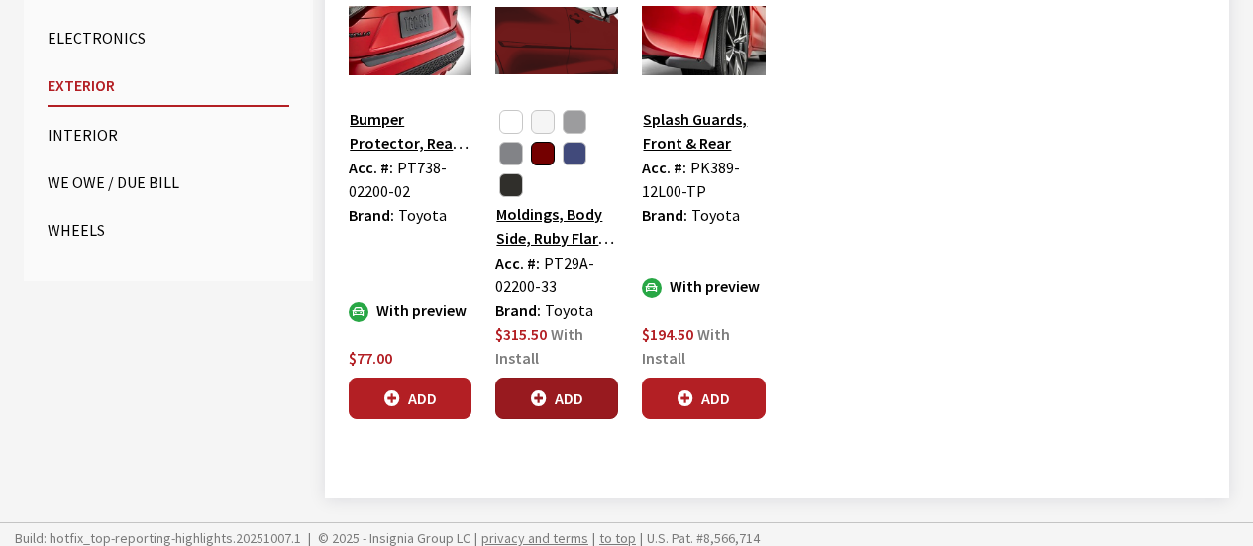
click at [574, 389] on button "Add" at bounding box center [556, 398] width 123 height 42
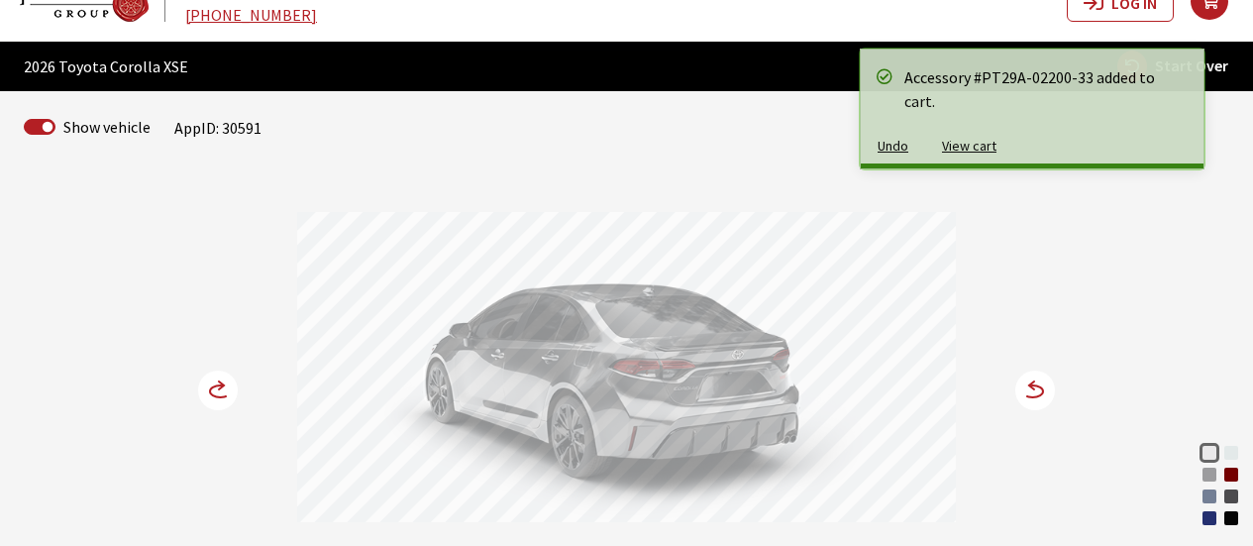
scroll to position [0, 0]
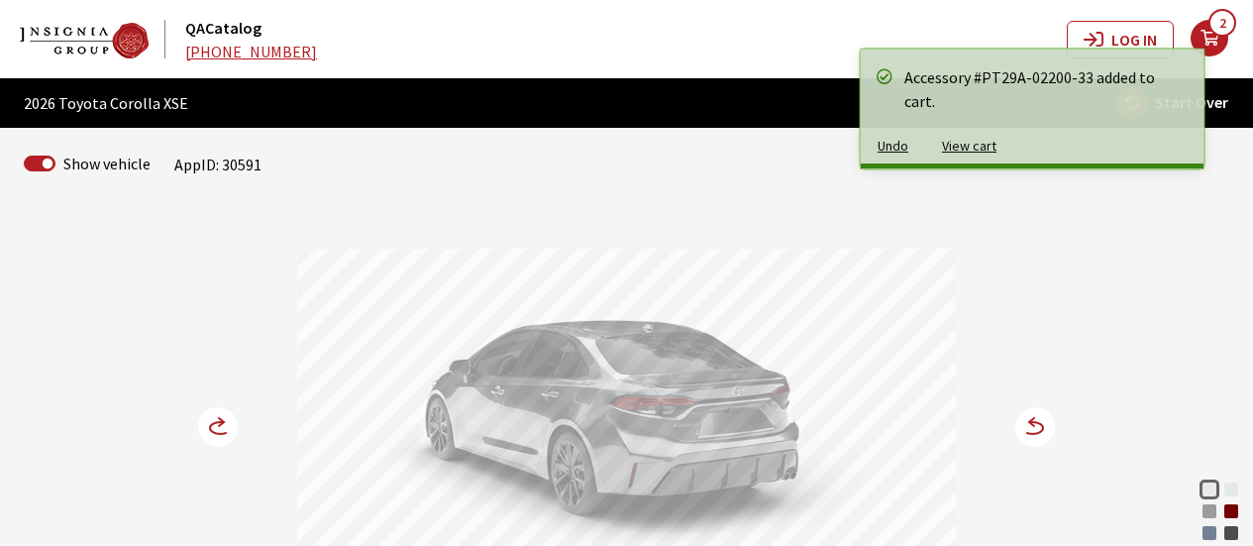
click at [189, 427] on div "Ice Cap Wind Chill Pearl Classic Silver Metallic Ruby Flare Pearl Celestite Und…" at bounding box center [626, 387] width 1129 height 356
click at [208, 428] on circle at bounding box center [218, 427] width 40 height 40
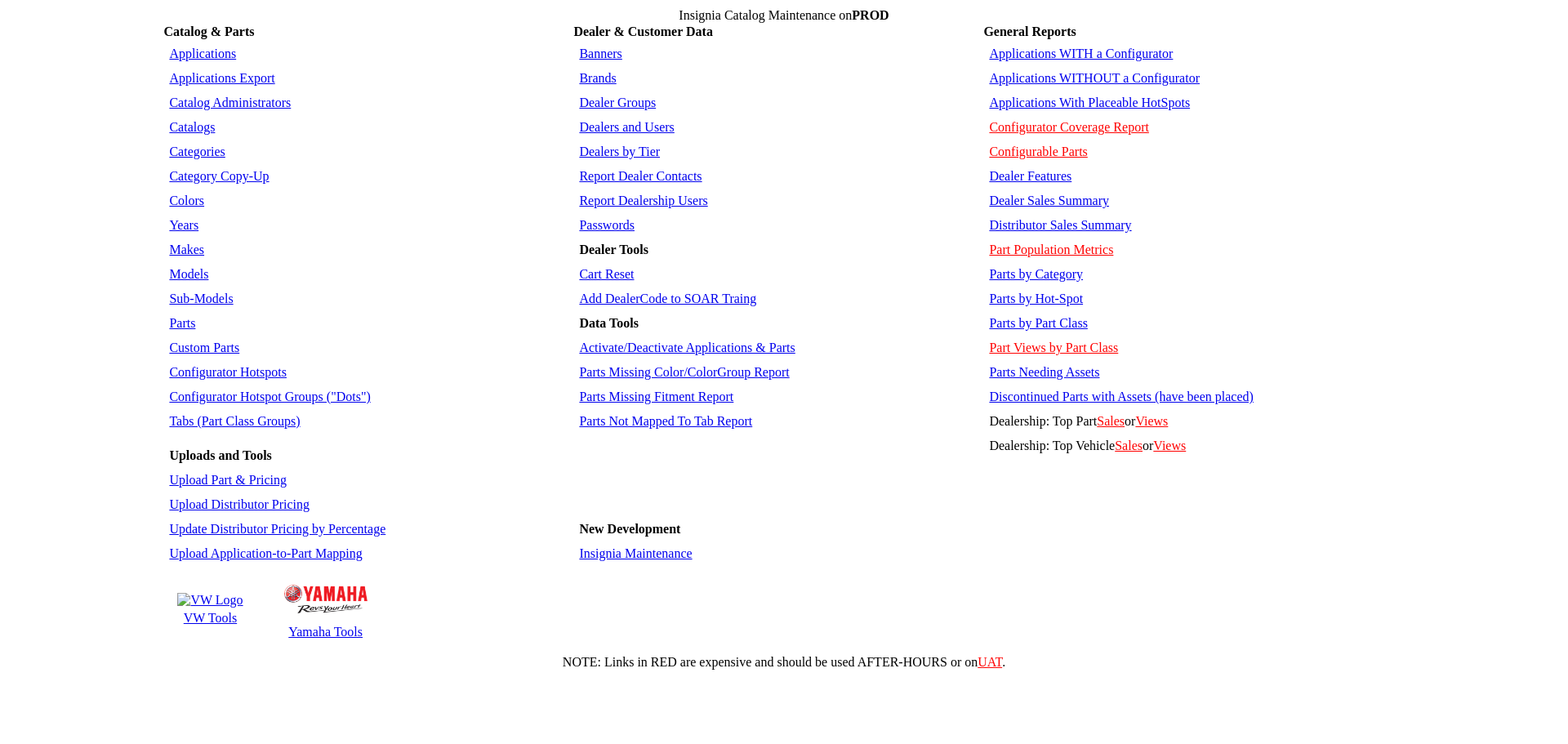
click at [1094, 71] on link "Applications WITHOUT a Configurator" at bounding box center [1094, 78] width 210 height 14
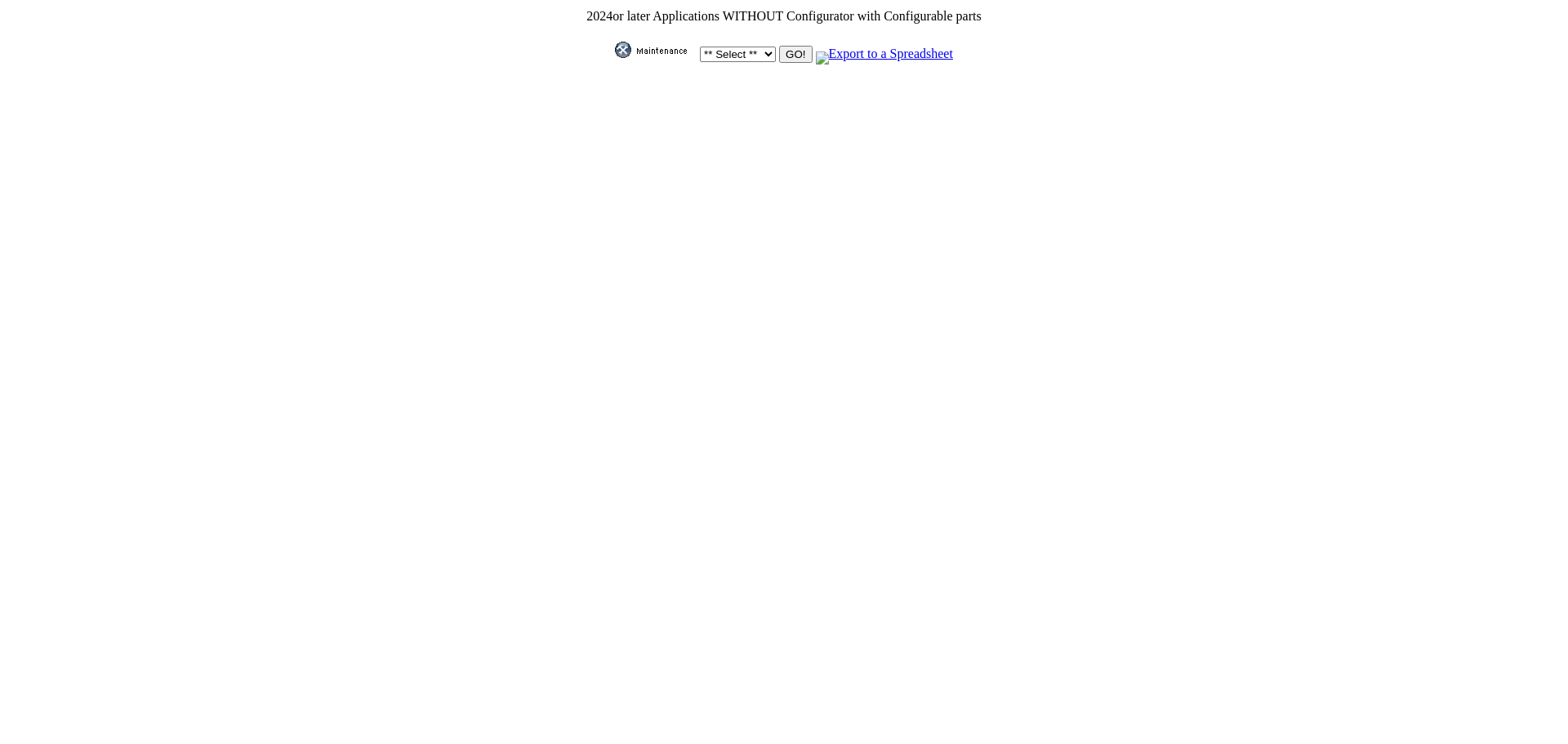
click at [763, 49] on select "** Select ** Acura Alfa Romeo Audi Bentley BMW DoubleTake [PERSON_NAME] Honda H…" at bounding box center [738, 54] width 76 height 16
select select "1"
click at [700, 46] on select "** Select ** Acura Alfa Romeo Audi Bentley BMW DoubleTake [PERSON_NAME] Honda H…" at bounding box center [738, 54] width 76 height 16
click at [788, 50] on input "GO!" at bounding box center [796, 54] width 33 height 17
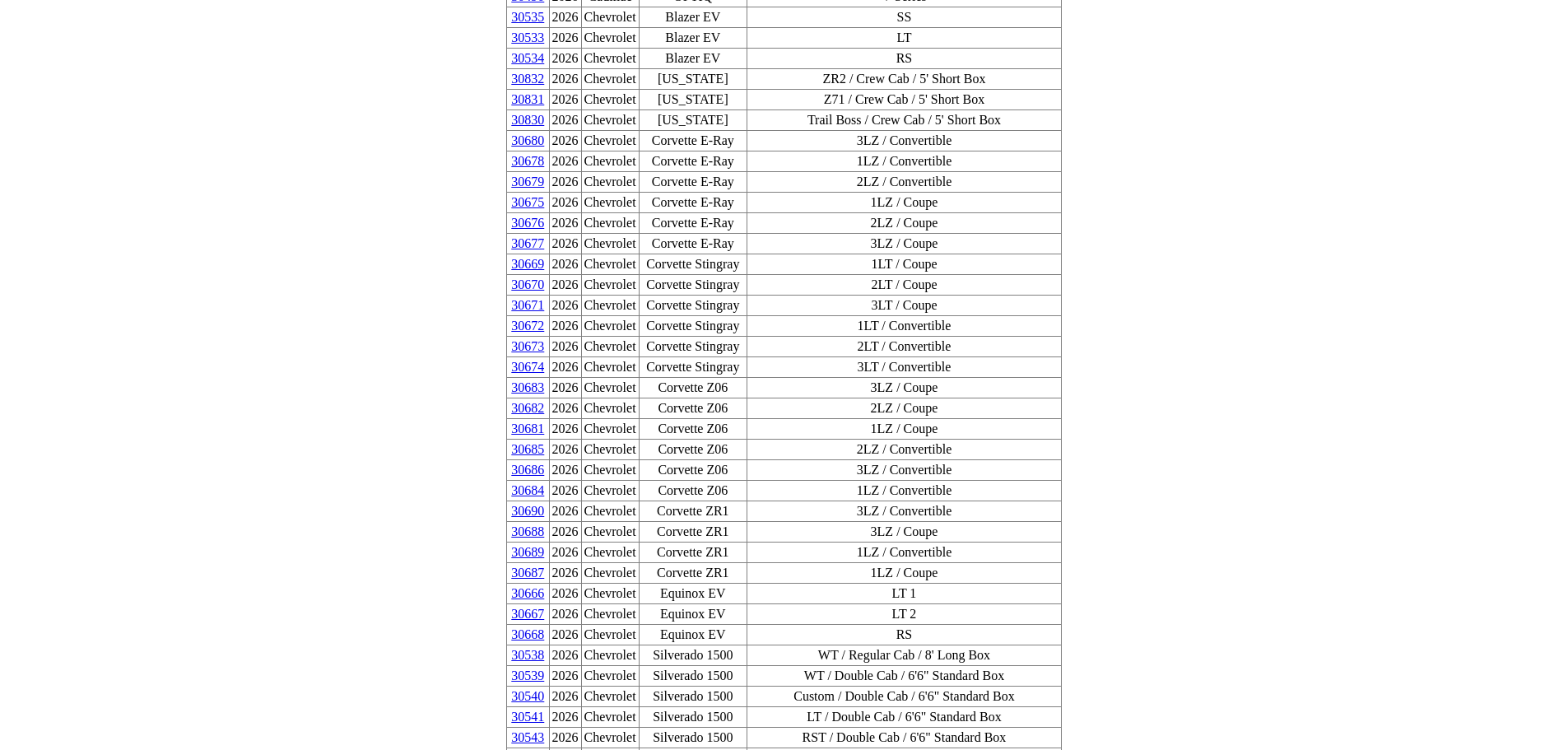
scroll to position [448, 0]
